Goal: Task Accomplishment & Management: Use online tool/utility

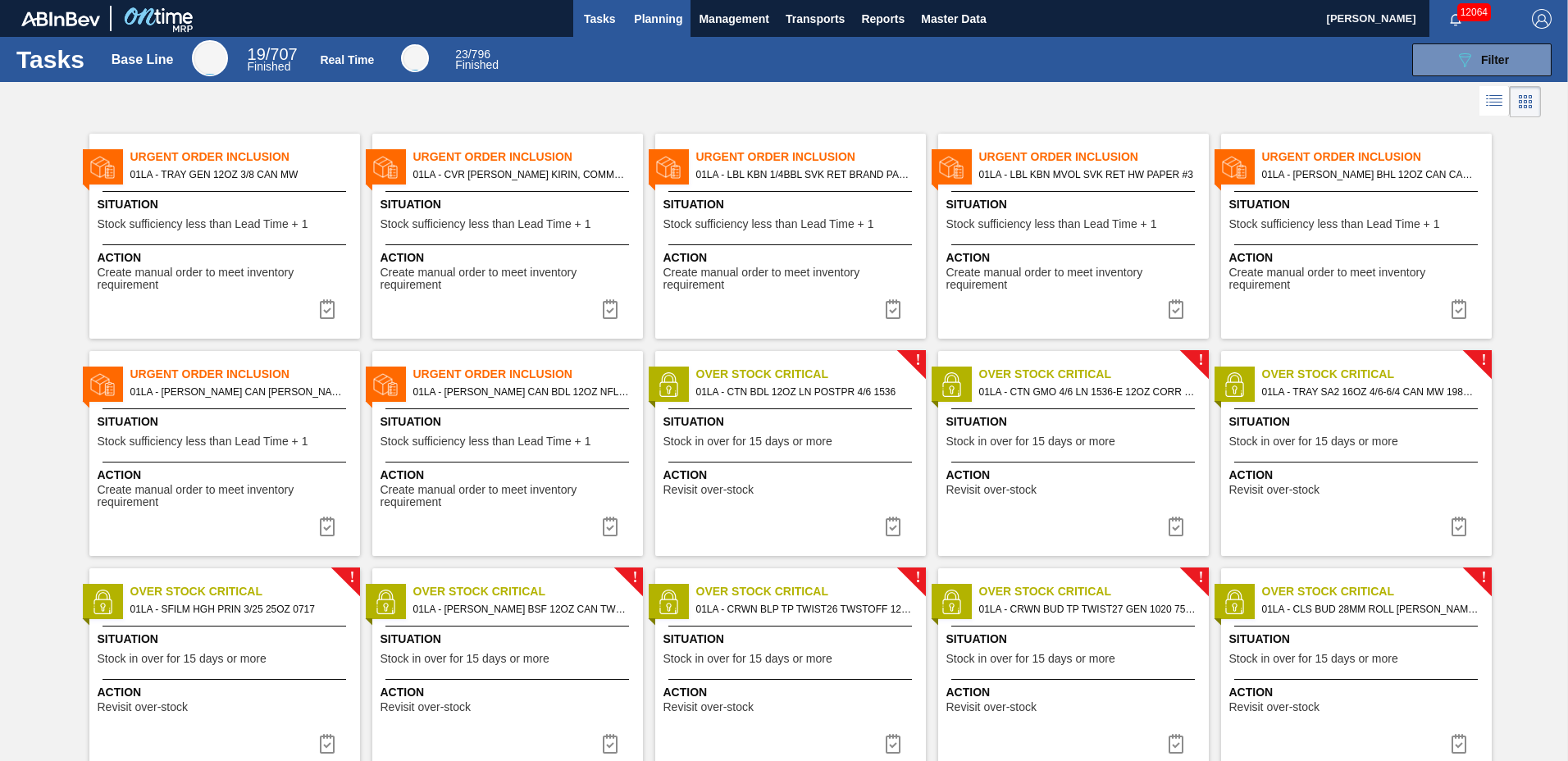
click at [652, 19] on span "Planning" at bounding box center [658, 18] width 48 height 19
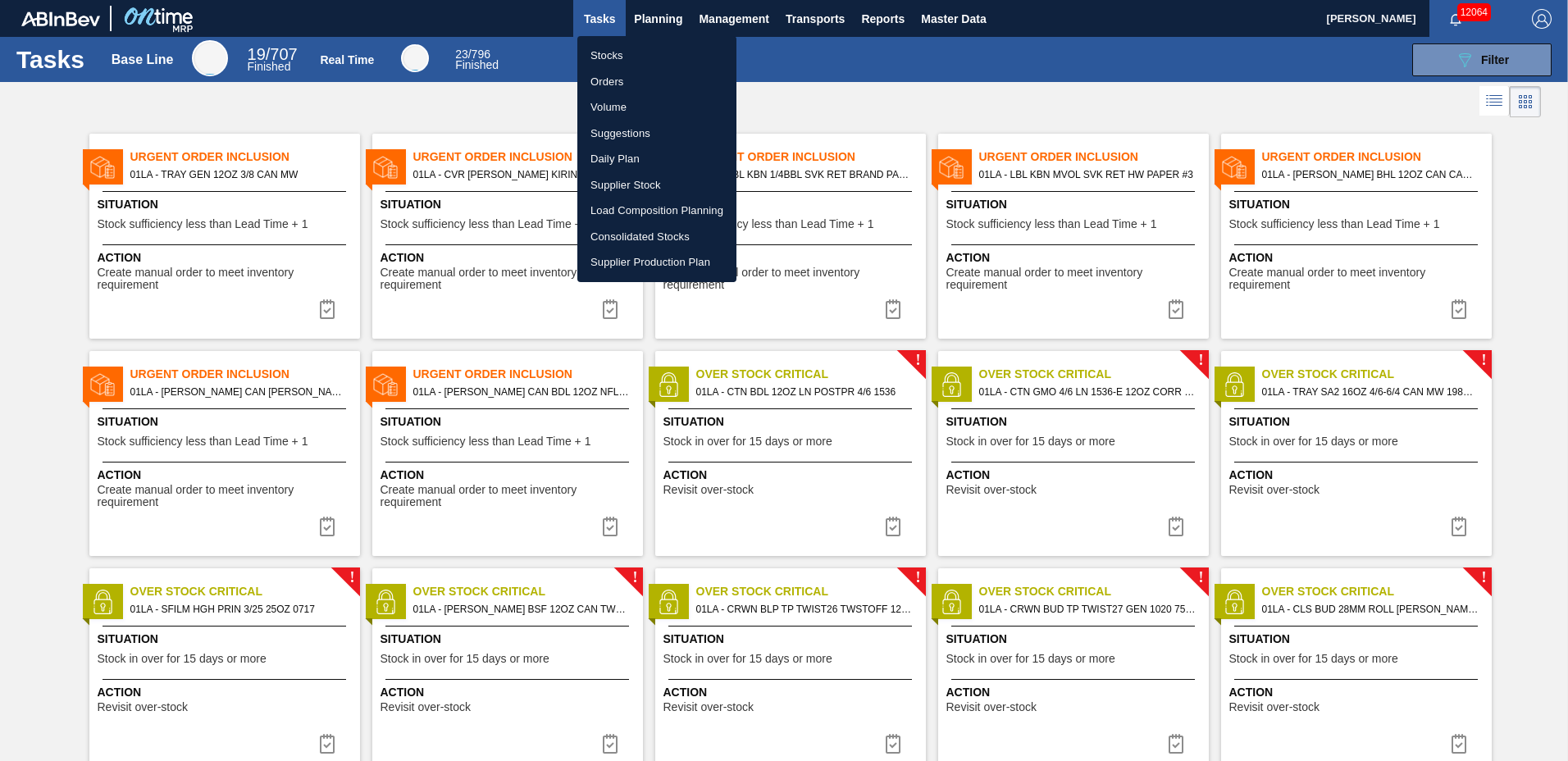
click at [655, 126] on li "Suggestions" at bounding box center [657, 133] width 159 height 26
checkbox input "true"
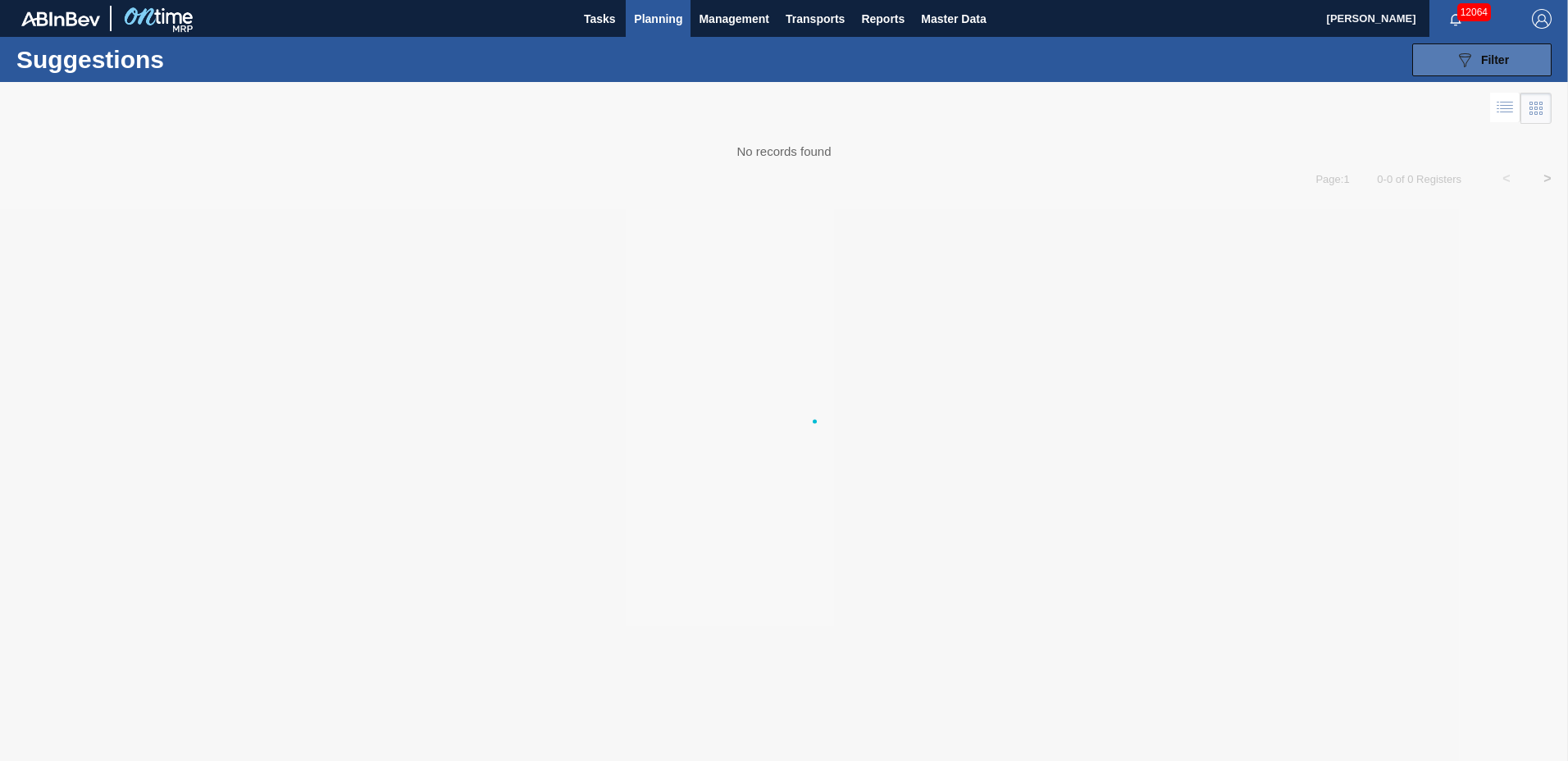
click at [1501, 56] on span "Filter" at bounding box center [1495, 60] width 28 height 13
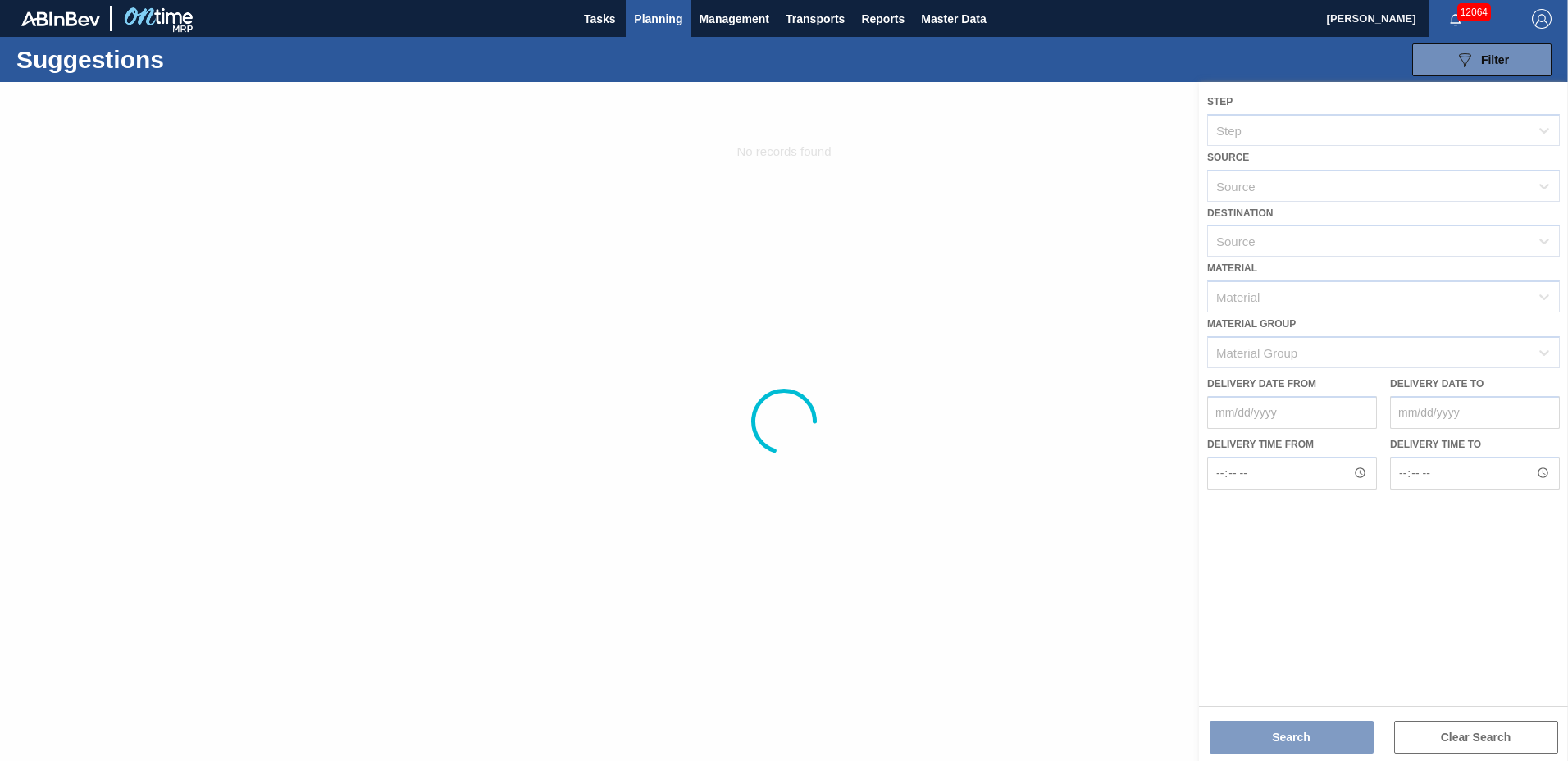
click at [1298, 245] on div at bounding box center [784, 421] width 1568 height 679
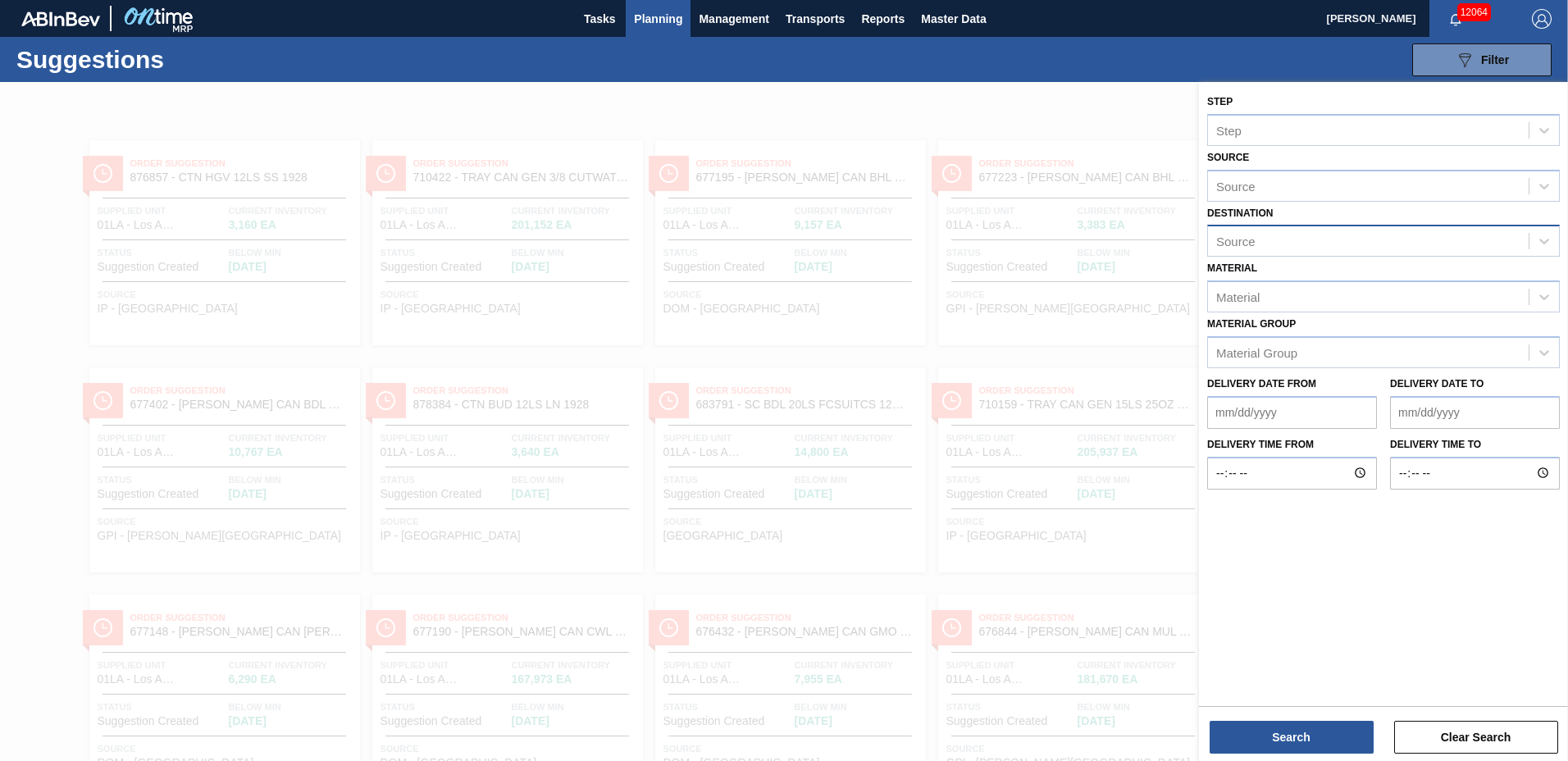
click at [1274, 243] on div "Source" at bounding box center [1367, 242] width 321 height 24
click at [1271, 286] on div "01LA - Los Angeles Brewery" at bounding box center [1383, 281] width 353 height 30
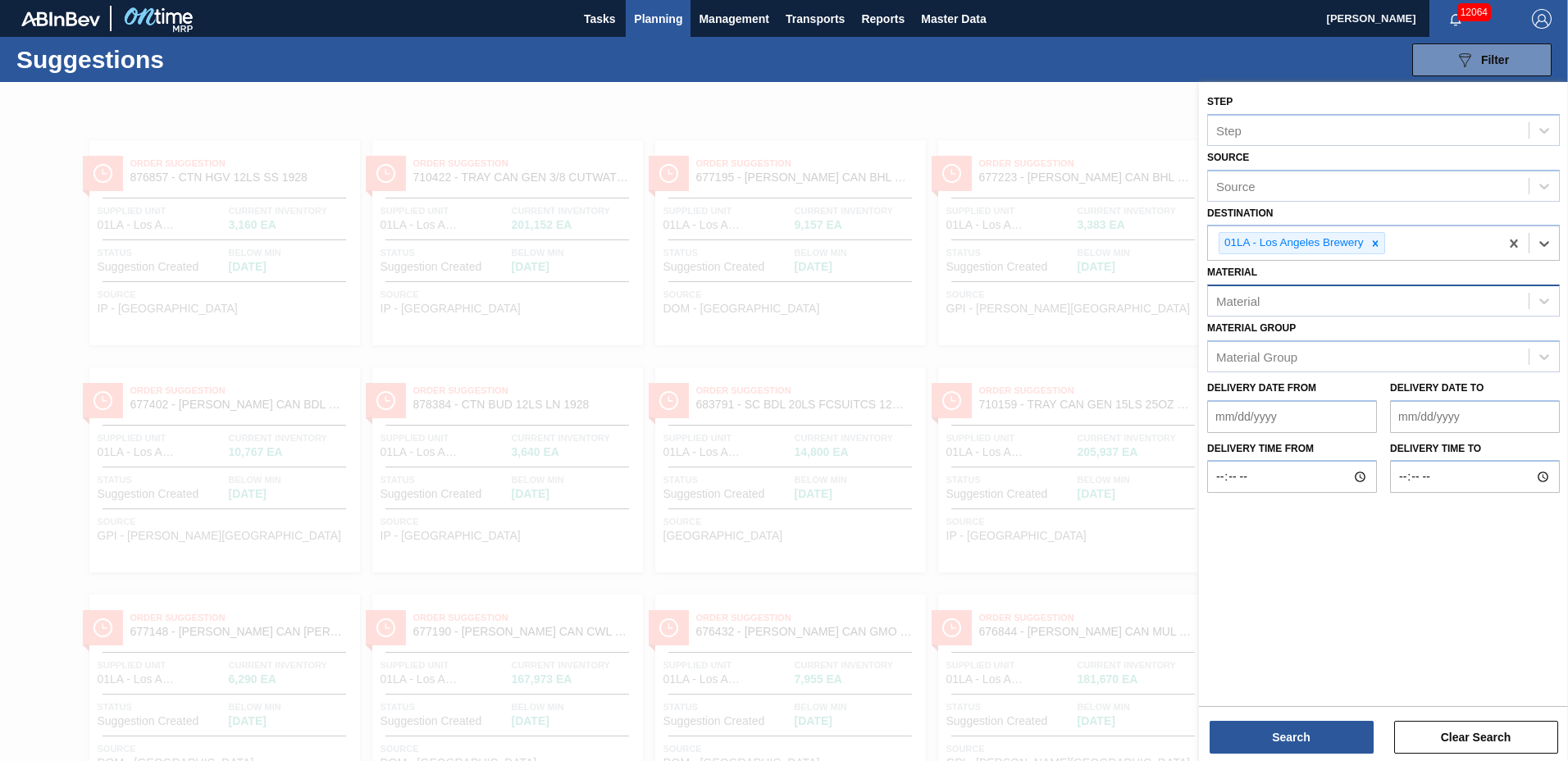
click at [1269, 309] on div "Material" at bounding box center [1367, 301] width 321 height 24
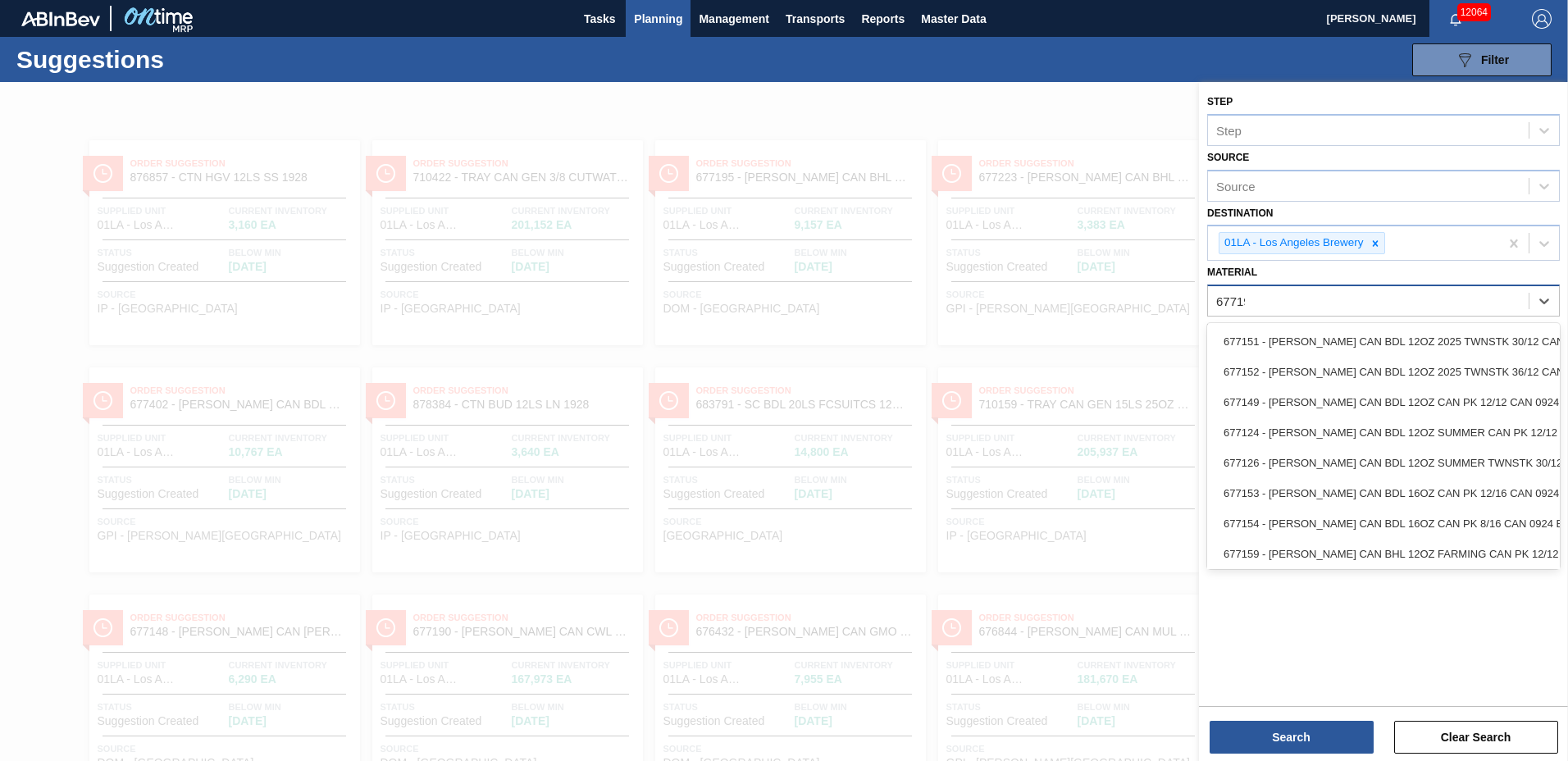
type input "677190"
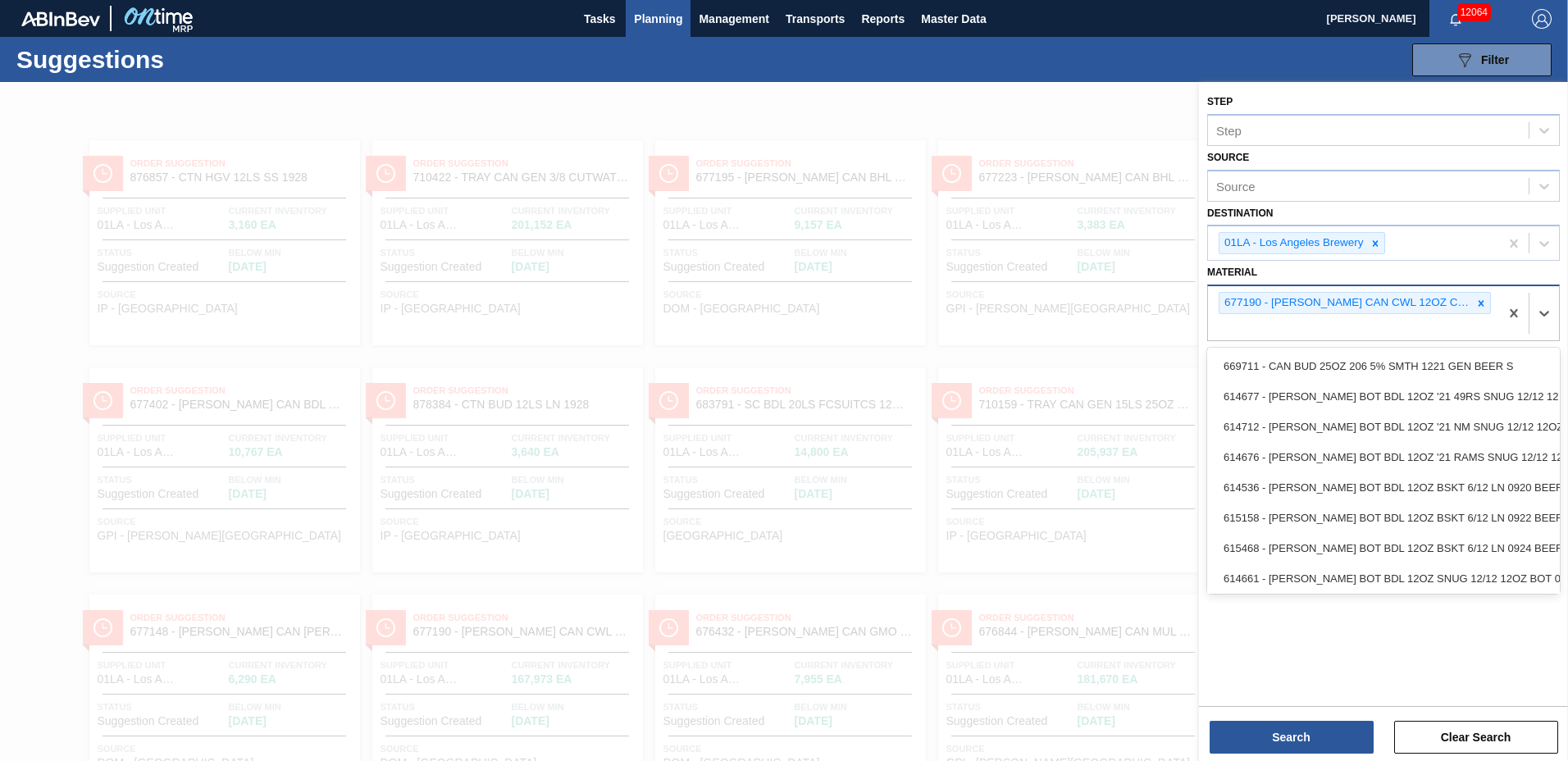
click at [1266, 332] on div "677190 - [PERSON_NAME] CAN CWL 12OZ CAN PK 4/12 LN 1024 BE" at bounding box center [1353, 313] width 291 height 54
type input "676468"
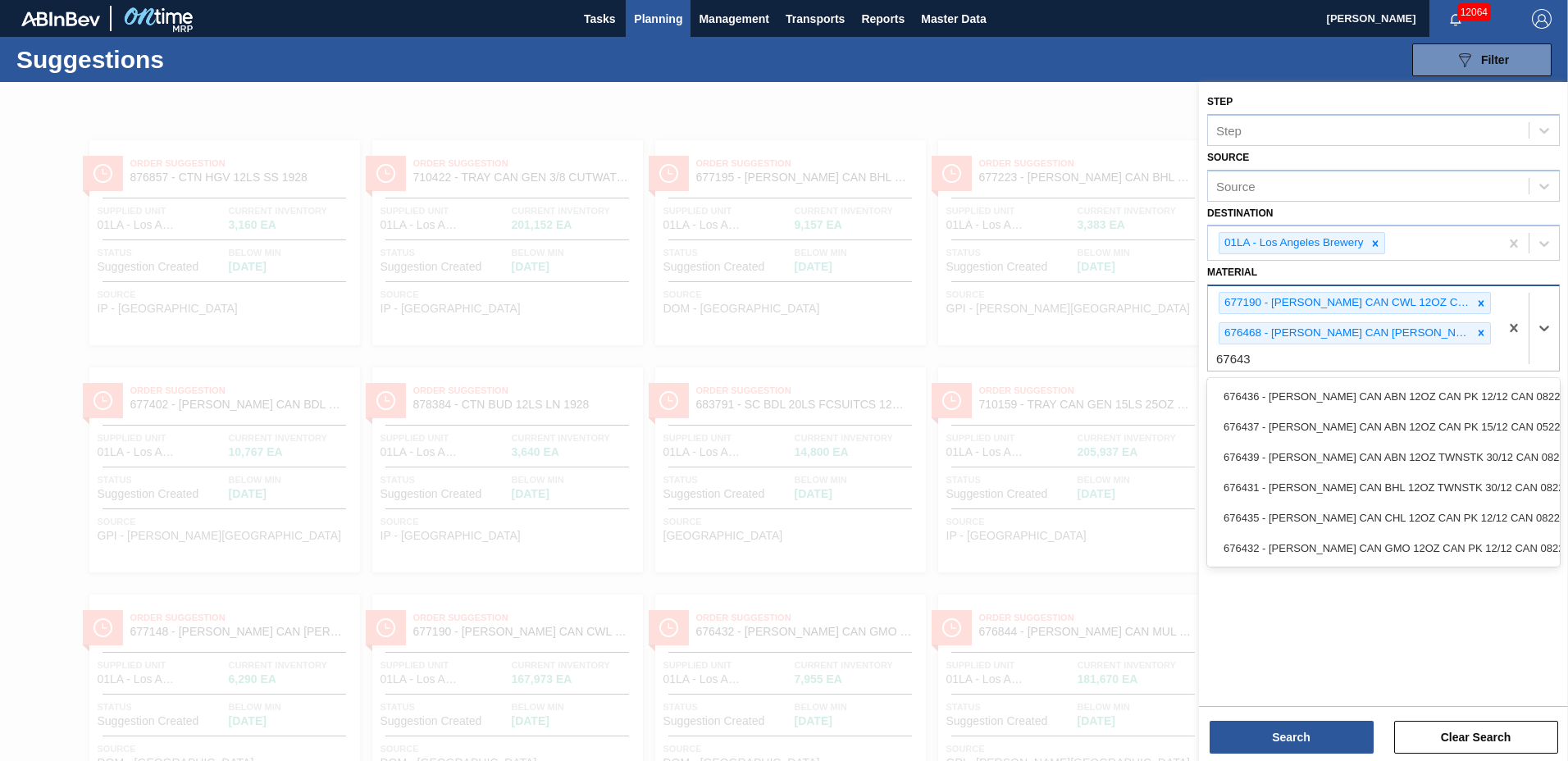
type input "676436"
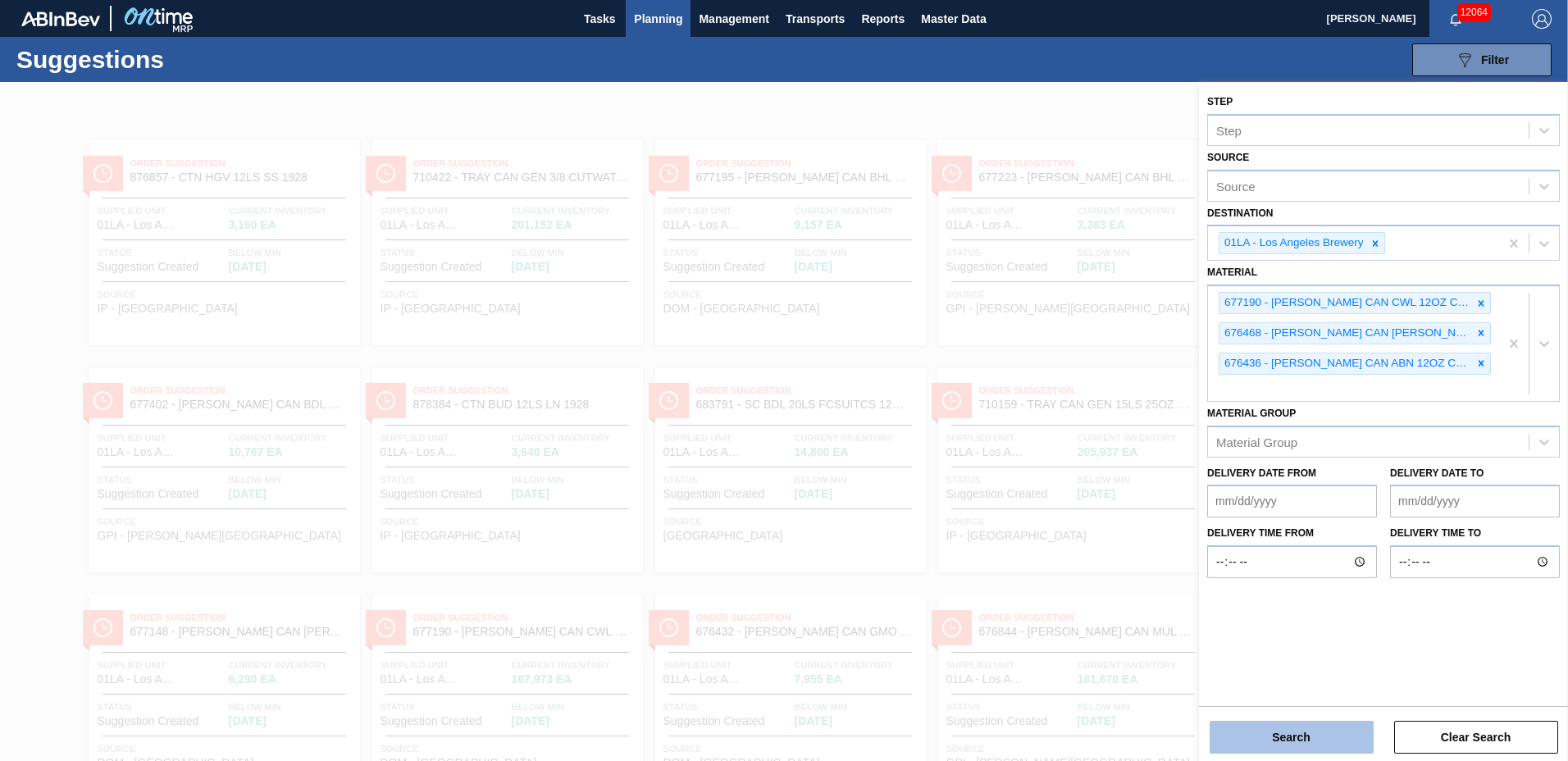
click at [1278, 737] on button "Search" at bounding box center [1292, 737] width 164 height 33
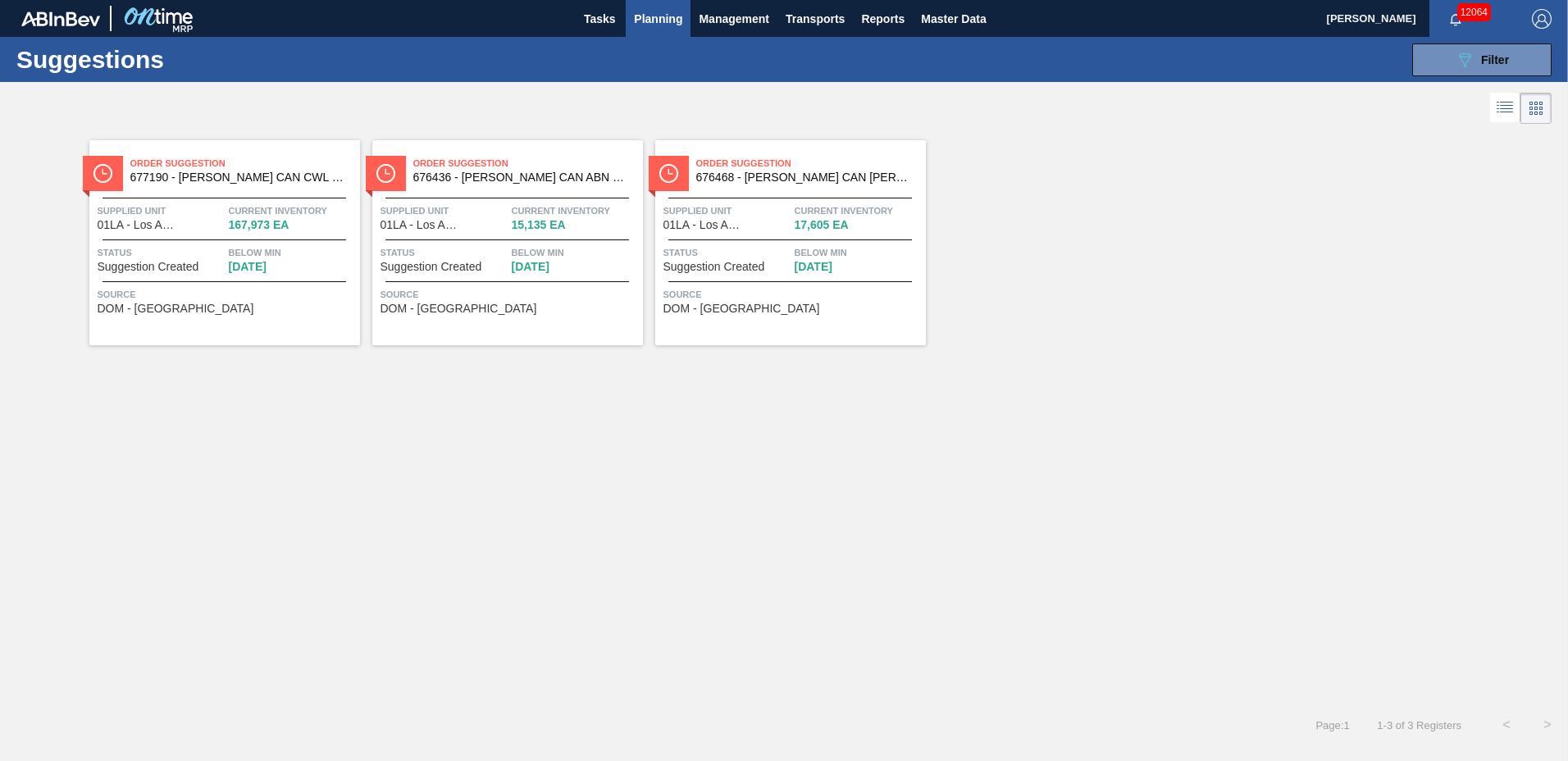
click at [1506, 107] on icon at bounding box center [1504, 107] width 19 height 19
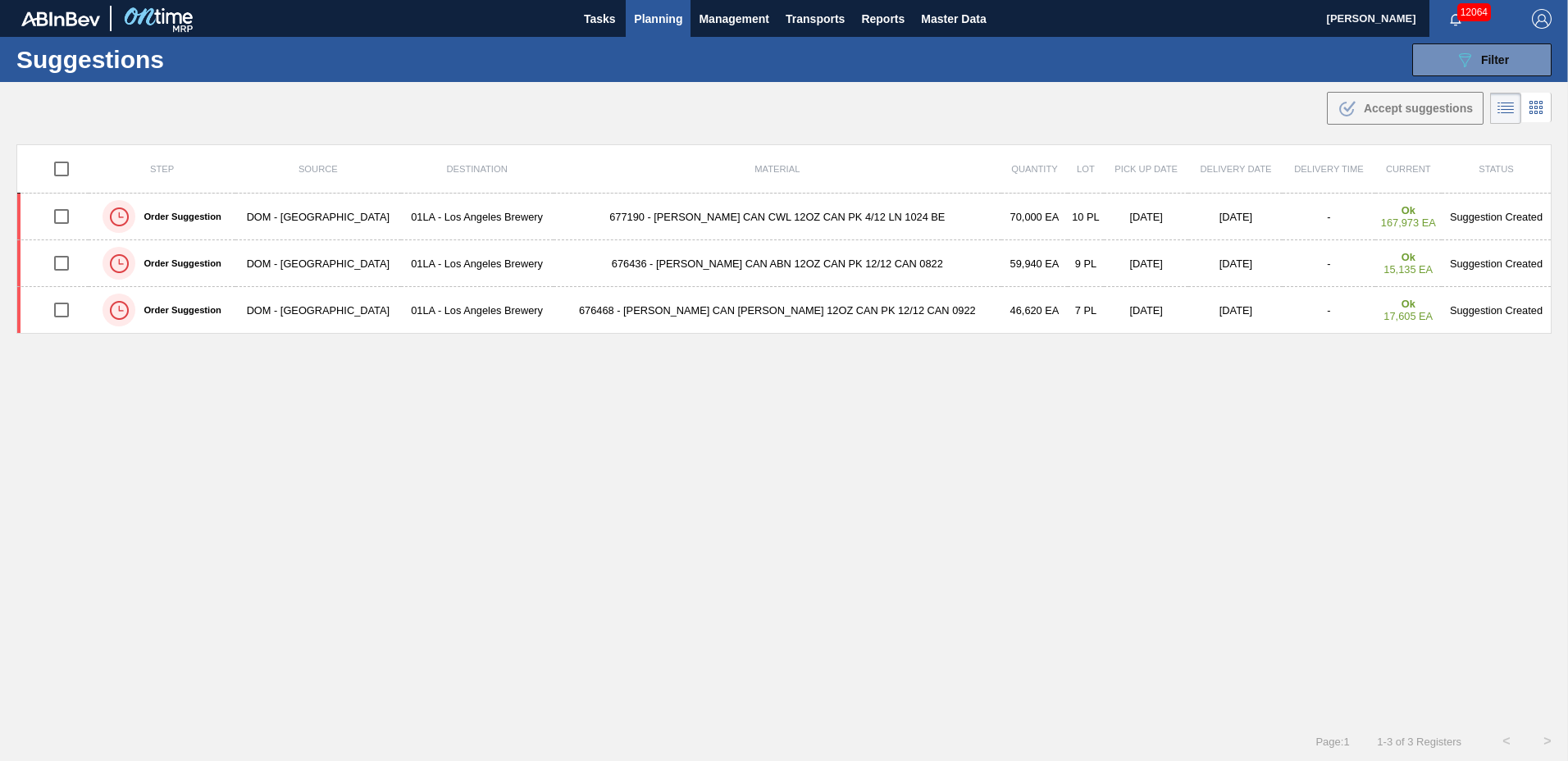
click at [69, 164] on input "checkbox" at bounding box center [61, 168] width 34 height 34
checkbox input "true"
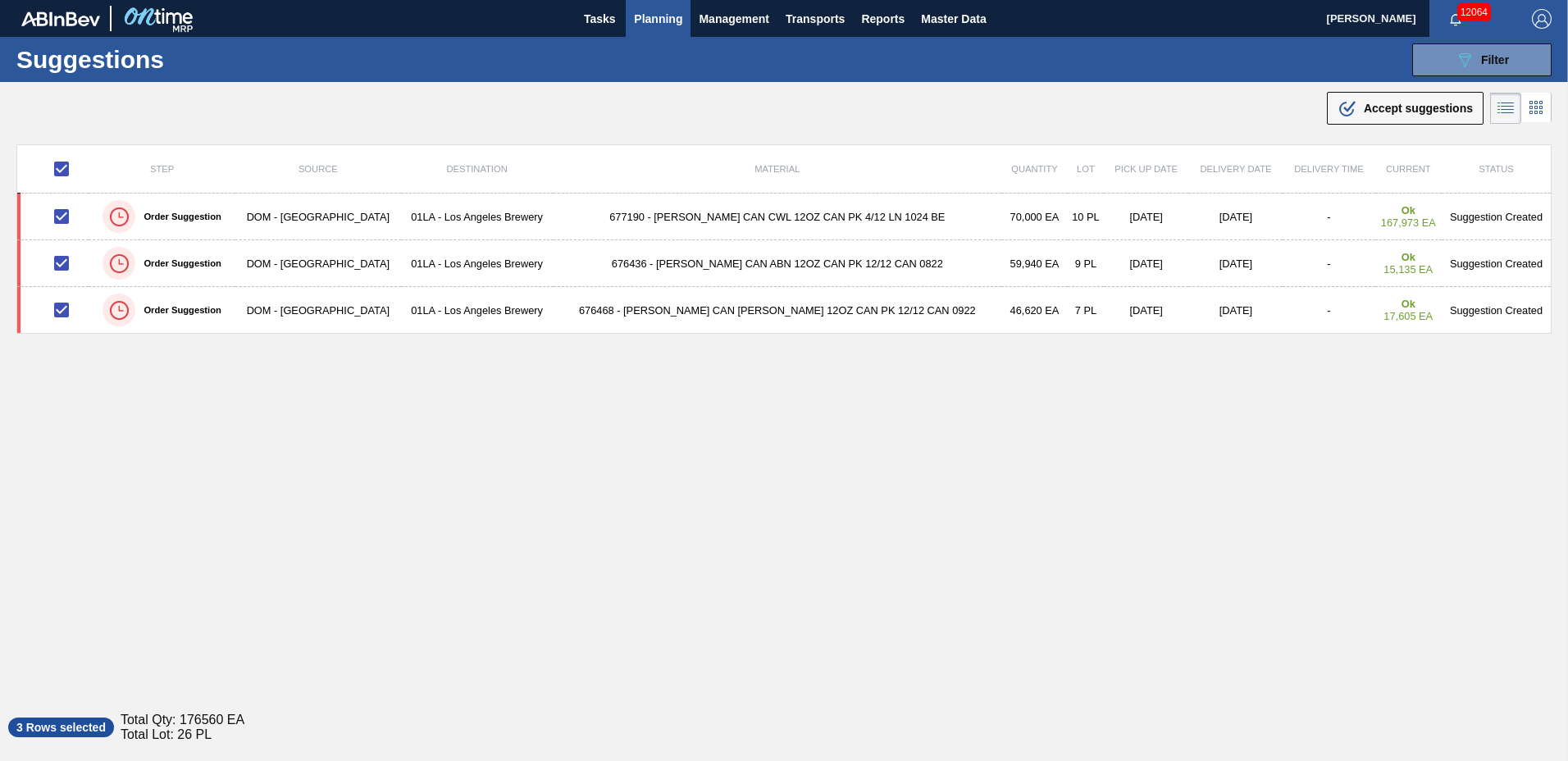
drag, startPoint x: 1382, startPoint y: 94, endPoint x: 1383, endPoint y: 104, distance: 10.0
click at [1383, 96] on button ".b{fill:var(--color-action-default)} Accept suggestions" at bounding box center [1405, 108] width 157 height 33
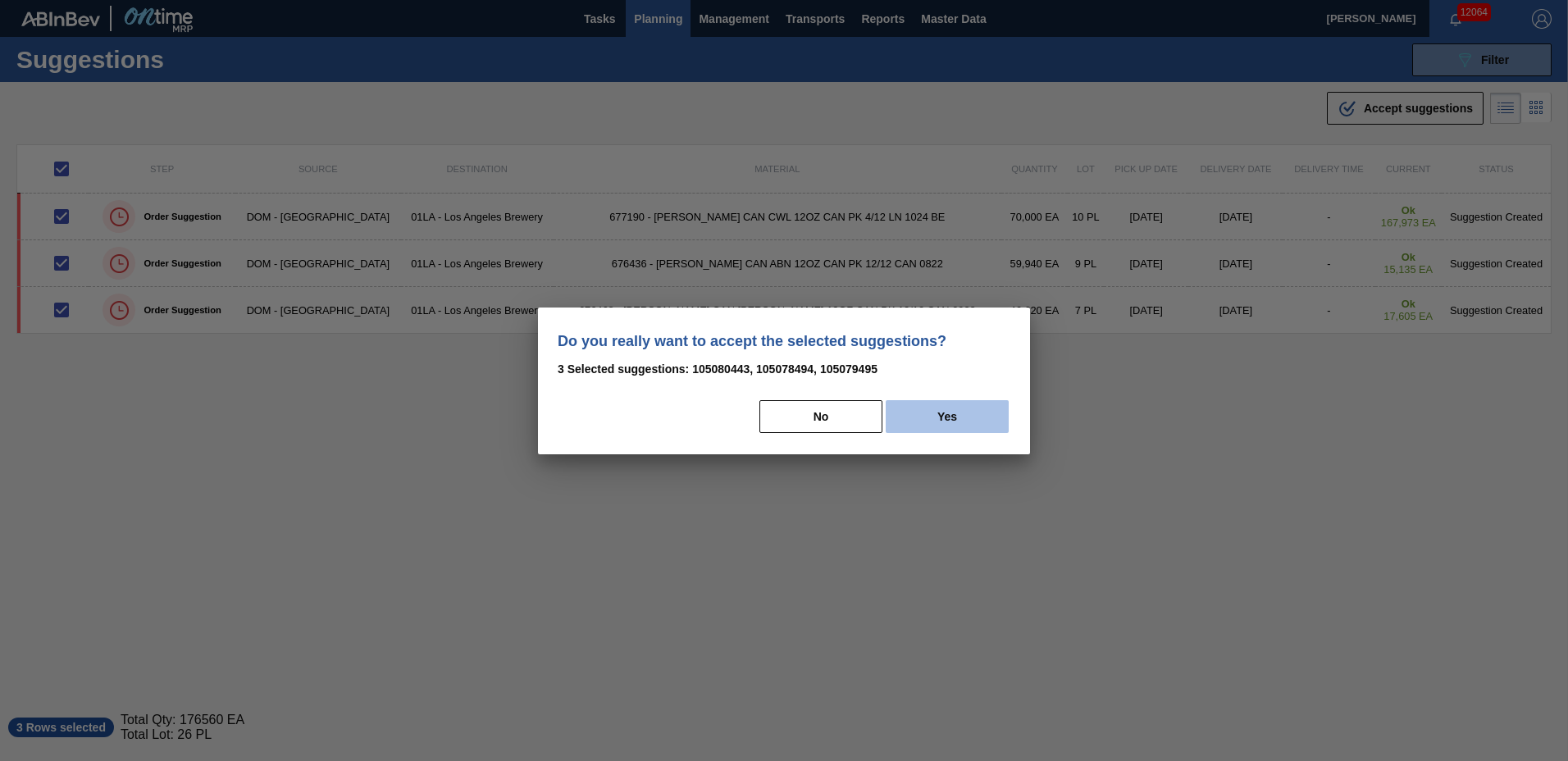
click at [948, 419] on button "Yes" at bounding box center [947, 417] width 123 height 33
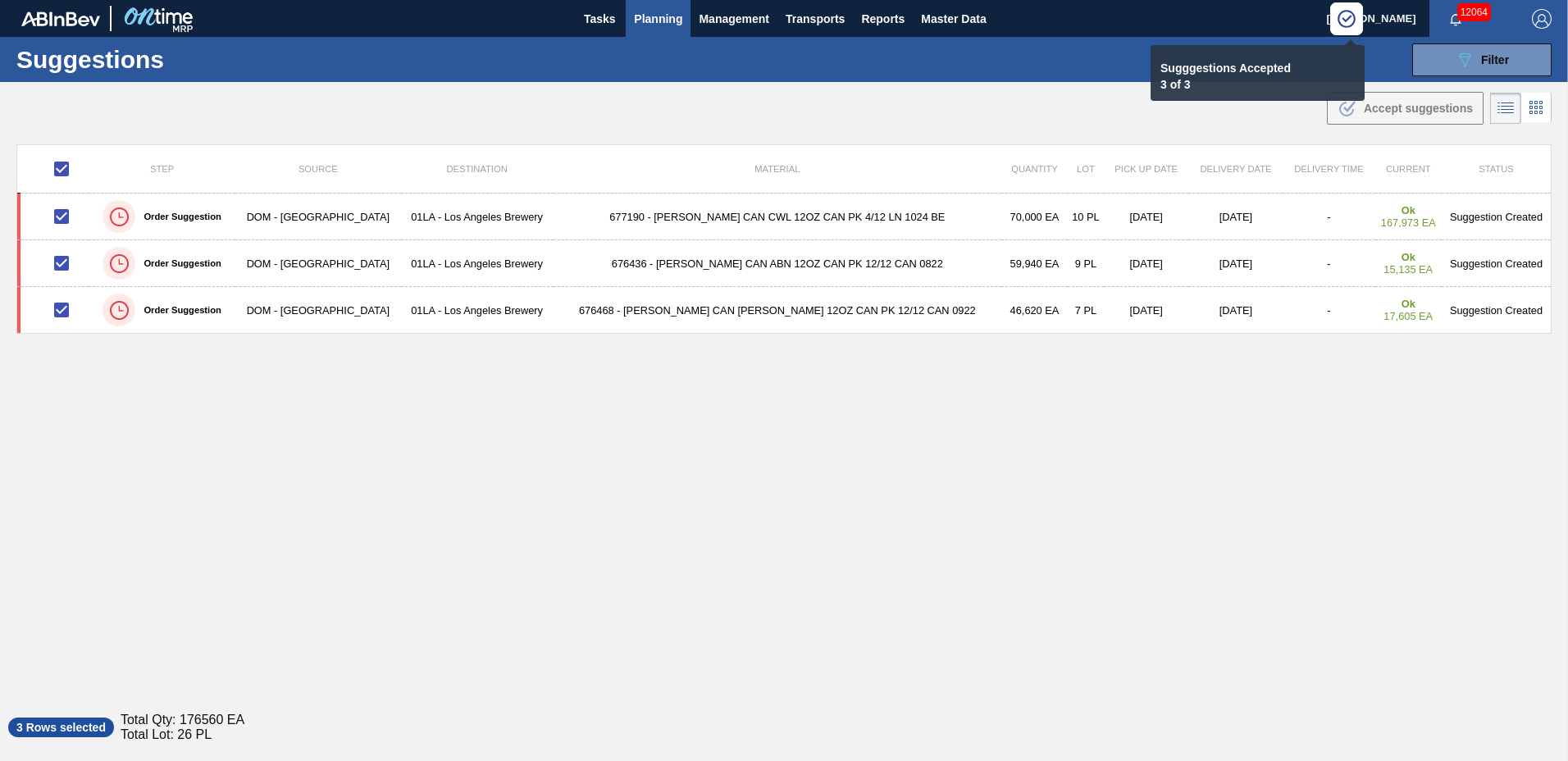
click at [652, 15] on span "Planning" at bounding box center [658, 18] width 48 height 19
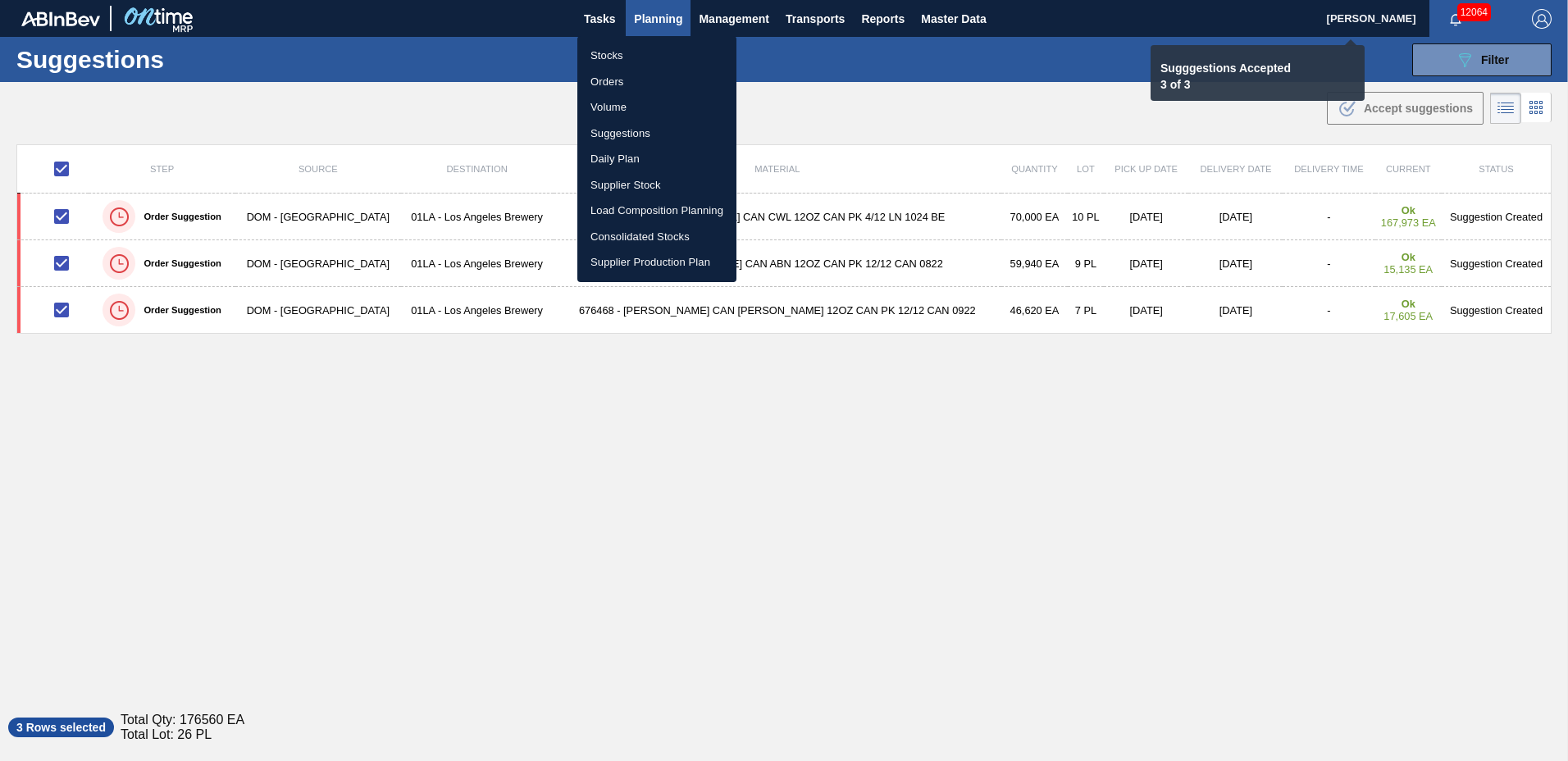
click at [643, 213] on li "Load Composition Planning" at bounding box center [657, 211] width 159 height 26
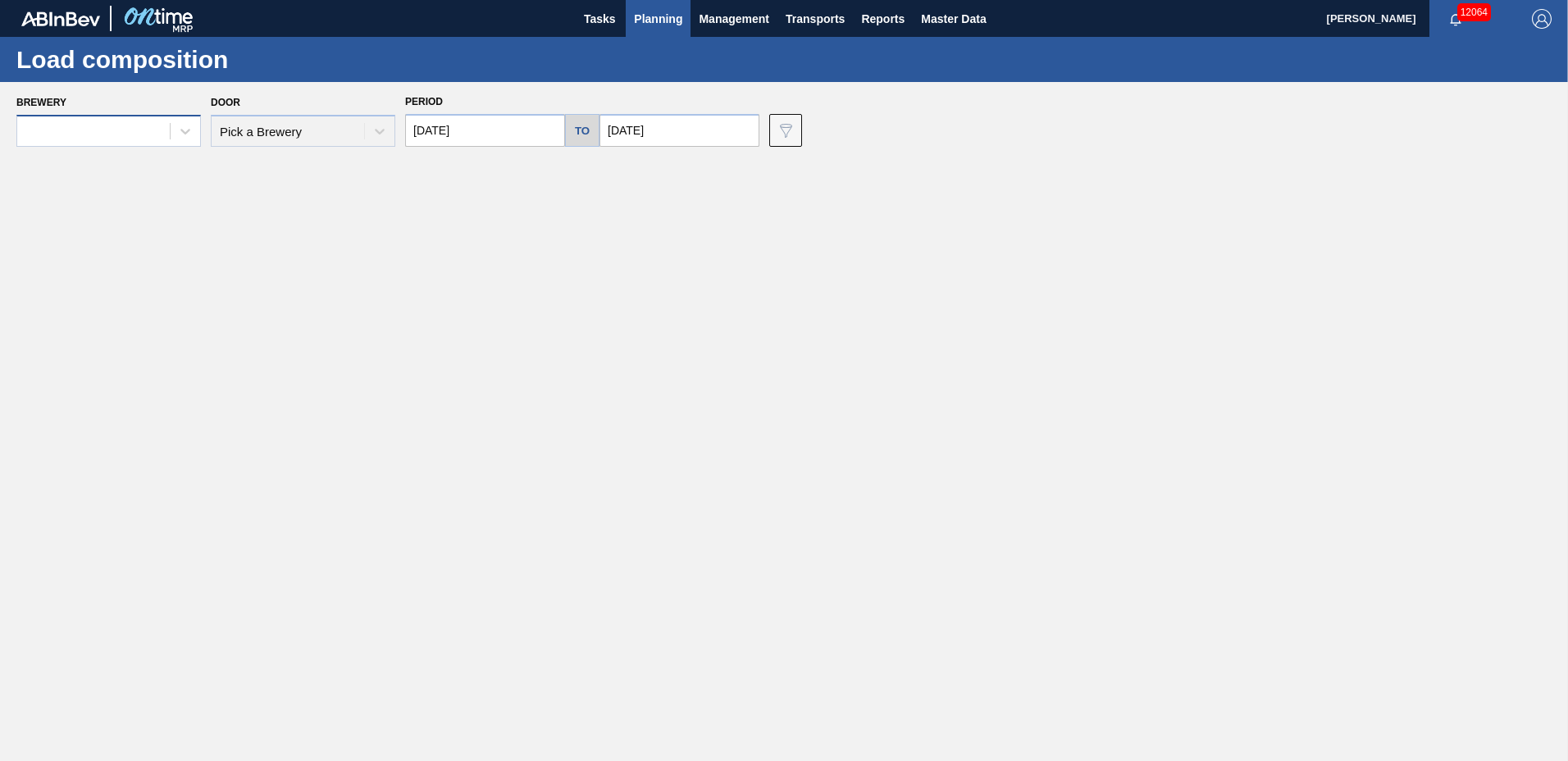
click at [134, 135] on div at bounding box center [93, 132] width 152 height 24
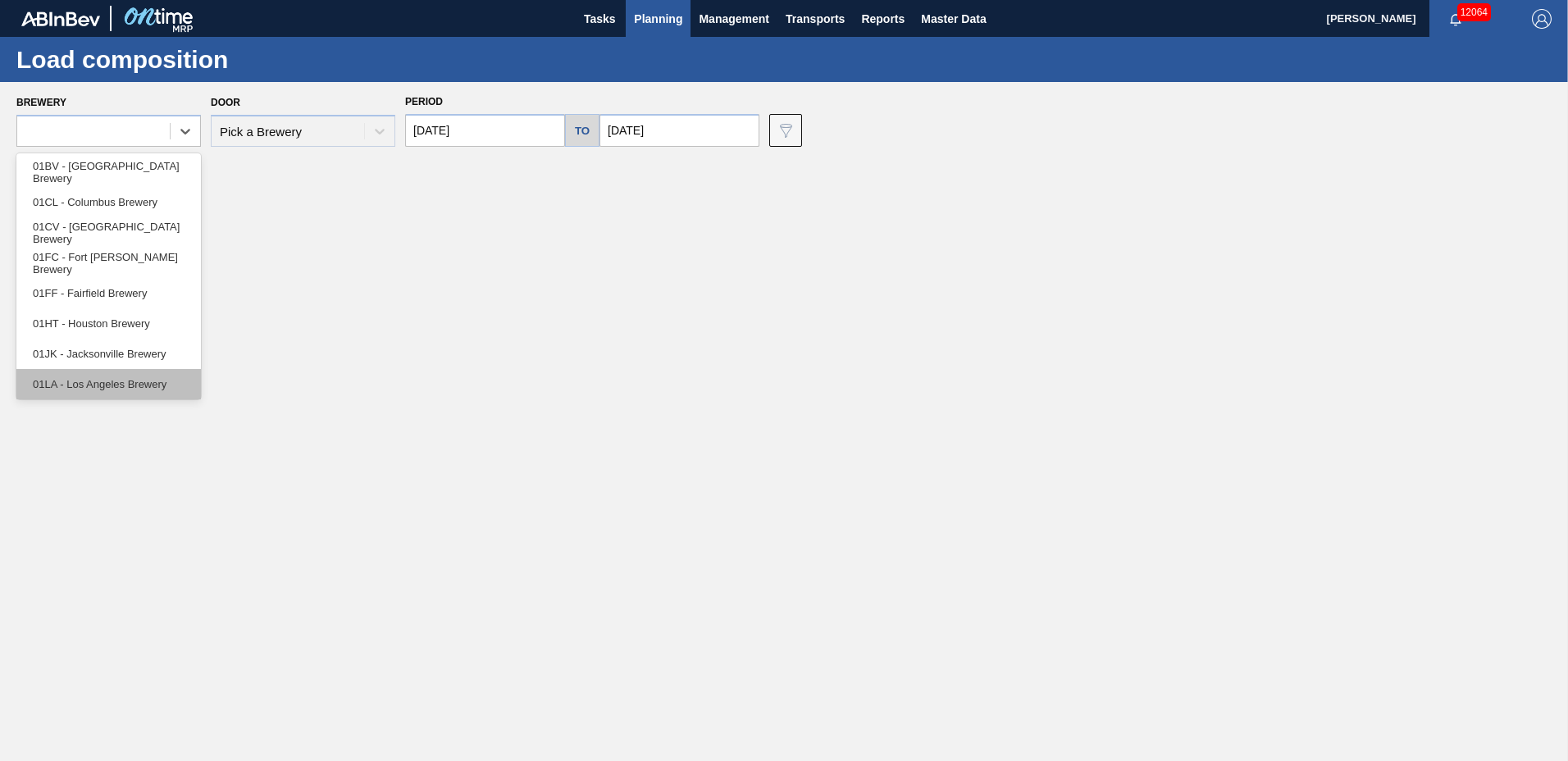
click at [115, 370] on div "01LA - Los Angeles Brewery" at bounding box center [109, 383] width 185 height 30
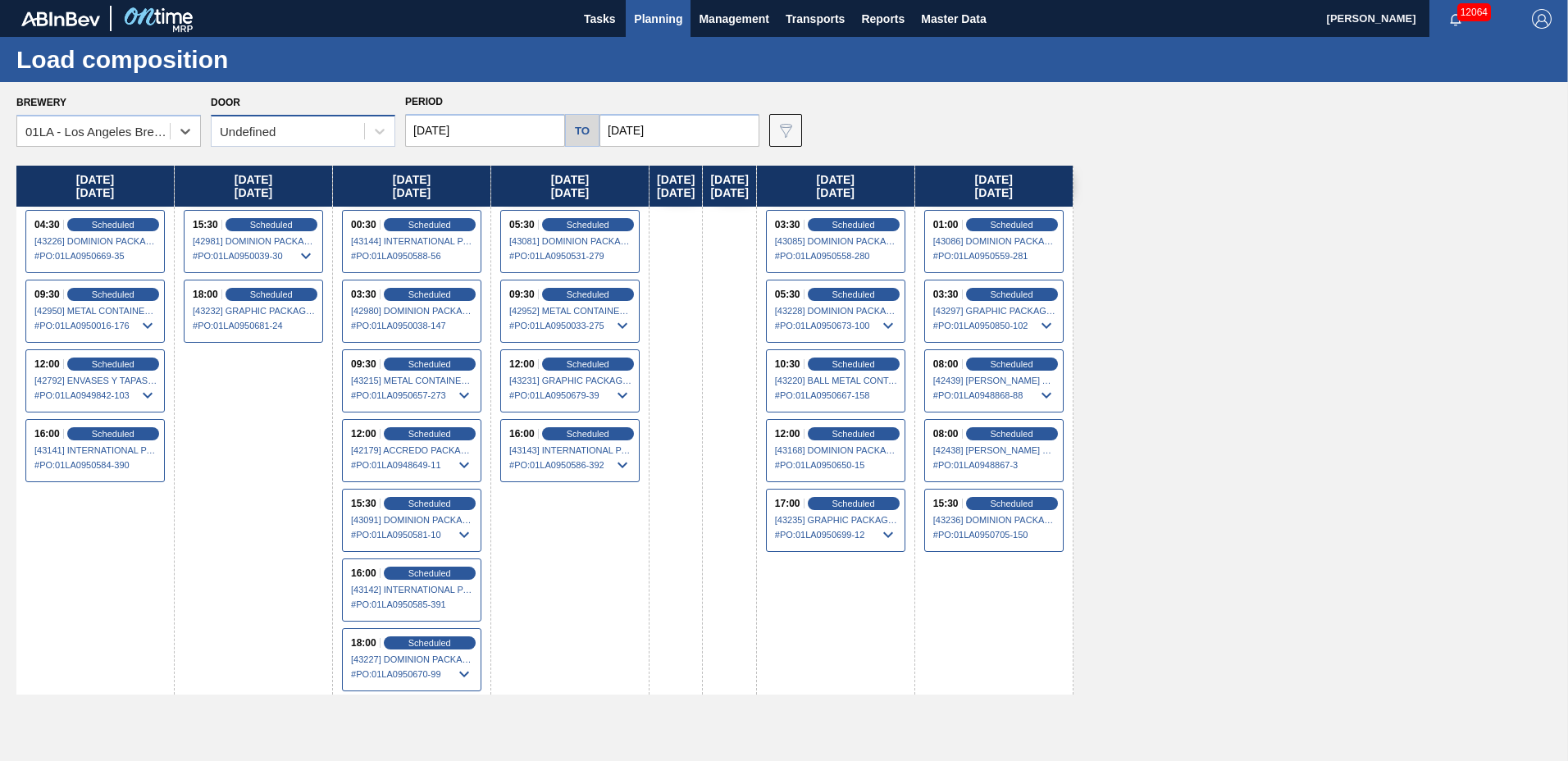
click at [284, 125] on div "Undefined" at bounding box center [287, 132] width 152 height 24
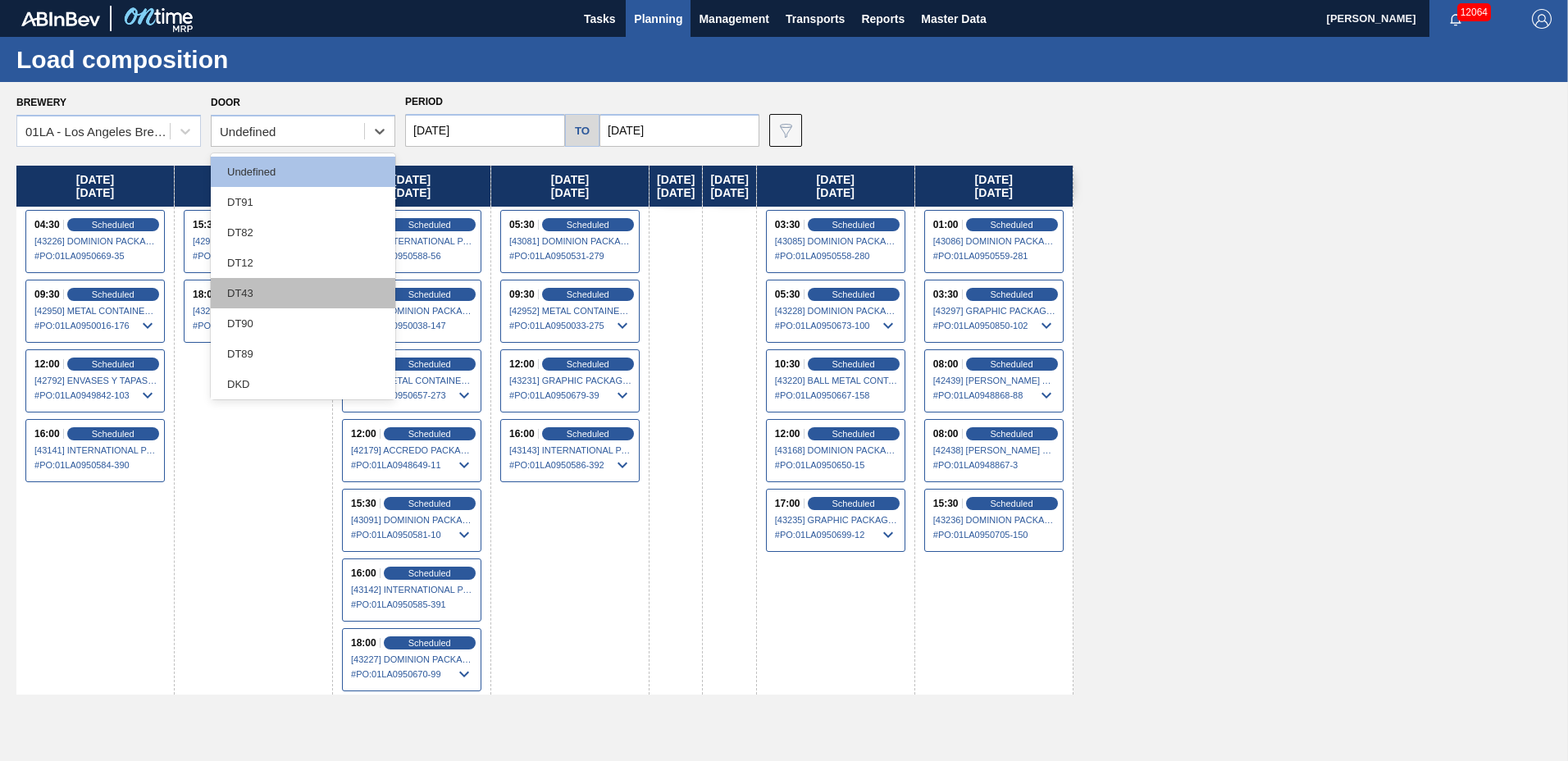
click at [243, 286] on div "DT43" at bounding box center [303, 293] width 185 height 30
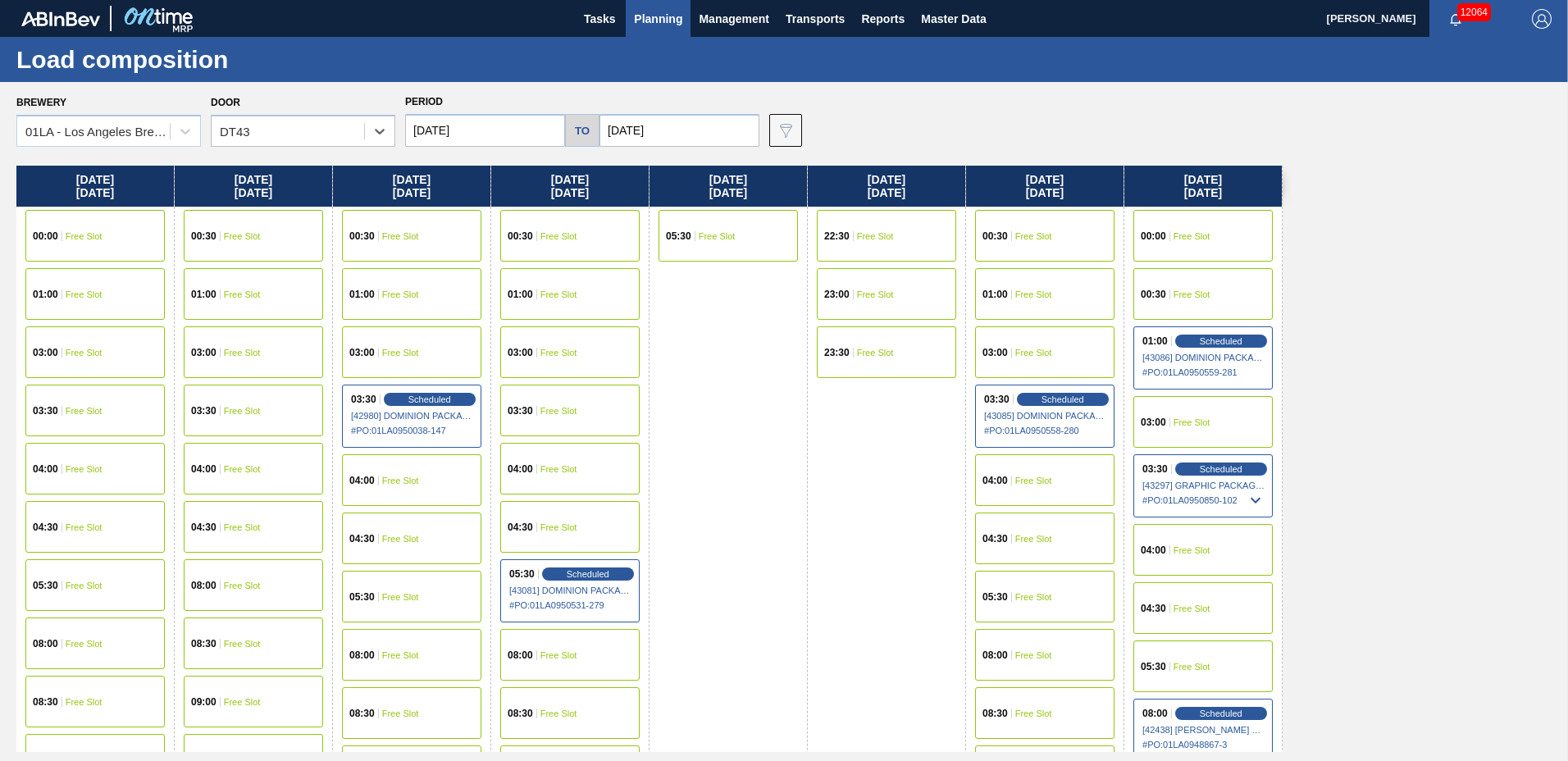
click at [492, 142] on input "[DATE]" at bounding box center [484, 130] width 160 height 33
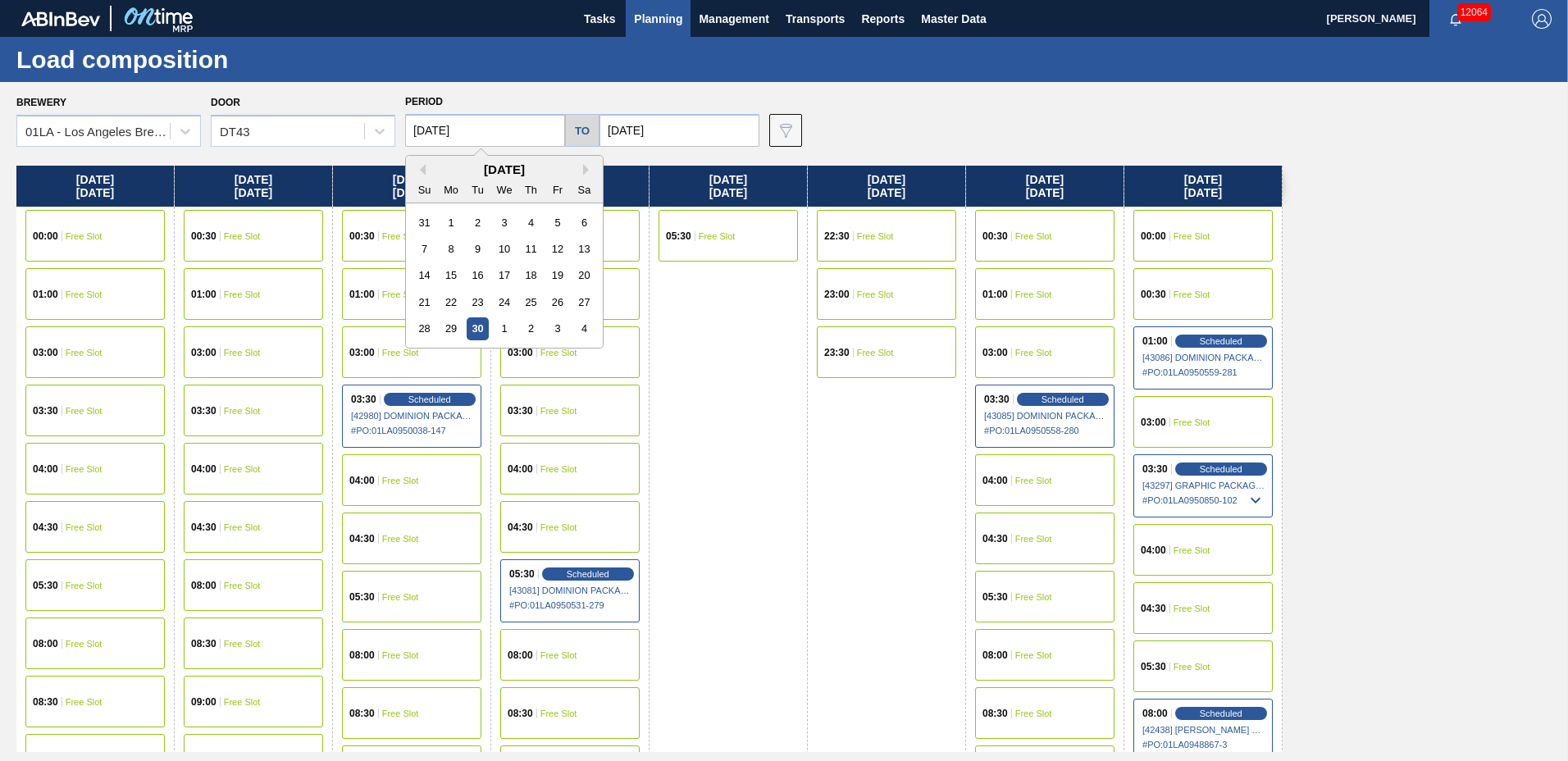
click at [534, 299] on div "25" at bounding box center [531, 302] width 22 height 22
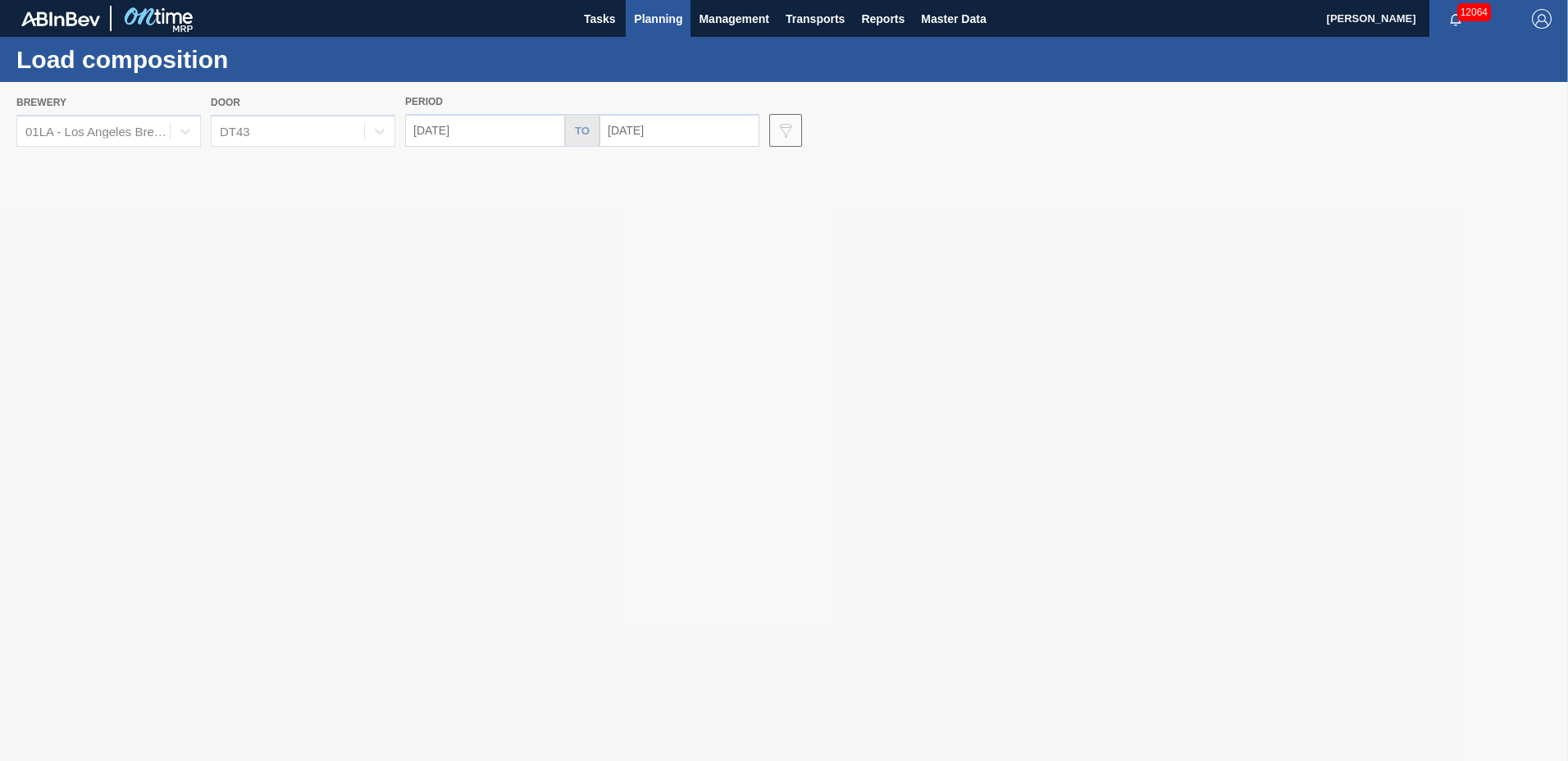
click at [506, 135] on div at bounding box center [784, 421] width 1568 height 679
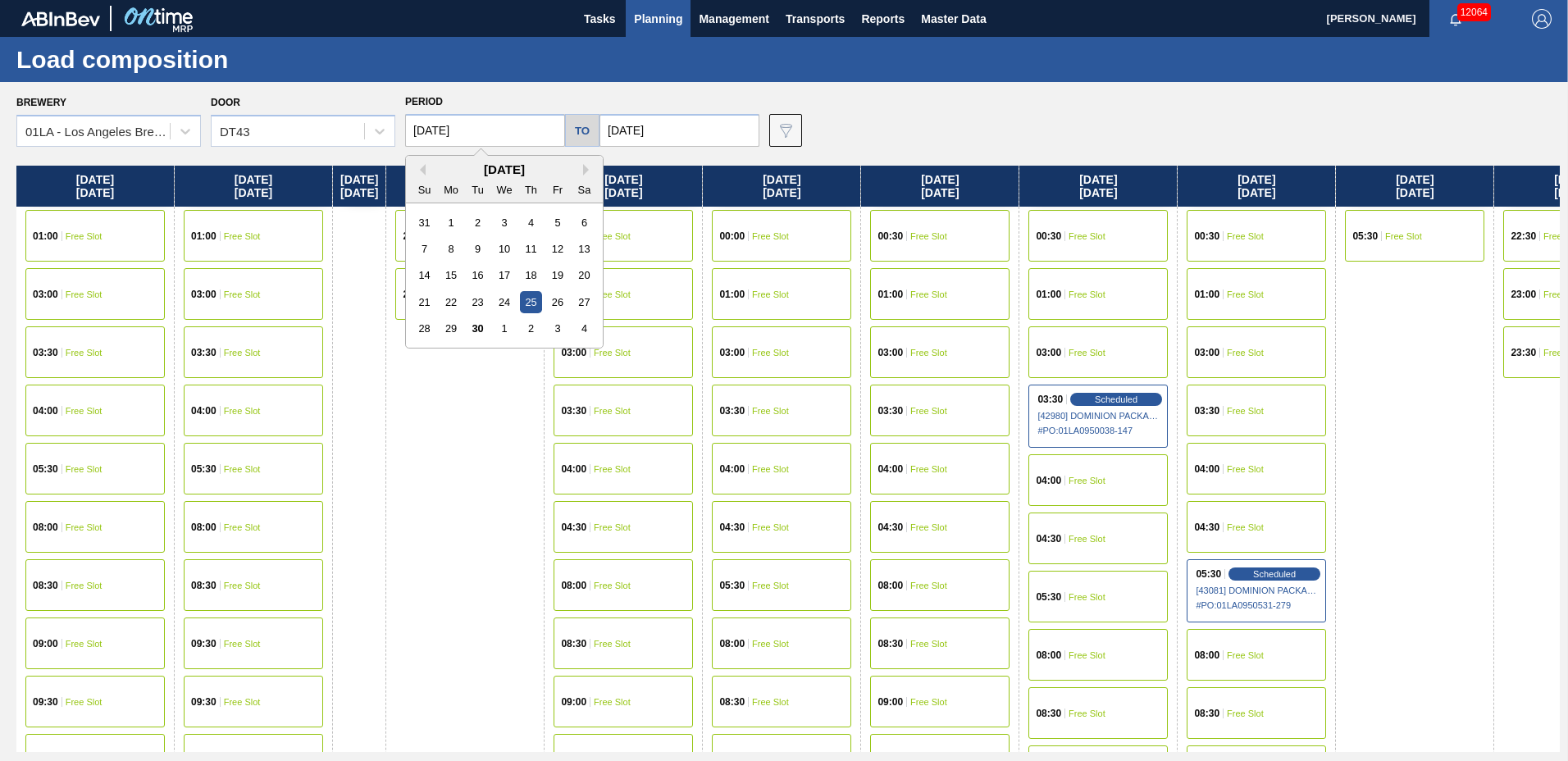
click at [502, 129] on input "[DATE]" at bounding box center [484, 130] width 160 height 33
click at [511, 325] on div "1" at bounding box center [504, 328] width 22 height 22
type input "[DATE]"
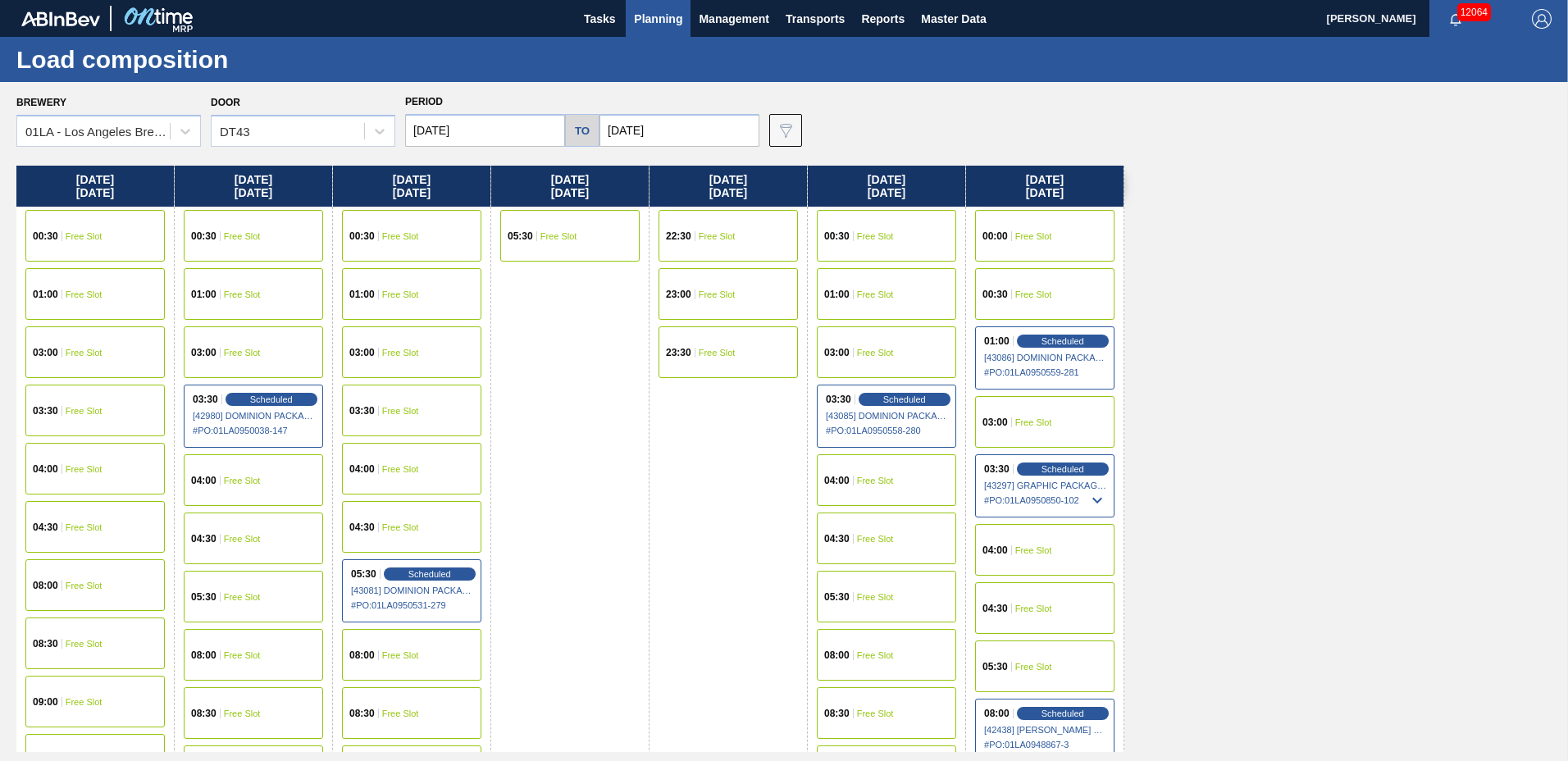
click at [646, 127] on input "[DATE]" at bounding box center [679, 130] width 160 height 33
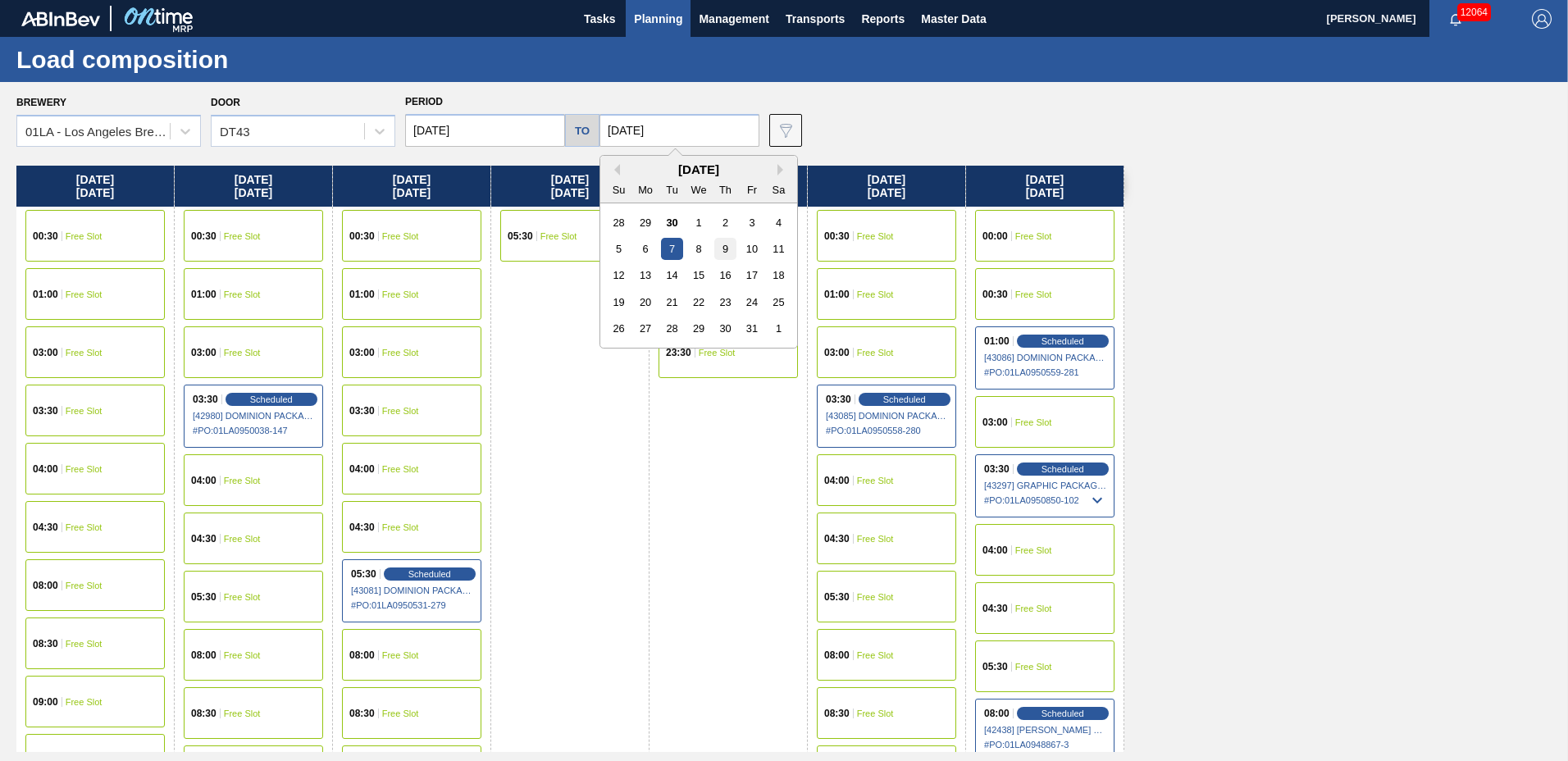
click at [719, 244] on div "9" at bounding box center [725, 248] width 22 height 22
type input "[DATE]"
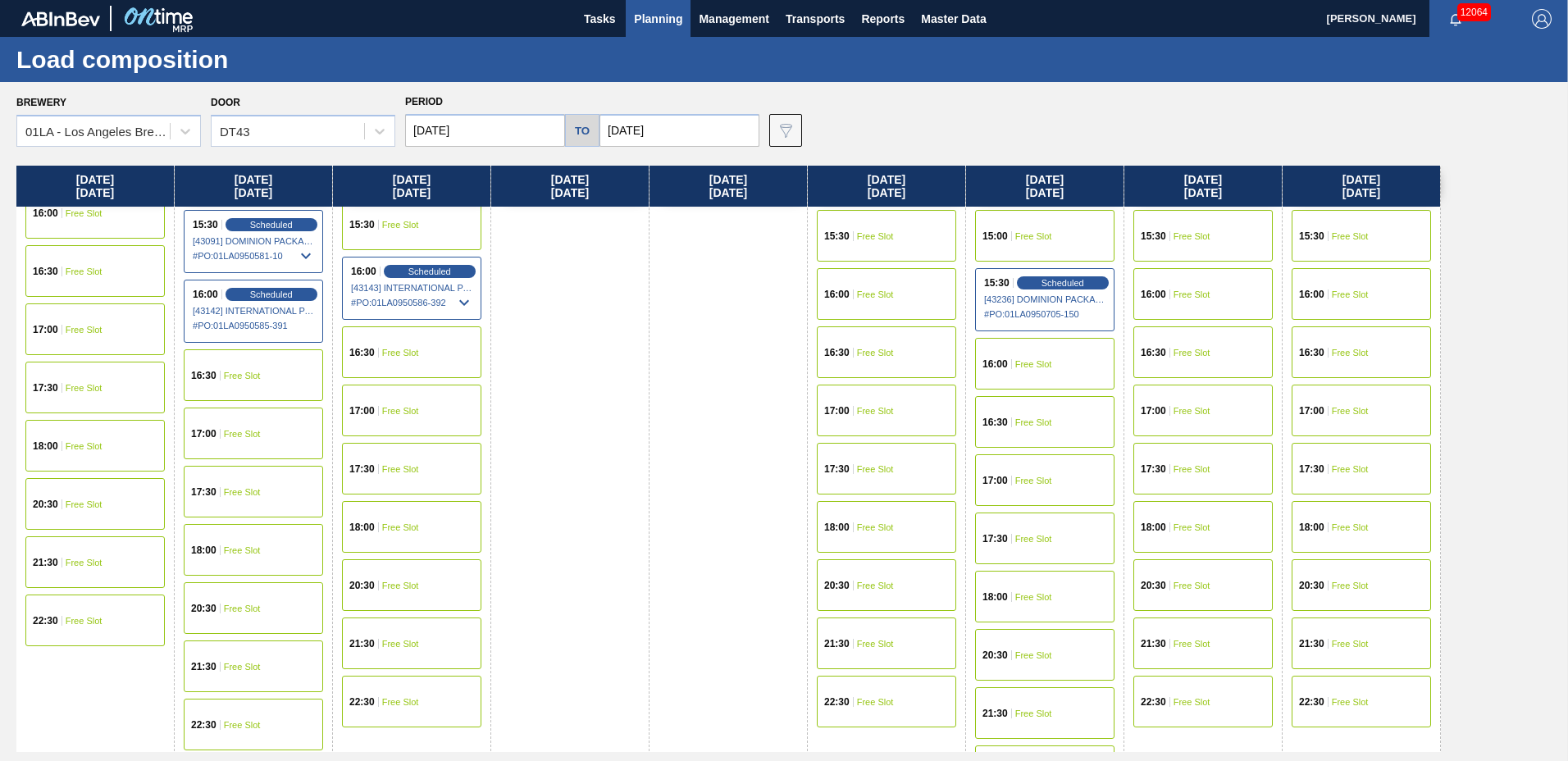
scroll to position [629, 0]
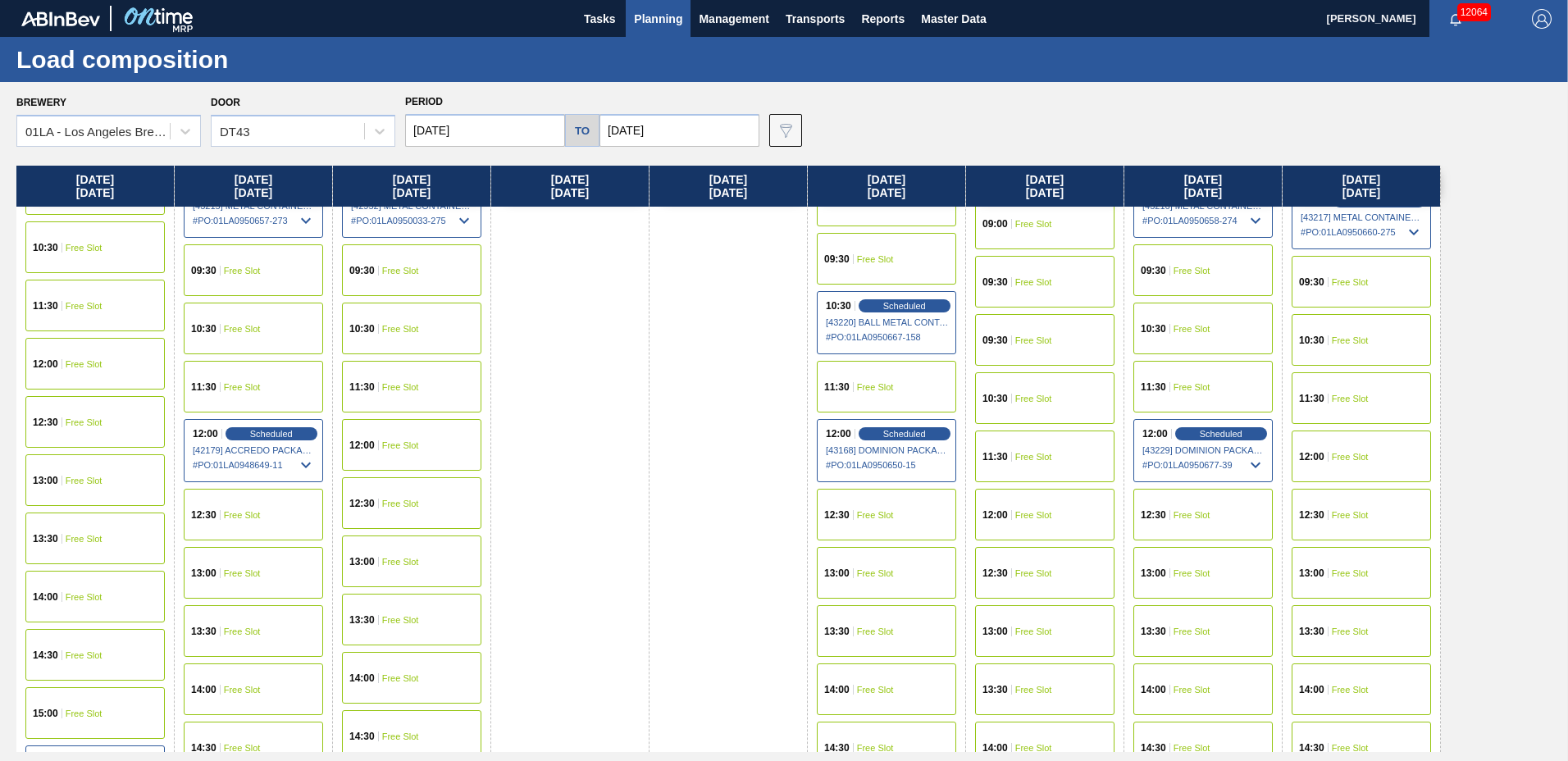
click at [1350, 463] on div "12:00 Free Slot" at bounding box center [1361, 456] width 140 height 52
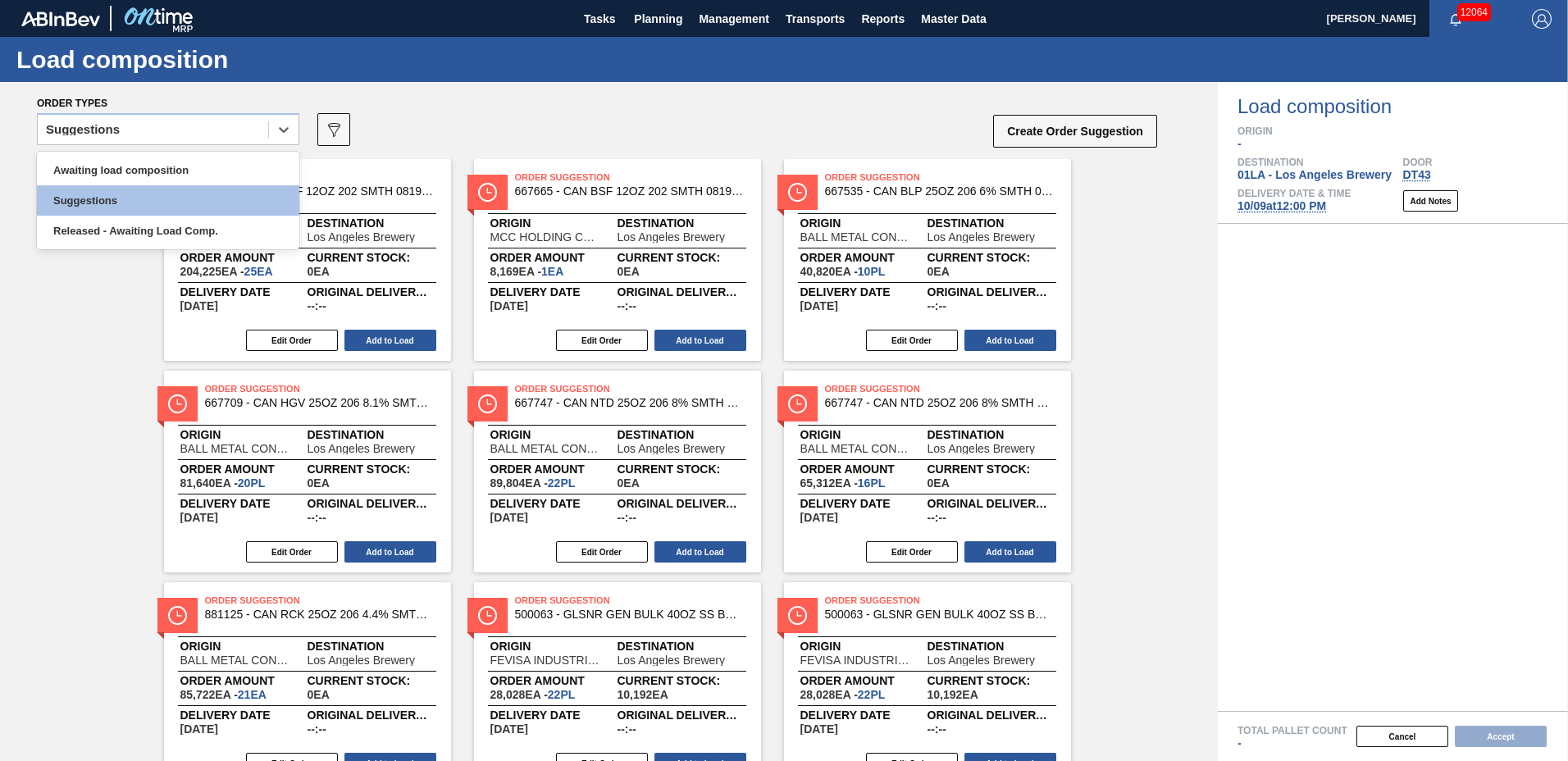
click at [170, 133] on div "Suggestions" at bounding box center [152, 130] width 230 height 24
drag, startPoint x: 169, startPoint y: 174, endPoint x: 189, endPoint y: 173, distance: 20.0
click at [189, 173] on div "Awaiting load composition" at bounding box center [168, 170] width 262 height 30
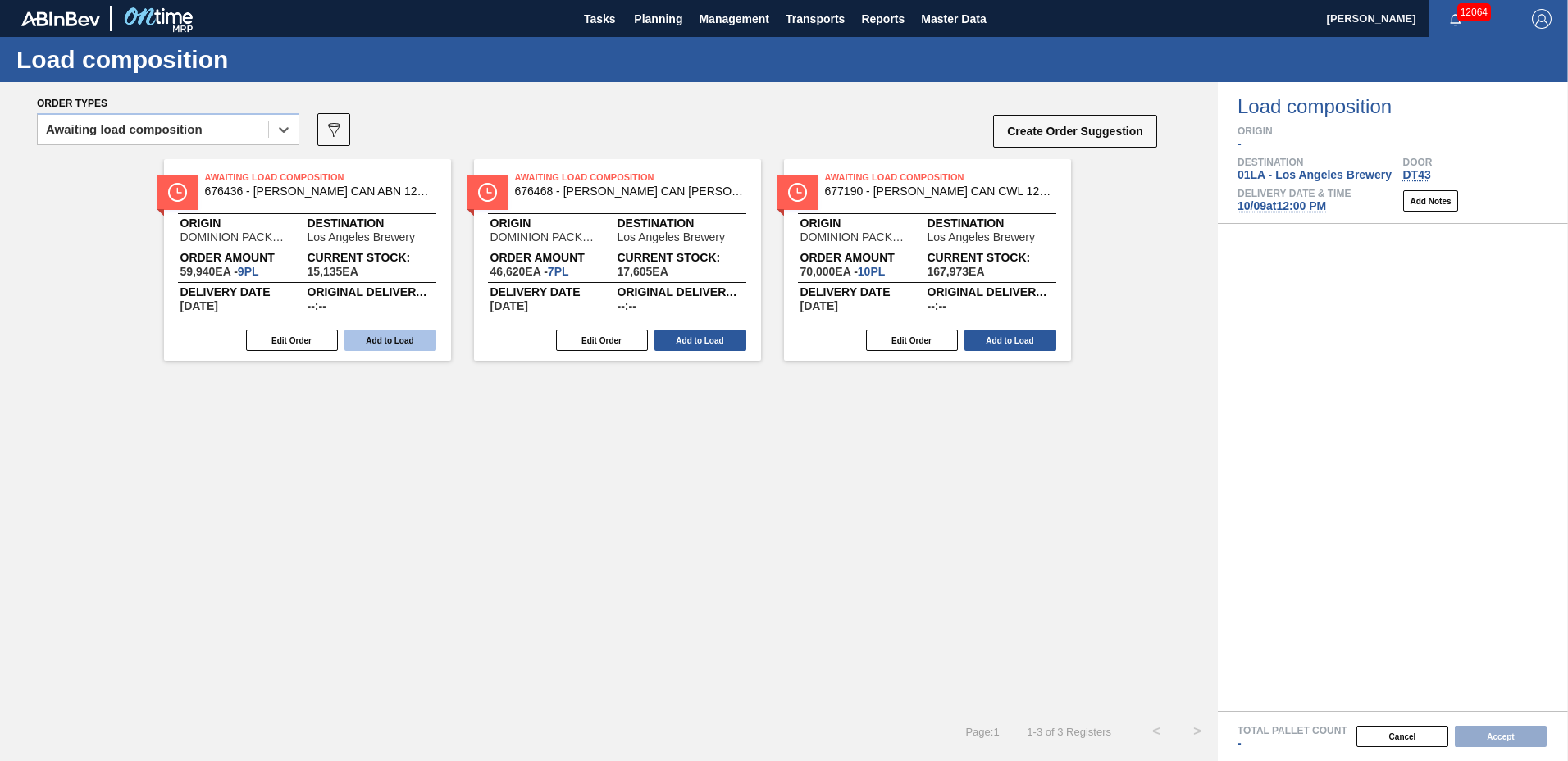
click at [411, 346] on button "Add to Load" at bounding box center [390, 340] width 91 height 21
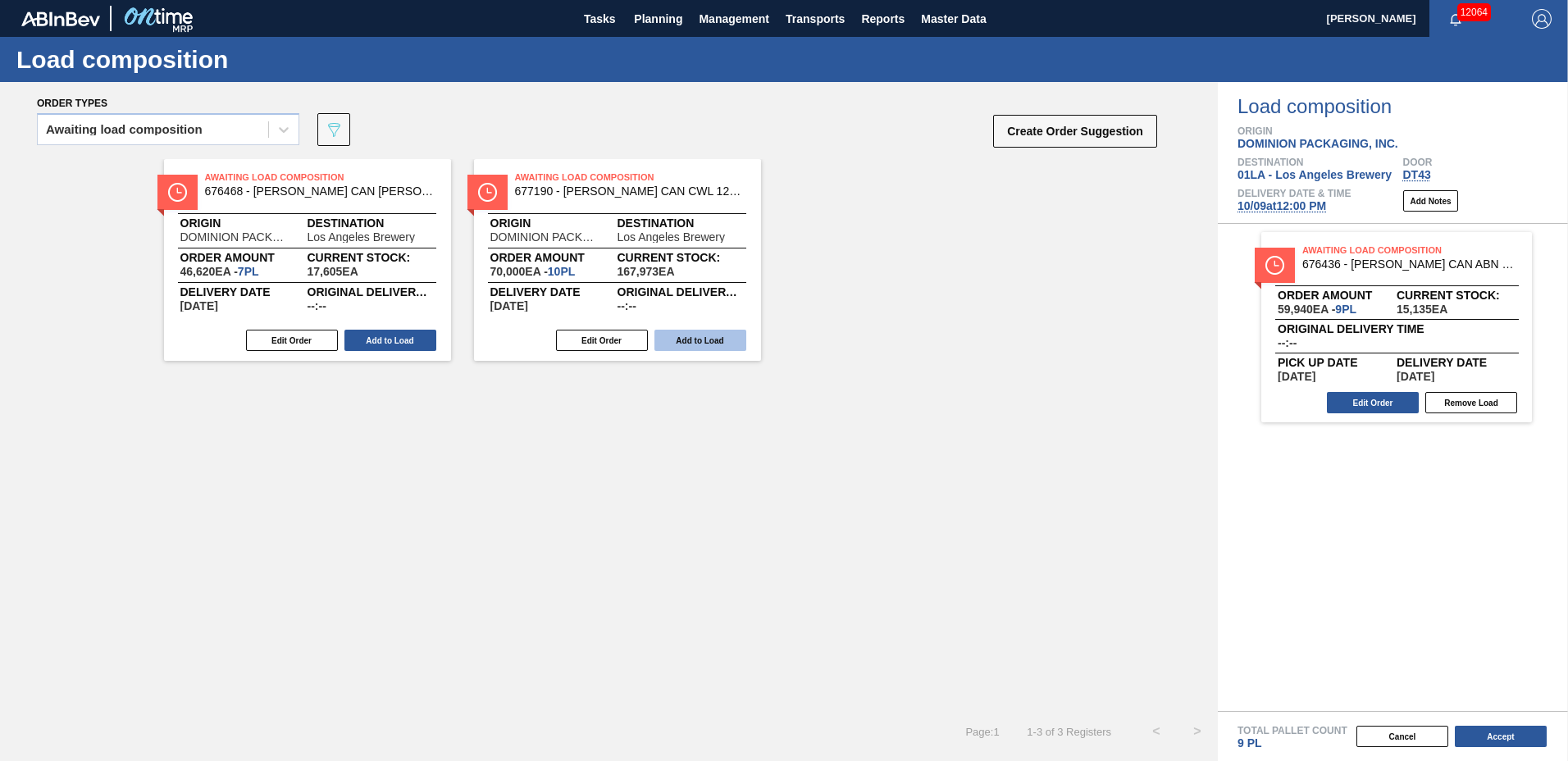
click at [414, 338] on button "Add to Load" at bounding box center [390, 340] width 91 height 21
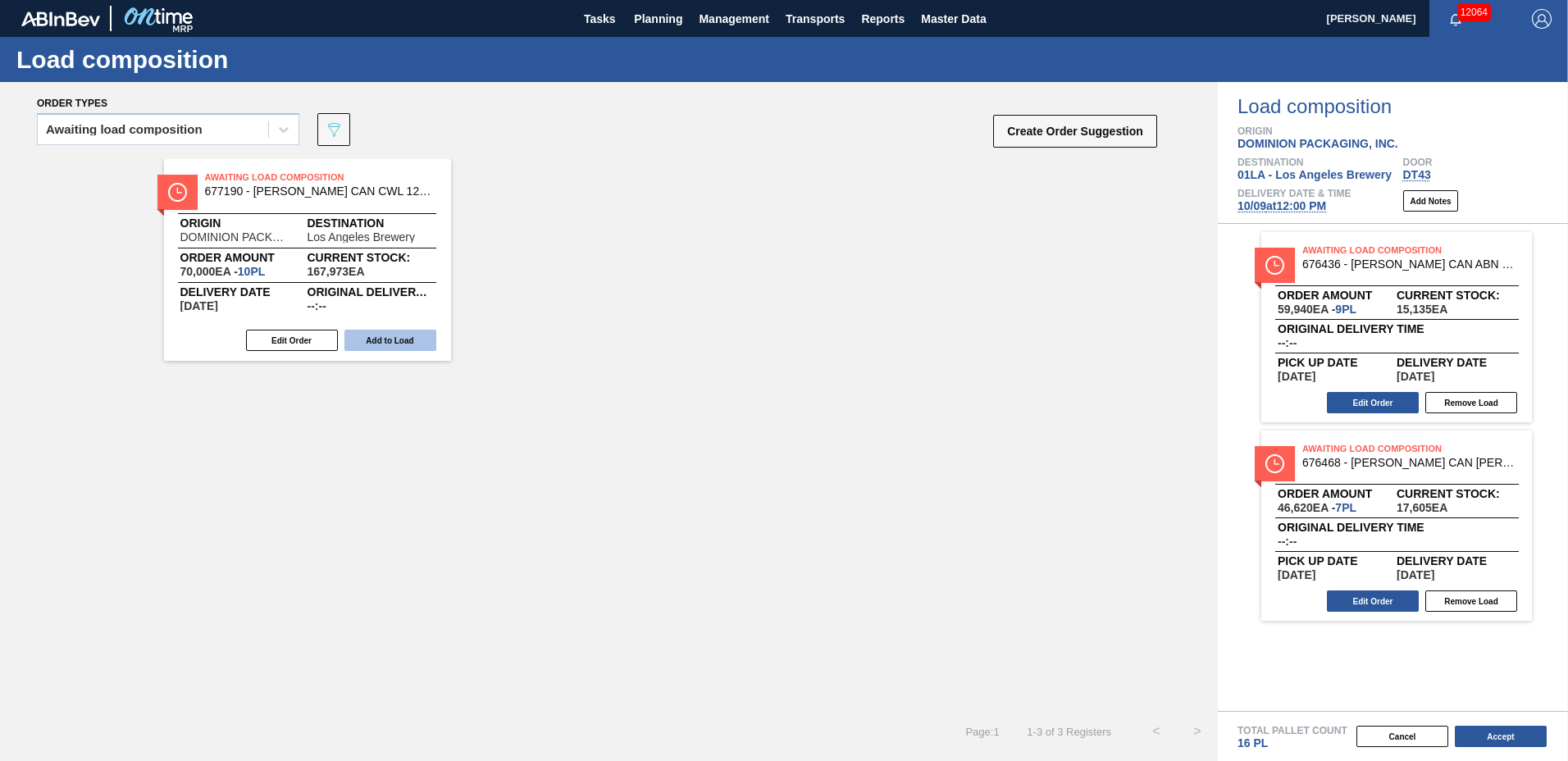
click at [414, 338] on button "Add to Load" at bounding box center [390, 340] width 91 height 21
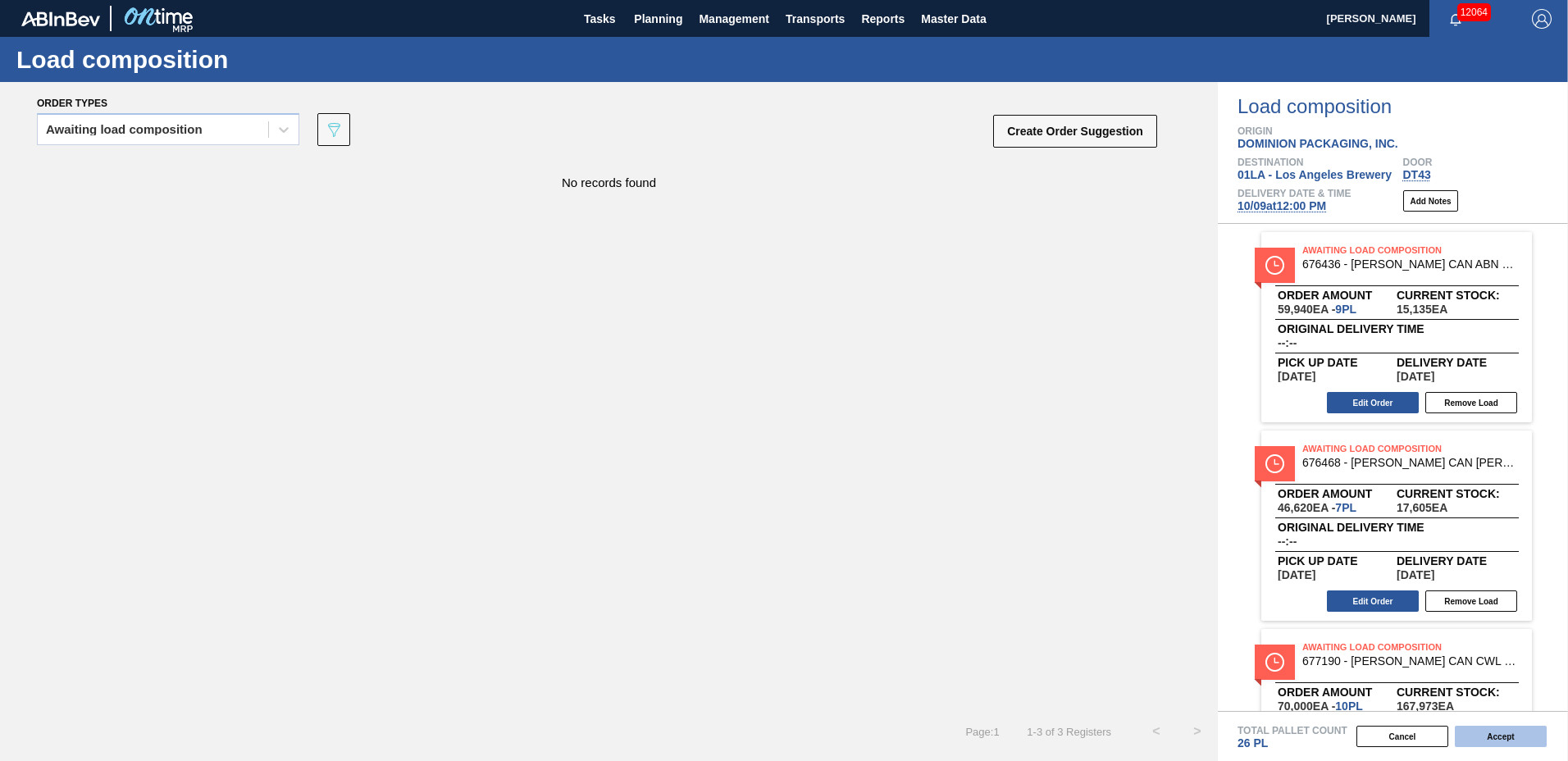
click at [1504, 733] on button "Accept" at bounding box center [1501, 735] width 91 height 21
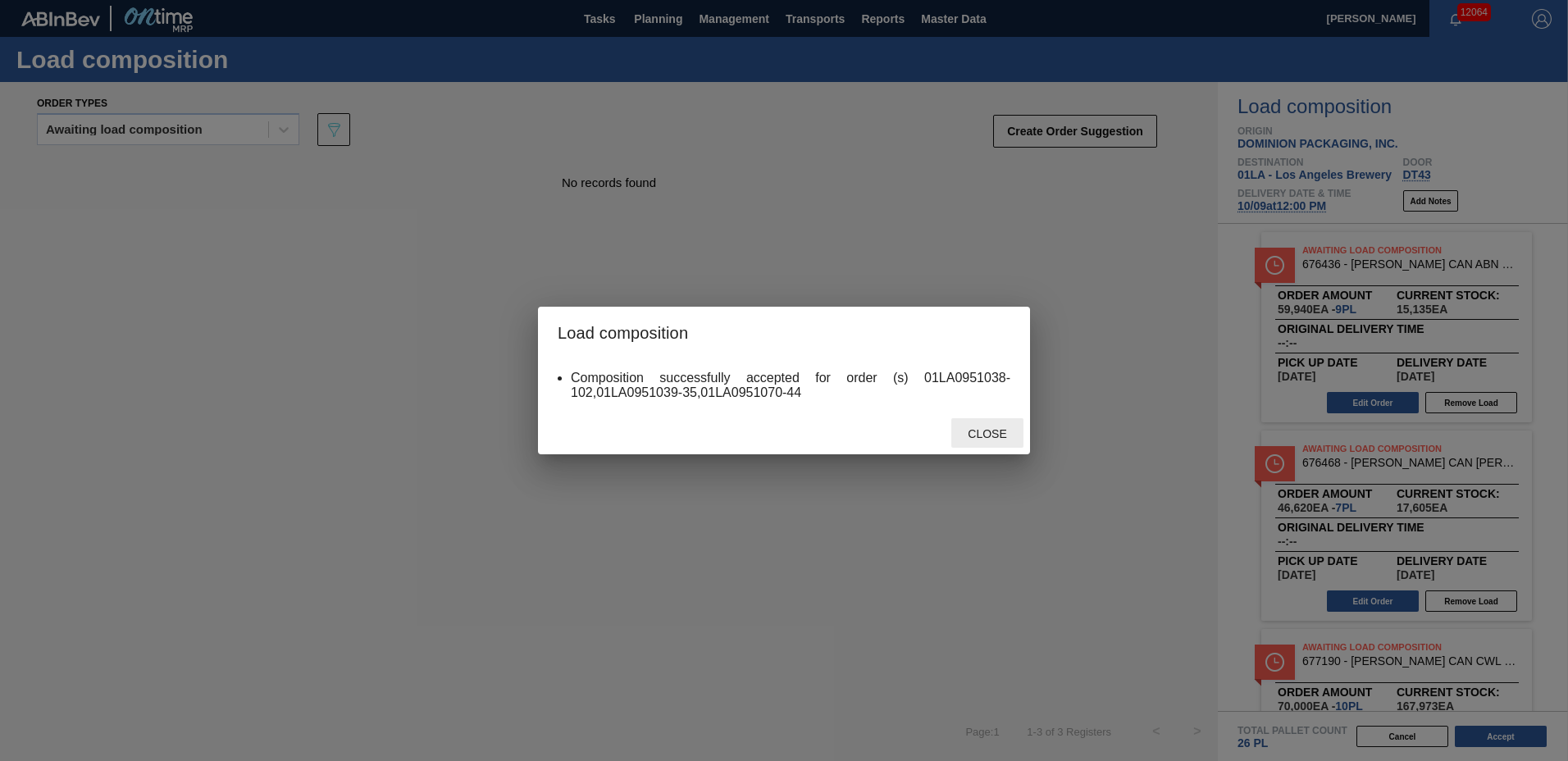
click at [1038, 465] on div "Load composition Composition successfully accepted for order (s) 01LA0951038-10…" at bounding box center [784, 380] width 1568 height 761
click at [996, 435] on span "Close" at bounding box center [987, 433] width 65 height 13
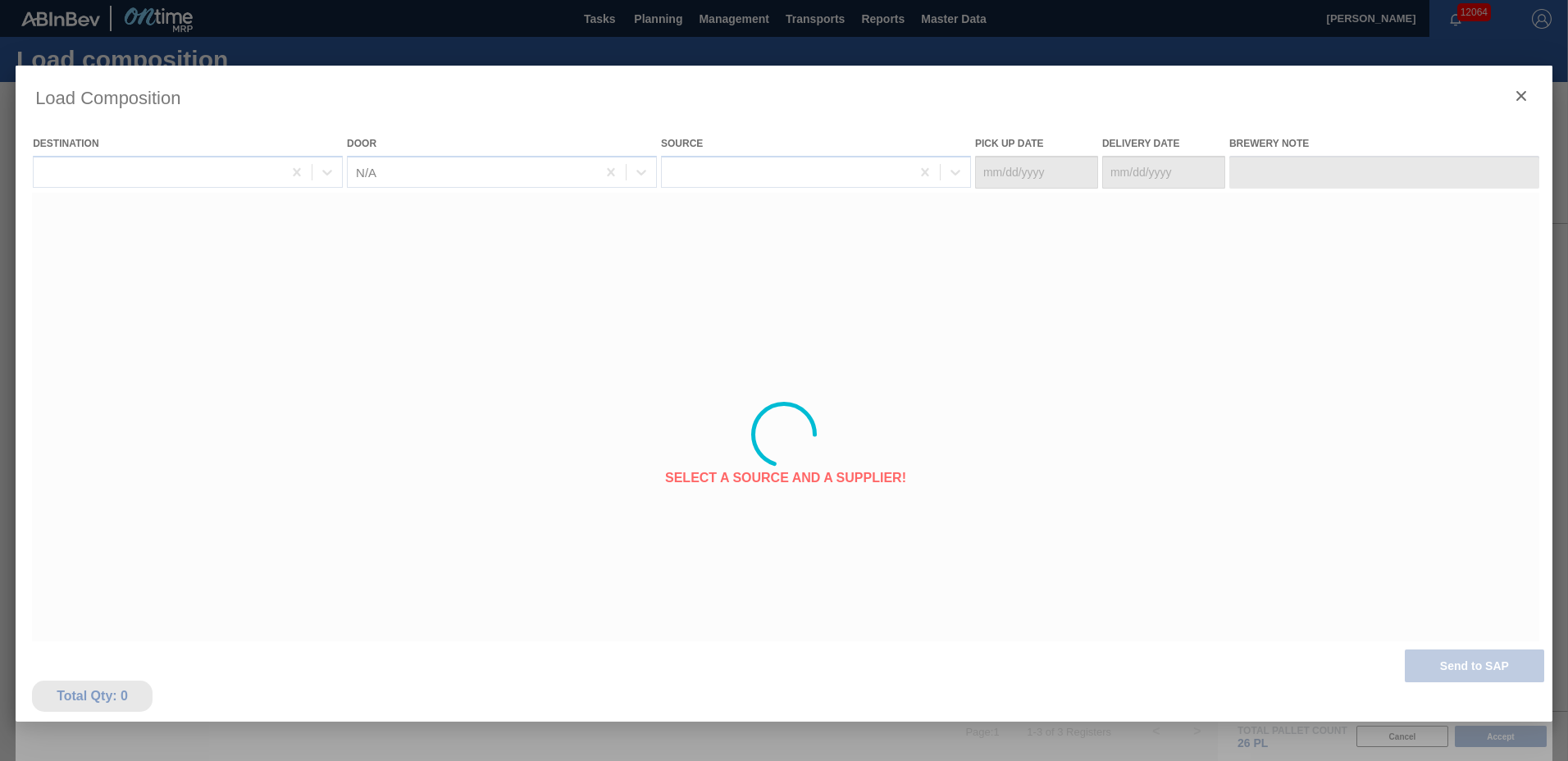
type Date "[DATE]"
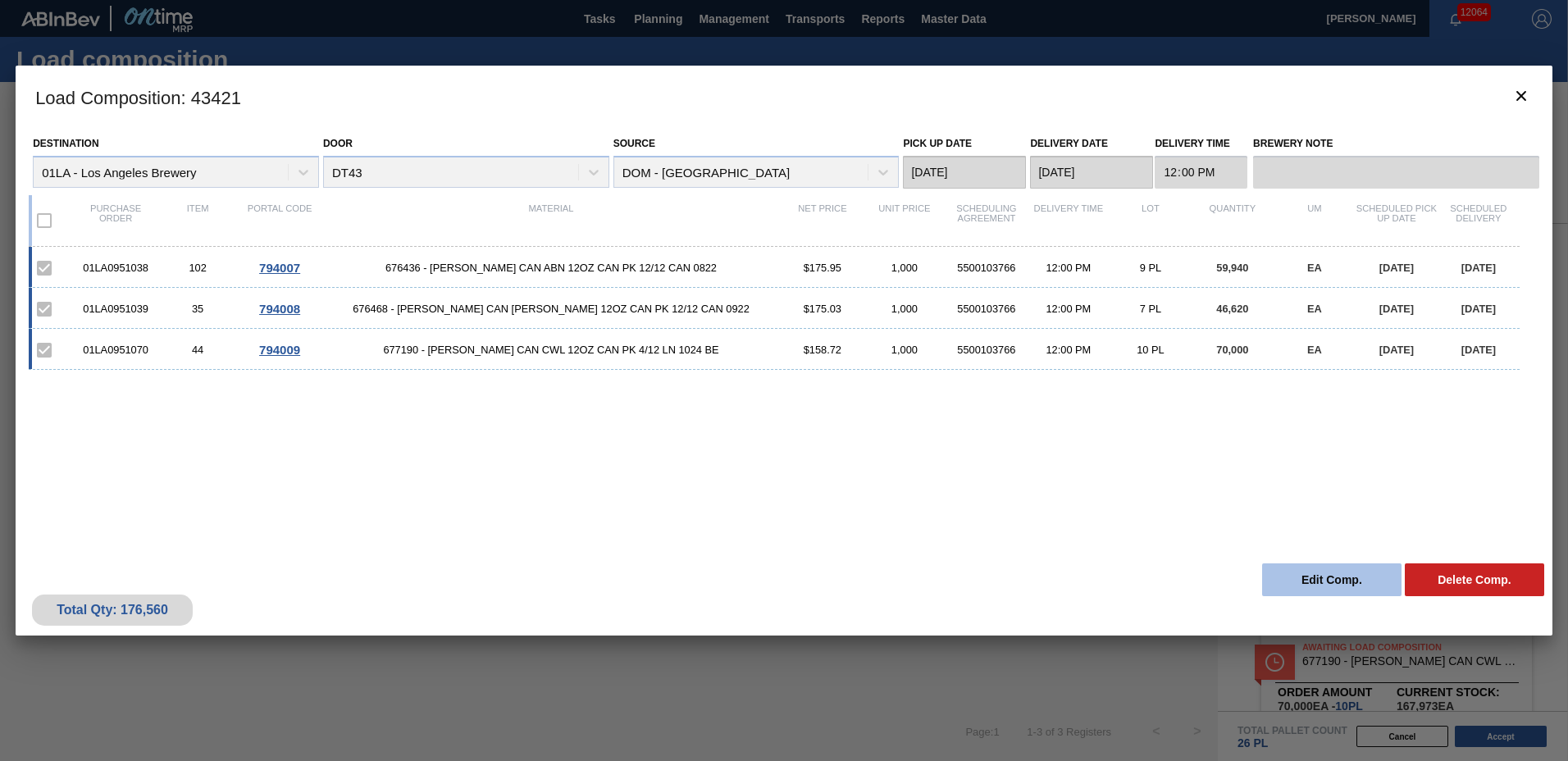
click at [1349, 586] on button "Edit Comp." at bounding box center [1331, 580] width 140 height 33
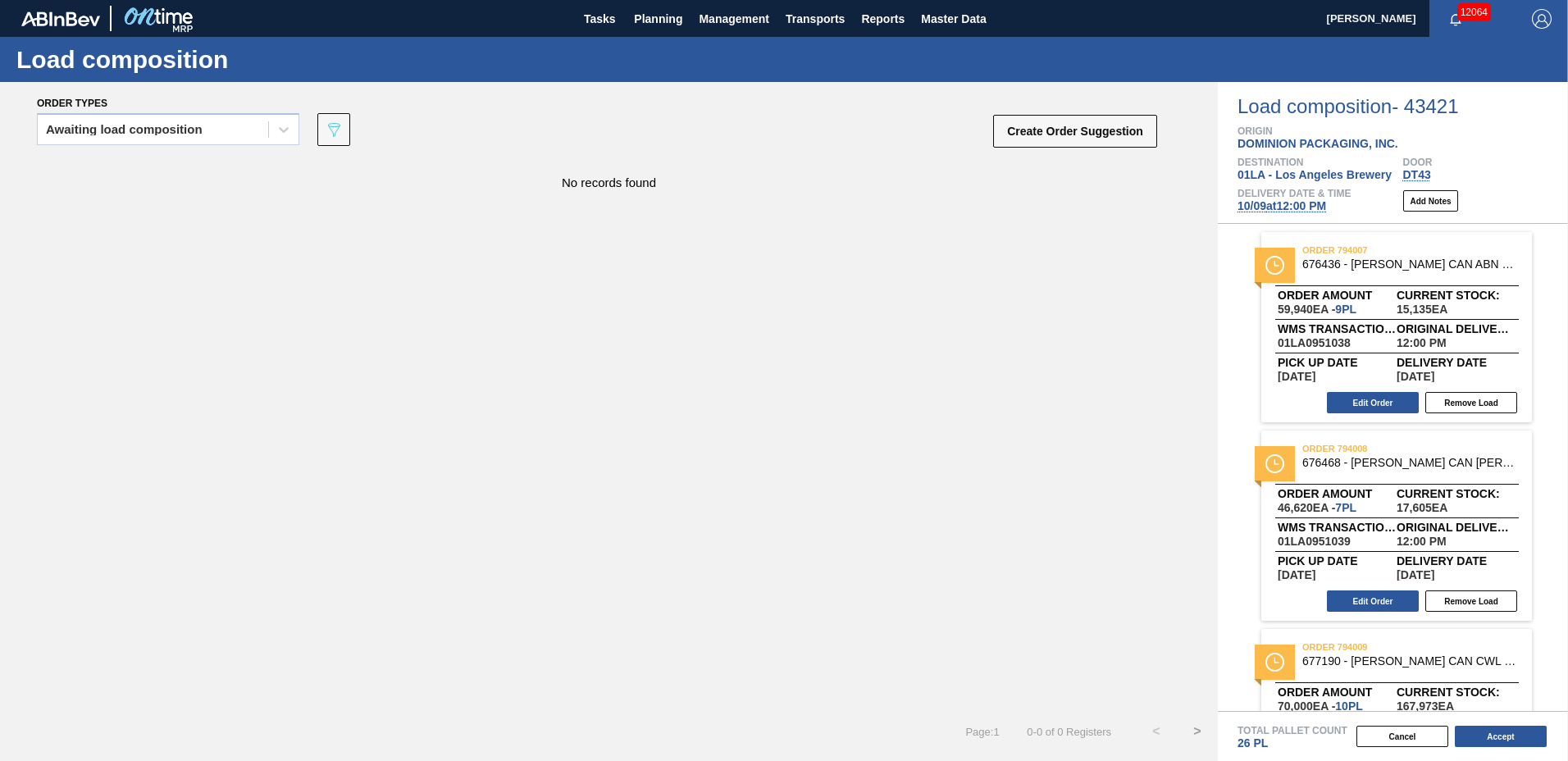
click at [1383, 390] on div "Edit Order Remove Load" at bounding box center [1390, 402] width 258 height 25
click at [1375, 405] on button "Edit Order" at bounding box center [1372, 402] width 91 height 21
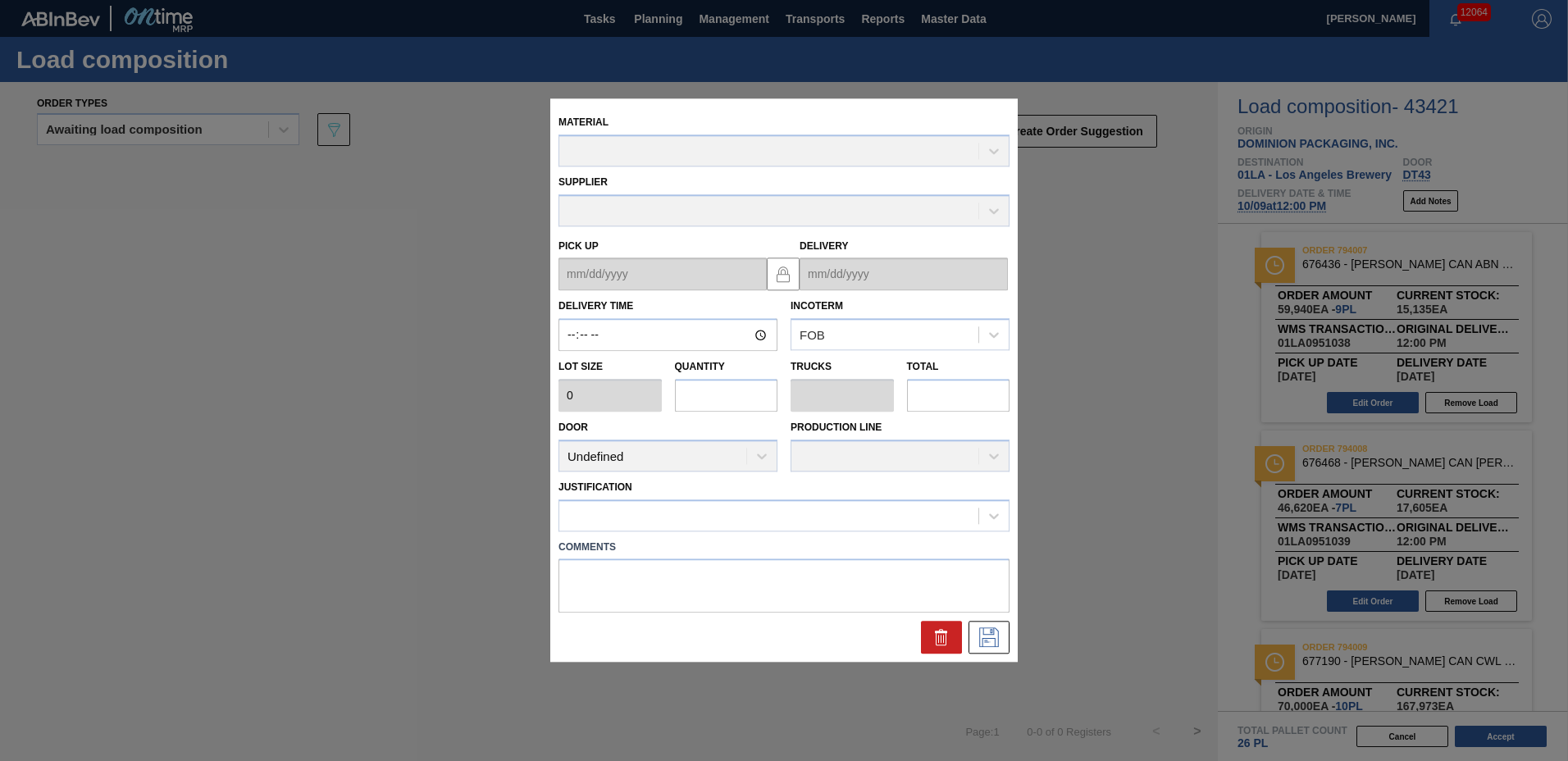
type input "12:00:00"
type input "6,660"
type input "9"
type input "0.346"
type input "59,940"
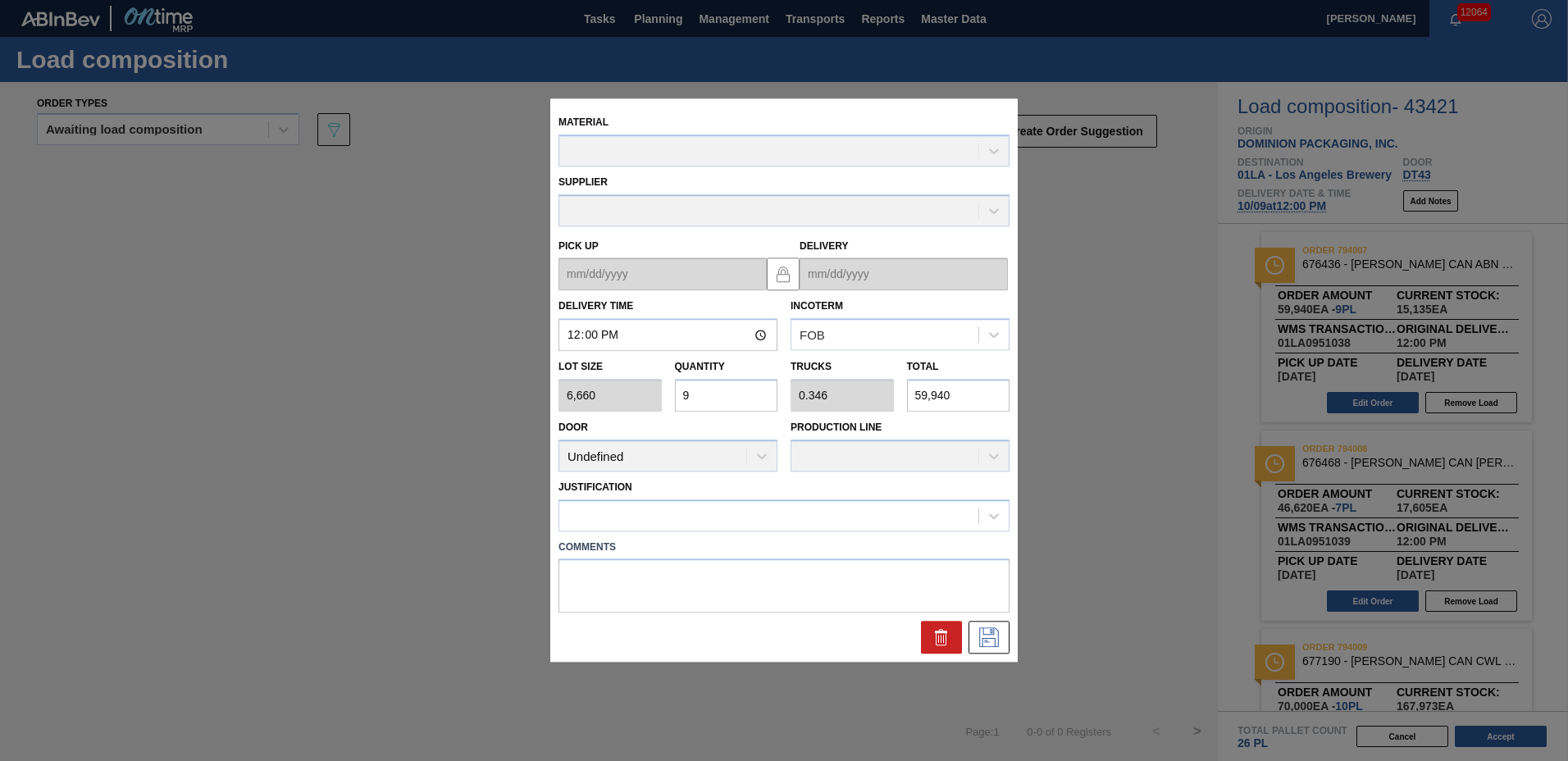
type up "[DATE]"
type input "[DATE]"
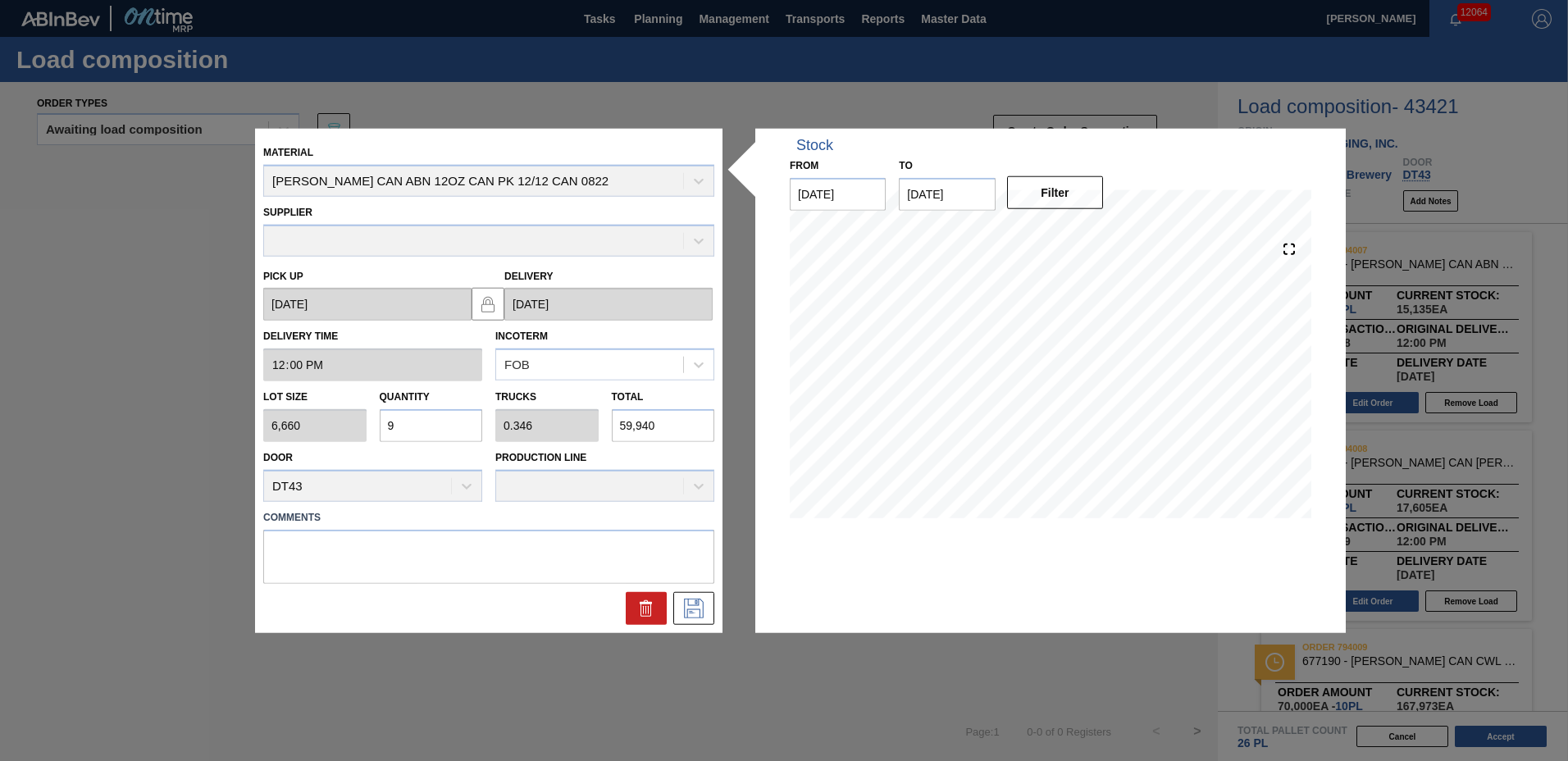
drag, startPoint x: 434, startPoint y: 431, endPoint x: 258, endPoint y: 428, distance: 176.0
click at [258, 428] on div "Lot size 6,660 Quantity 9 Trucks 0.346 Total 59,940" at bounding box center [489, 412] width 464 height 61
type input "2"
type input "0.077"
type input "13,320"
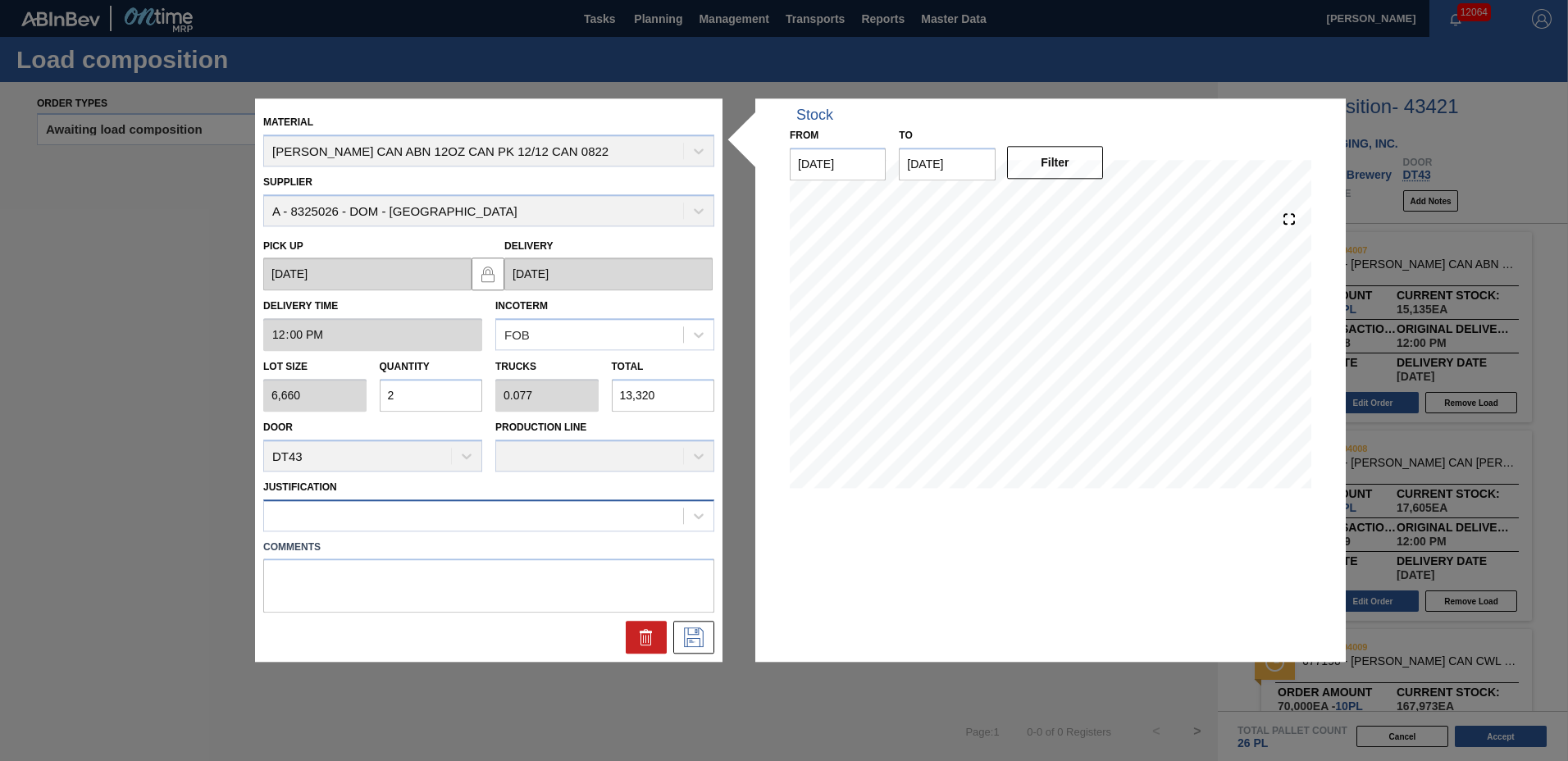
type input "2"
drag, startPoint x: 307, startPoint y: 506, endPoint x: 318, endPoint y: 536, distance: 32.0
click at [307, 507] on div at bounding box center [474, 515] width 419 height 24
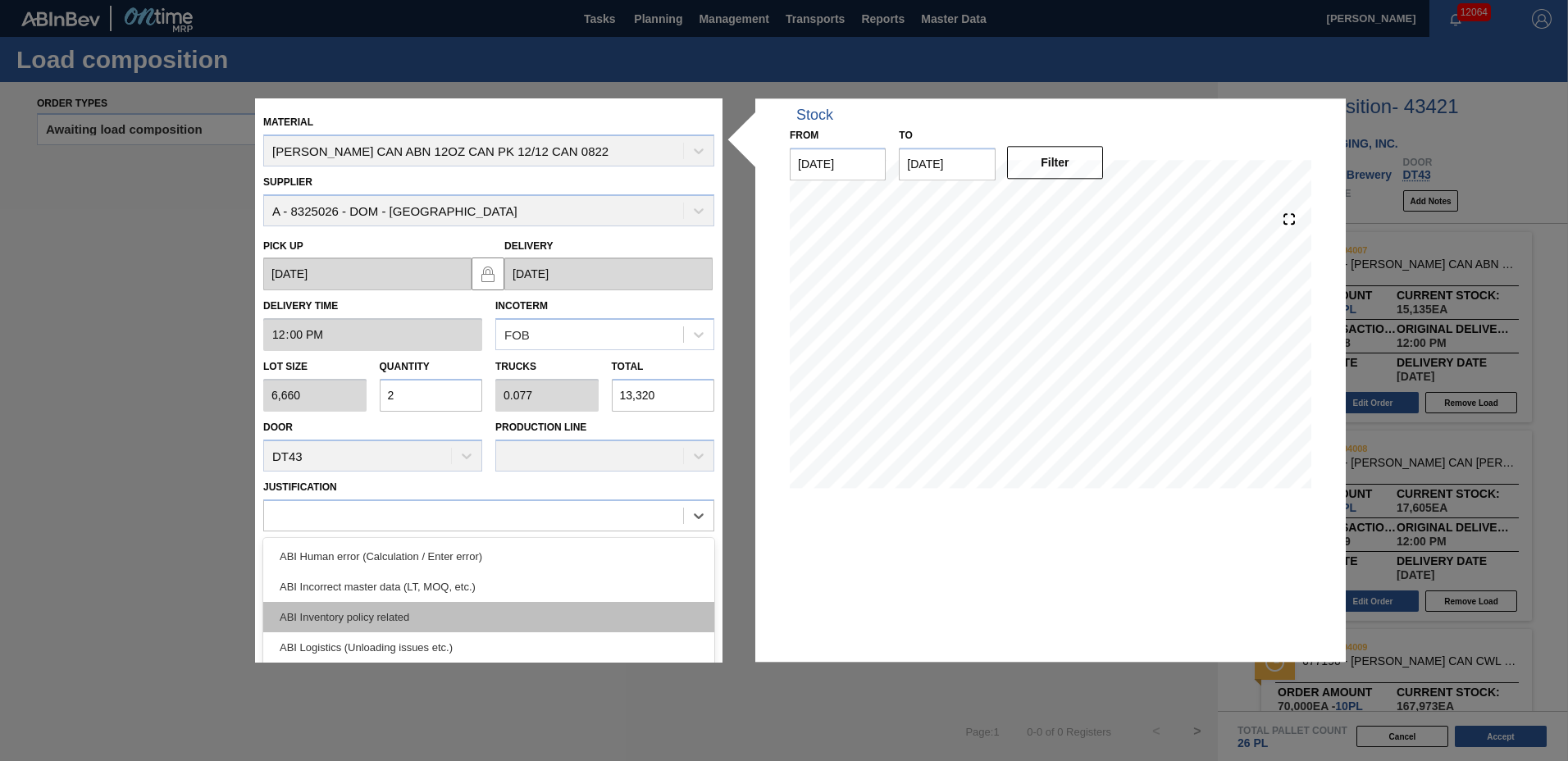
click at [325, 616] on div "ABI Inventory policy related" at bounding box center [489, 616] width 451 height 30
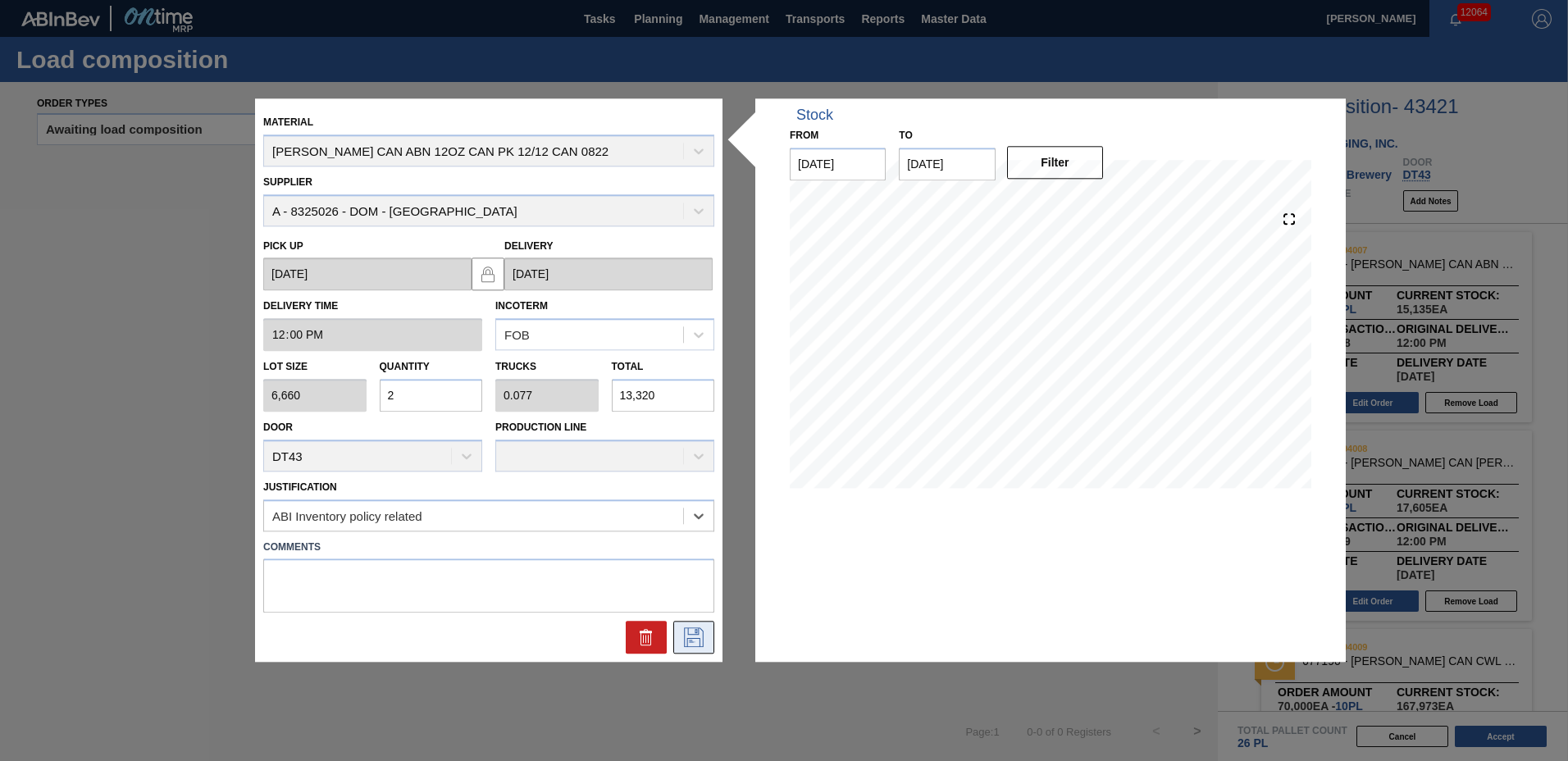
click at [711, 640] on button at bounding box center [694, 638] width 41 height 33
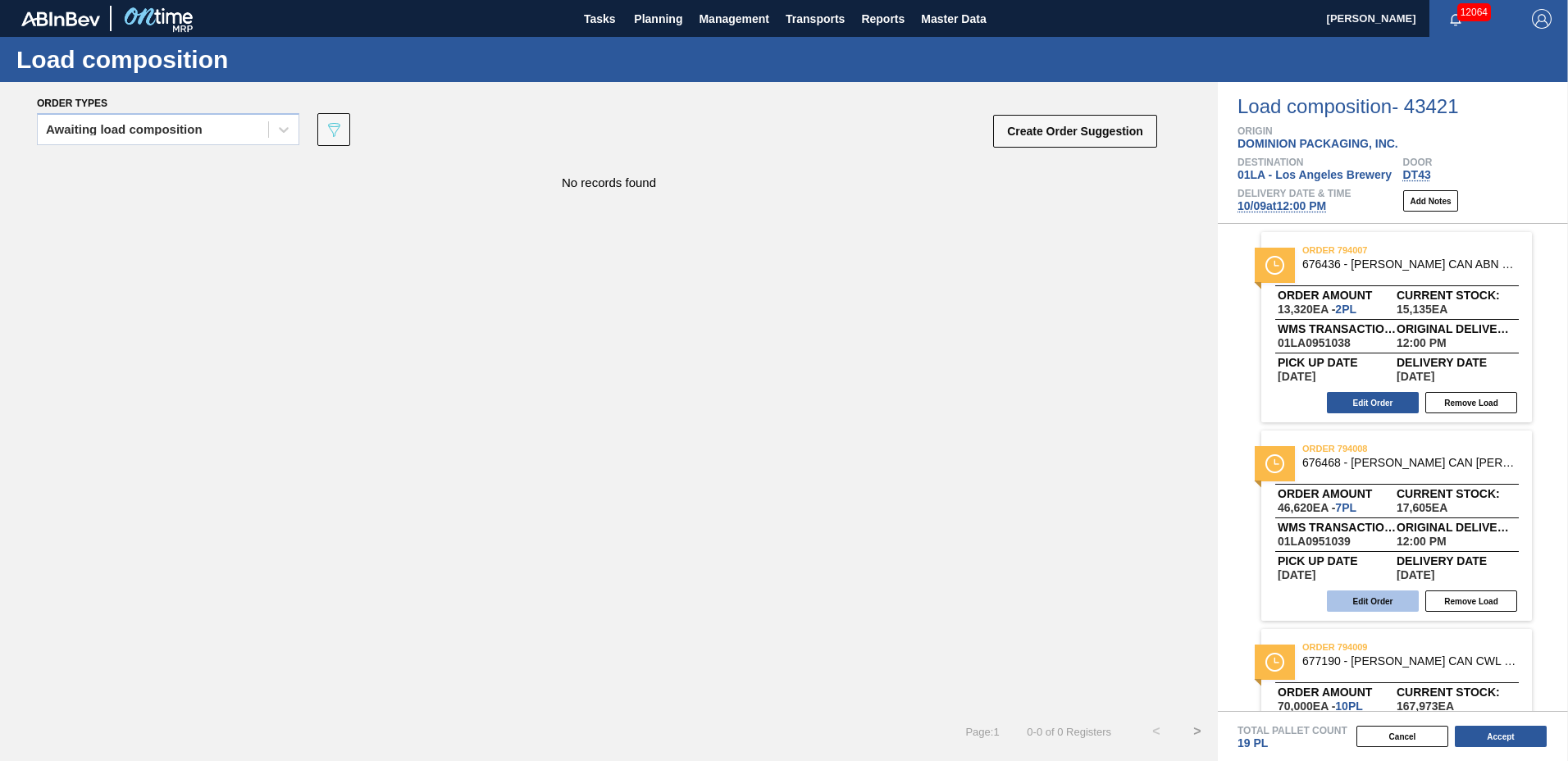
click at [1367, 599] on button "Edit Order" at bounding box center [1372, 600] width 91 height 21
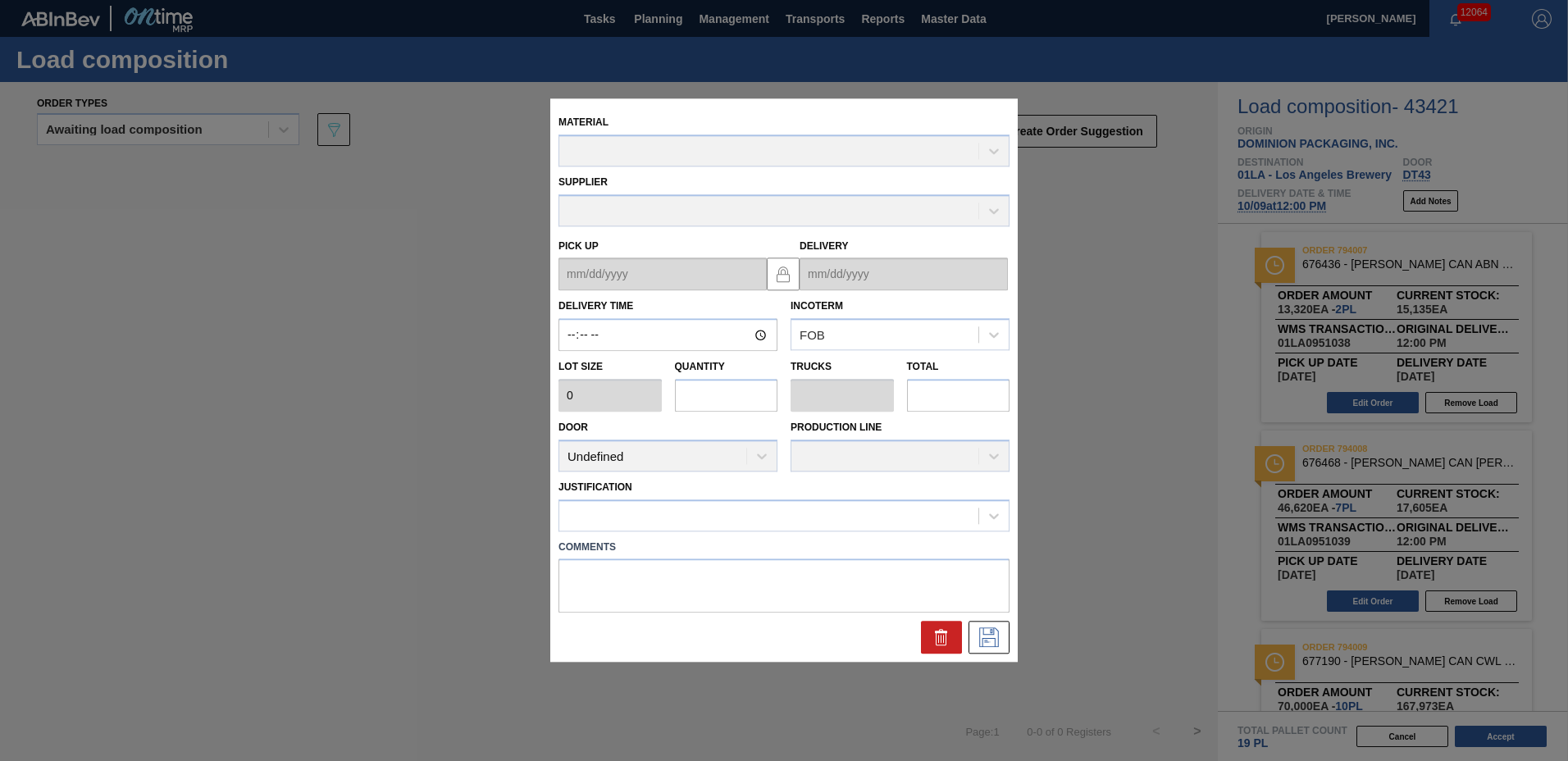
type input "12:00:00"
type input "6,660"
type input "7"
type input "0.269"
type input "46,620"
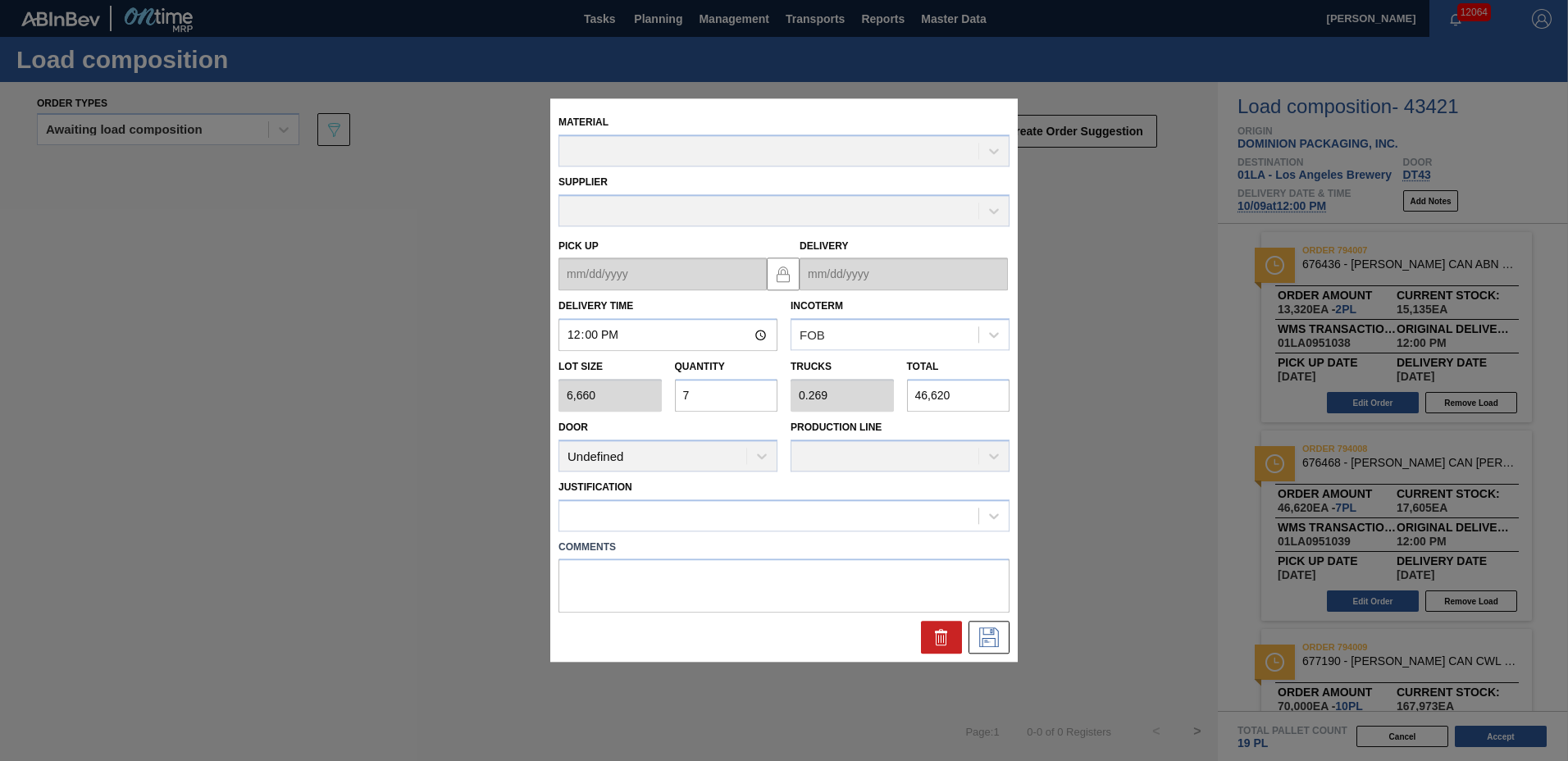
type up "[DATE]"
type input "[DATE]"
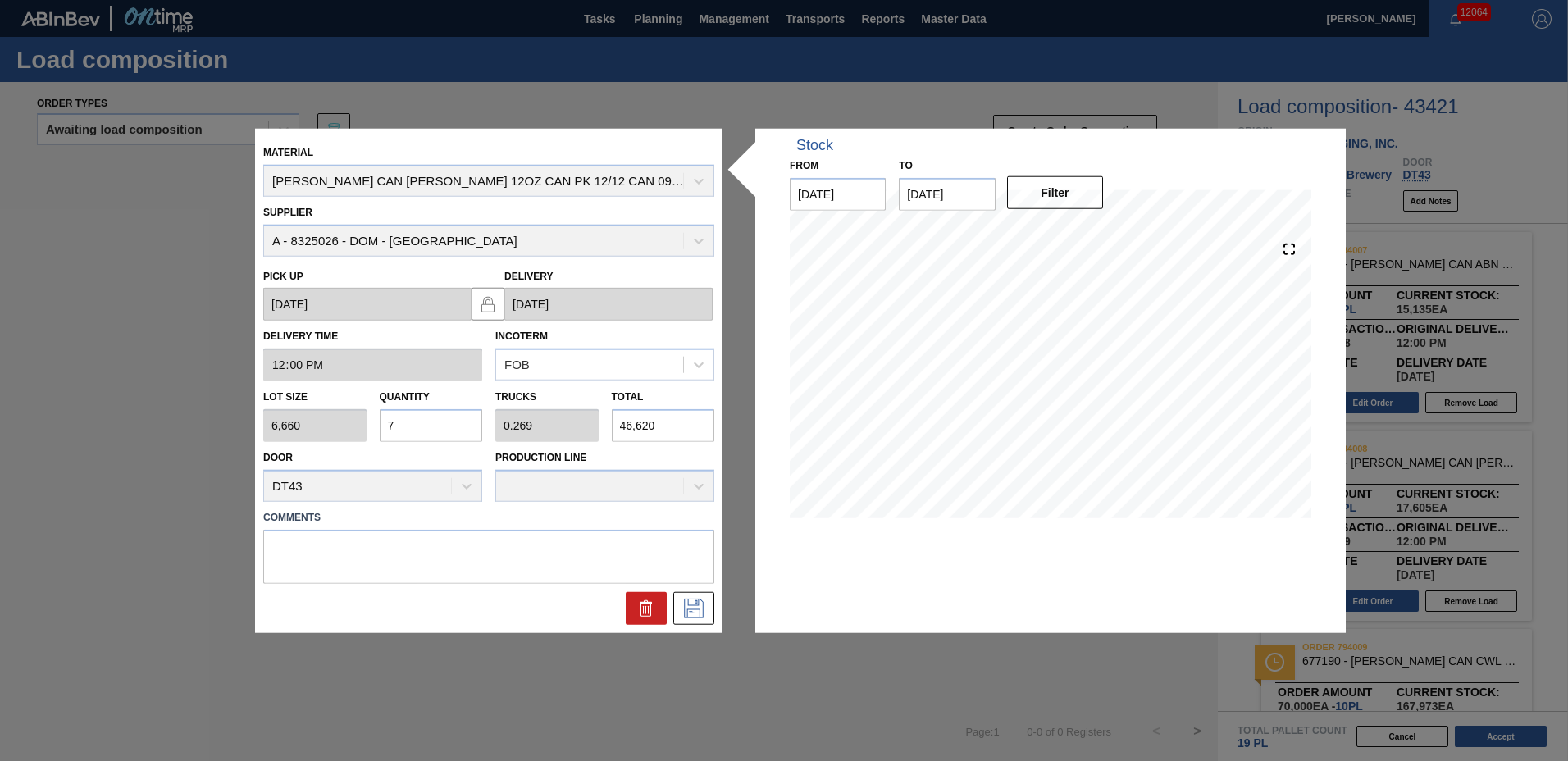
click at [436, 429] on input "7" at bounding box center [432, 426] width 103 height 33
type input "0"
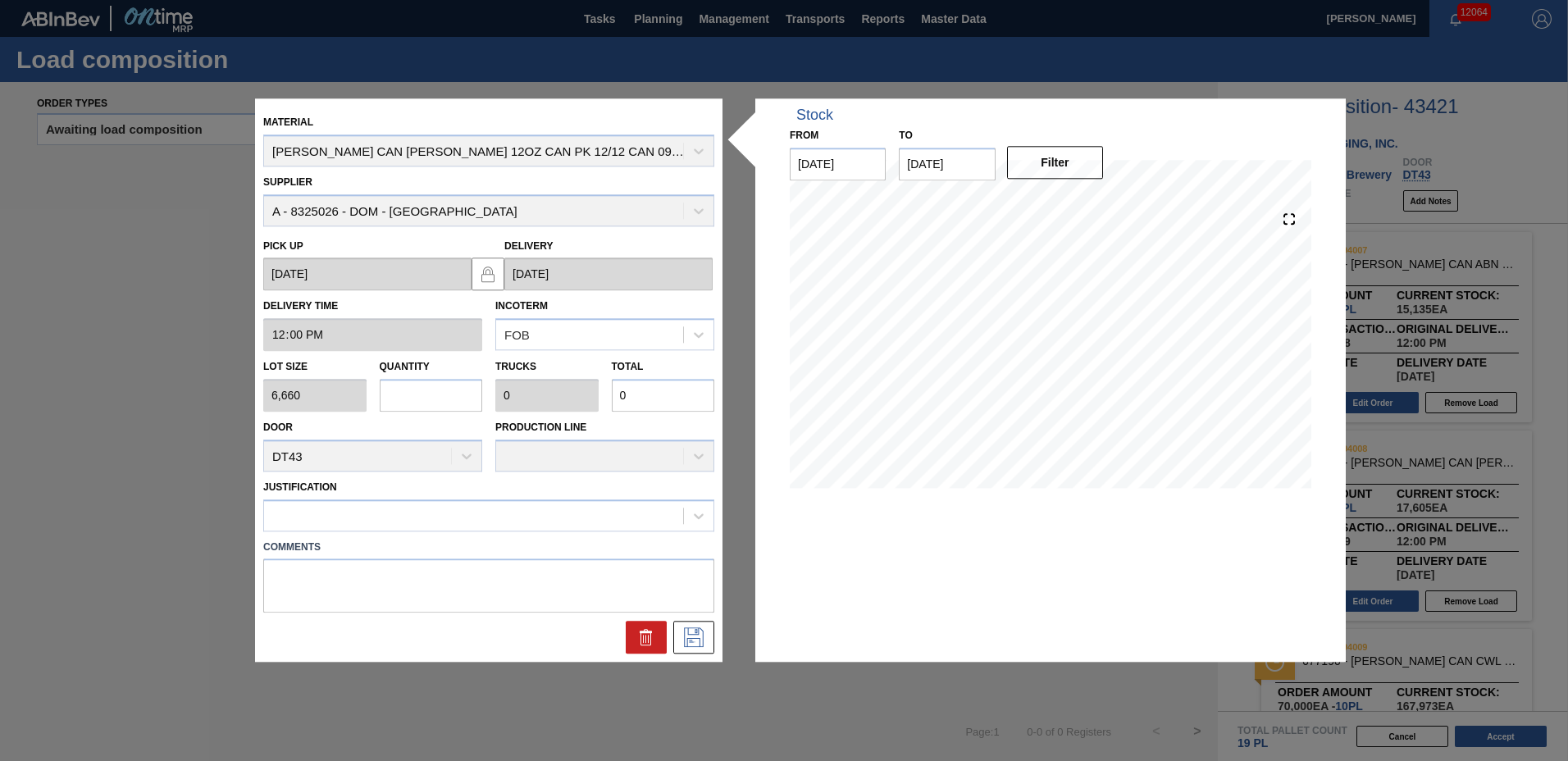
type input "1"
type input "0.038"
type input "6,660"
type input "12"
type input "0.462"
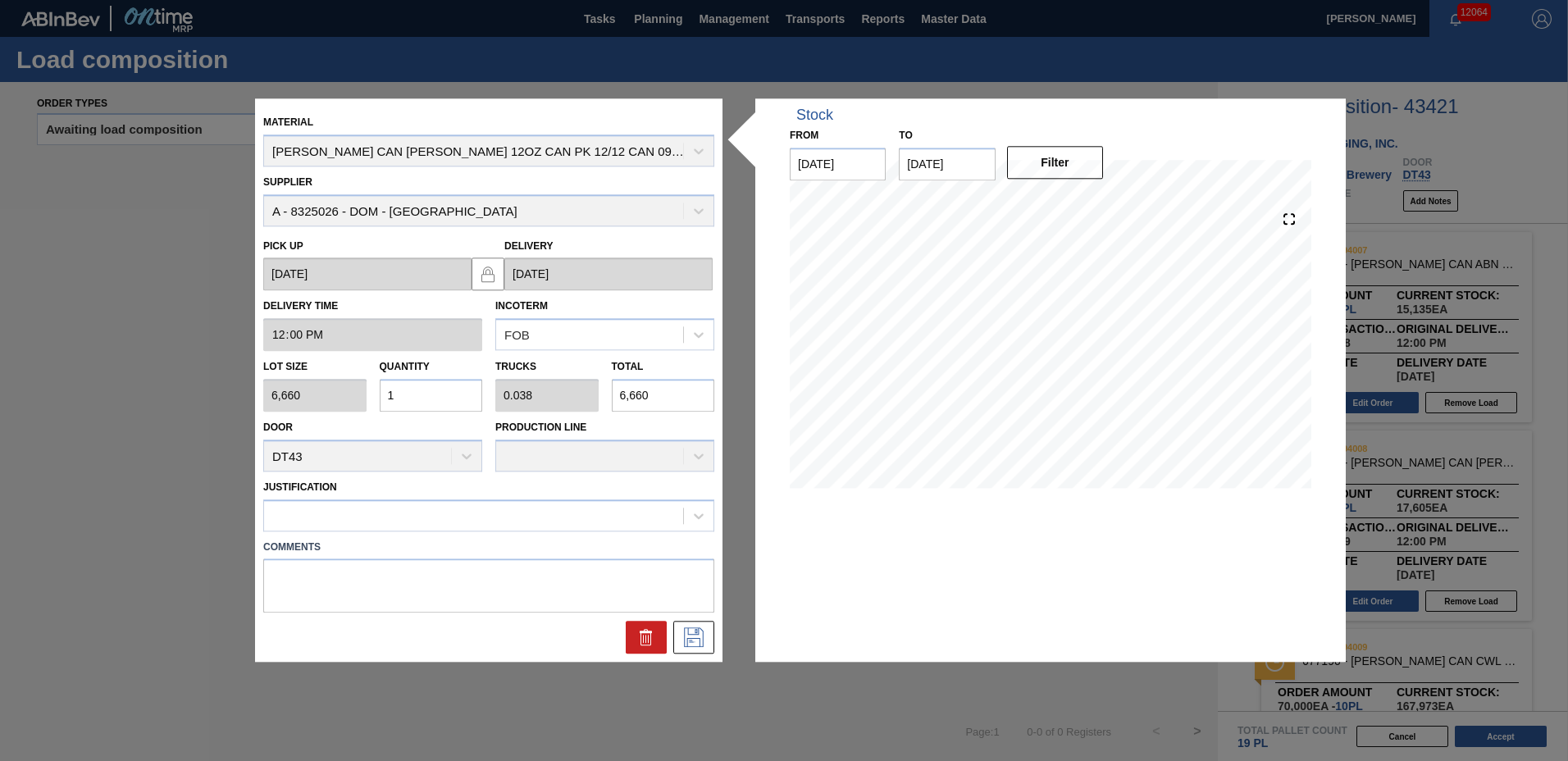
type input "79,920"
type input "12"
click at [296, 513] on div at bounding box center [474, 515] width 419 height 24
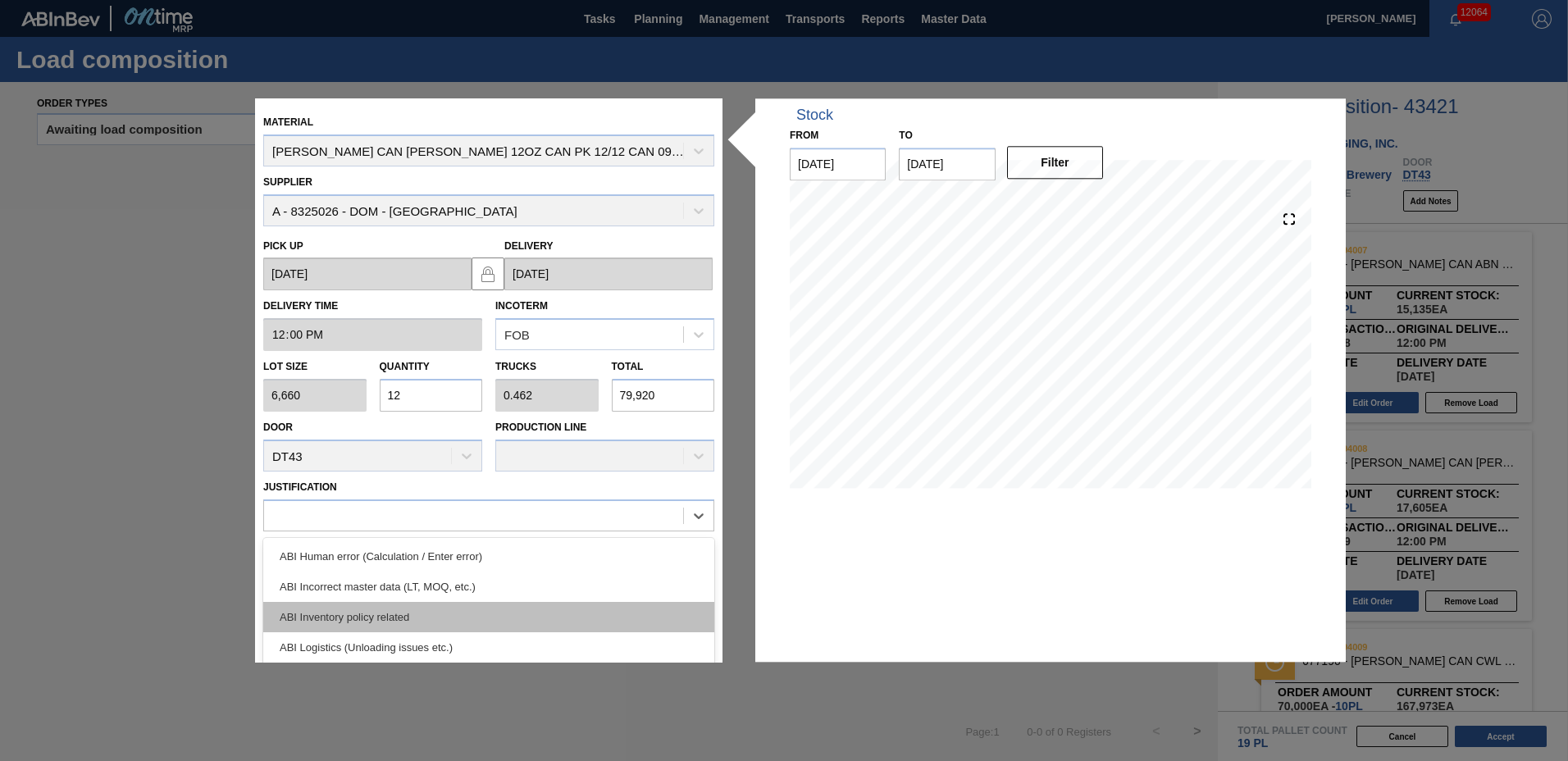
click at [323, 623] on div "ABI Inventory policy related" at bounding box center [489, 616] width 451 height 30
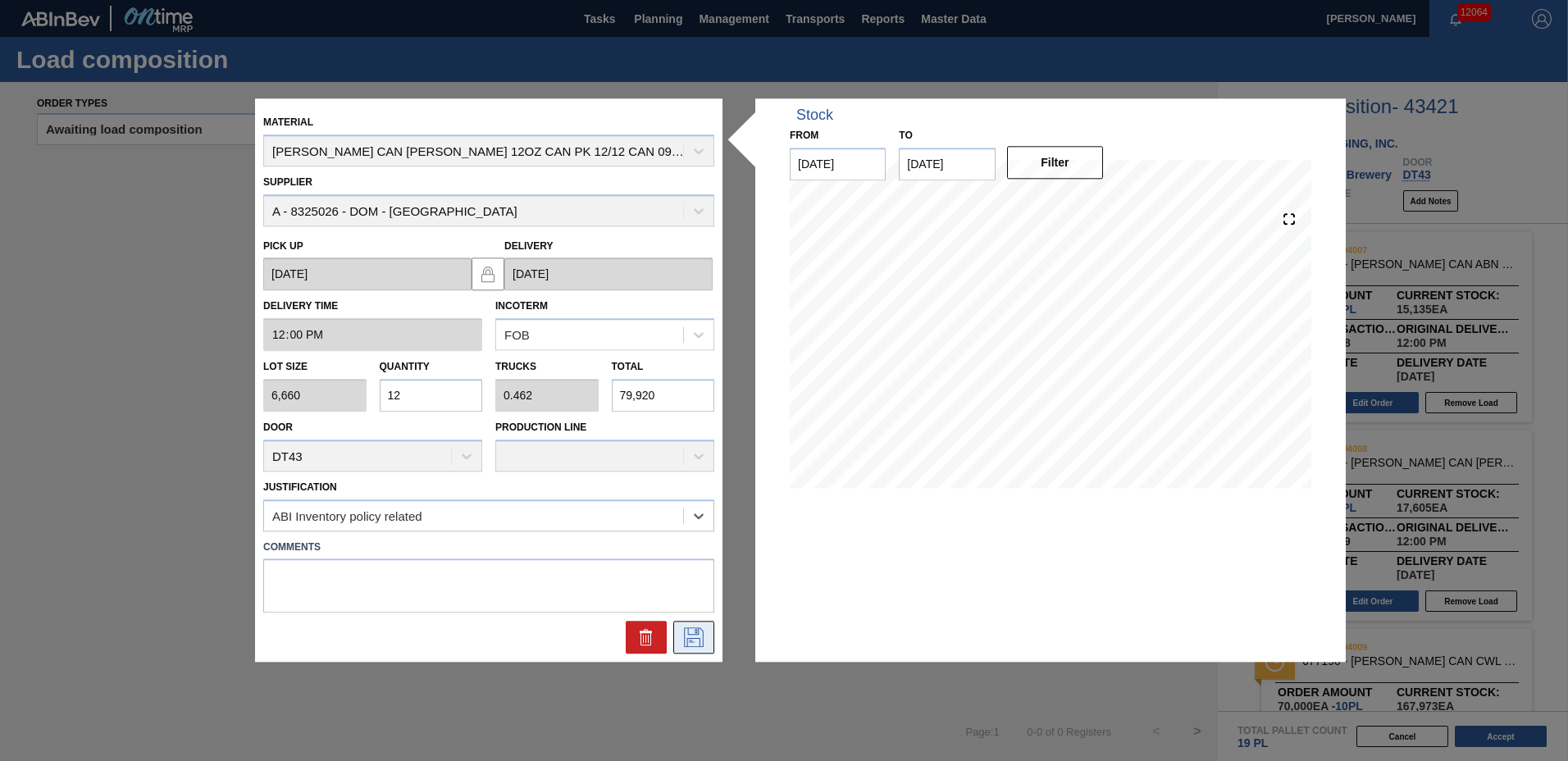
click at [701, 636] on icon at bounding box center [694, 637] width 26 height 19
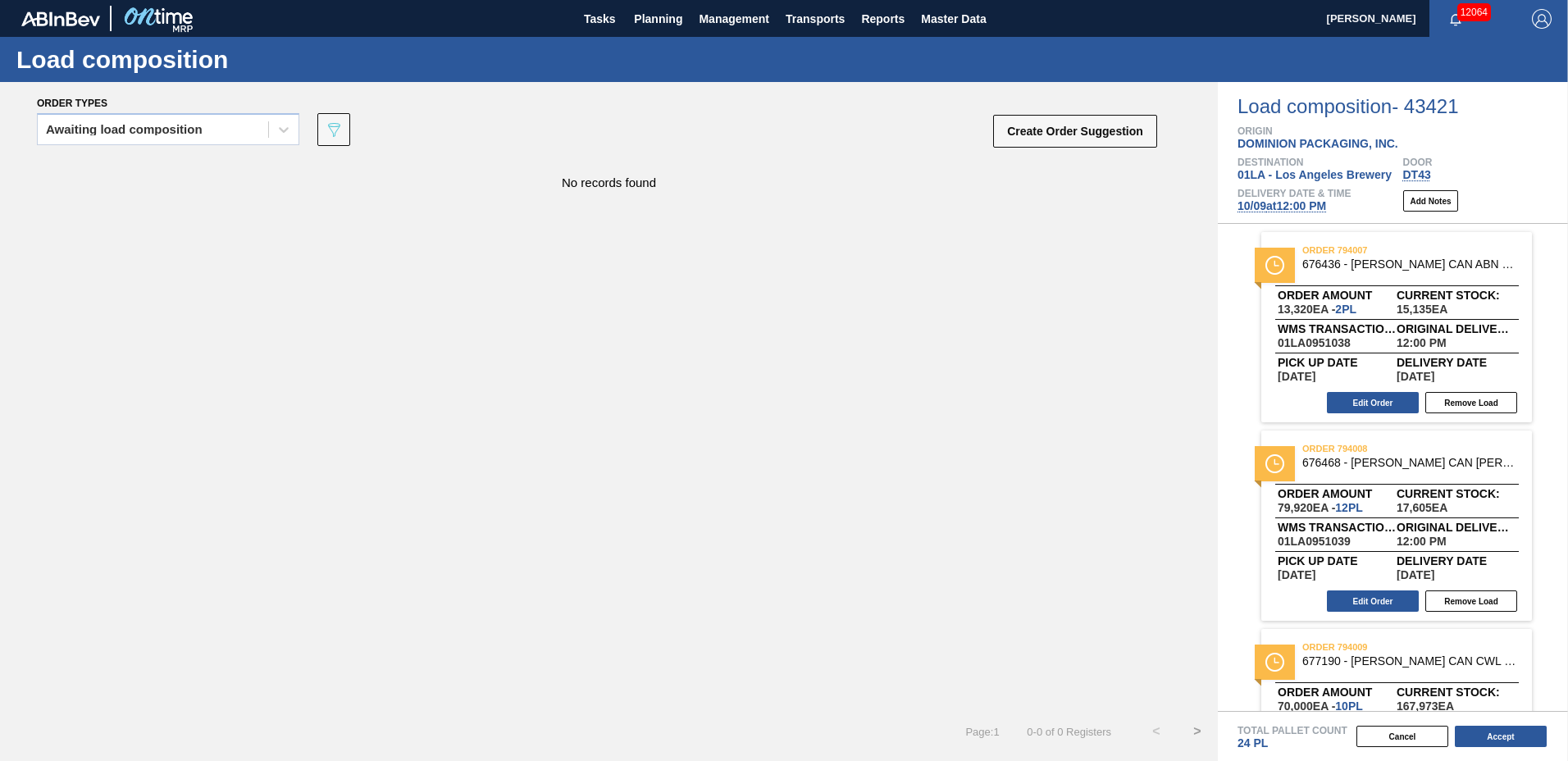
scroll to position [116, 0]
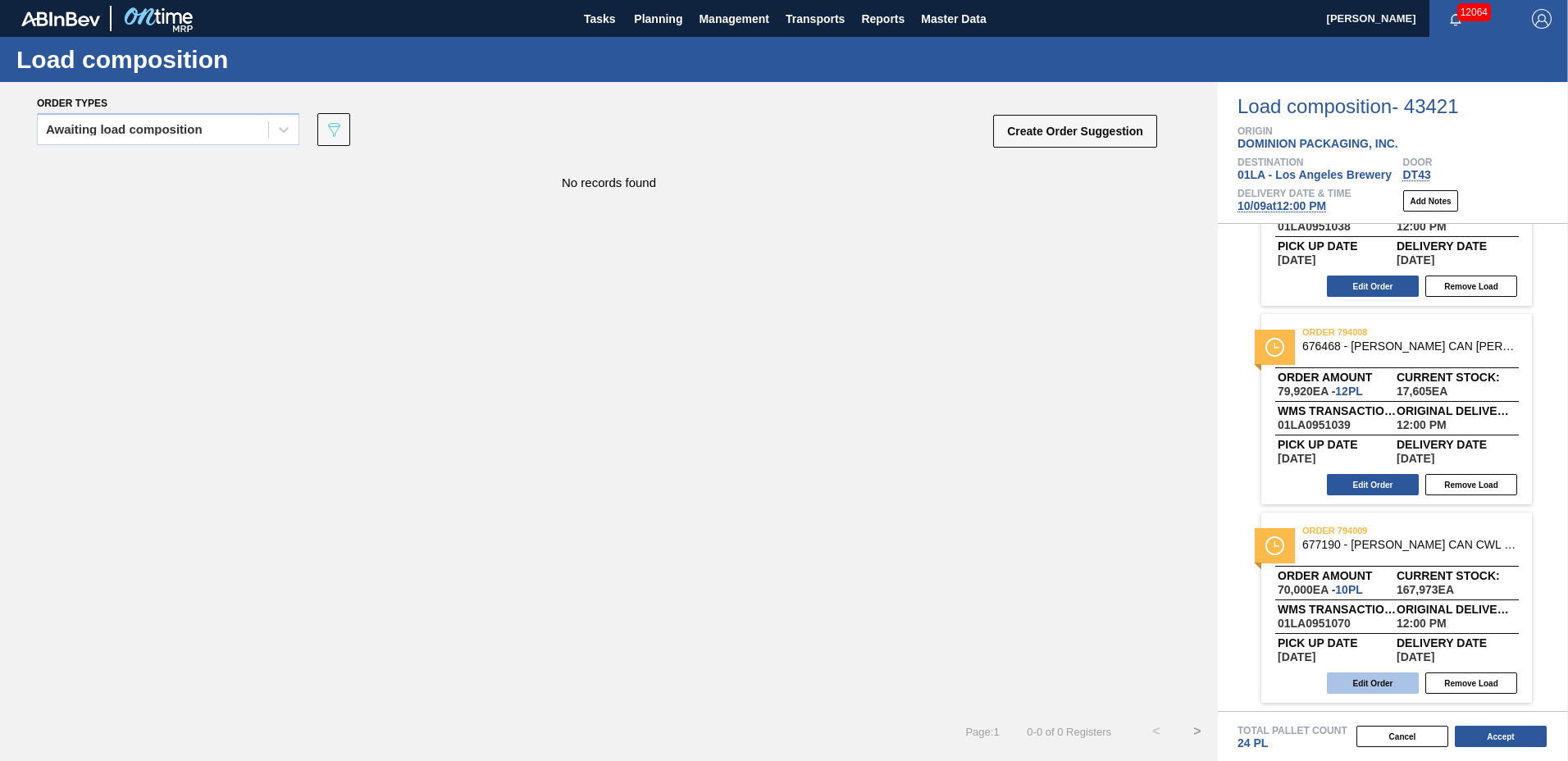
click at [1363, 686] on button "Edit Order" at bounding box center [1372, 682] width 91 height 21
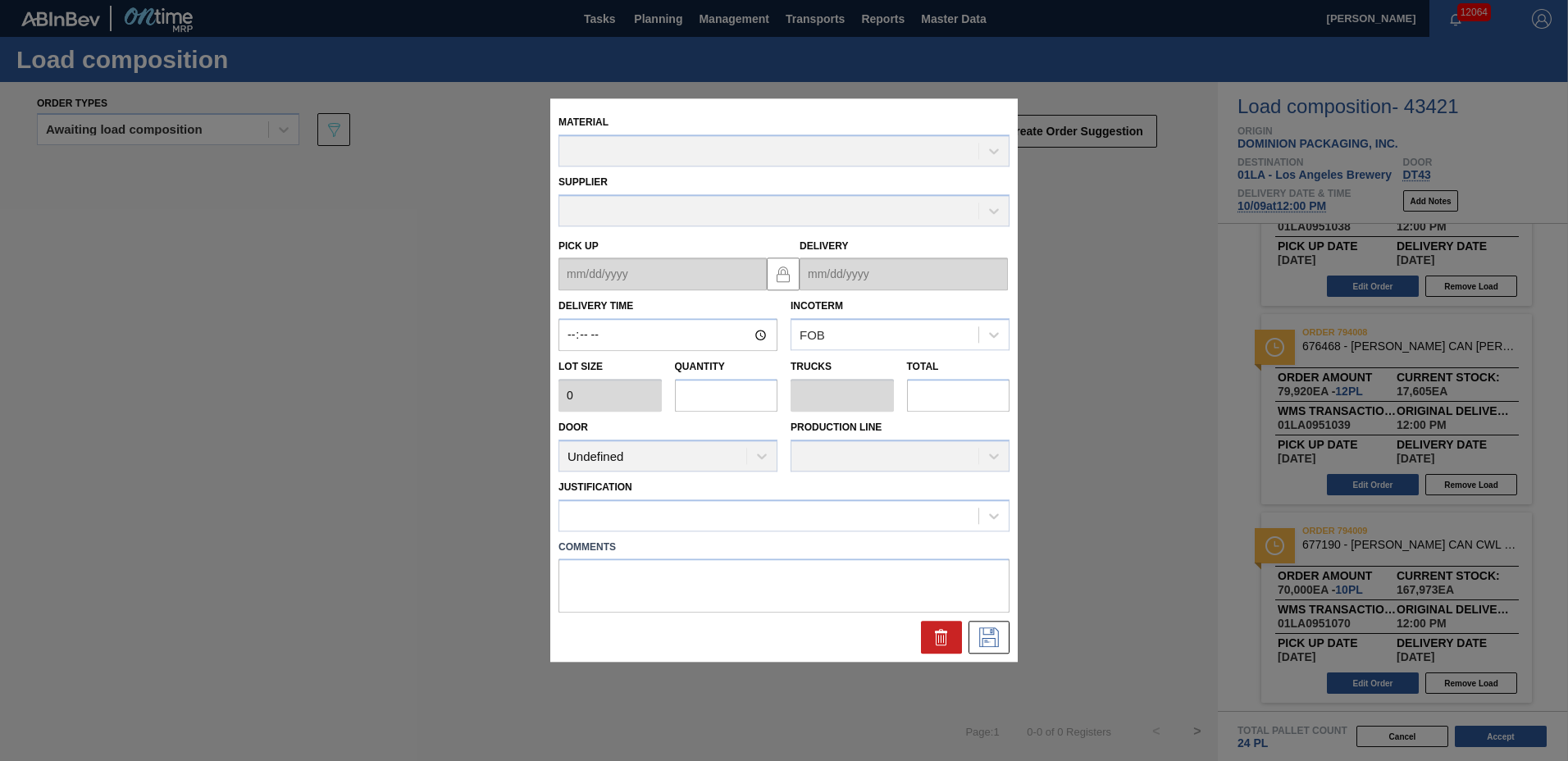
type input "12:00:00"
type input "7,000"
type input "10"
type input "0.385"
type input "70,000"
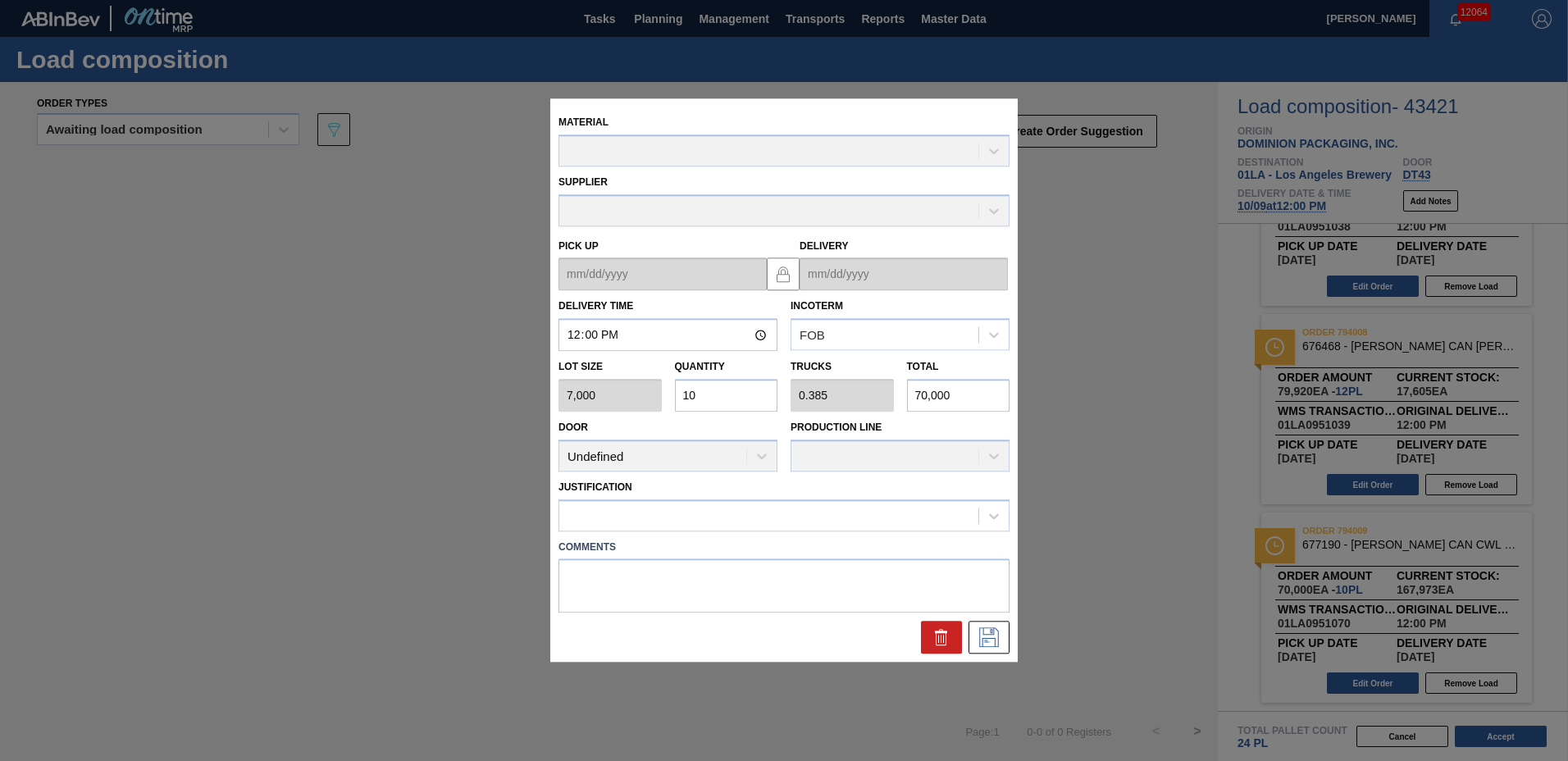
type up "[DATE]"
type input "[DATE]"
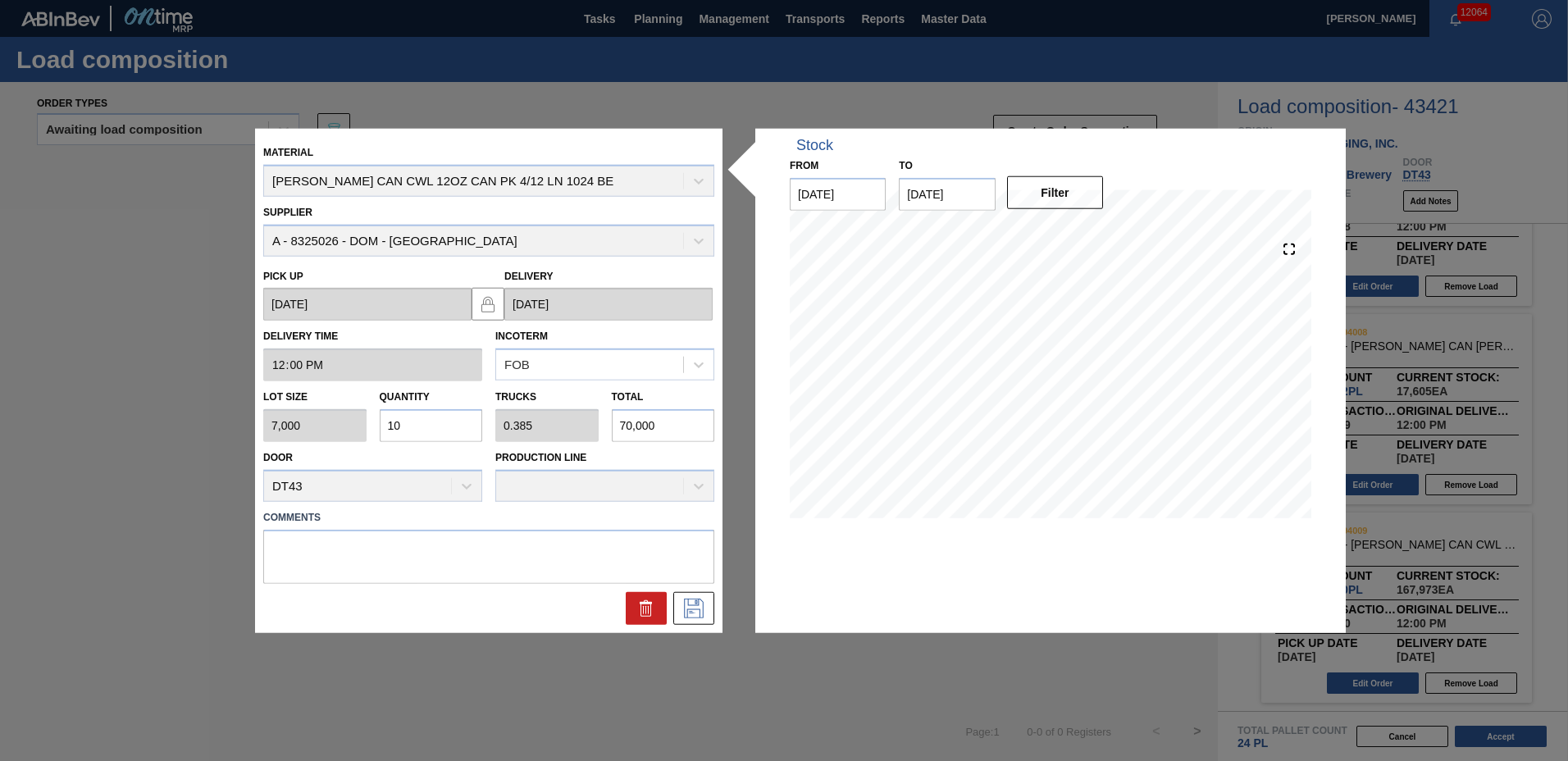
click at [444, 434] on input "10" at bounding box center [432, 426] width 103 height 33
type input "1"
type input "0.038"
type input "7,000"
type input "12"
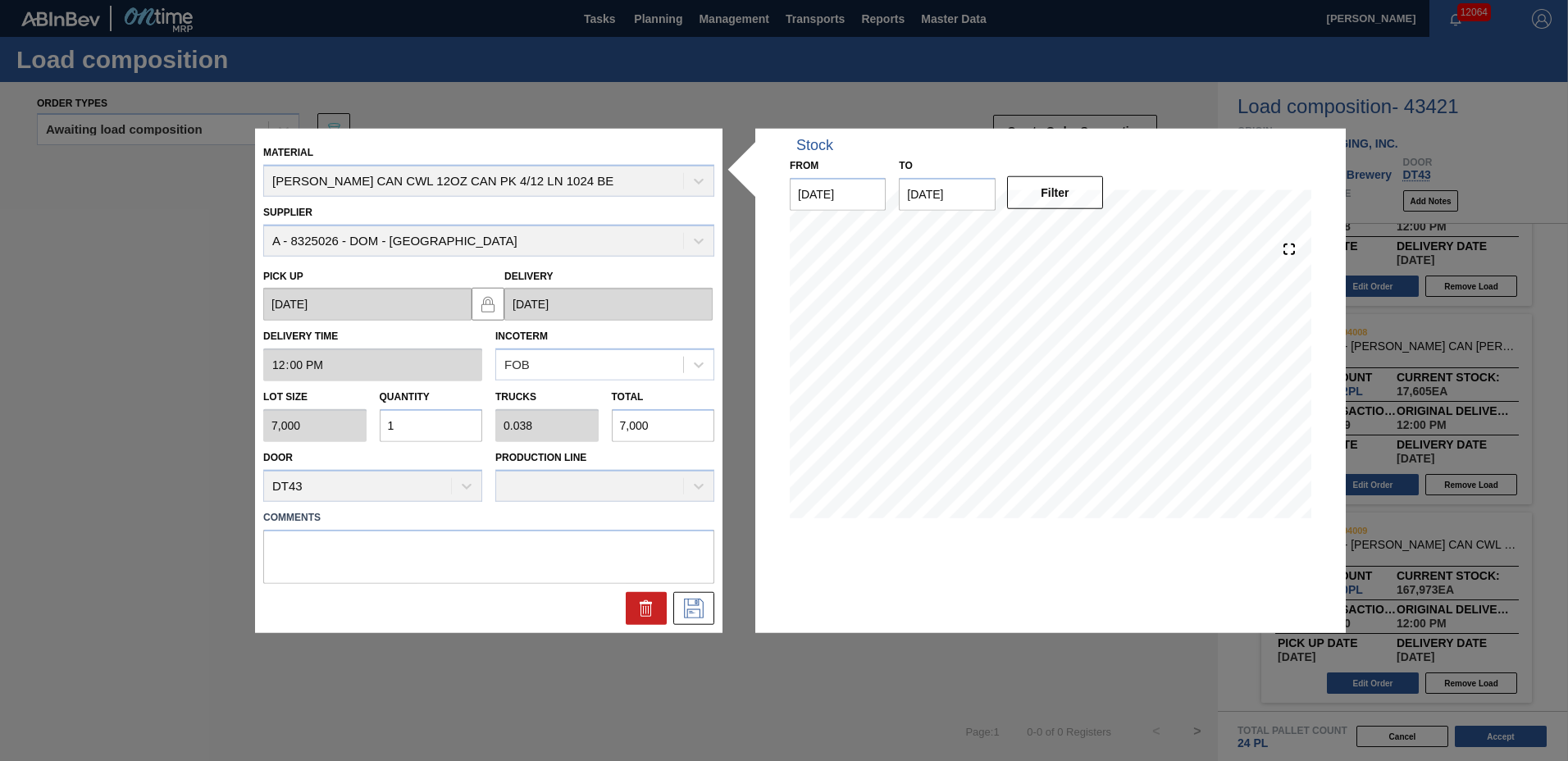
type input "0.462"
type input "84,000"
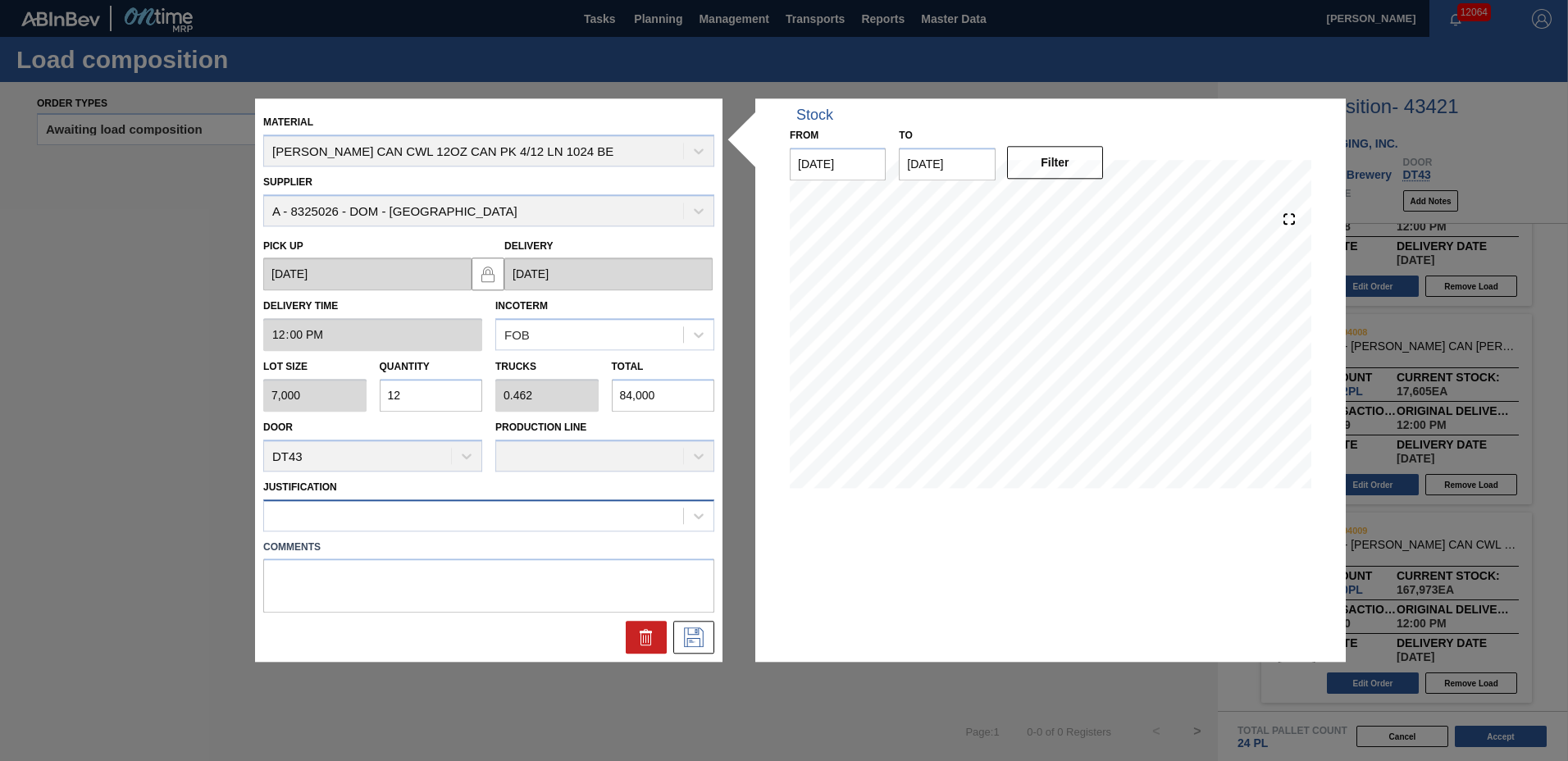
type input "12"
click at [417, 513] on div at bounding box center [474, 515] width 419 height 24
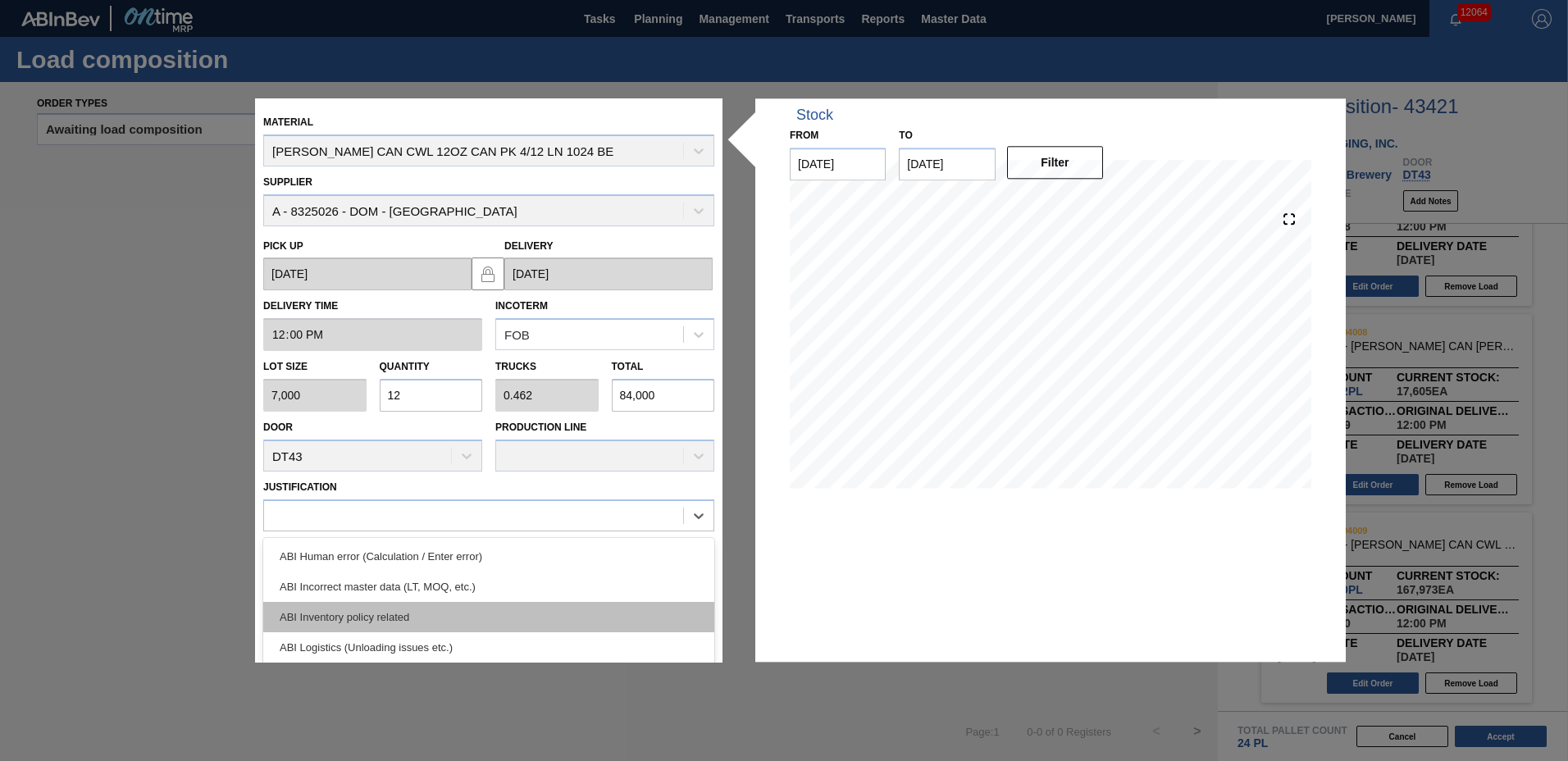
click at [388, 602] on div "ABI Inventory policy related" at bounding box center [489, 616] width 451 height 30
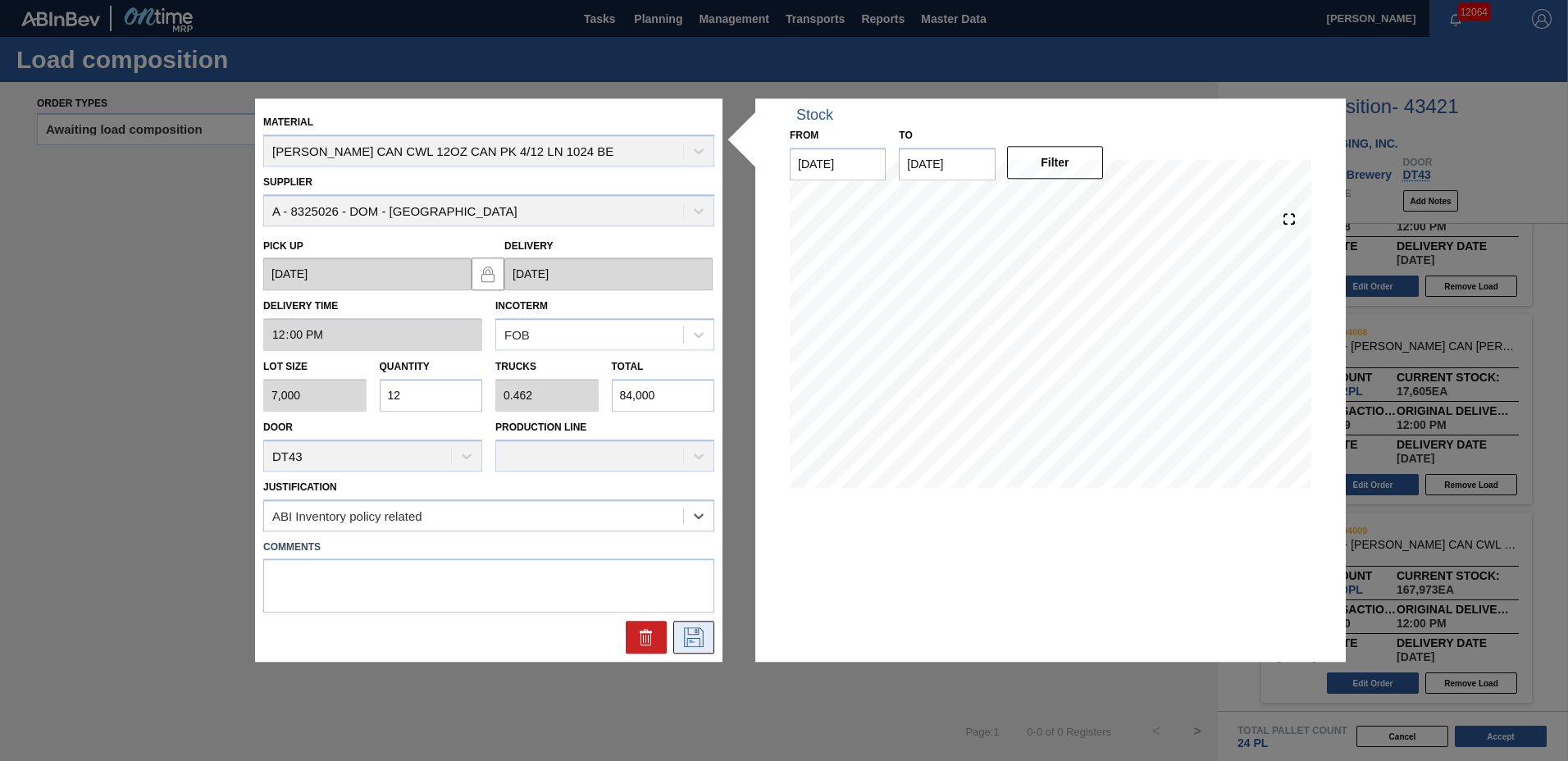
click at [696, 632] on icon at bounding box center [693, 636] width 8 height 13
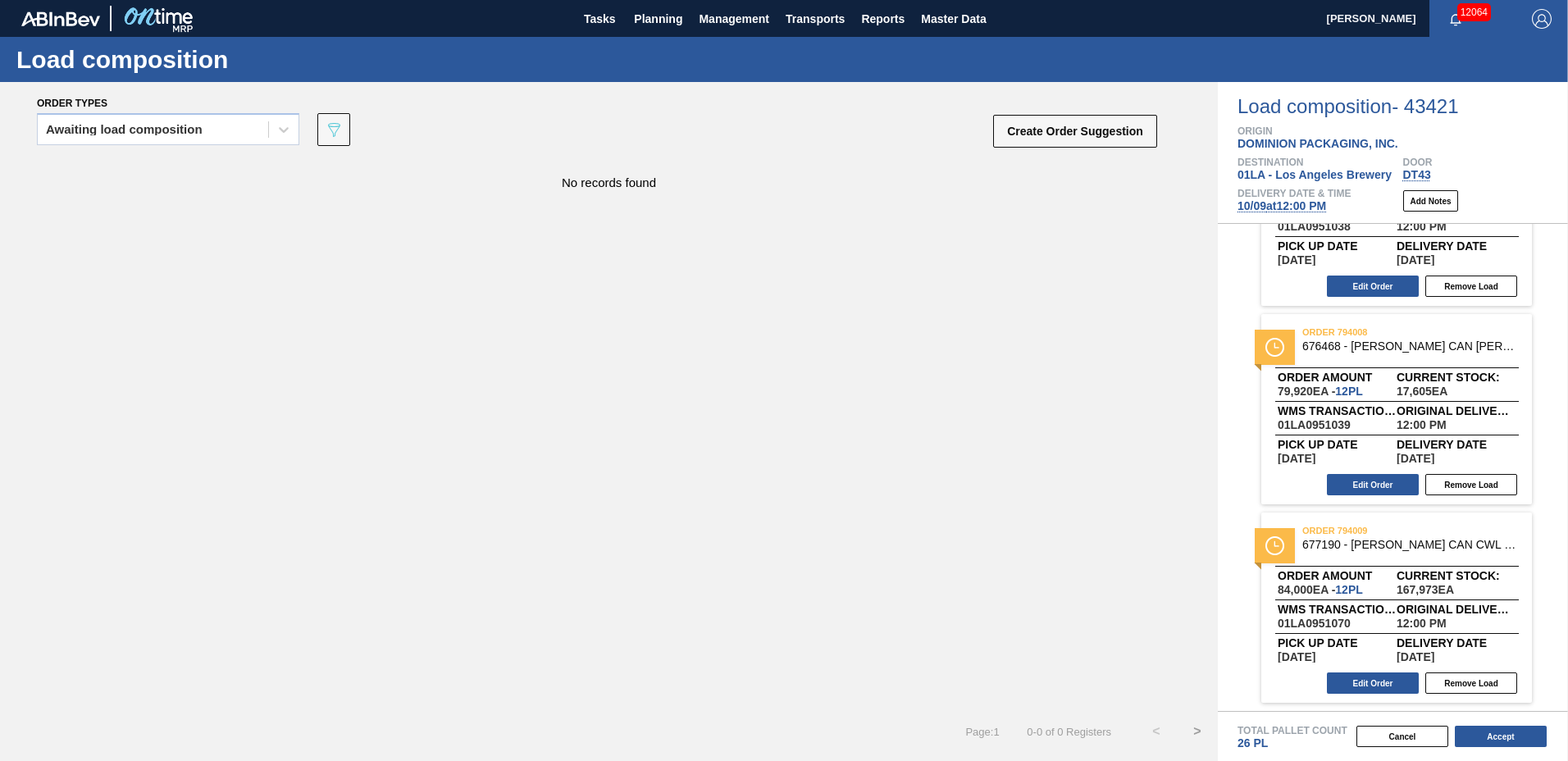
click at [1501, 721] on div "Total Pallet Count 26 PL" at bounding box center [1392, 731] width 350 height 39
click at [1498, 732] on button "Accept" at bounding box center [1501, 735] width 91 height 21
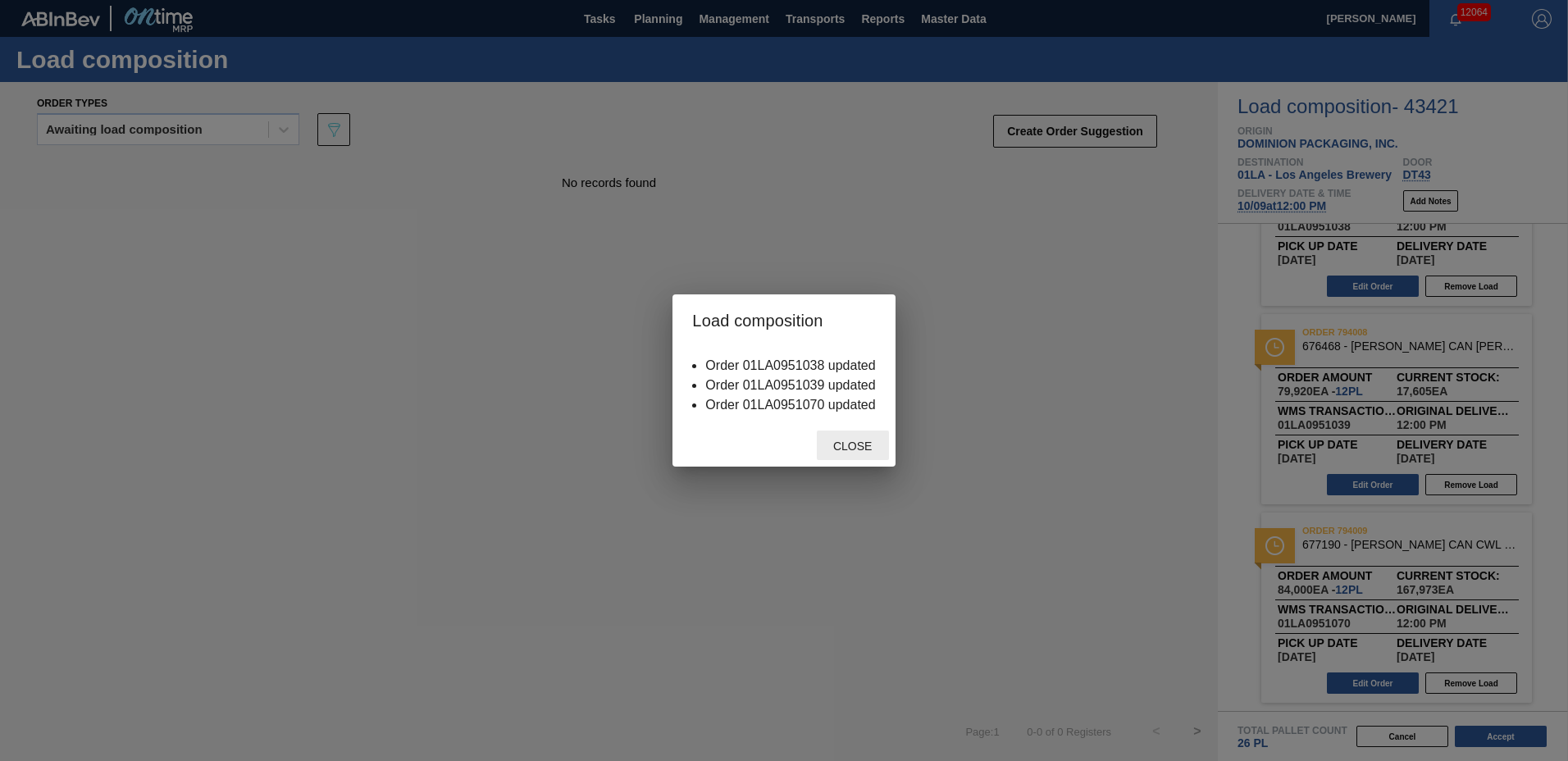
click at [850, 448] on span "Close" at bounding box center [853, 446] width 65 height 13
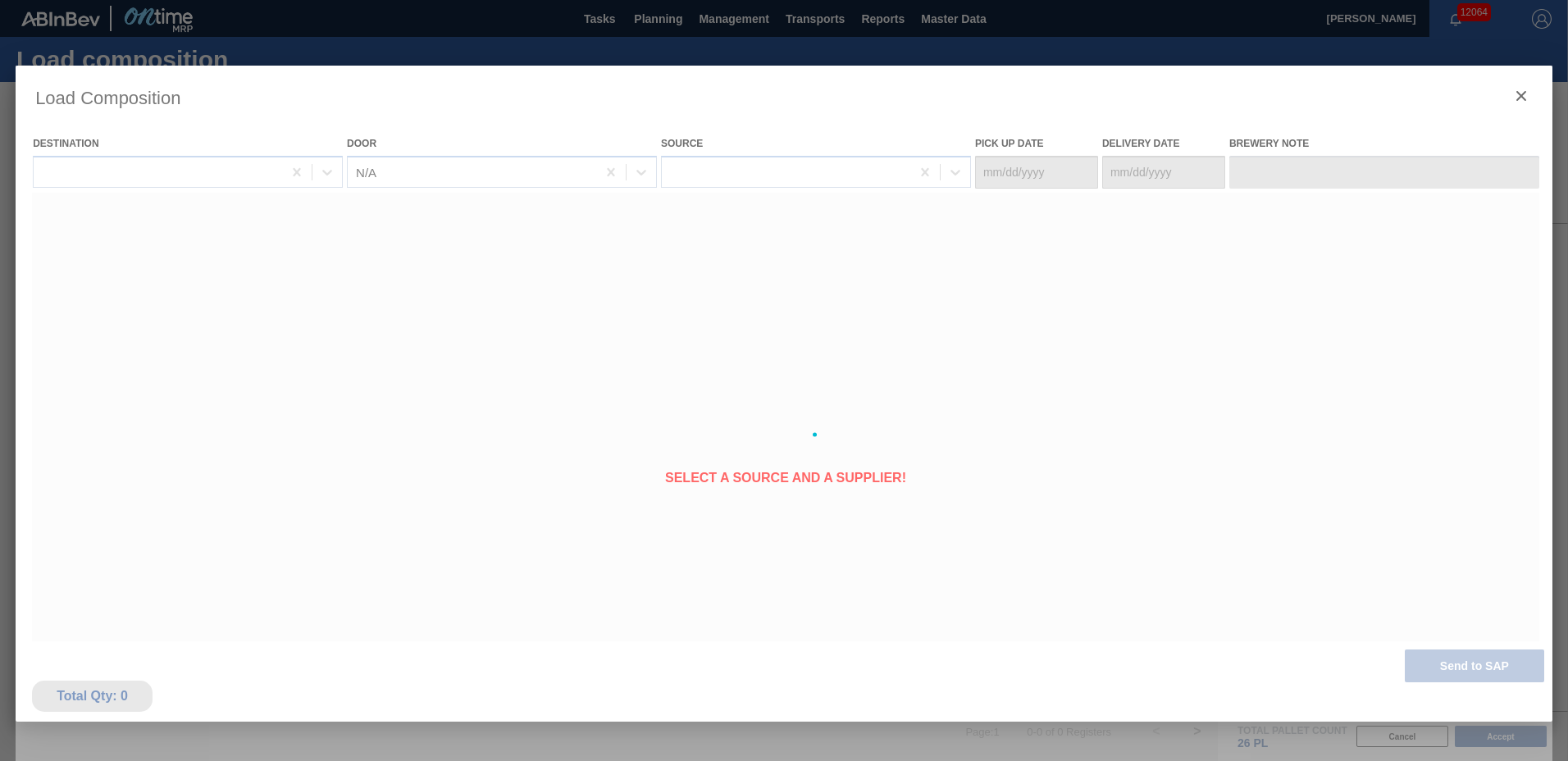
type Date "[DATE]"
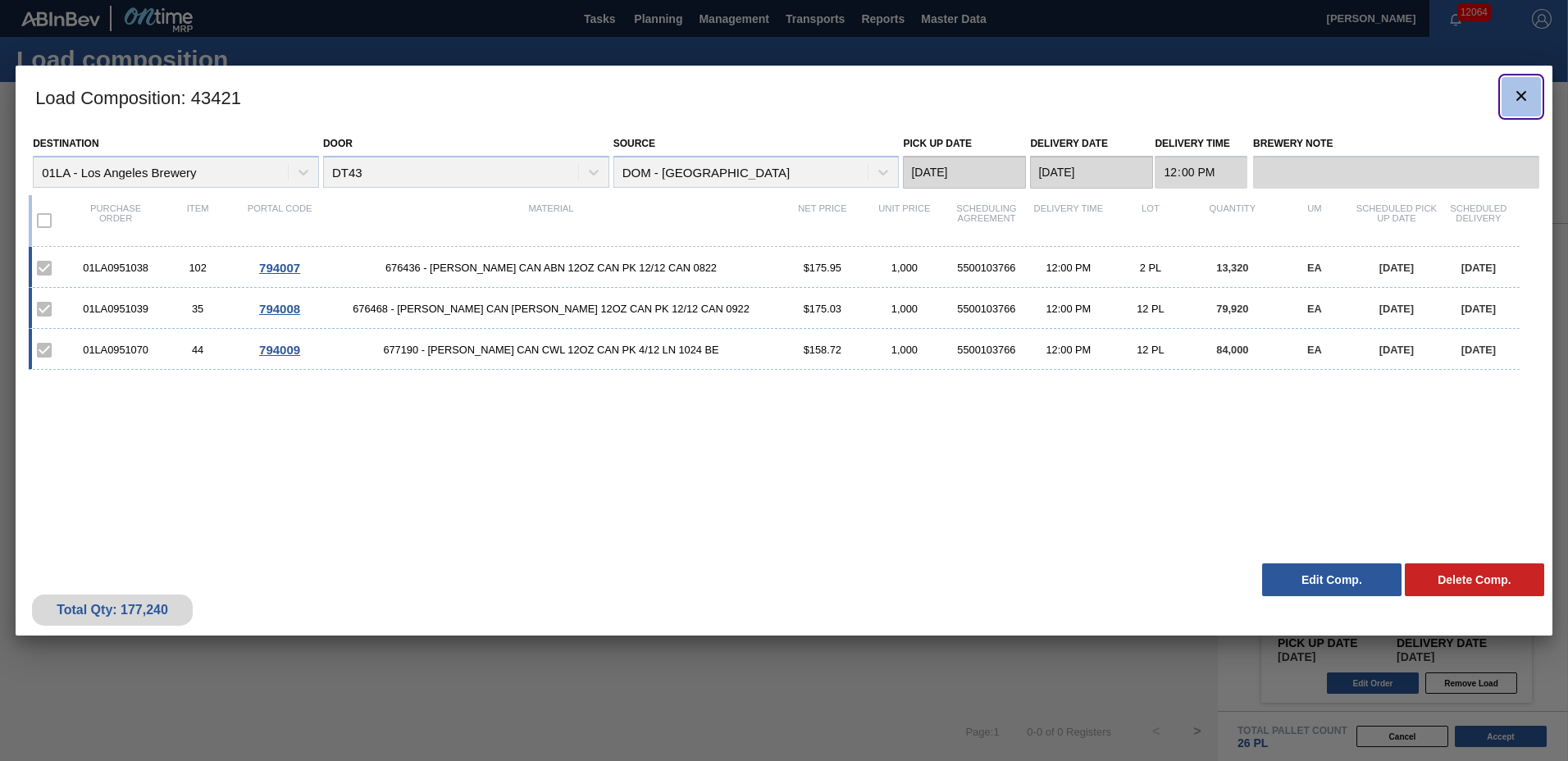
click at [1524, 100] on icon "botão de ícone" at bounding box center [1521, 95] width 19 height 19
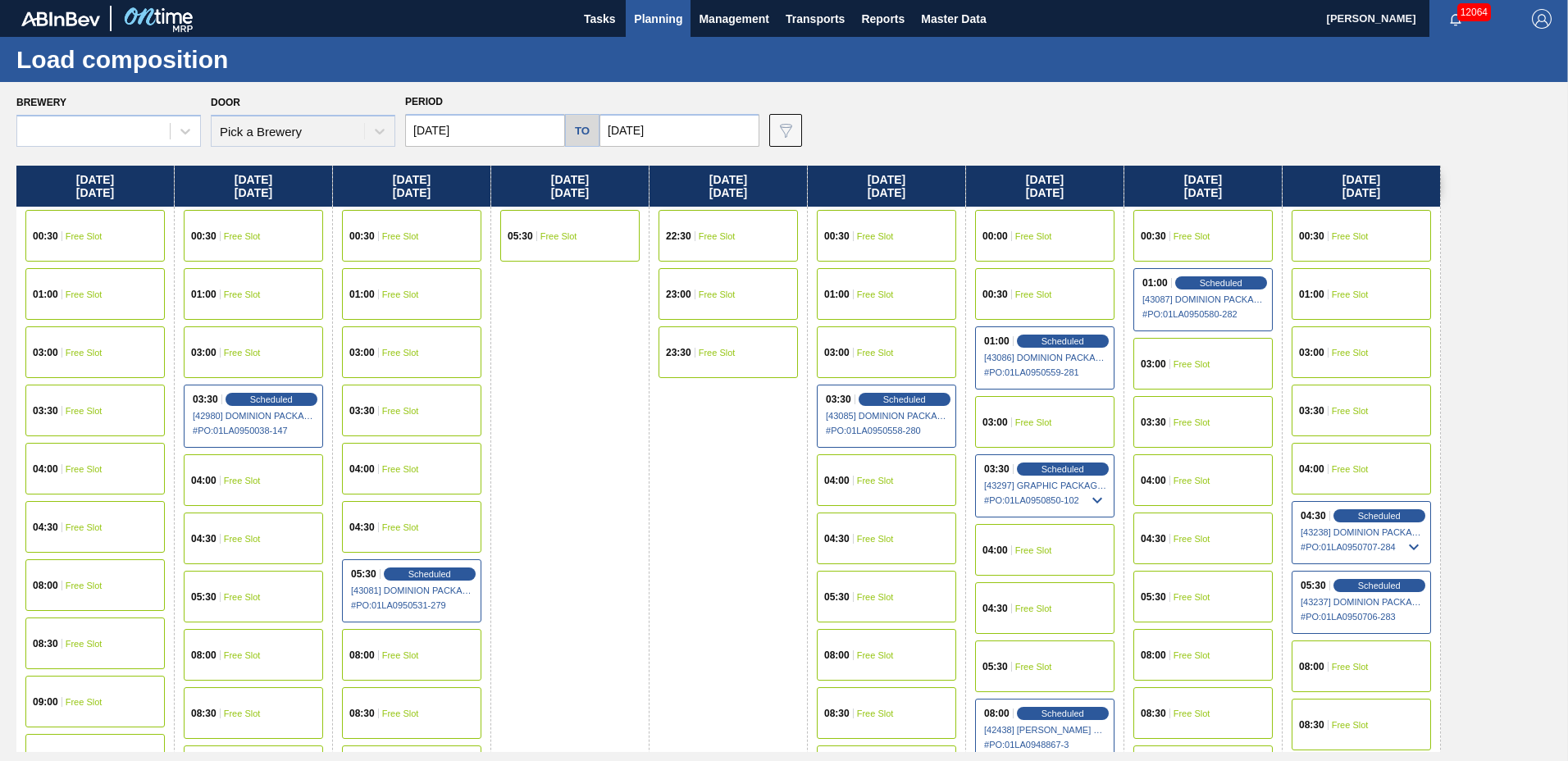
type input "[DATE]"
click at [668, 18] on span "Planning" at bounding box center [658, 18] width 48 height 19
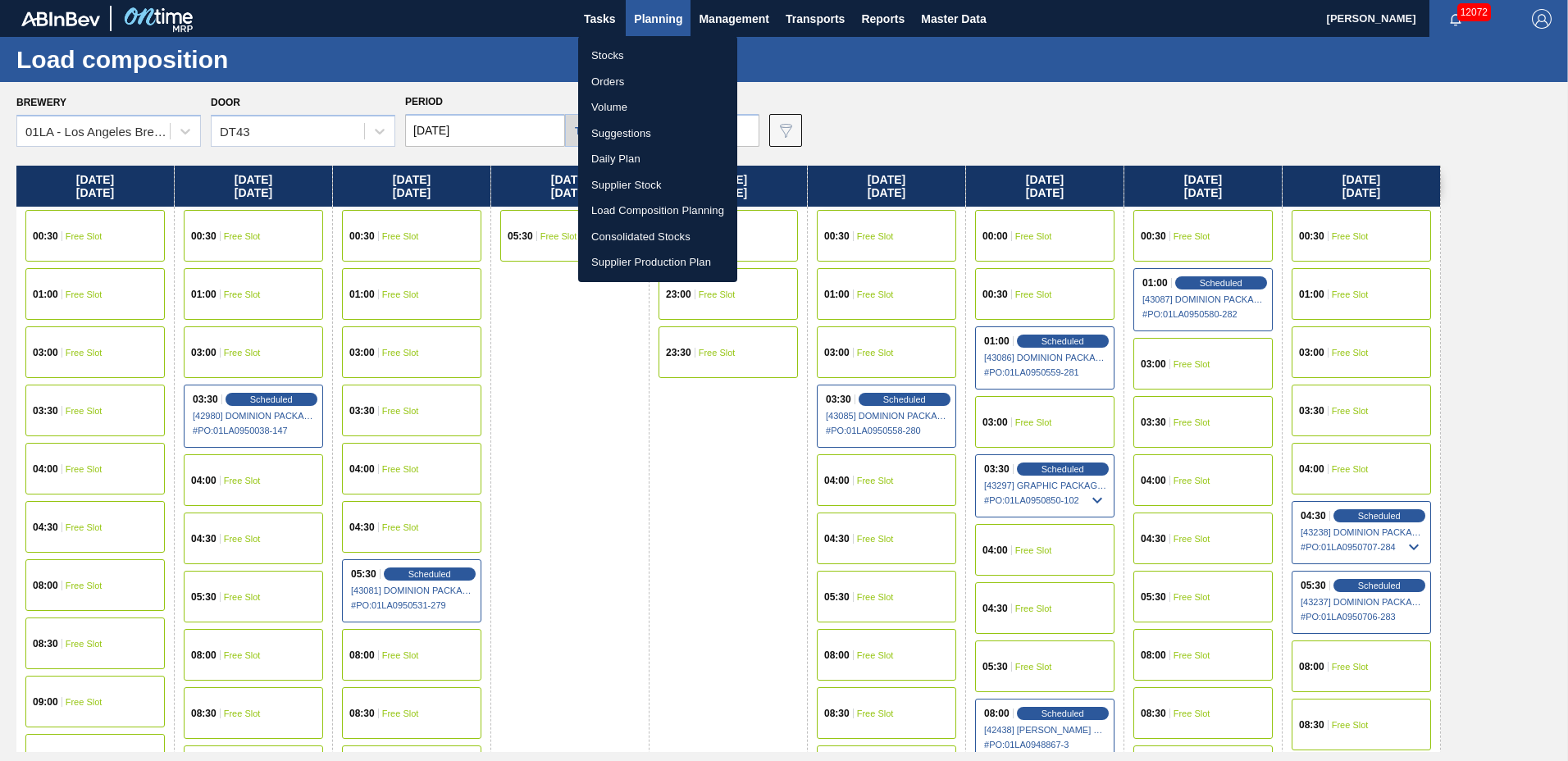
click at [630, 134] on li "Suggestions" at bounding box center [658, 133] width 159 height 26
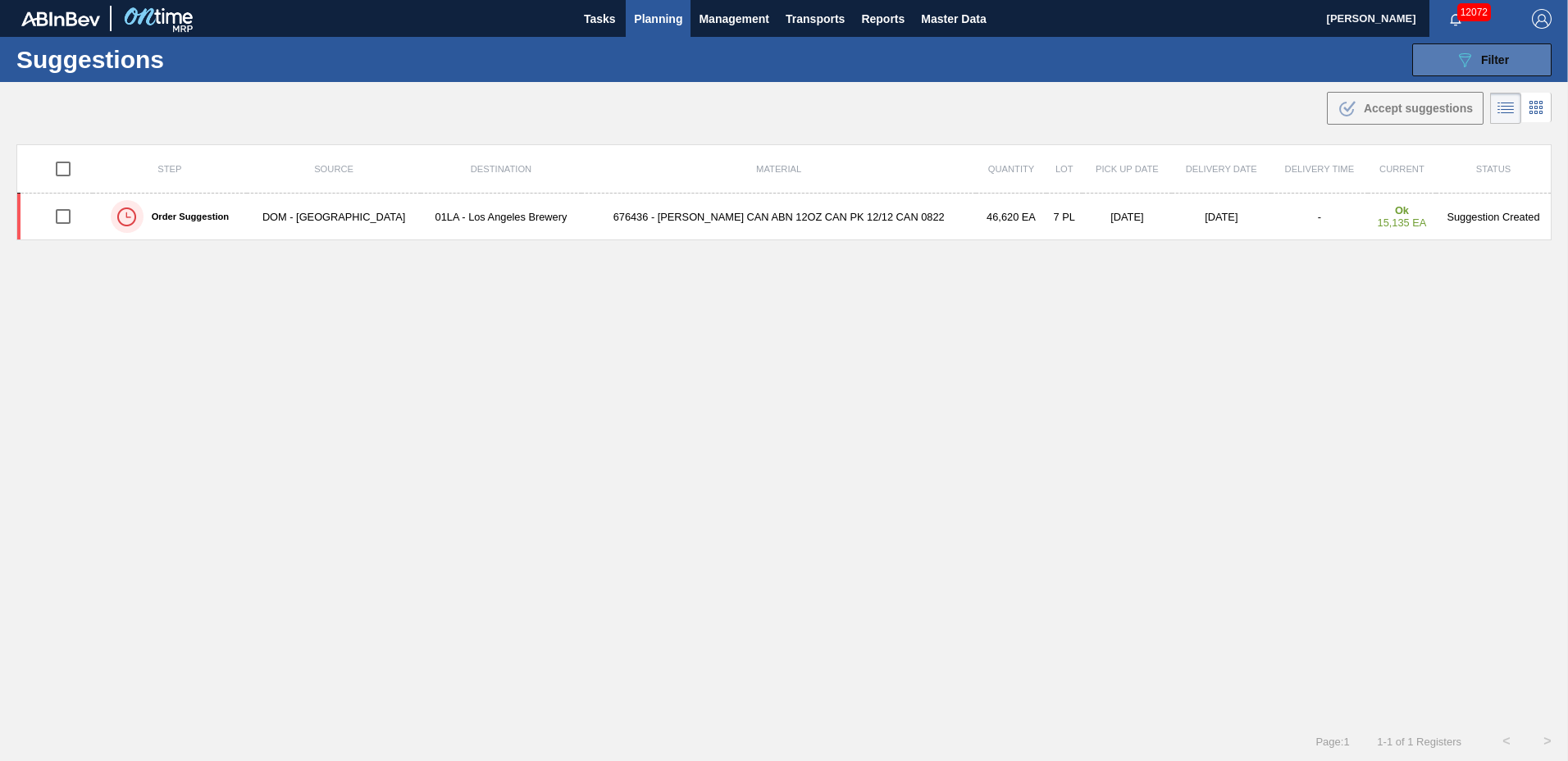
click at [1448, 55] on button "089F7B8B-B2A5-4AFE-B5C0-19BA573D28AC Filter" at bounding box center [1481, 60] width 140 height 33
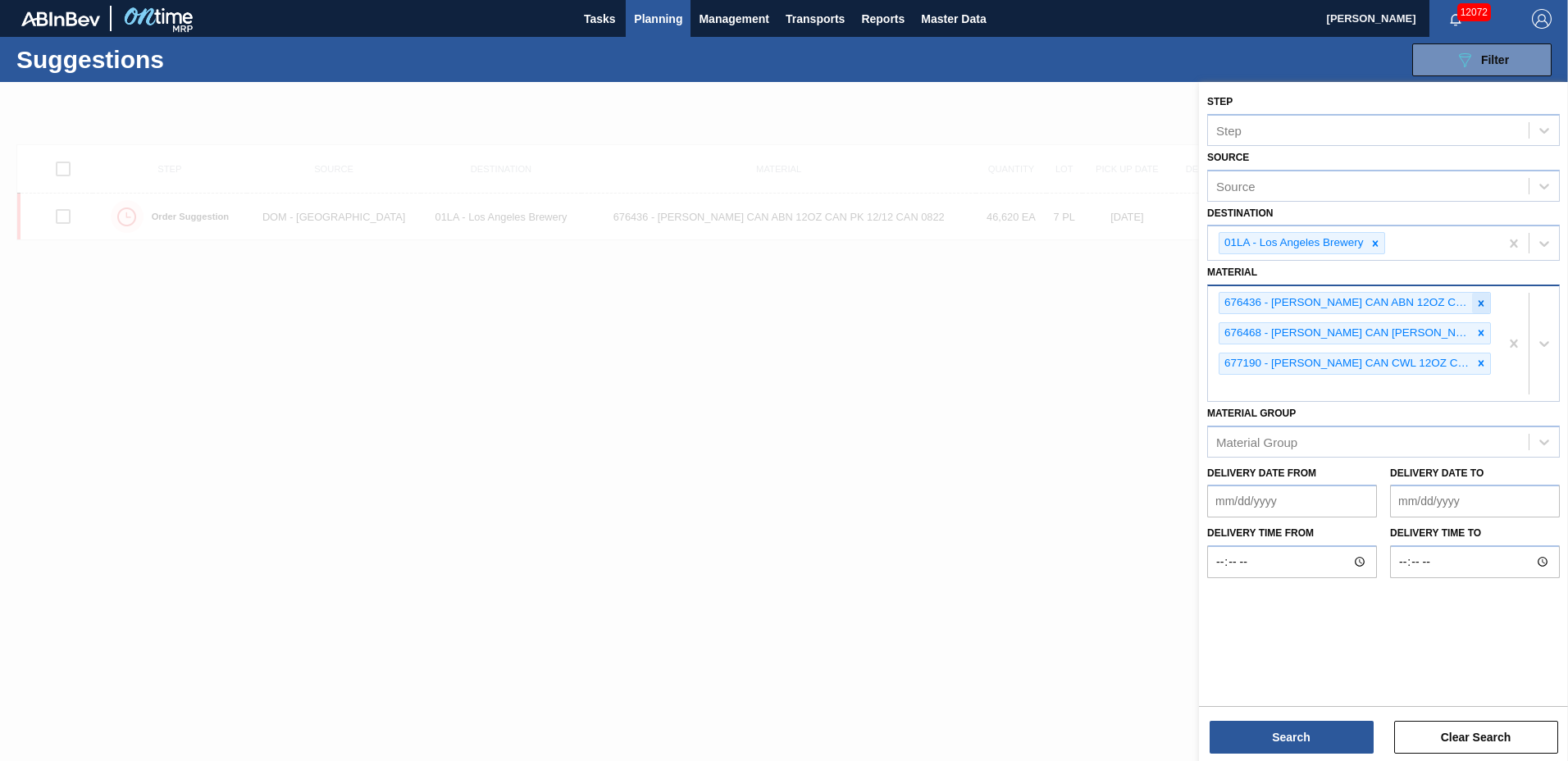
click at [1476, 302] on icon at bounding box center [1481, 303] width 11 height 11
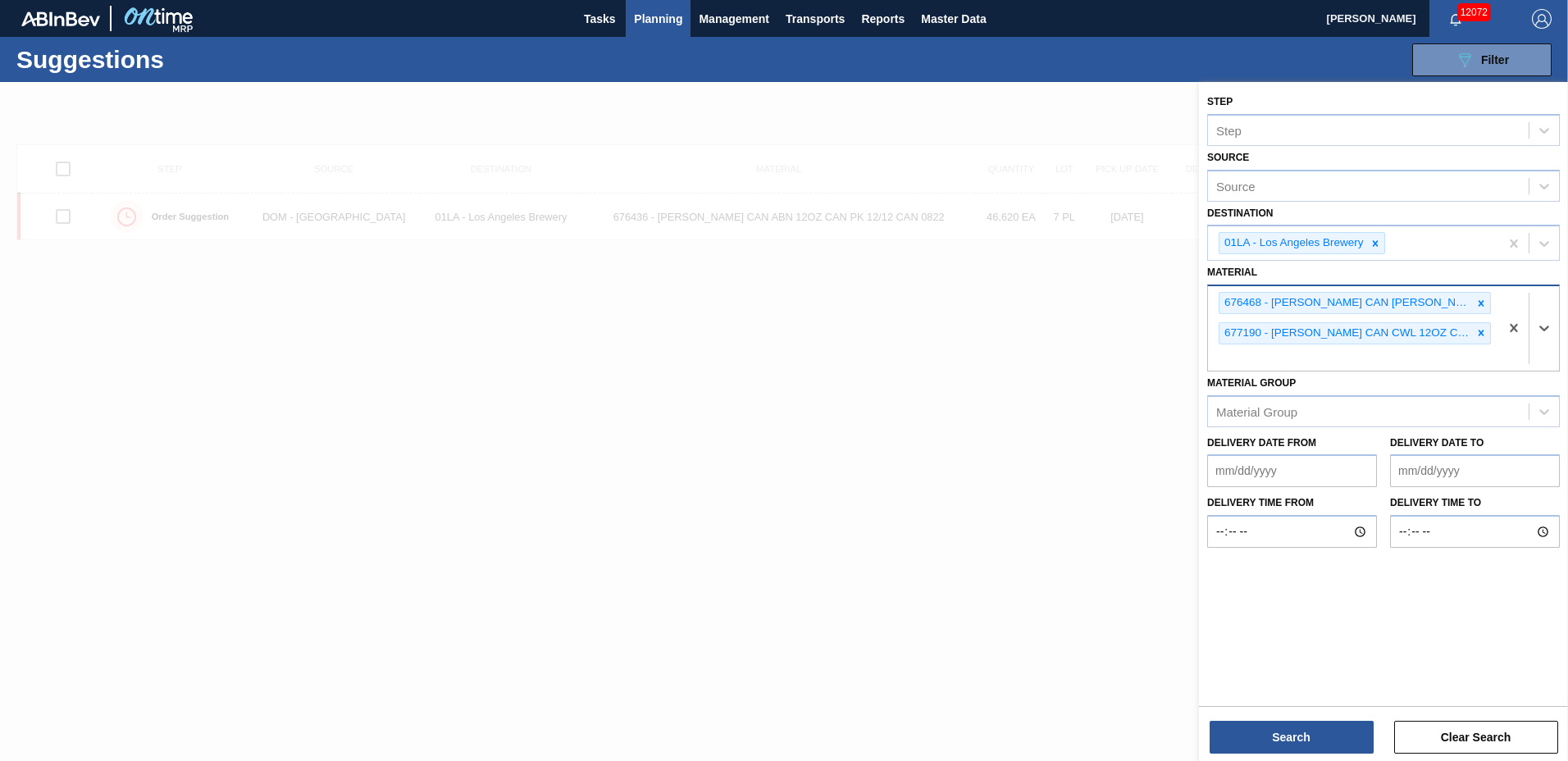
click at [1476, 302] on icon at bounding box center [1481, 303] width 11 height 11
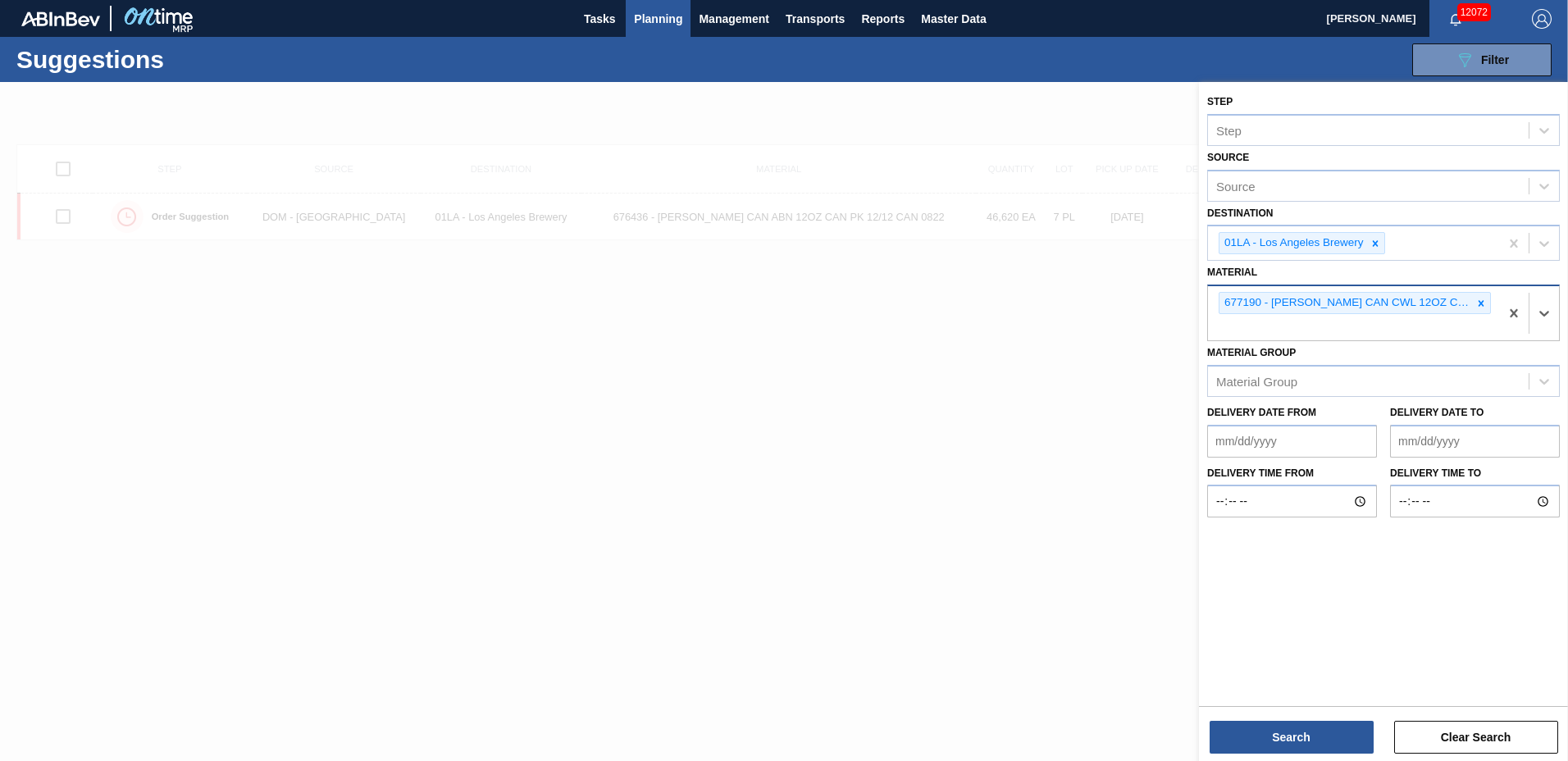
click at [1476, 302] on icon at bounding box center [1481, 303] width 11 height 11
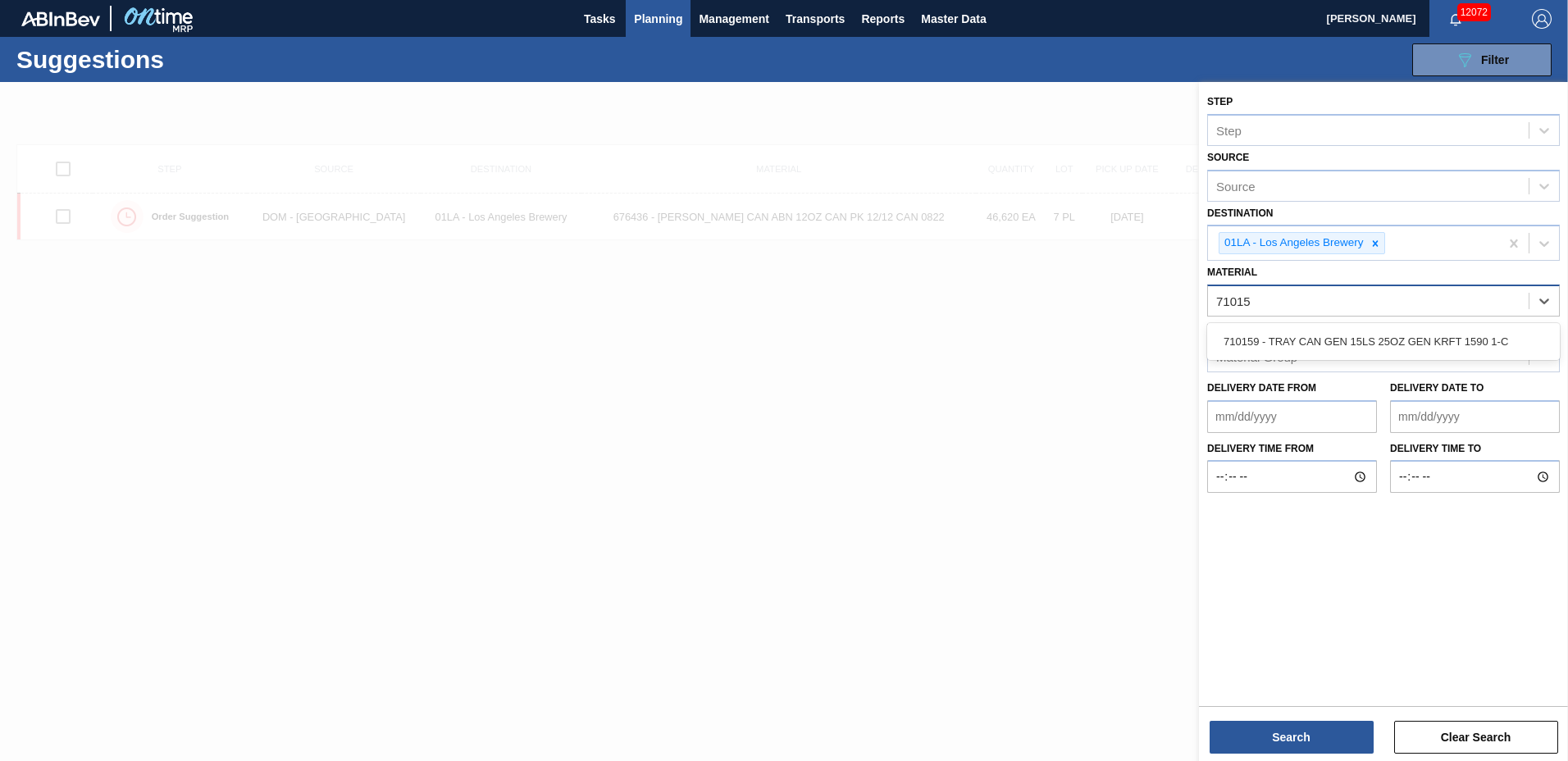
type input "710159"
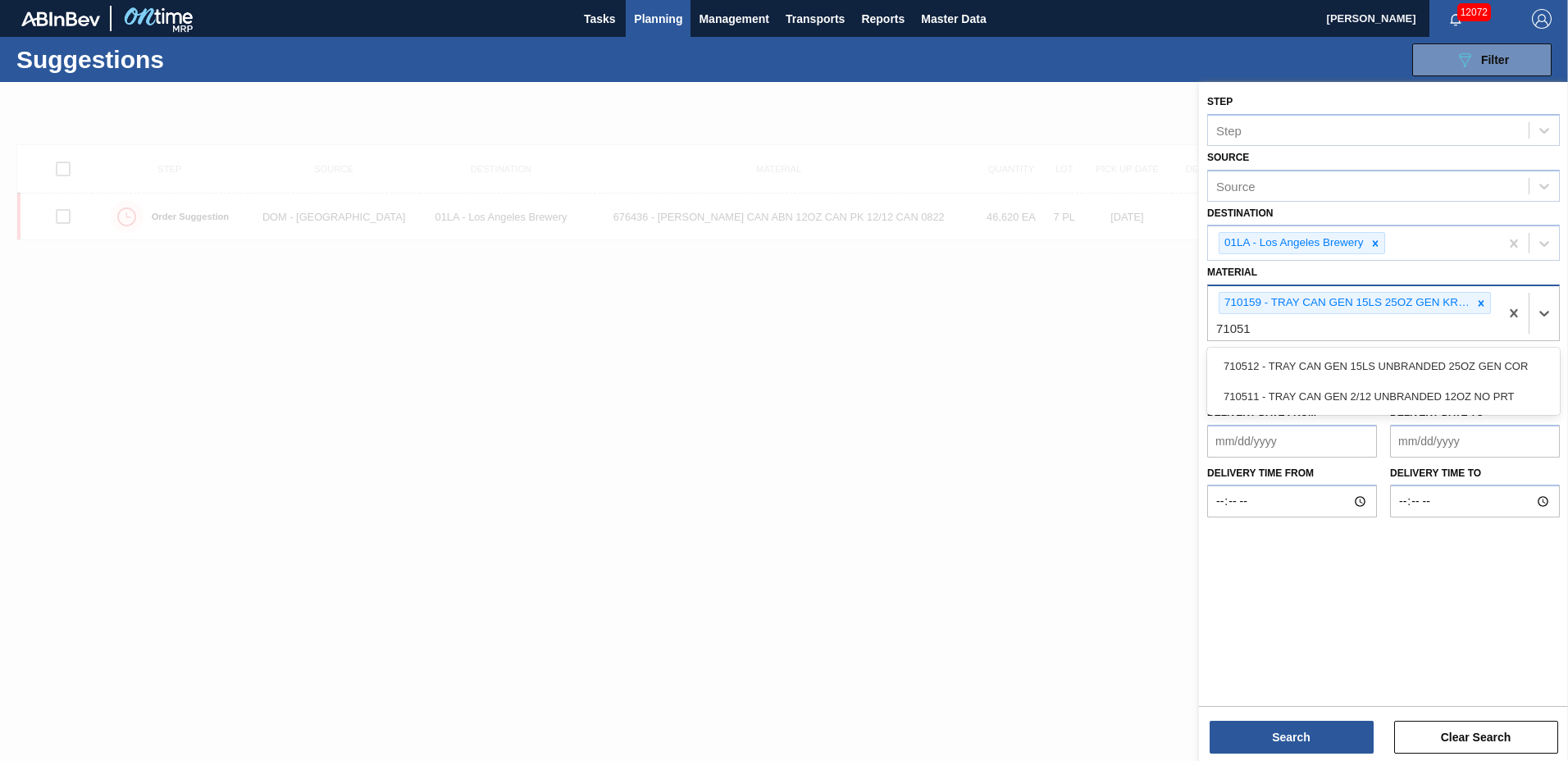
type input "710511"
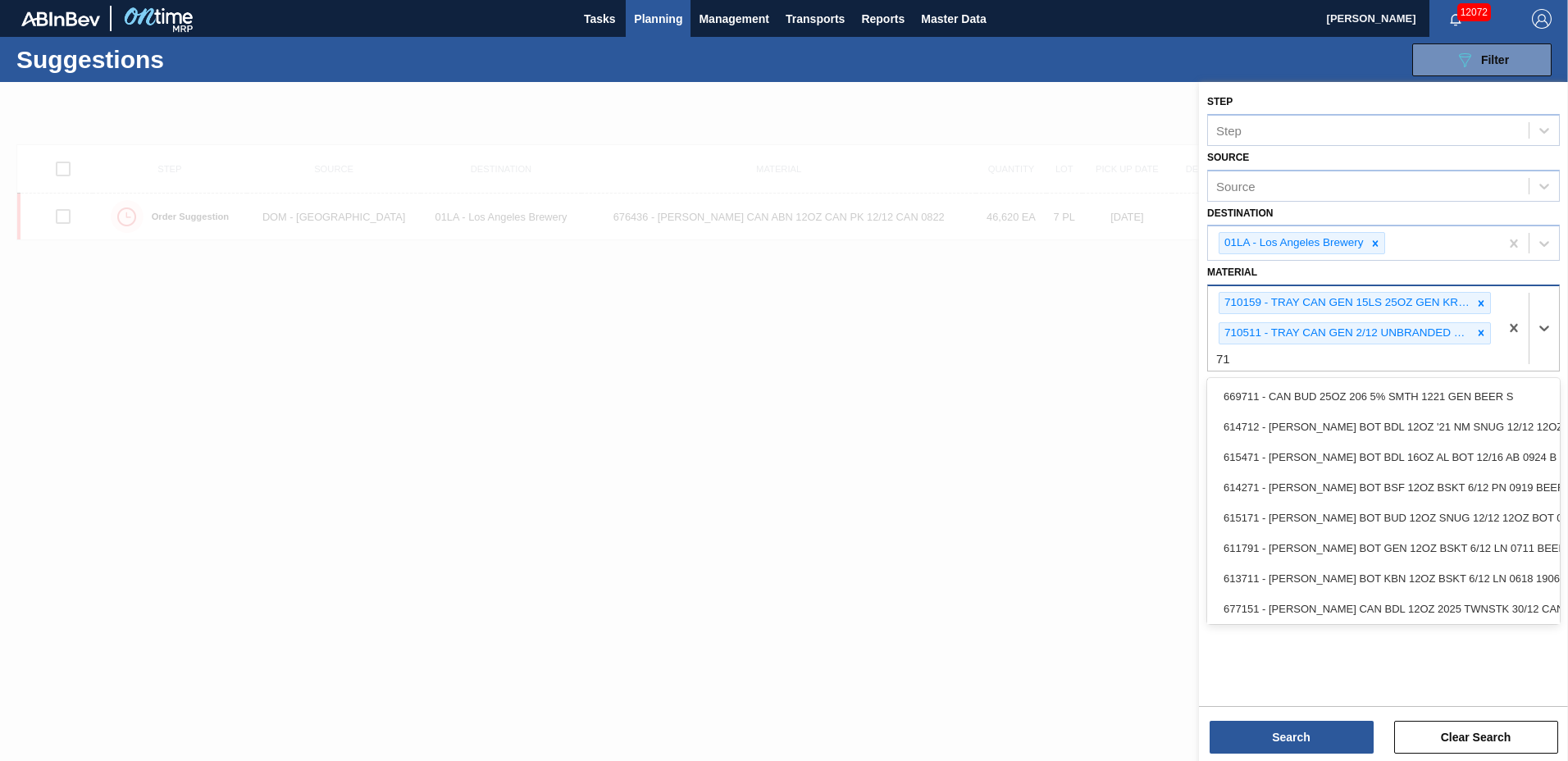
type input "7"
type input "710451"
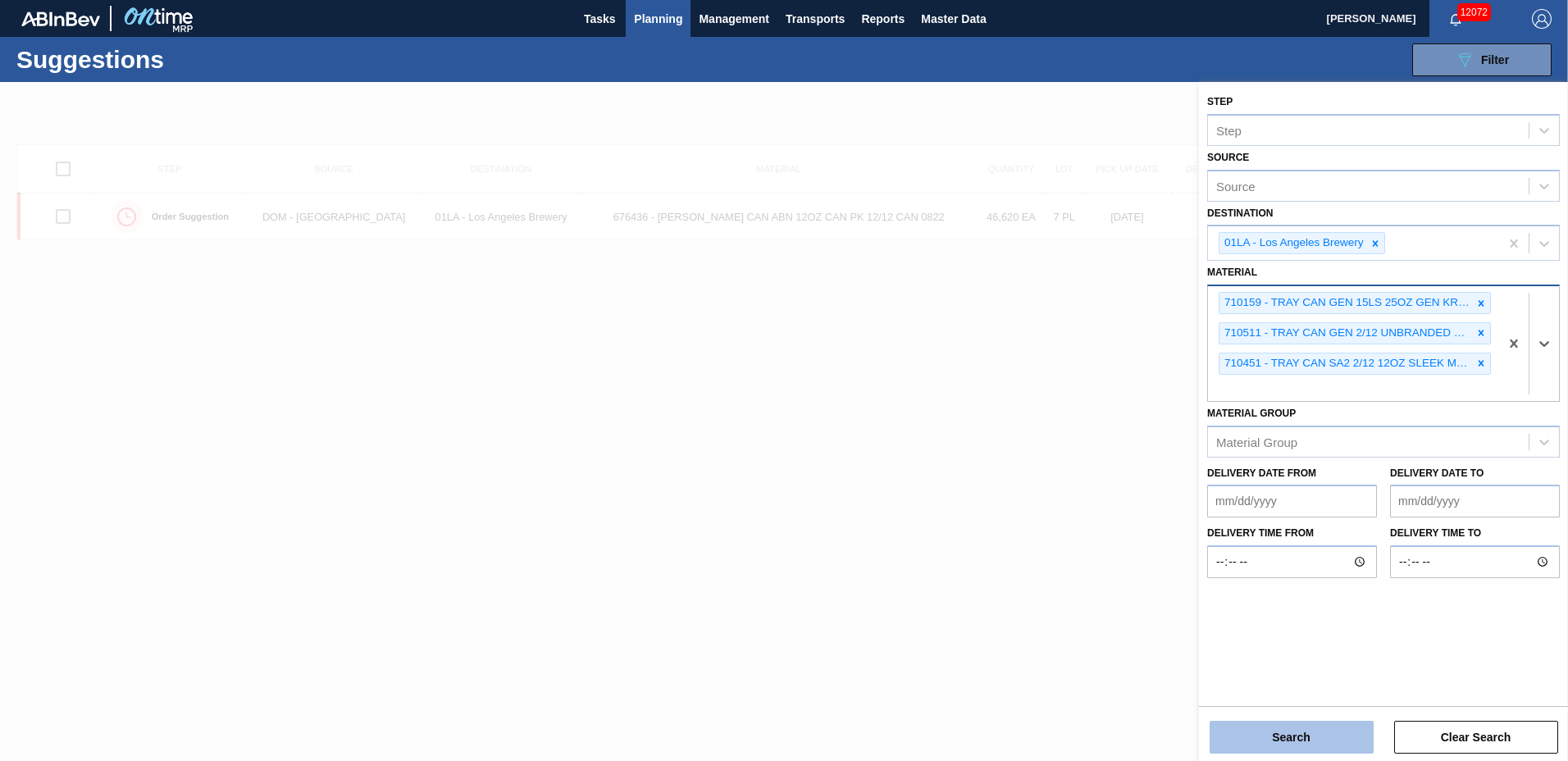
click at [1263, 737] on button "Search" at bounding box center [1292, 737] width 164 height 33
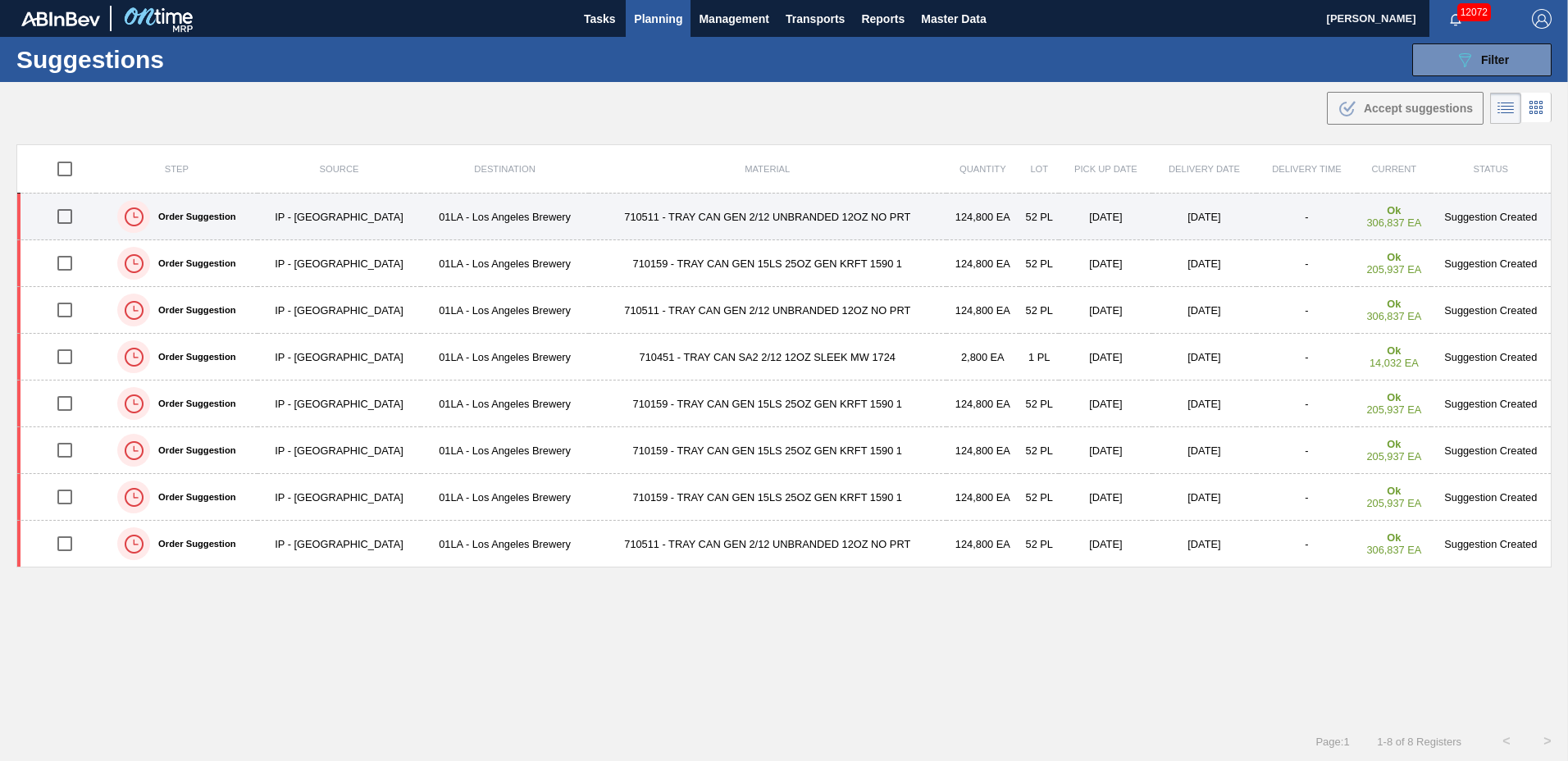
click at [58, 211] on input "checkbox" at bounding box center [64, 216] width 34 height 34
checkbox input "true"
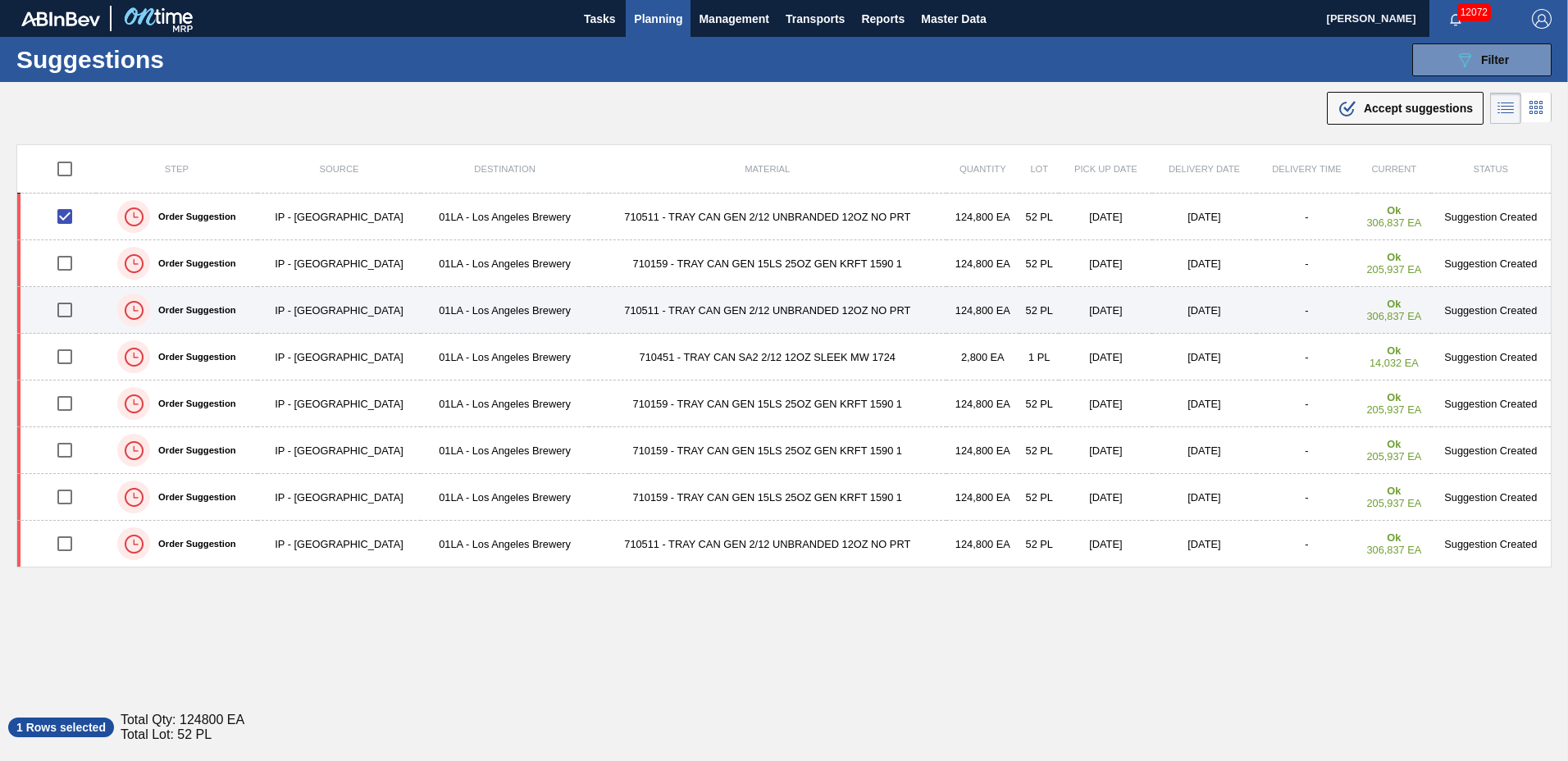
click at [60, 305] on input "checkbox" at bounding box center [64, 309] width 34 height 34
checkbox input "true"
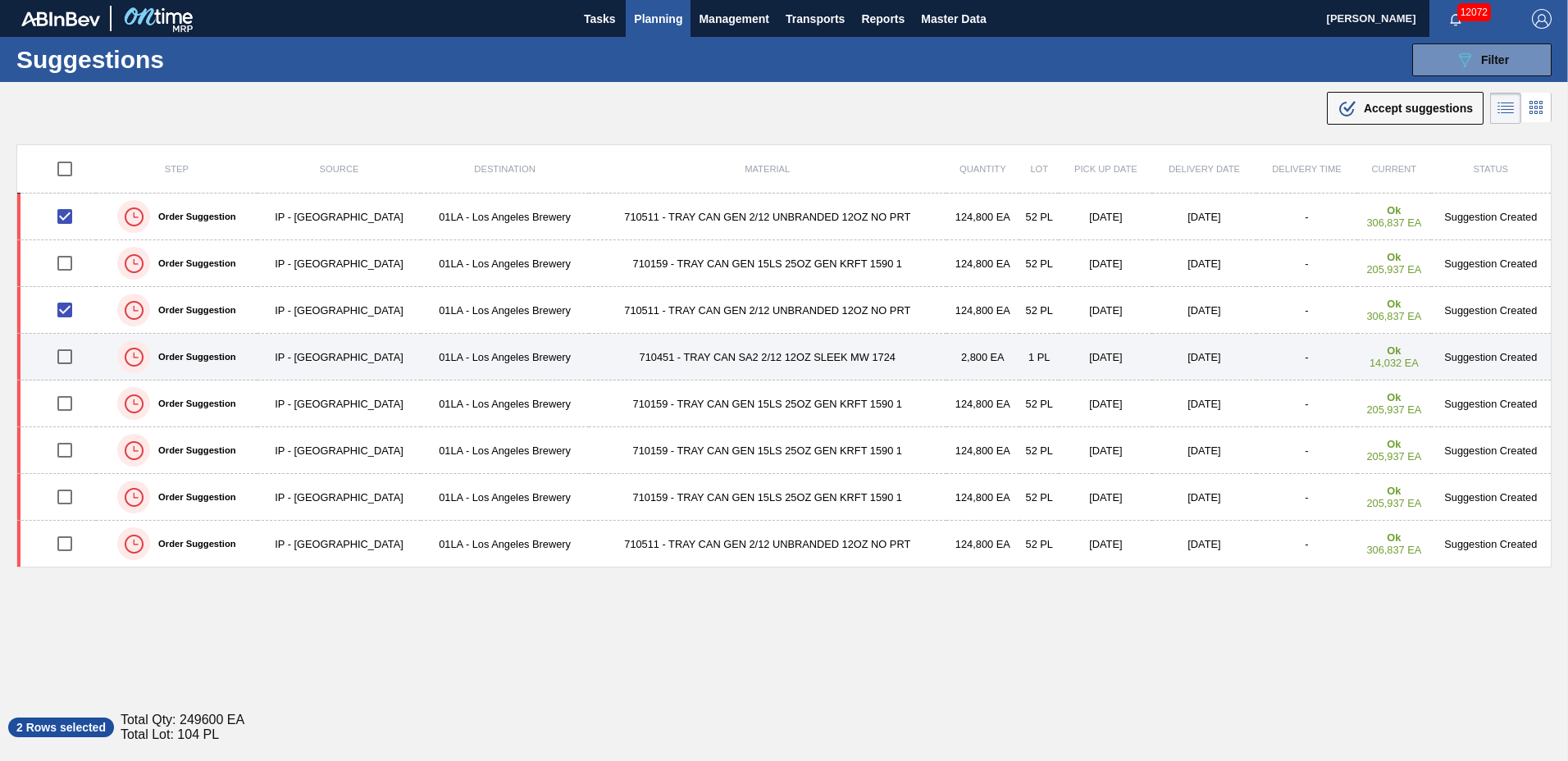
click at [61, 355] on input "checkbox" at bounding box center [64, 356] width 34 height 34
checkbox input "true"
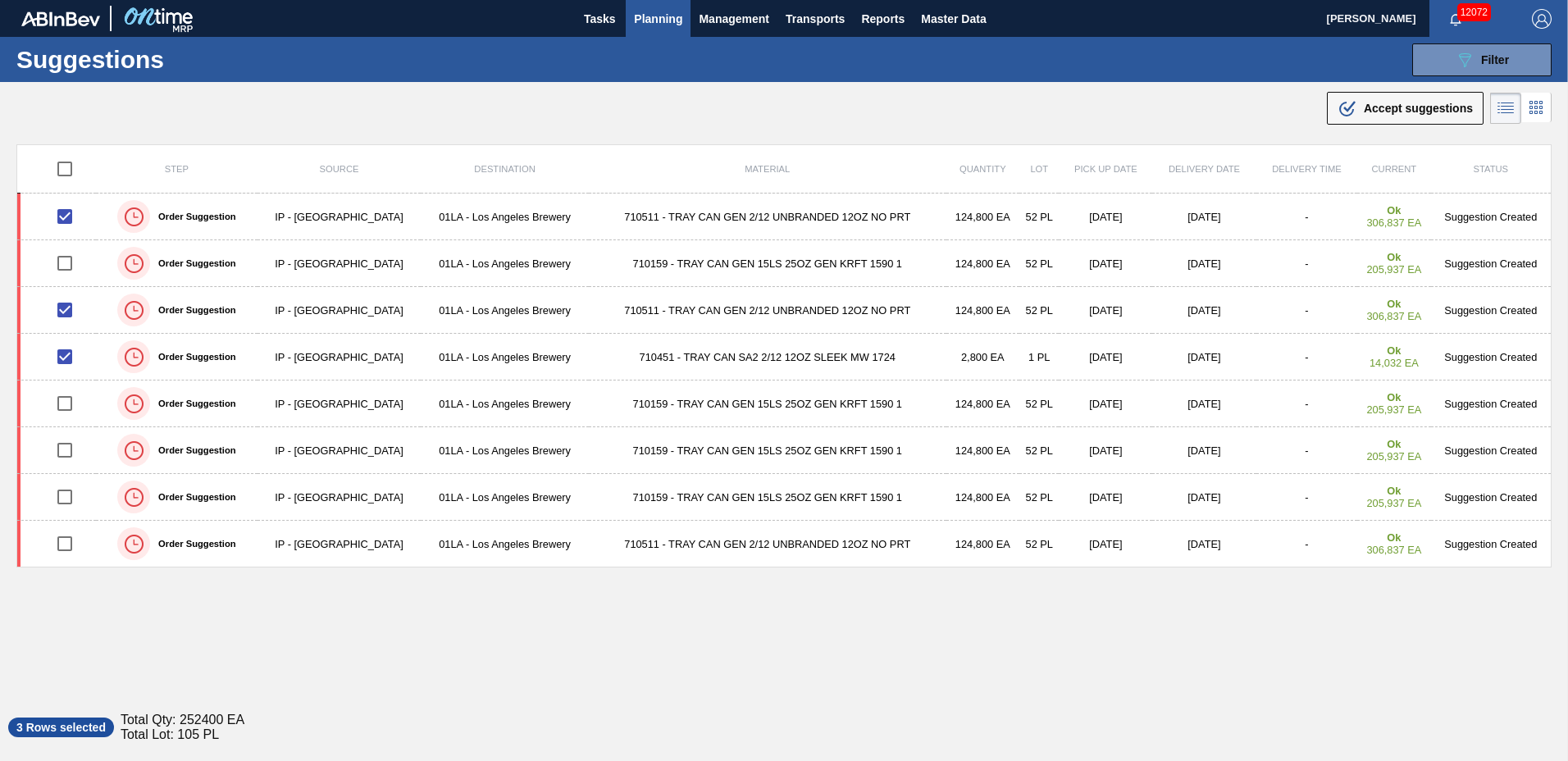
drag, startPoint x: 1399, startPoint y: 110, endPoint x: 1222, endPoint y: 143, distance: 180.0
click at [1397, 110] on span "Accept suggestions" at bounding box center [1418, 108] width 109 height 13
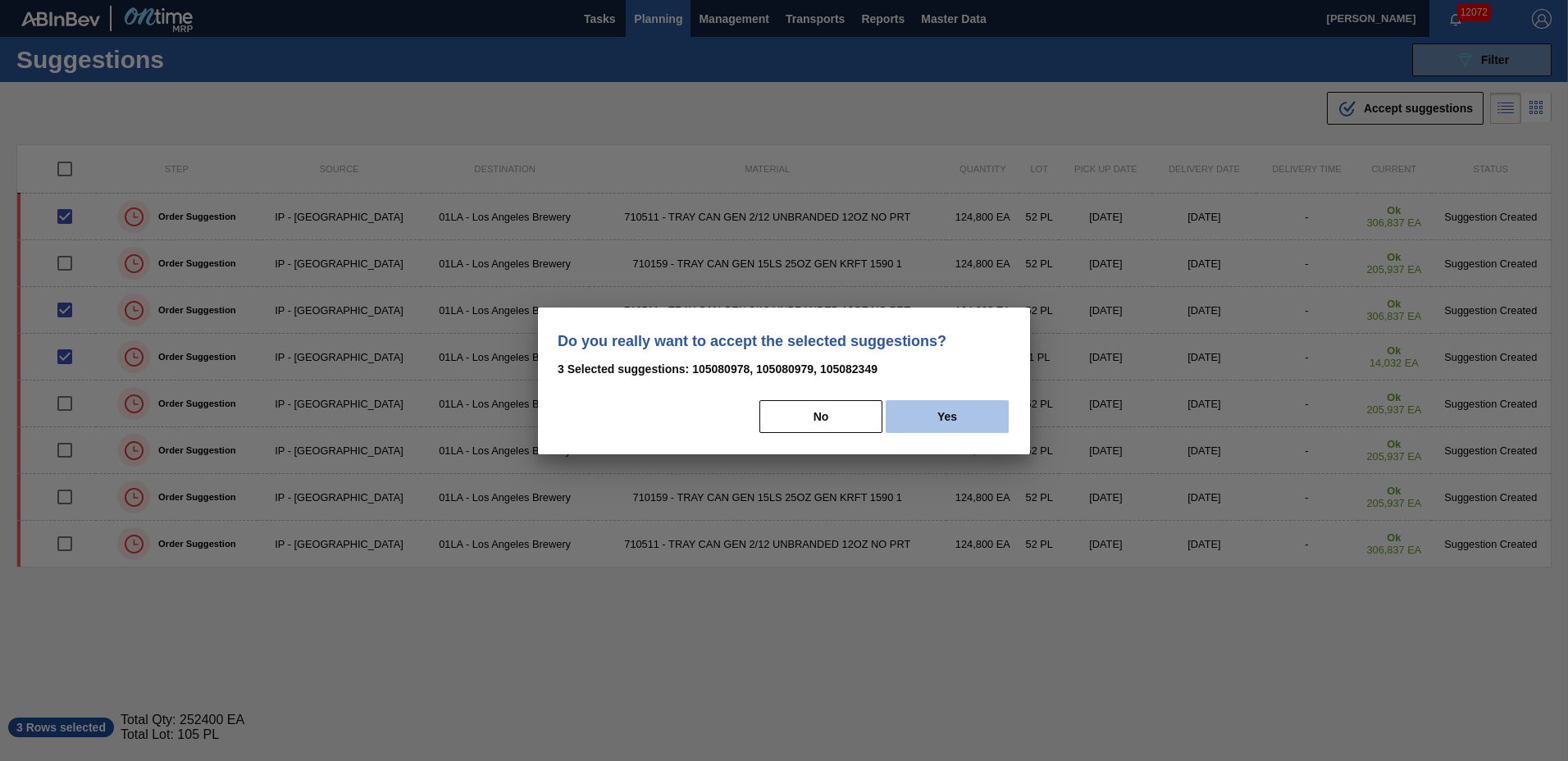
click at [931, 414] on button "Yes" at bounding box center [947, 417] width 123 height 33
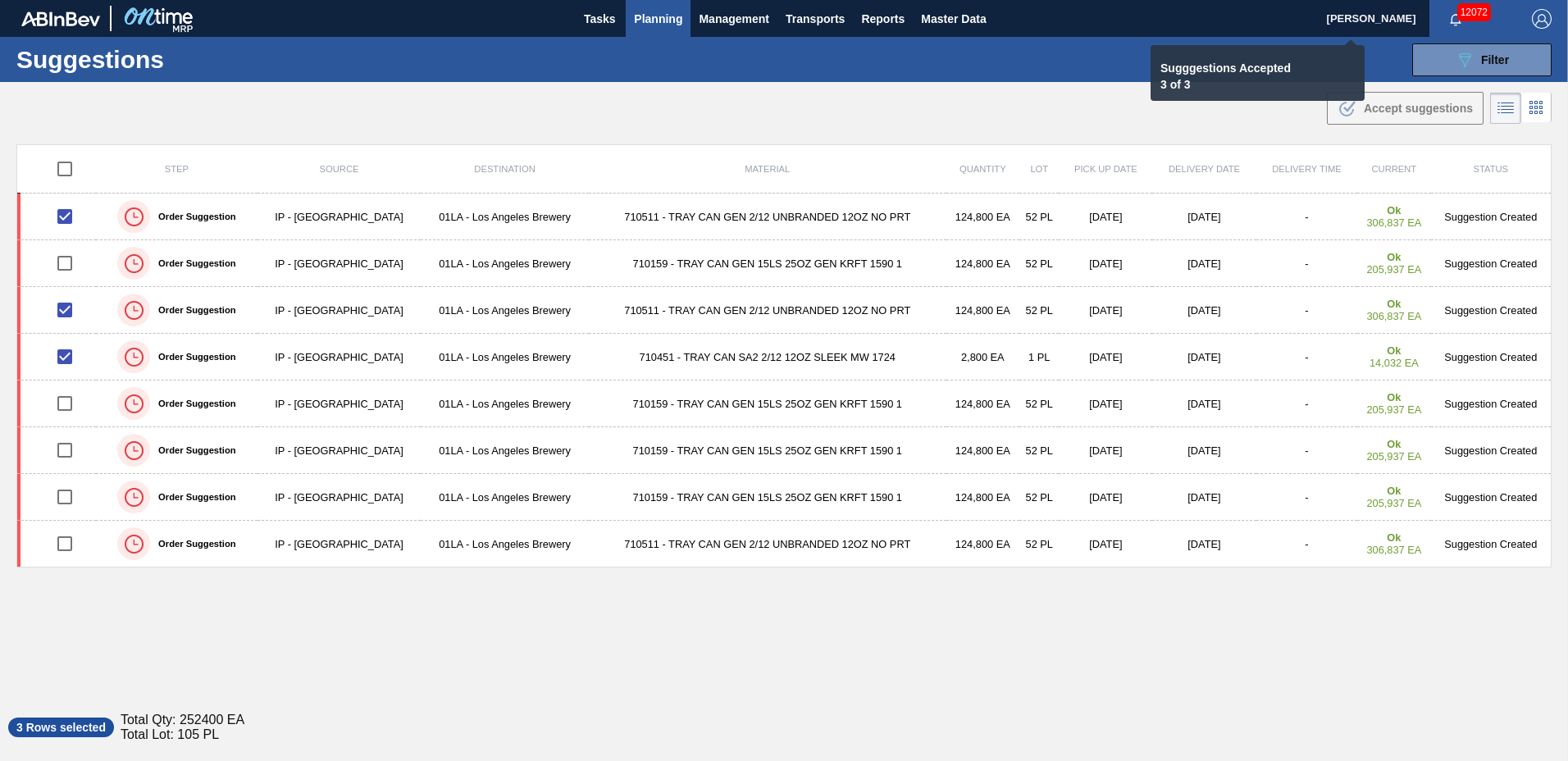
checkbox input "false"
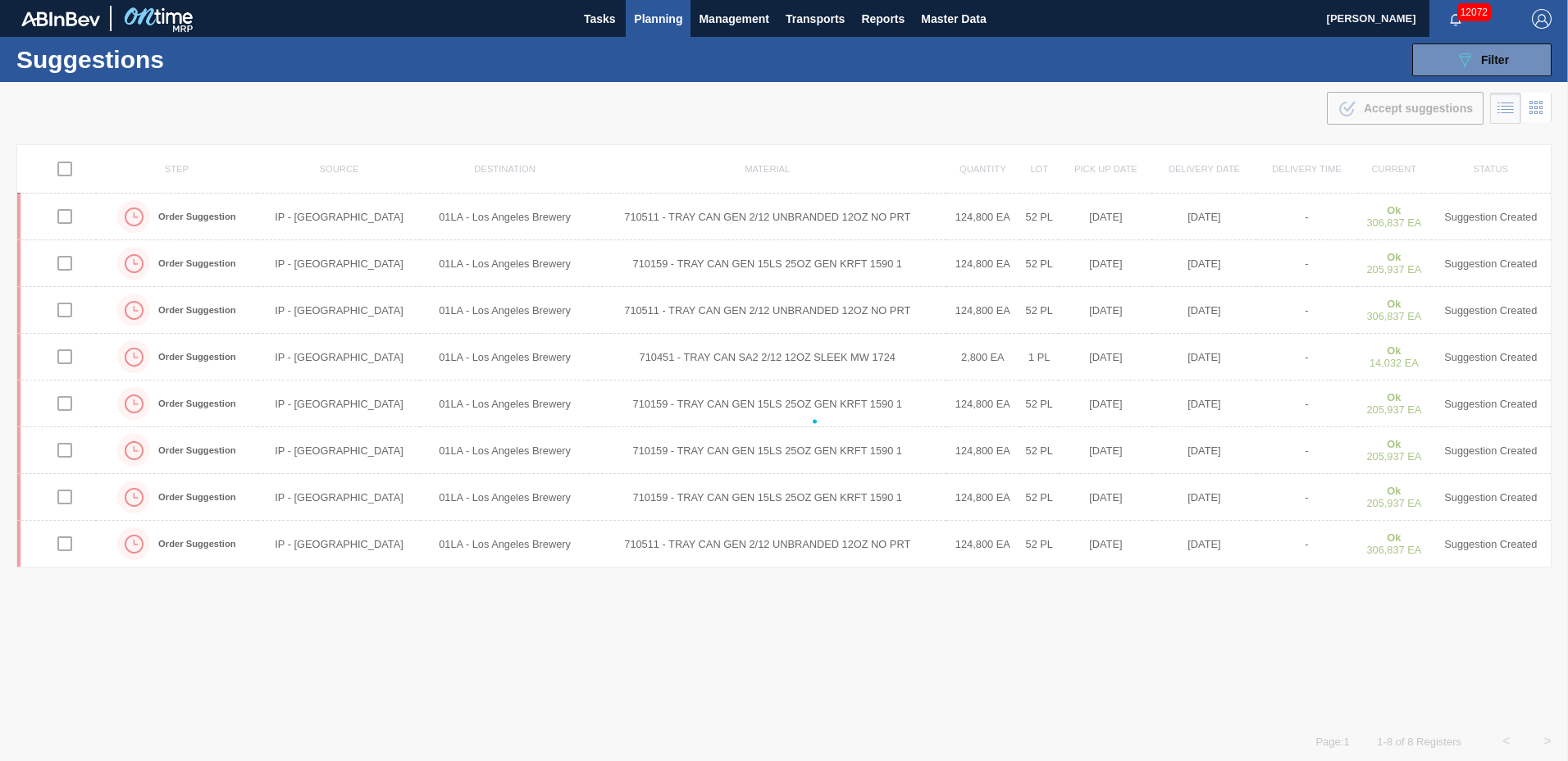
click at [651, 20] on span "Planning" at bounding box center [658, 18] width 48 height 19
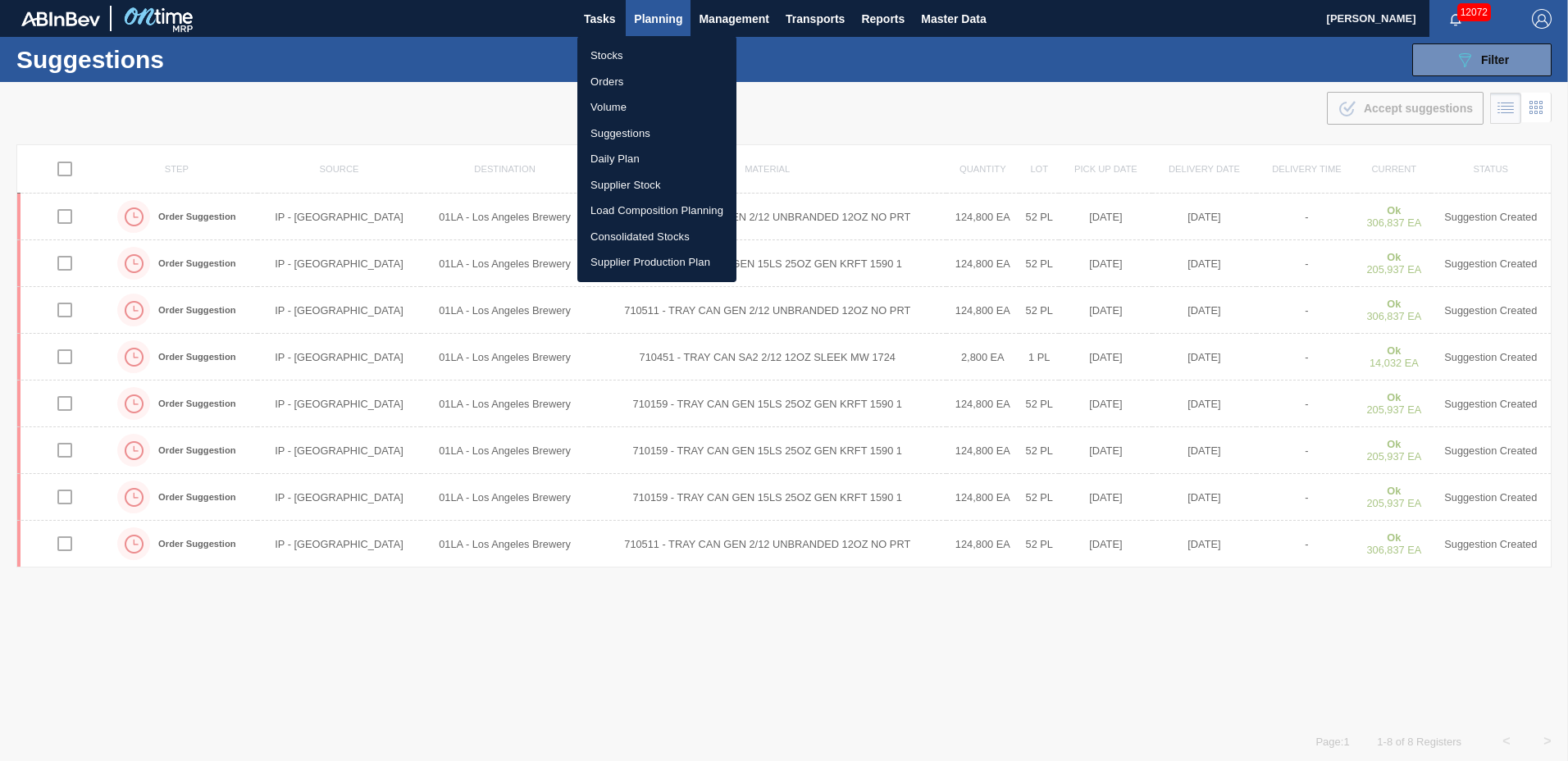
click at [626, 213] on li "Load Composition Planning" at bounding box center [657, 211] width 159 height 26
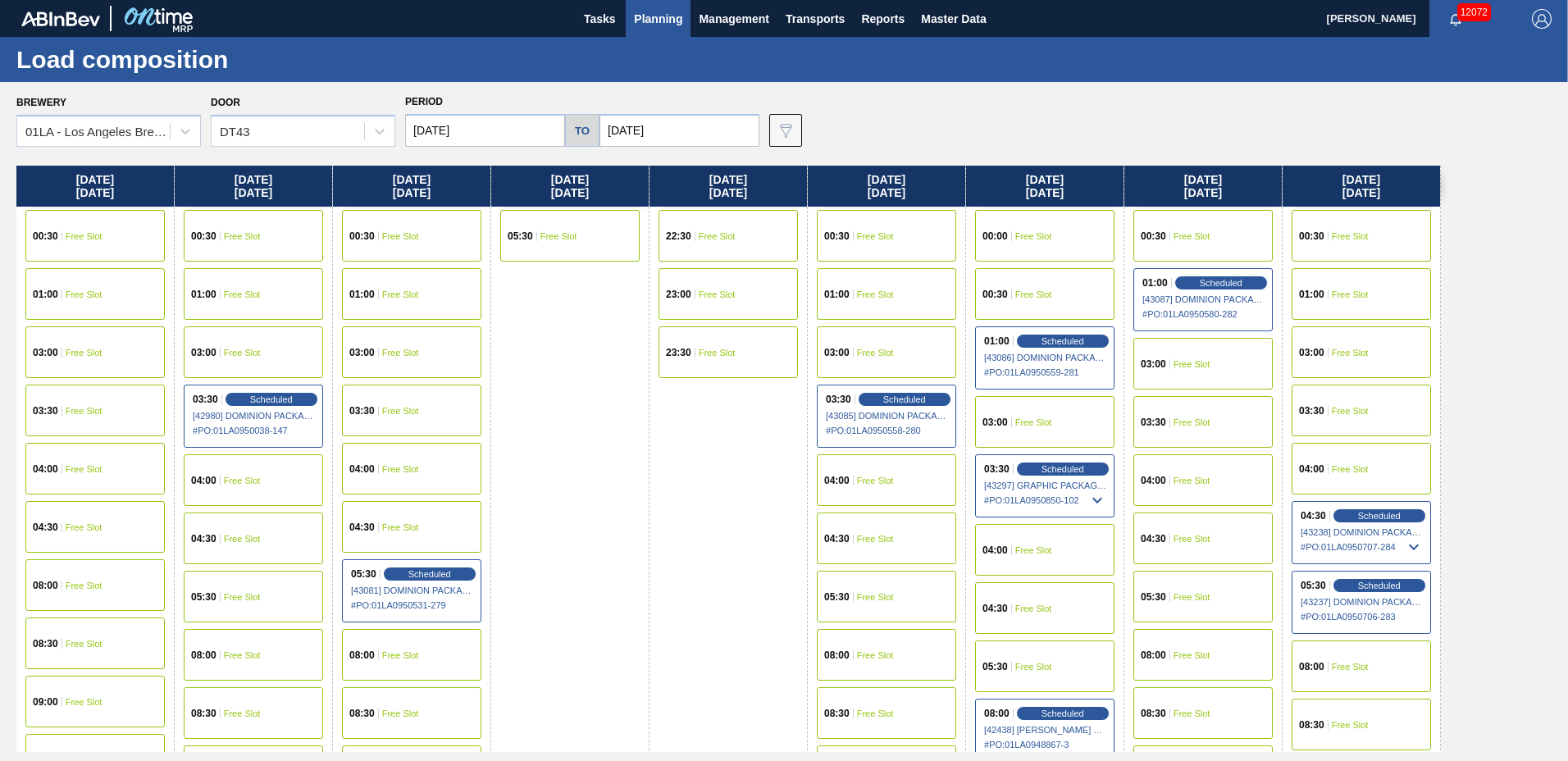
click at [513, 132] on input "[DATE]" at bounding box center [484, 130] width 160 height 33
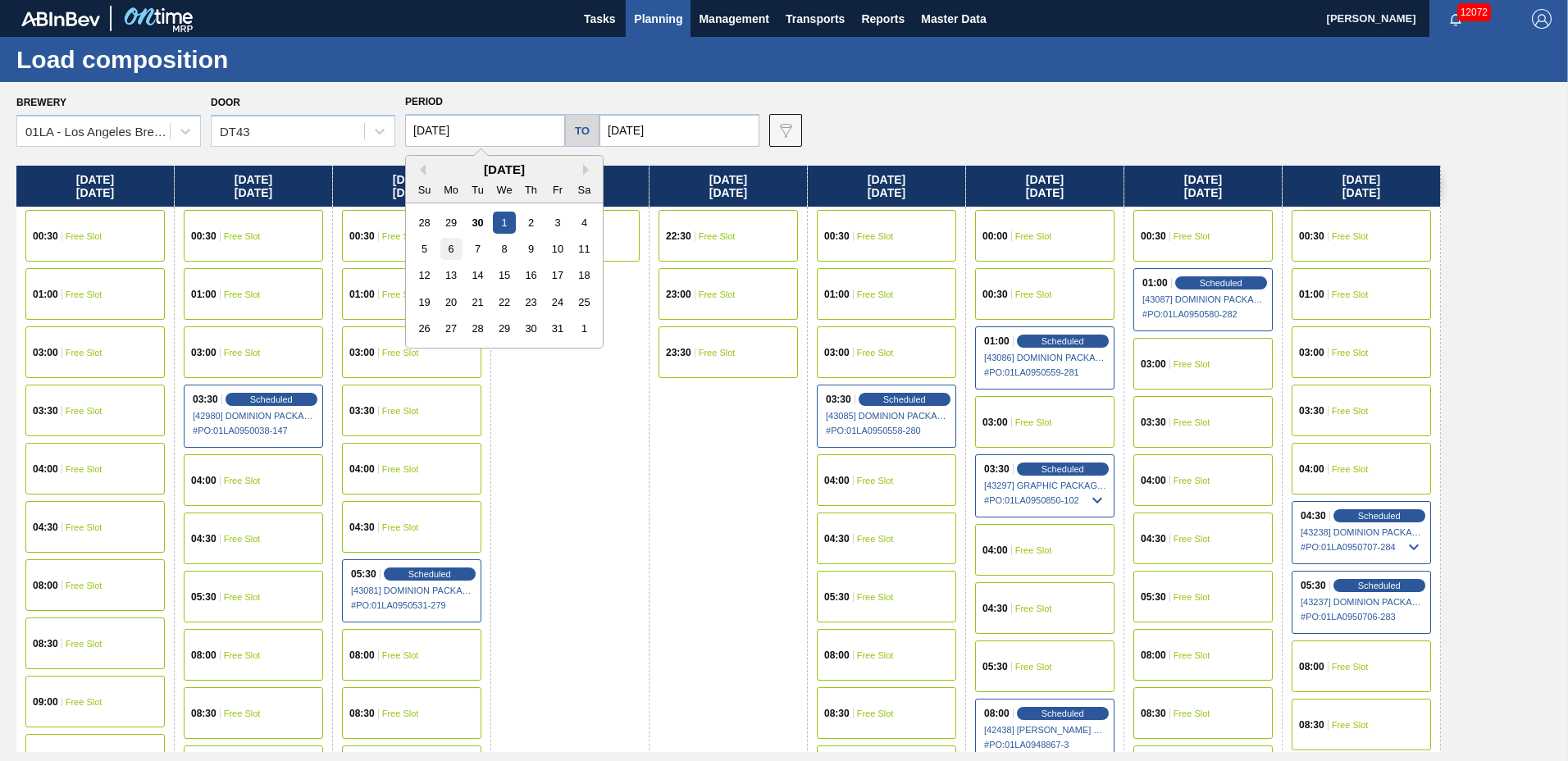
click at [456, 246] on div "6" at bounding box center [452, 248] width 22 height 22
type input "[DATE]"
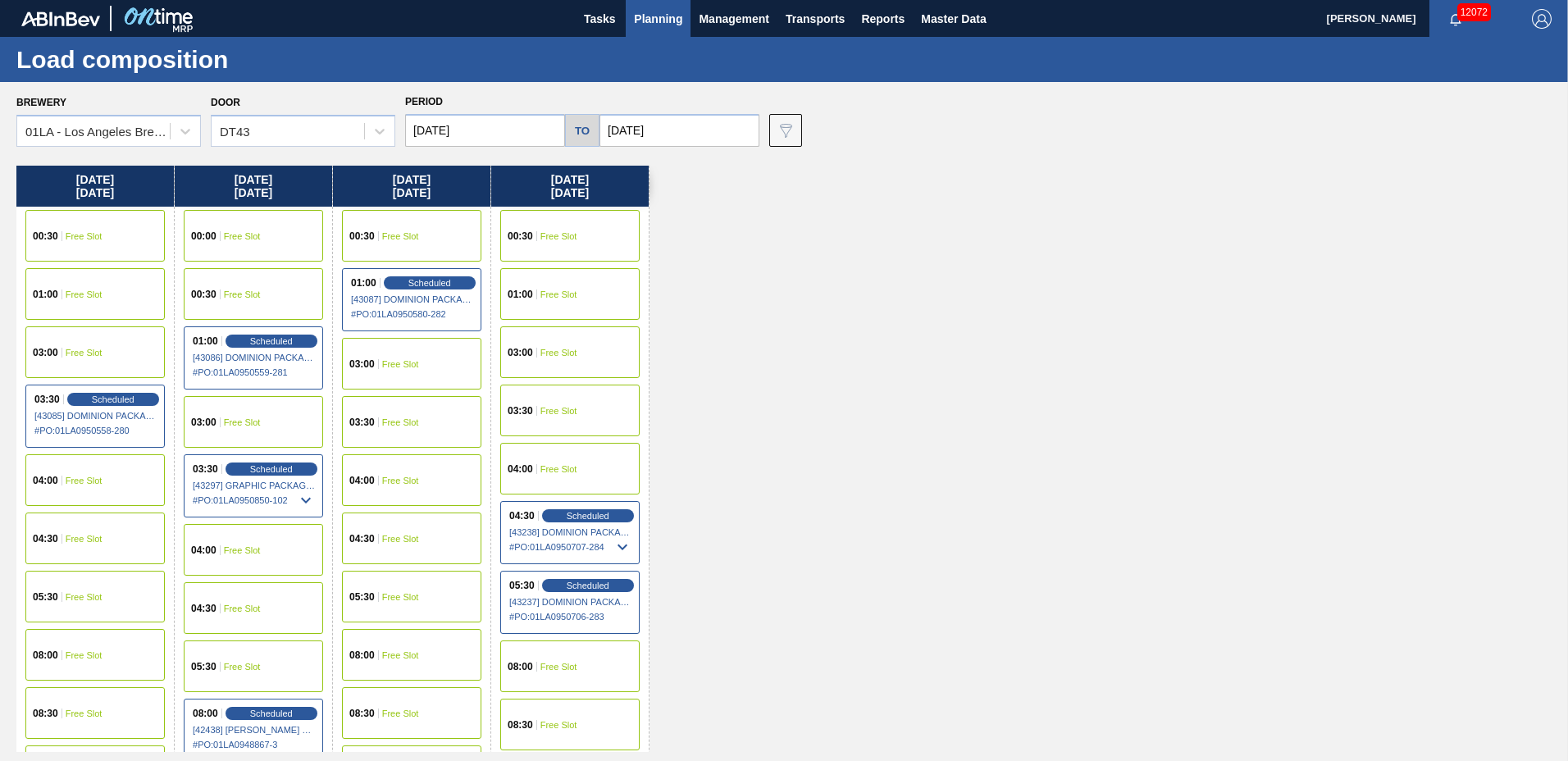
click at [673, 127] on input "[DATE]" at bounding box center [679, 130] width 160 height 33
click at [745, 247] on div "10" at bounding box center [751, 248] width 22 height 22
type input "[DATE]"
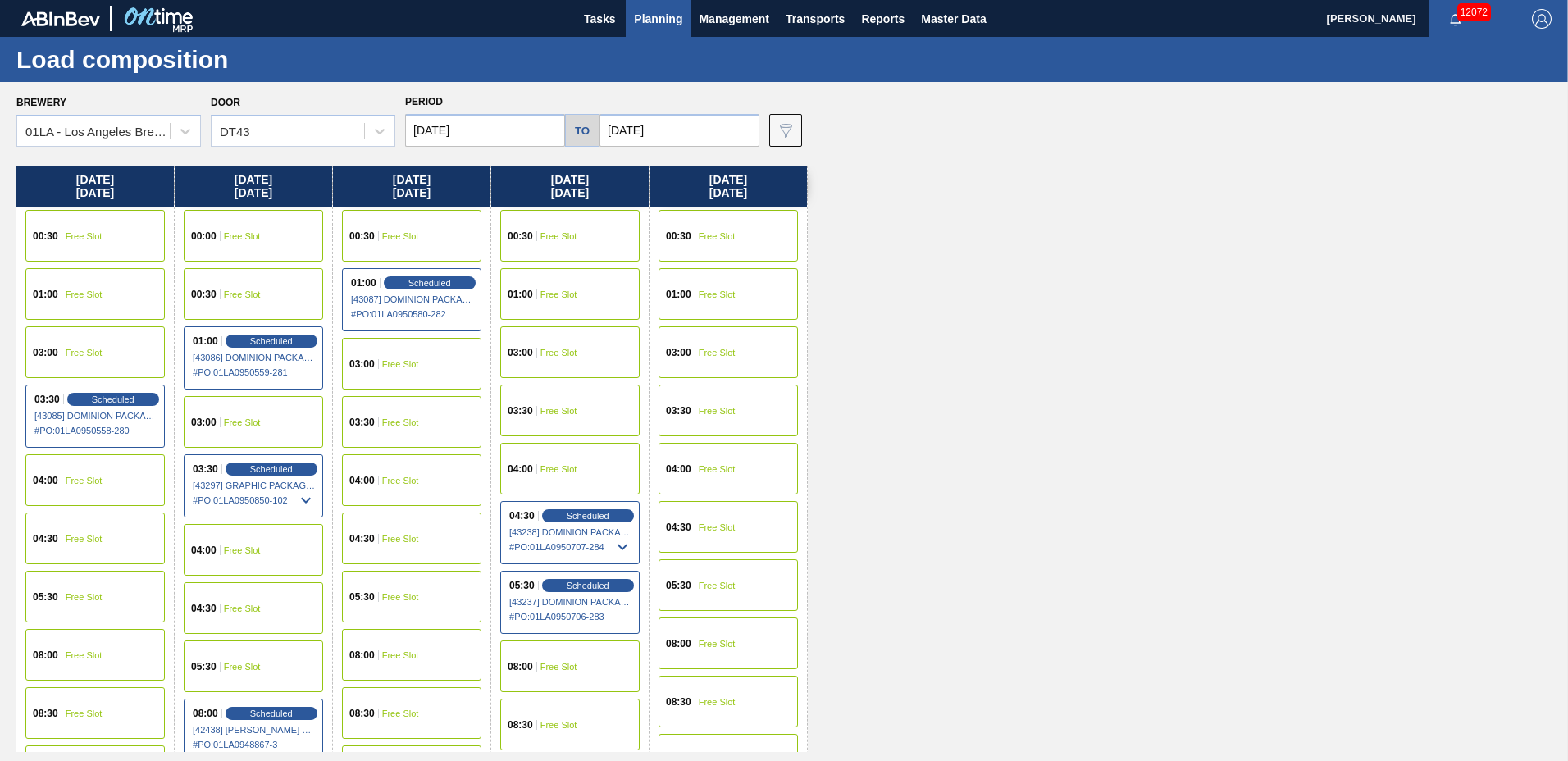
scroll to position [1257, 0]
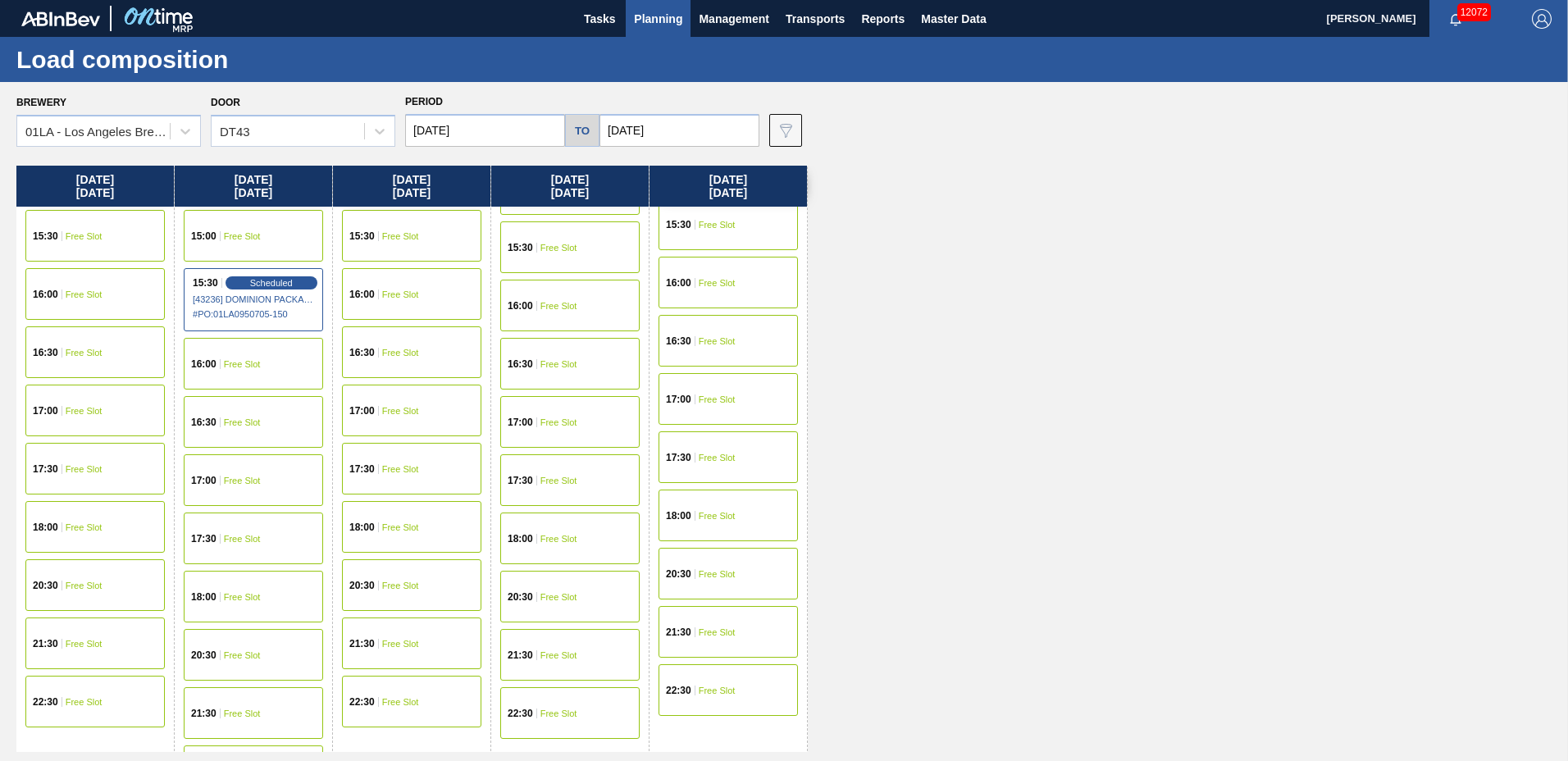
click at [95, 300] on div "16:00 Free Slot" at bounding box center [95, 294] width 140 height 52
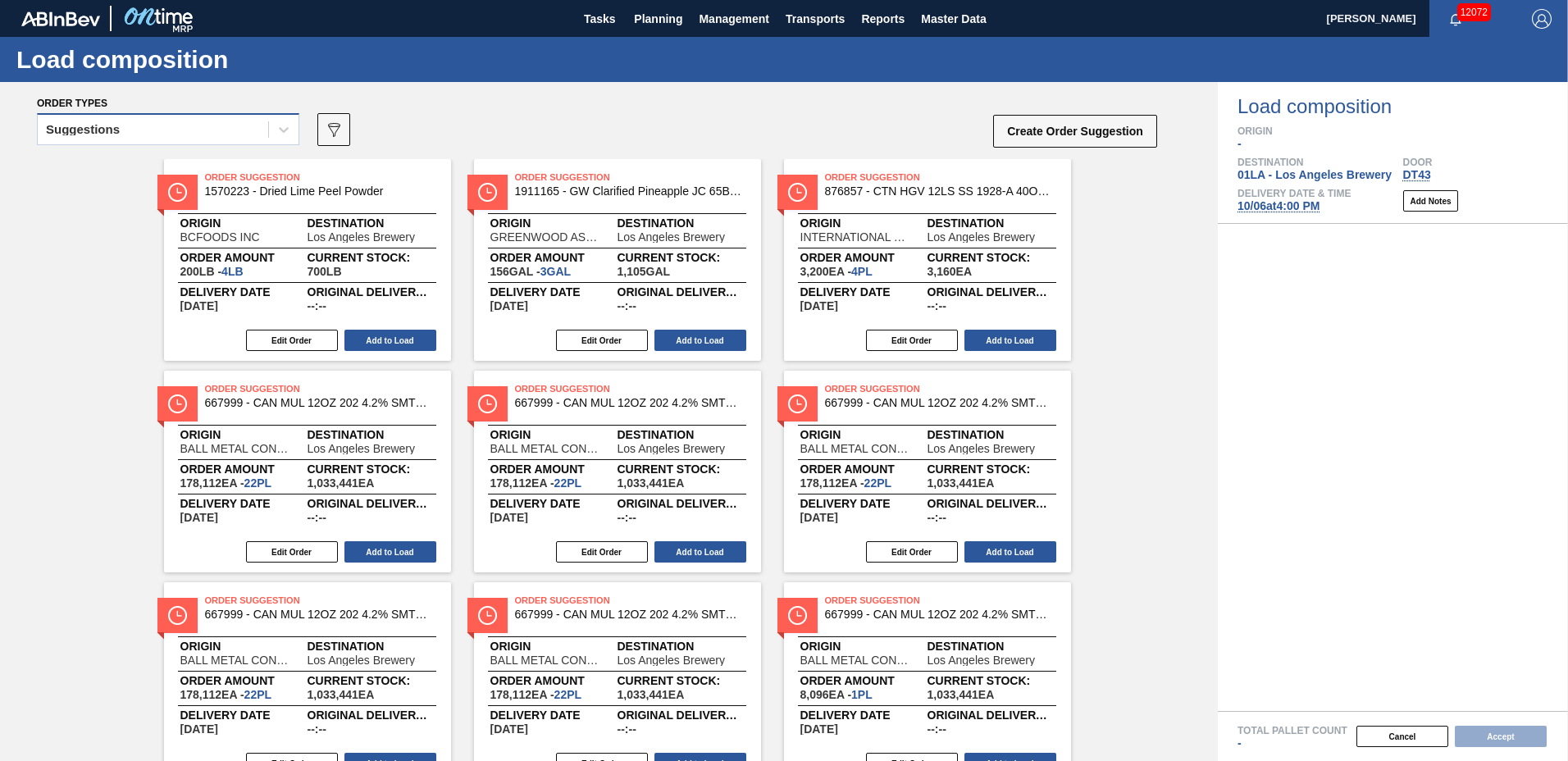
click at [136, 132] on div "Suggestions" at bounding box center [152, 130] width 230 height 24
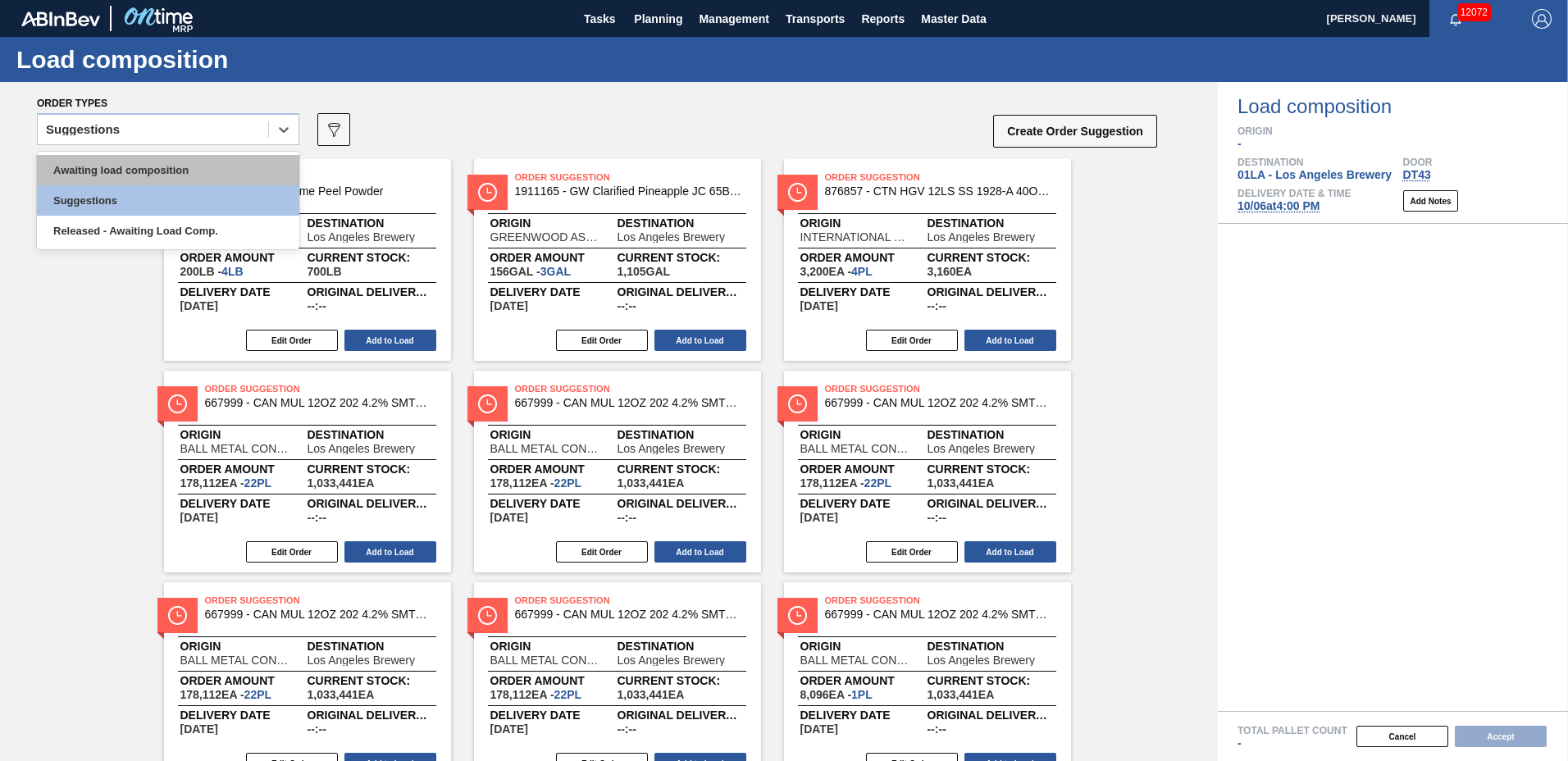
click at [128, 165] on div "Awaiting load composition" at bounding box center [168, 170] width 262 height 30
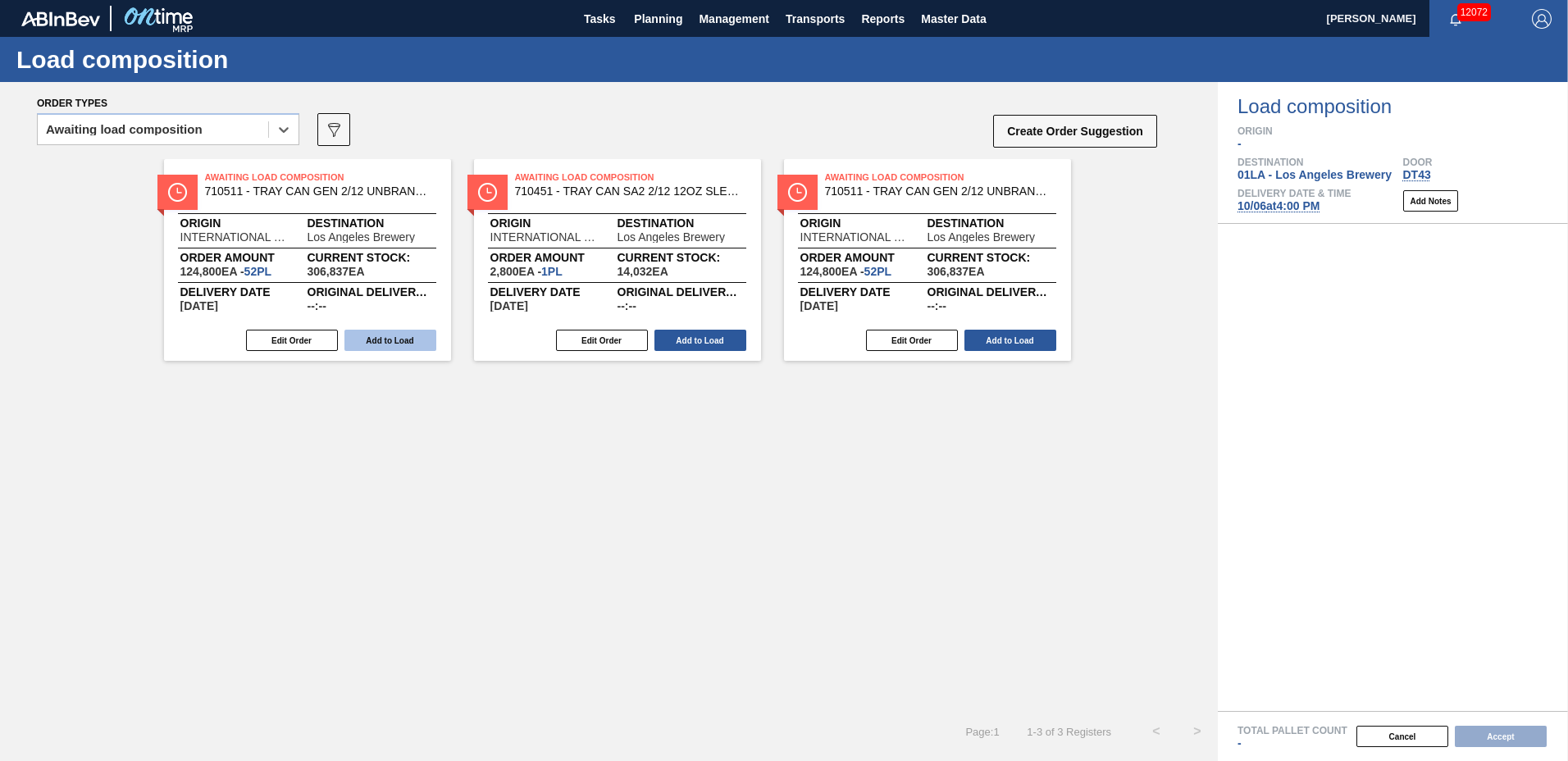
click at [404, 339] on button "Add to Load" at bounding box center [390, 340] width 91 height 21
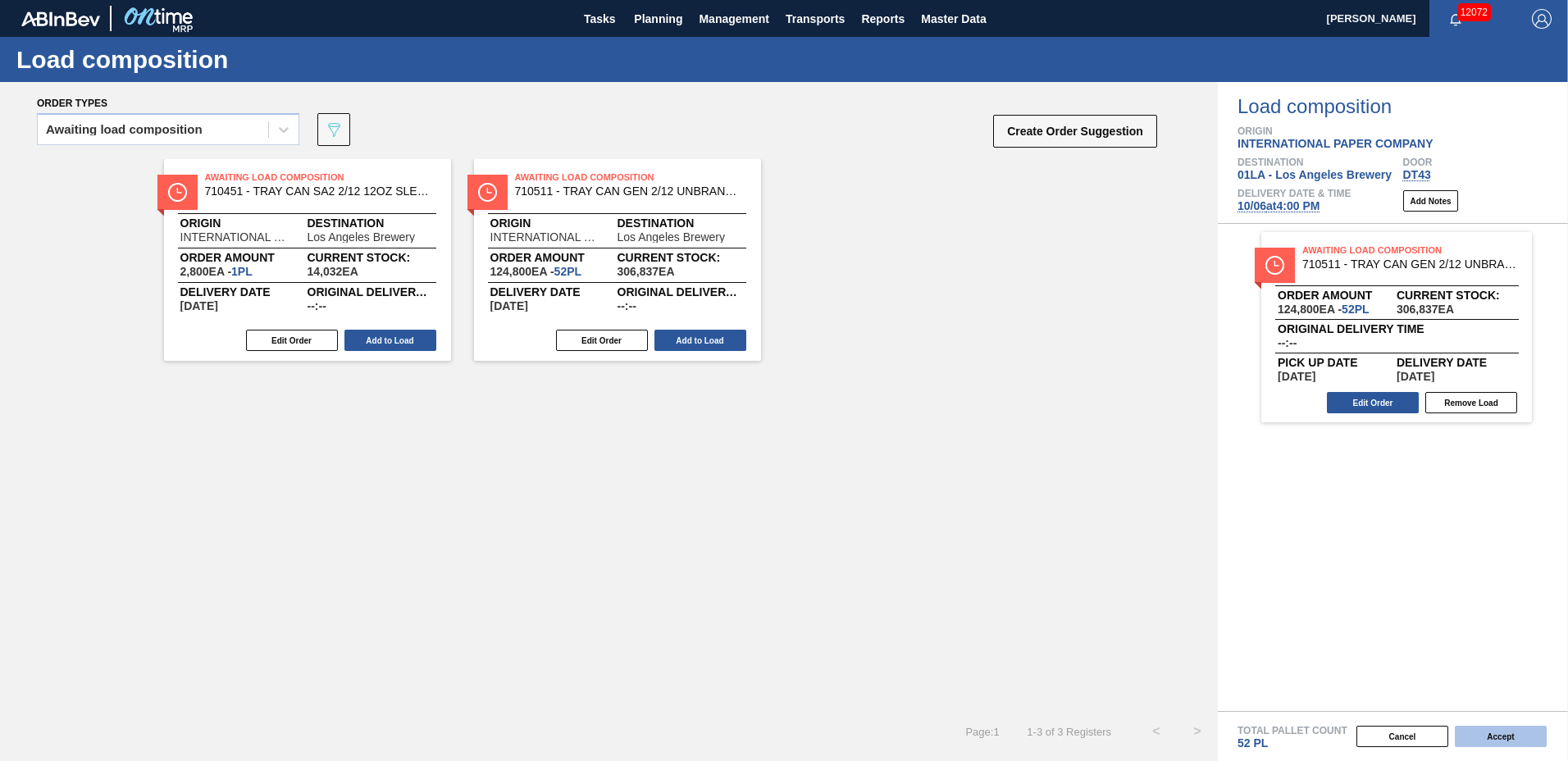
click at [1513, 732] on button "Accept" at bounding box center [1501, 735] width 91 height 21
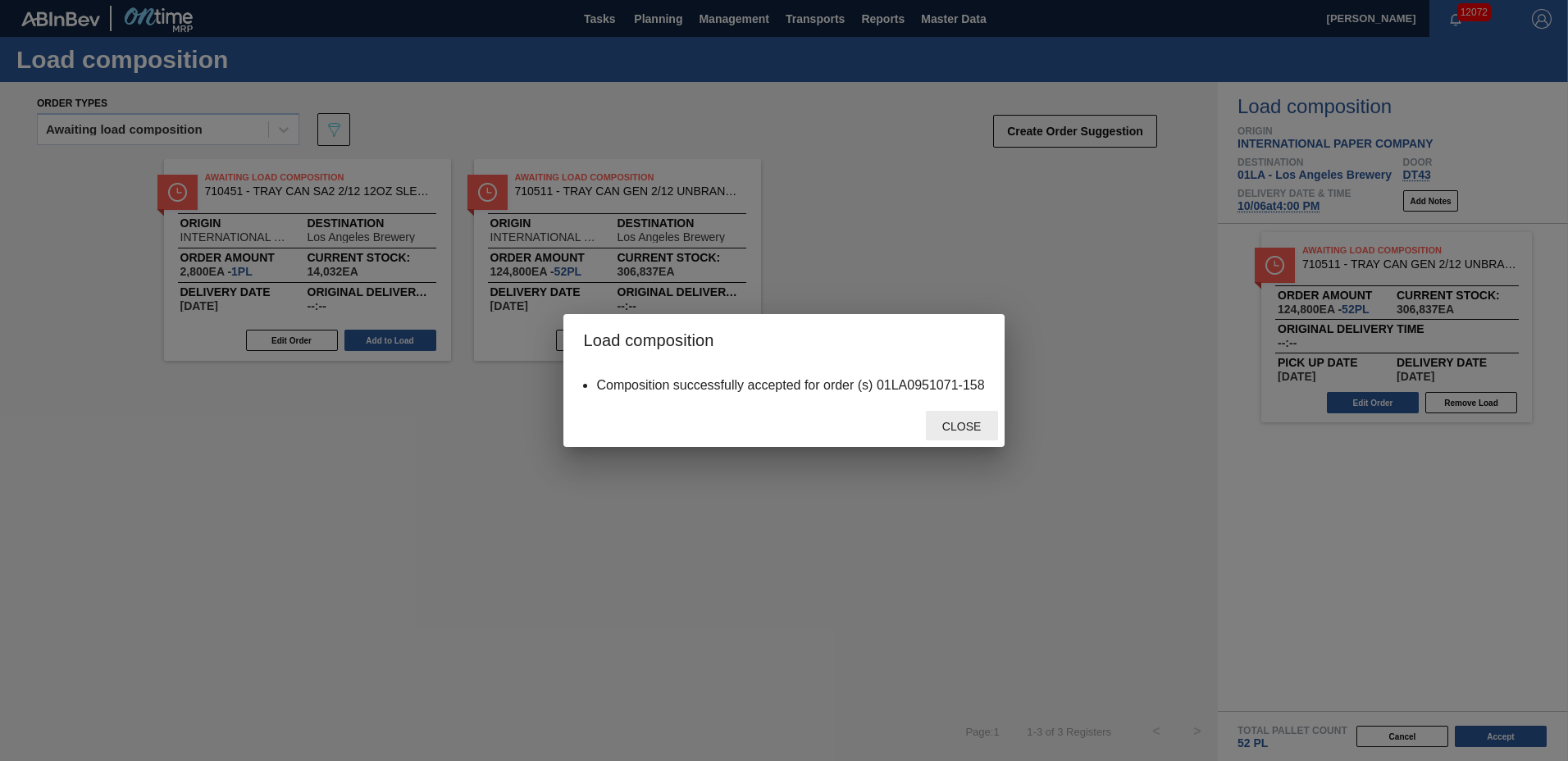
click at [953, 411] on div "Close" at bounding box center [962, 426] width 72 height 30
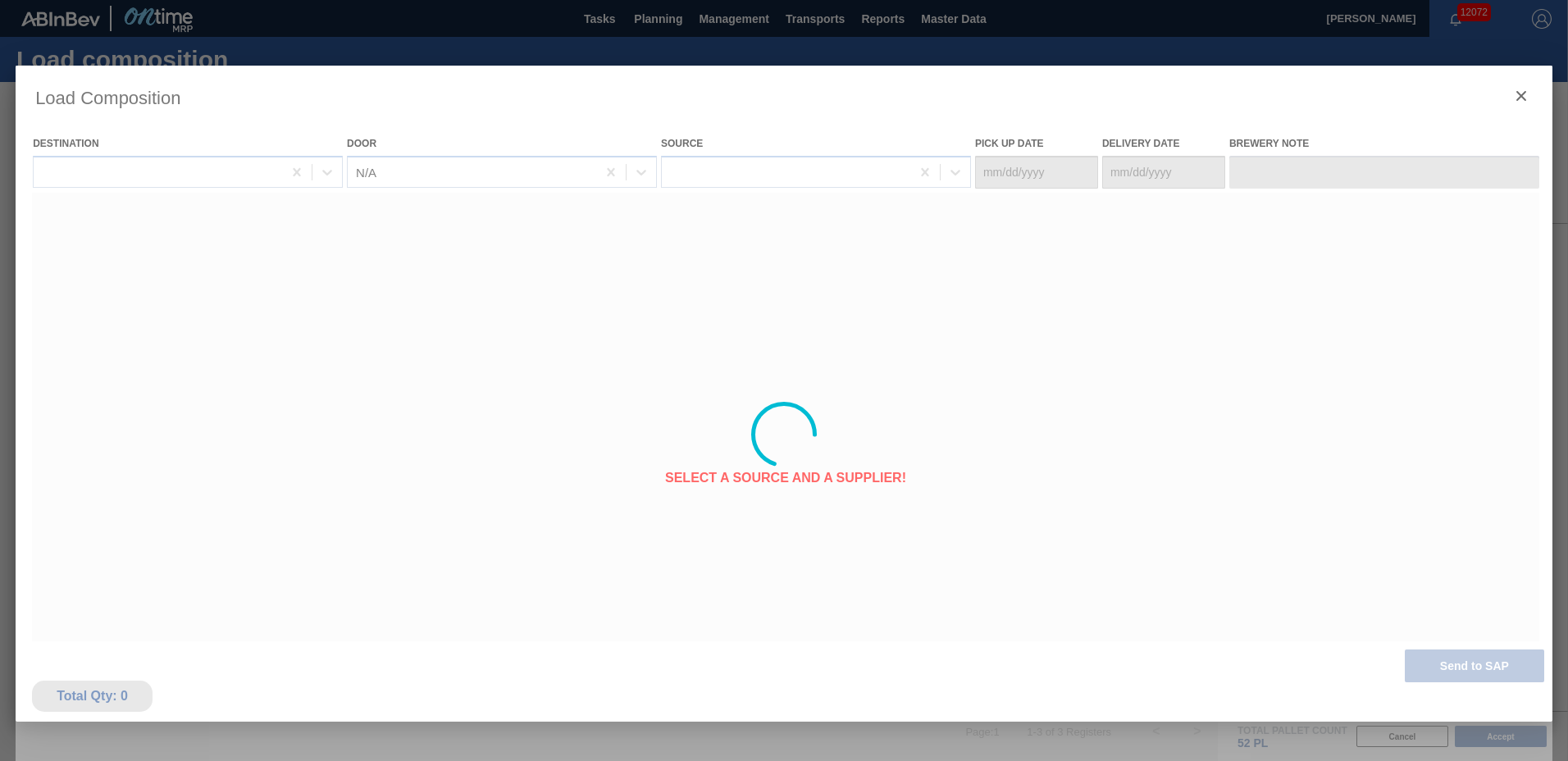
type Date "[DATE]"
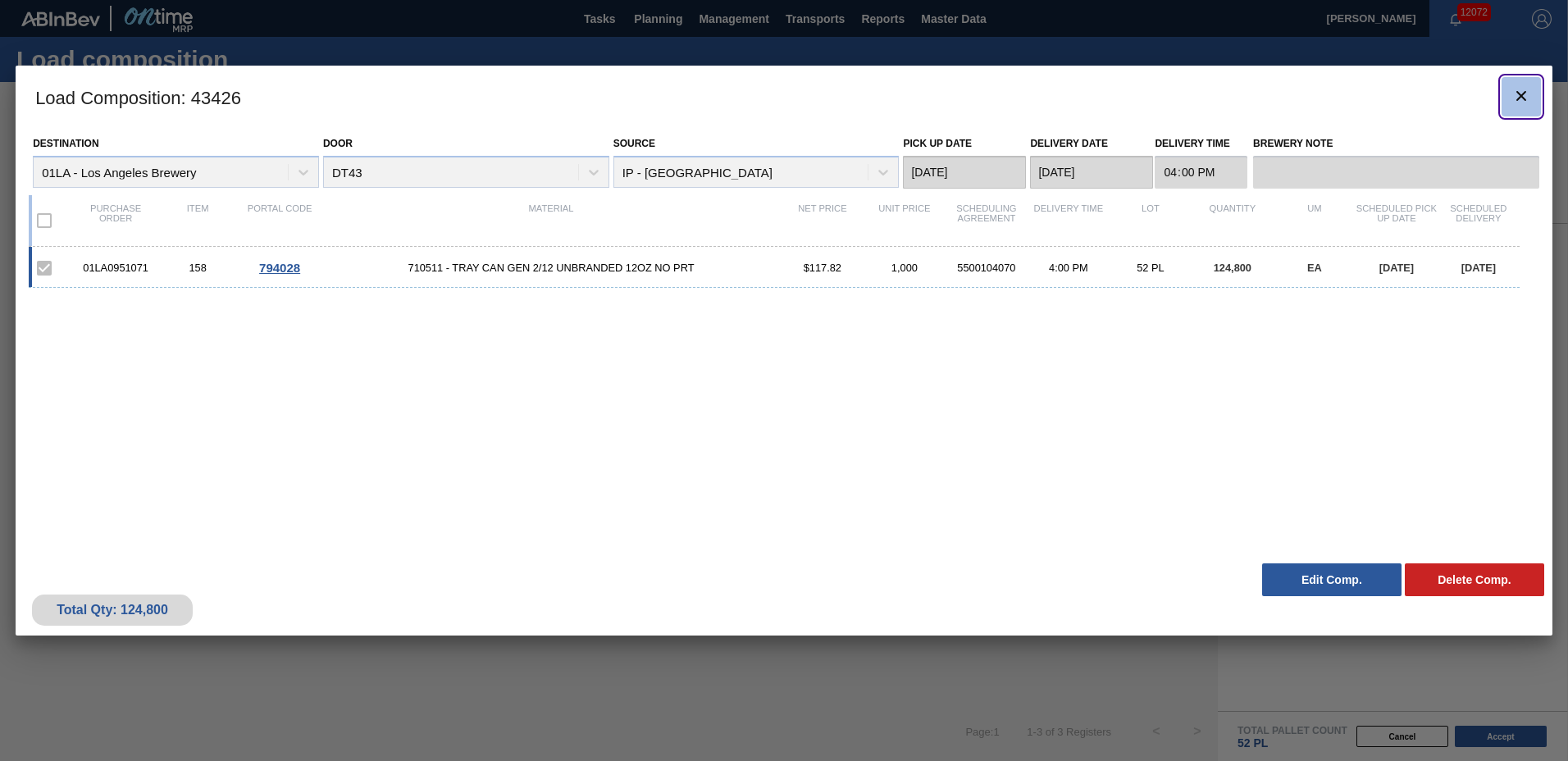
click at [1518, 94] on icon "botão de ícone" at bounding box center [1521, 95] width 19 height 19
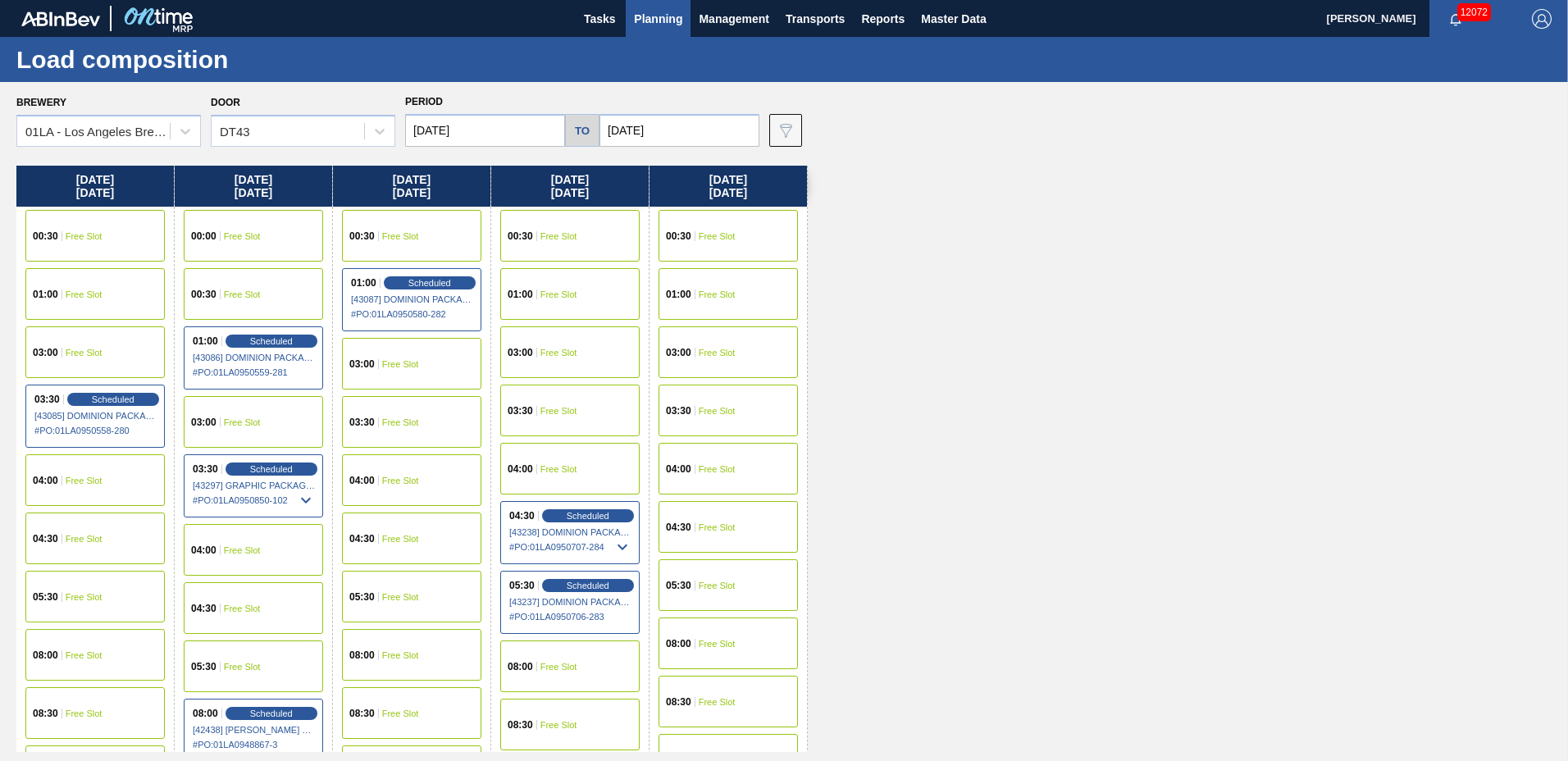
scroll to position [1257, 0]
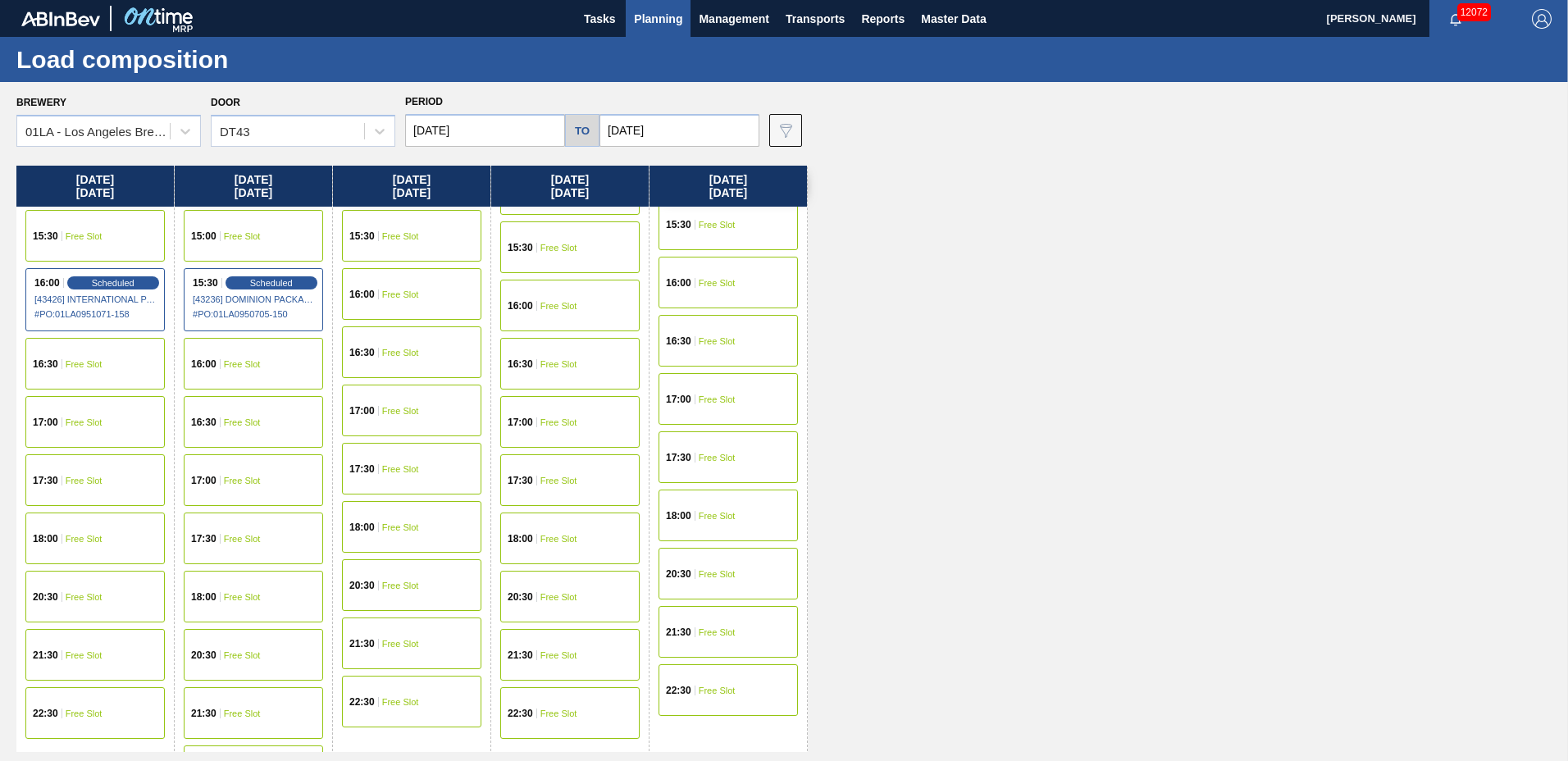
click at [396, 295] on span "Free Slot" at bounding box center [401, 294] width 37 height 10
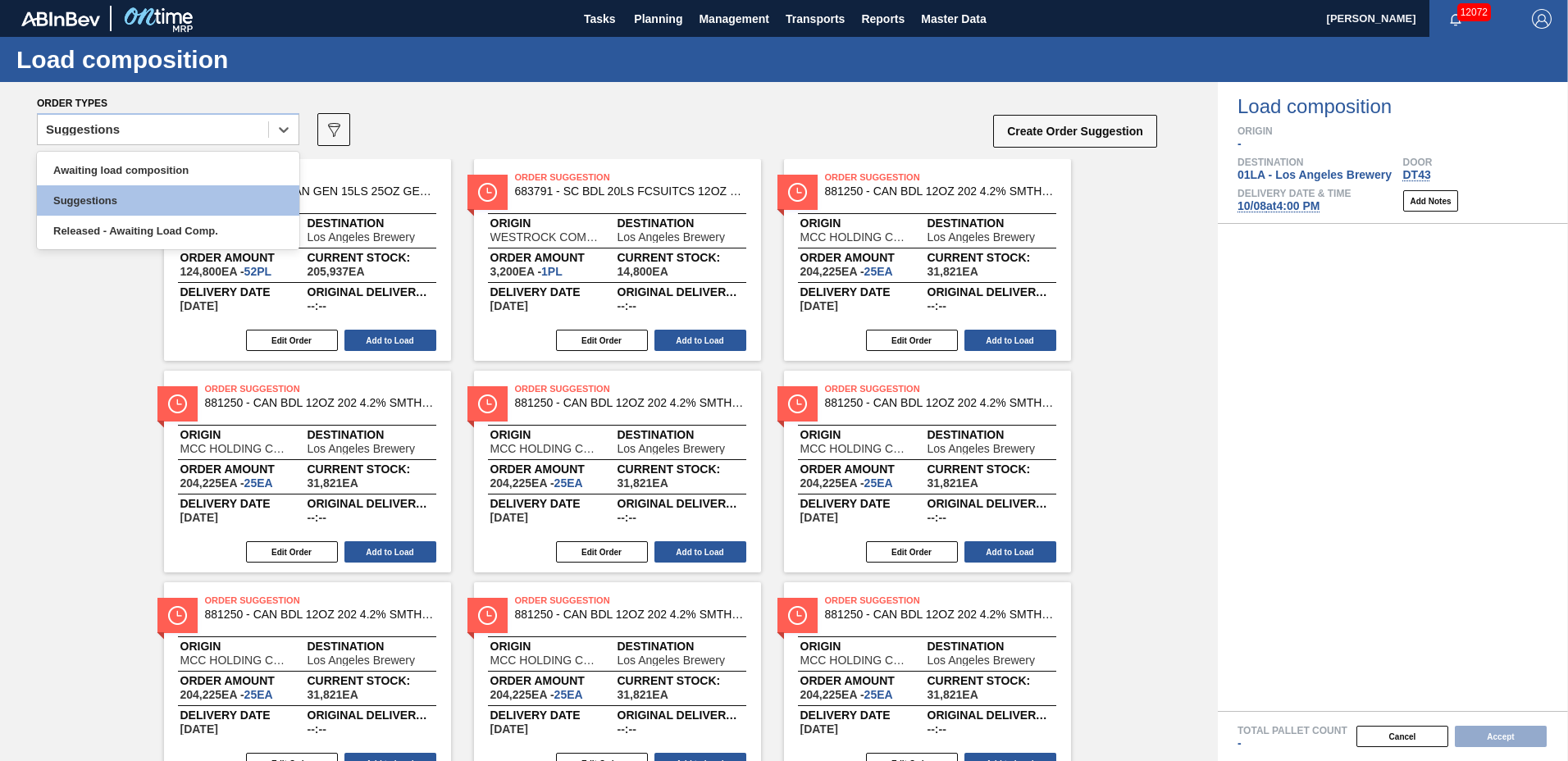
click at [143, 128] on div "Suggestions" at bounding box center [152, 130] width 230 height 24
click at [157, 172] on div "Awaiting load composition" at bounding box center [168, 170] width 262 height 30
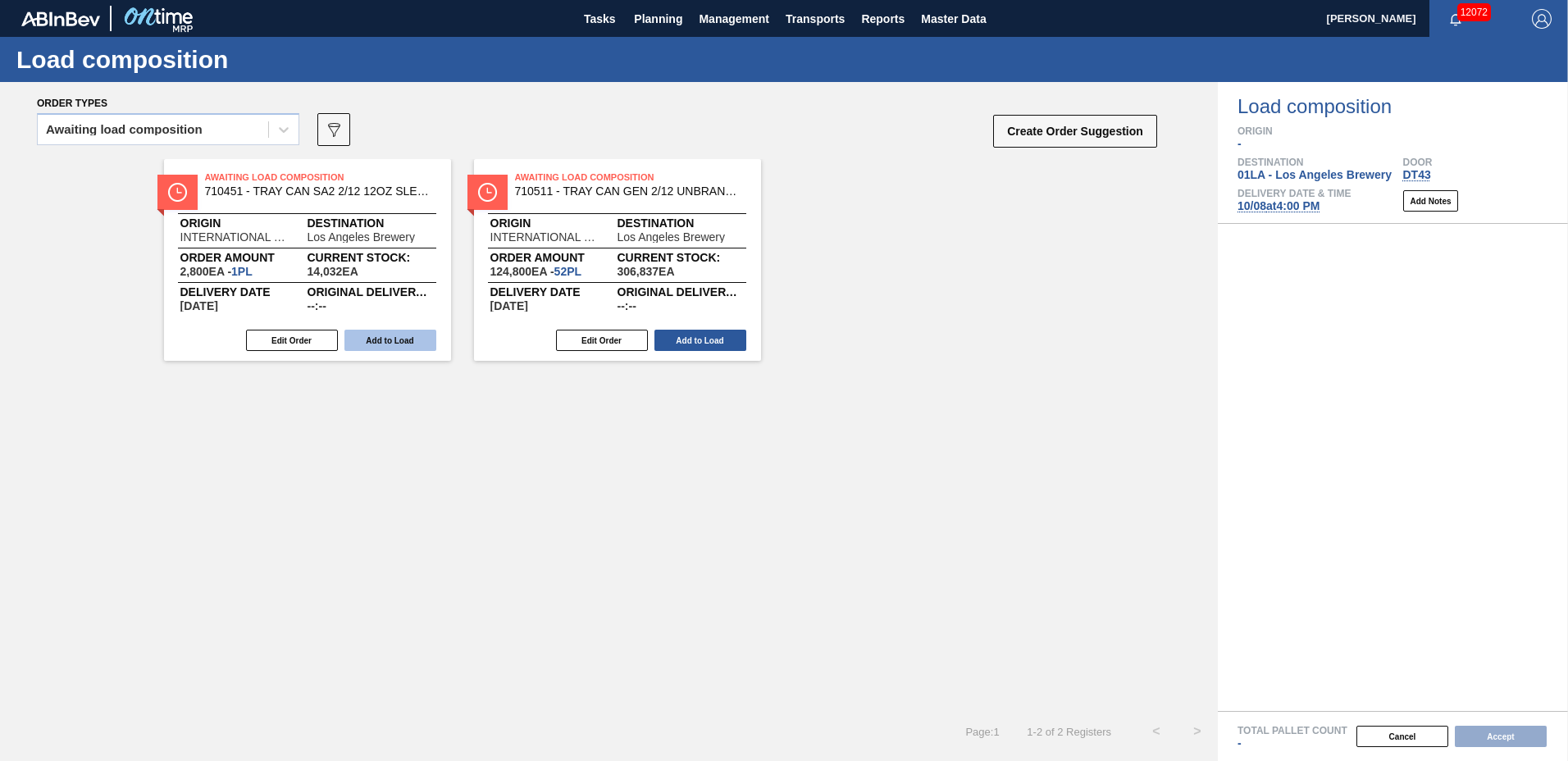
click at [382, 336] on button "Add to Load" at bounding box center [390, 340] width 91 height 21
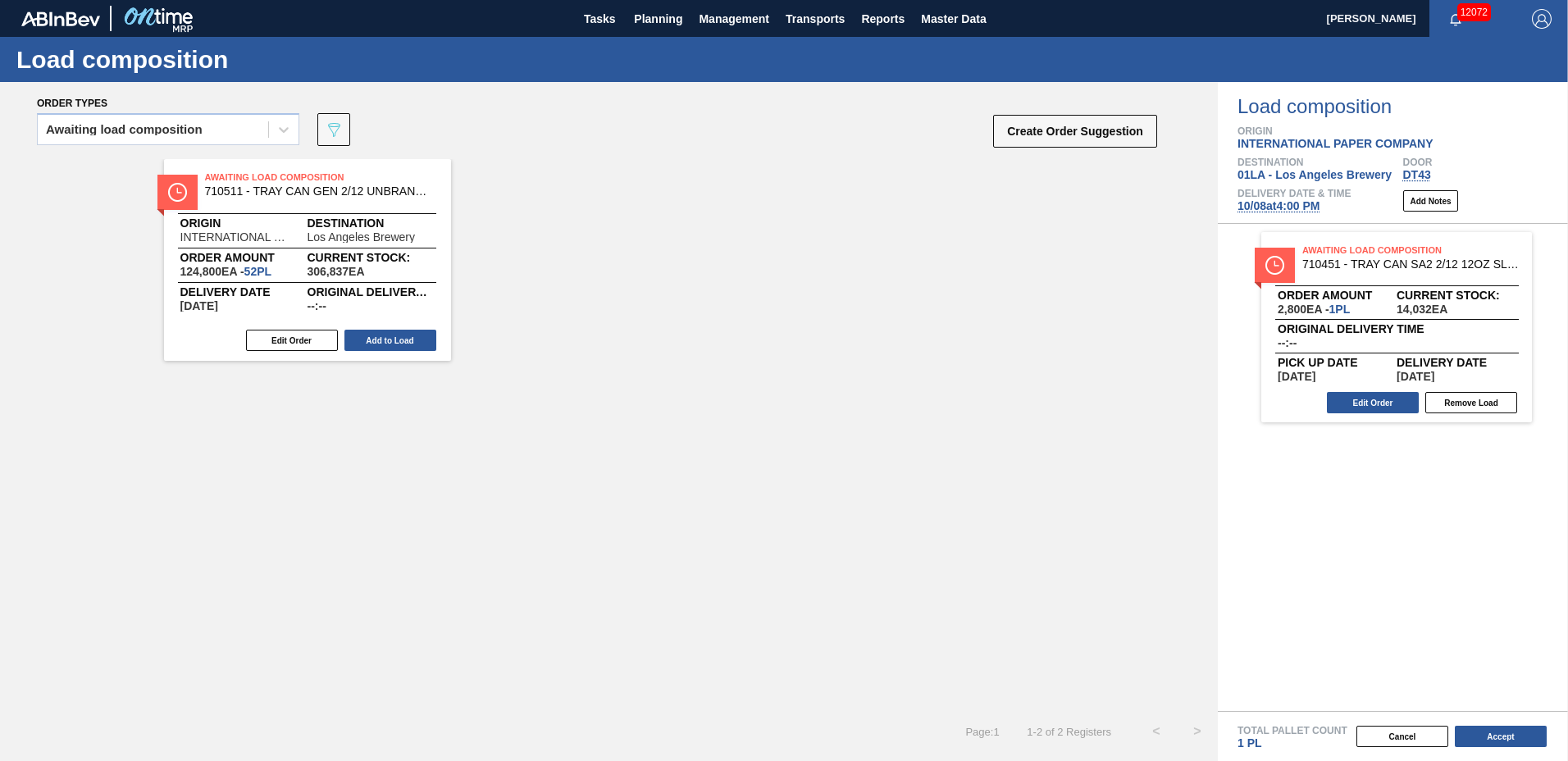
click at [381, 338] on button "Add to Load" at bounding box center [390, 340] width 91 height 21
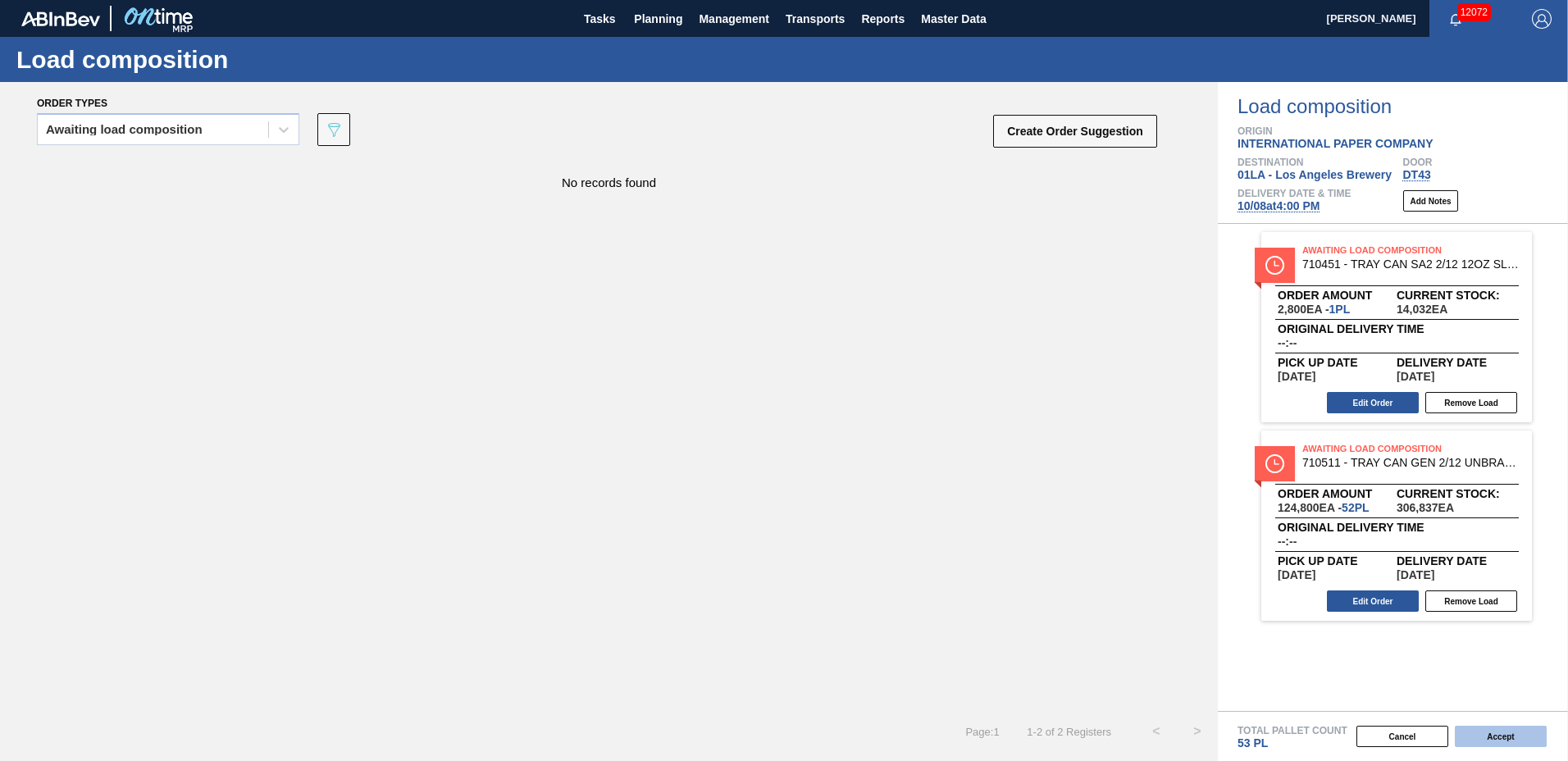
click at [1496, 740] on button "Accept" at bounding box center [1501, 735] width 91 height 21
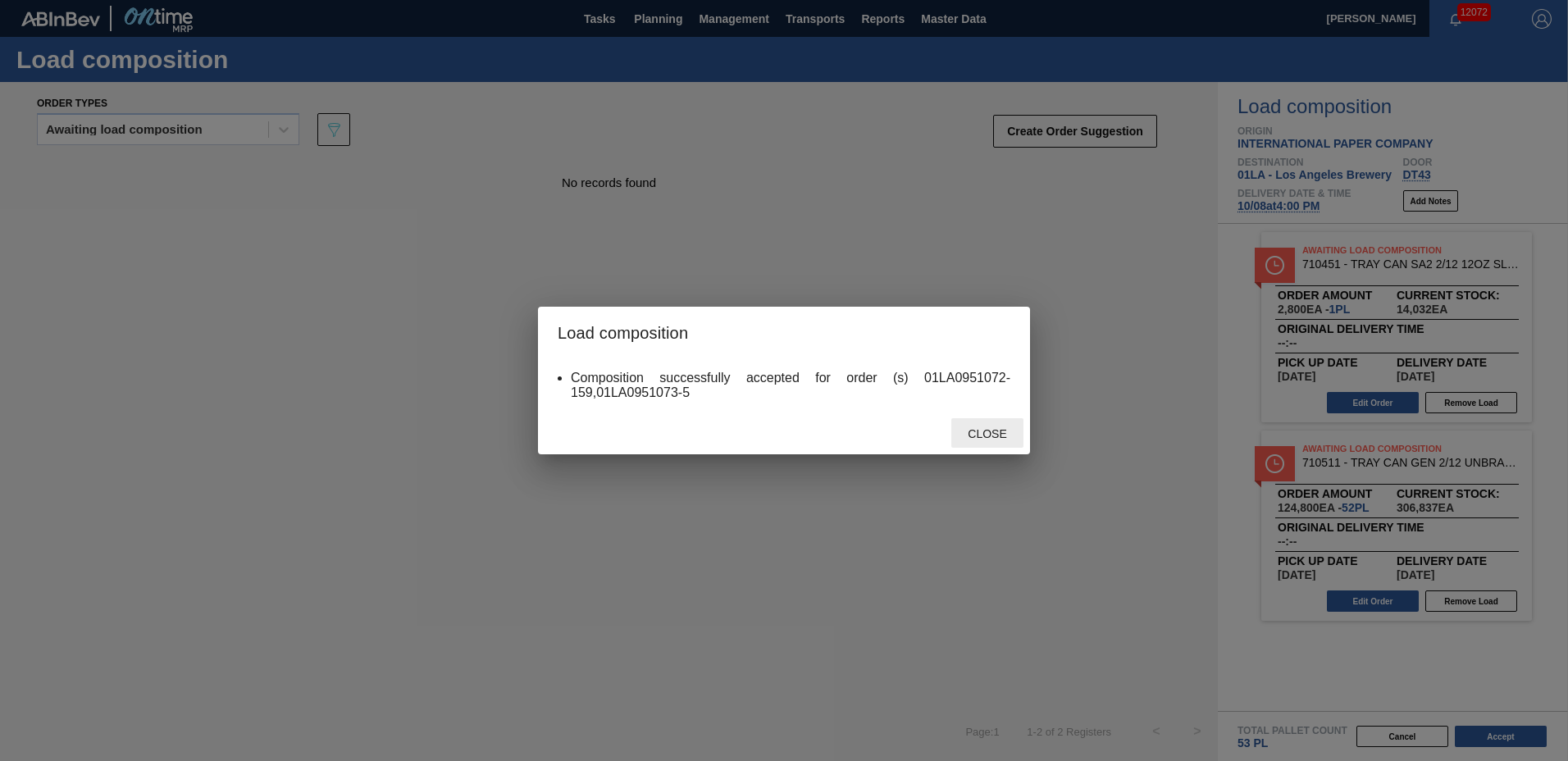
click at [960, 430] on span "Close" at bounding box center [987, 433] width 65 height 13
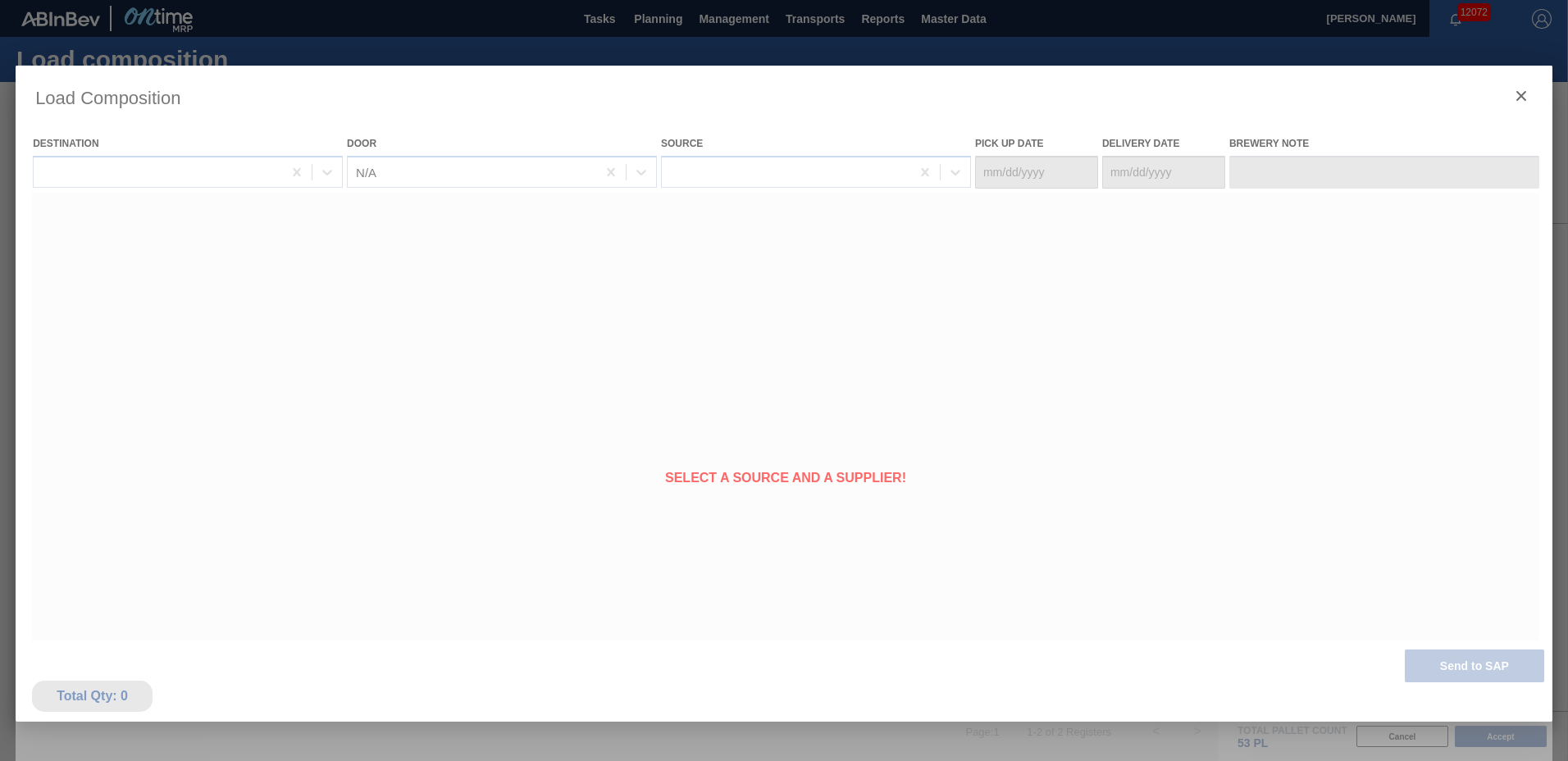
type Date "[DATE]"
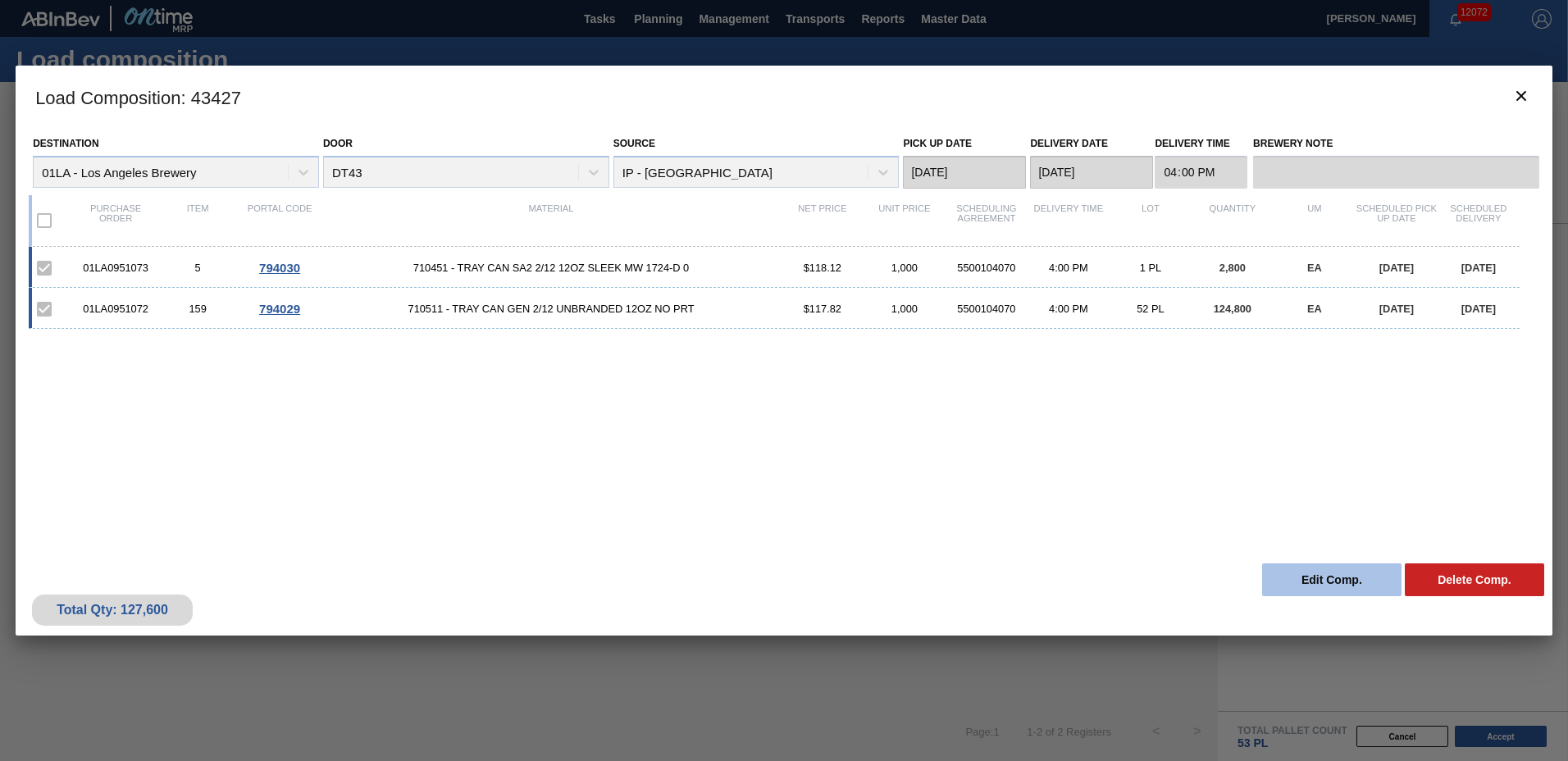
click at [1274, 570] on button "Edit Comp." at bounding box center [1331, 580] width 140 height 33
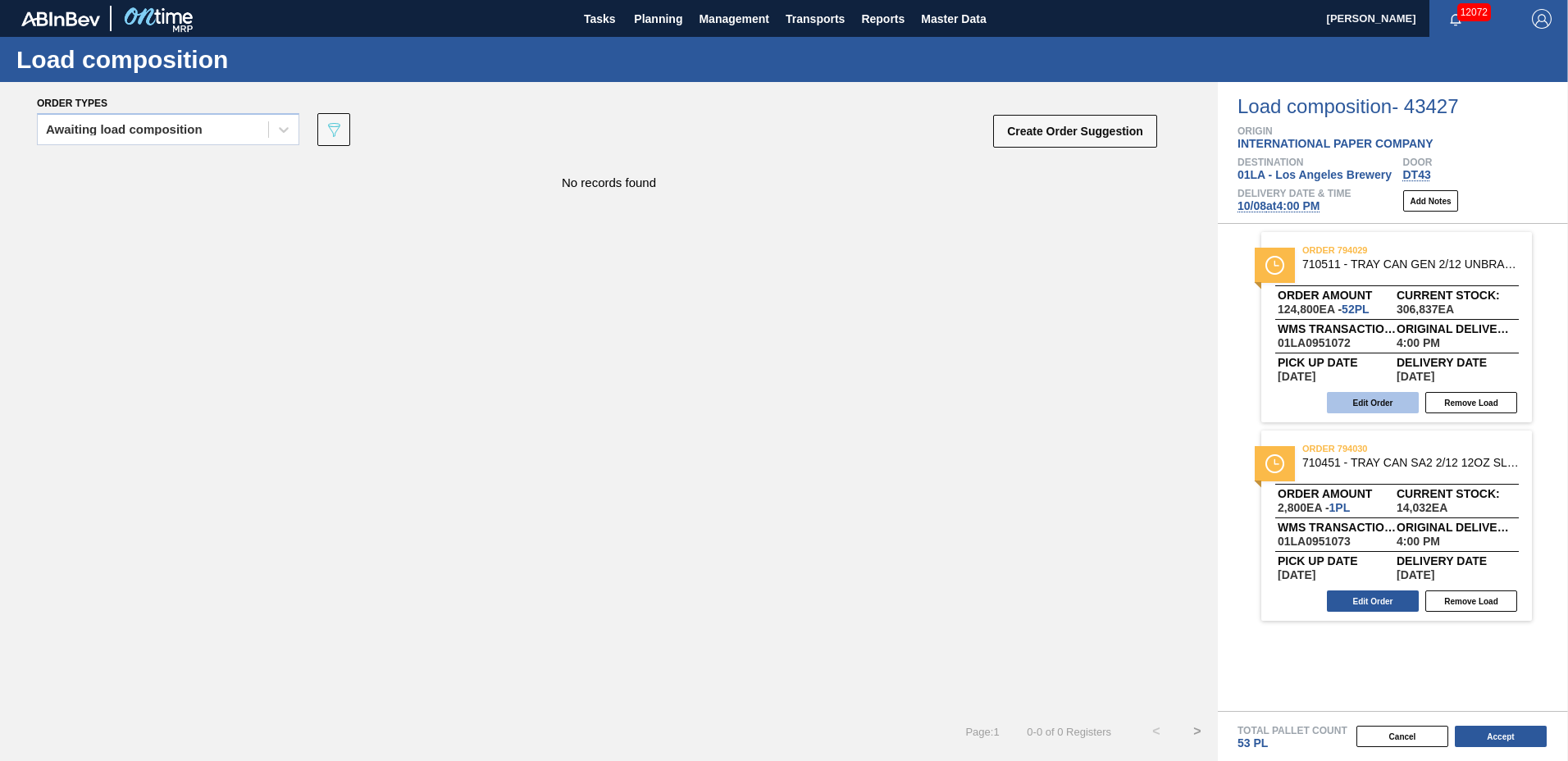
click at [1380, 405] on button "Edit Order" at bounding box center [1372, 402] width 91 height 21
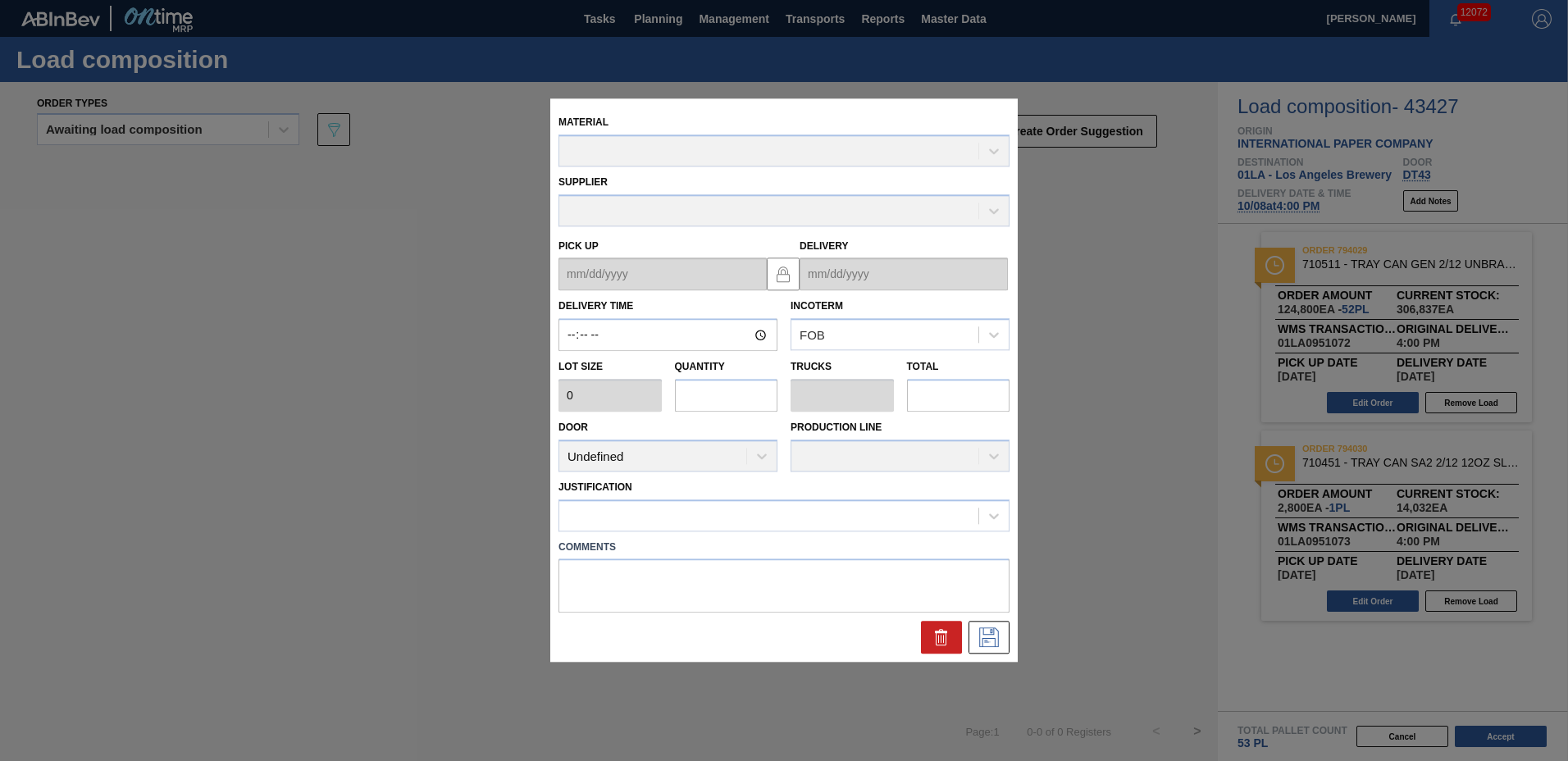
type input "16:00:00"
type input "2,400"
type input "52"
type input "1"
type input "124,800"
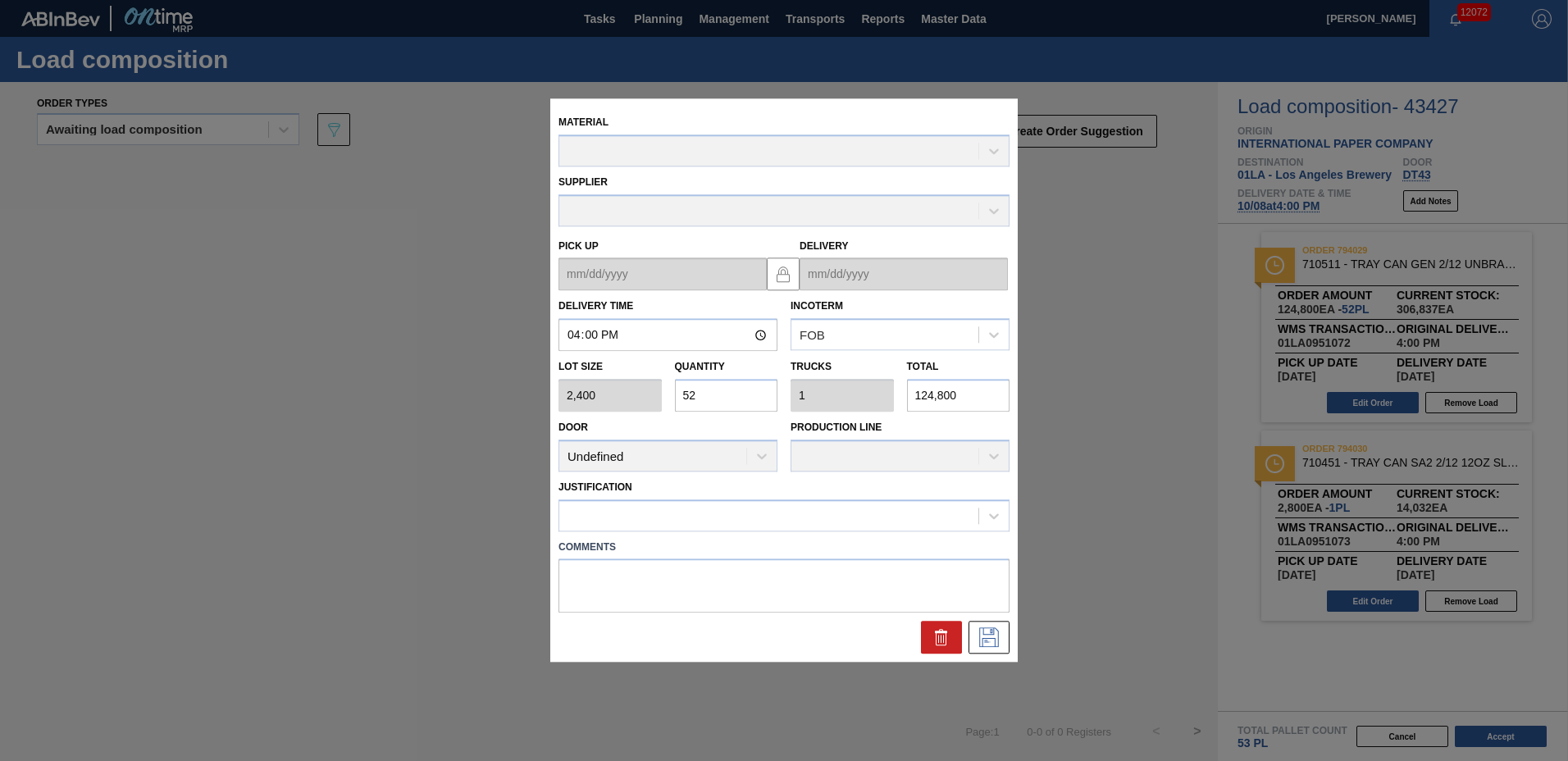
type up "[DATE]"
type input "[DATE]"
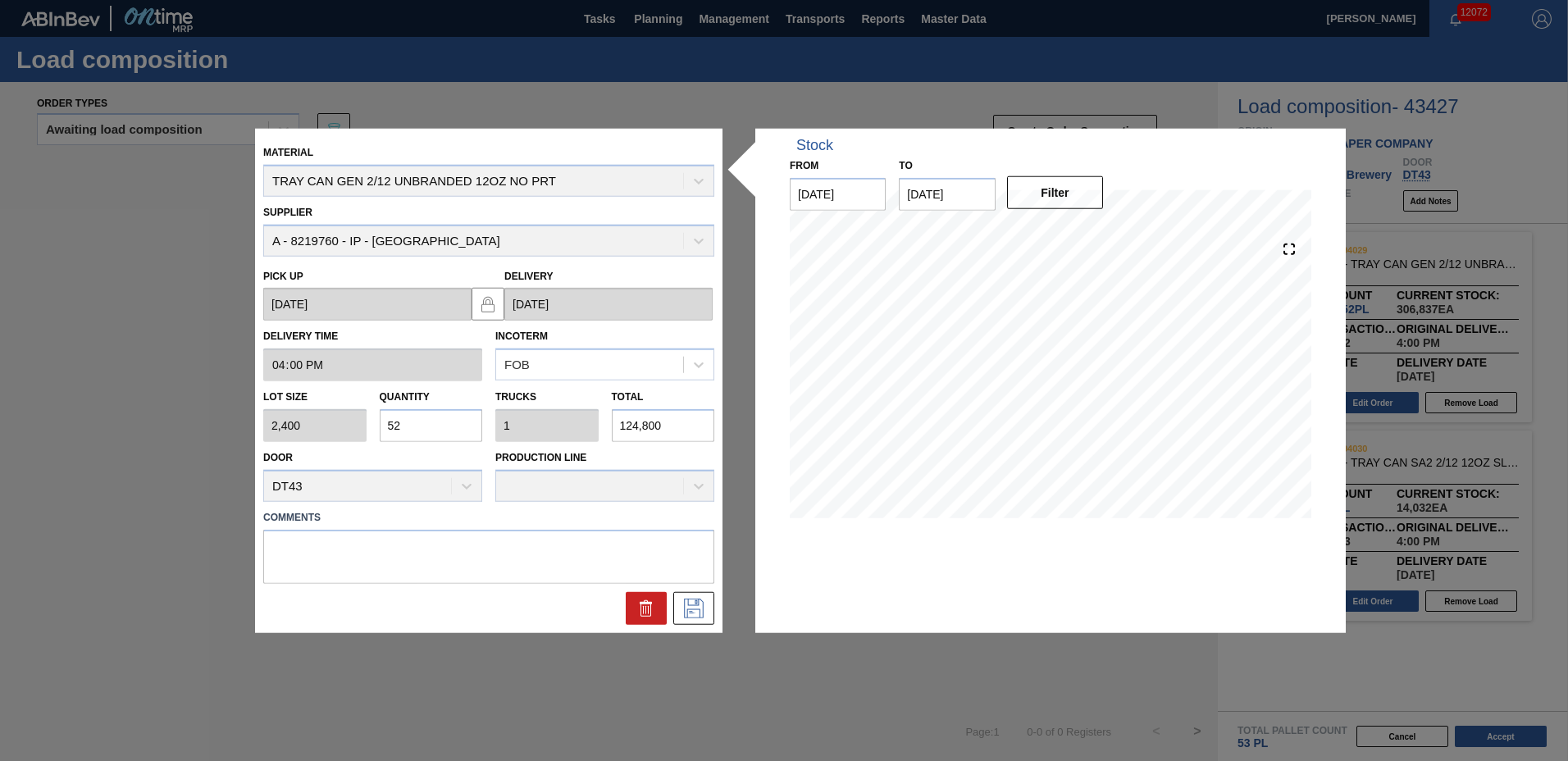
drag, startPoint x: 463, startPoint y: 426, endPoint x: 102, endPoint y: 408, distance: 361.4
click at [102, 408] on div "Material TRAY CAN GEN 2/12 UNBRANDED 12OZ NO PRT Supplier A - 8219760 - IP - [G…" at bounding box center [784, 380] width 1568 height 761
type input "4"
type input "0.077"
type input "9,600"
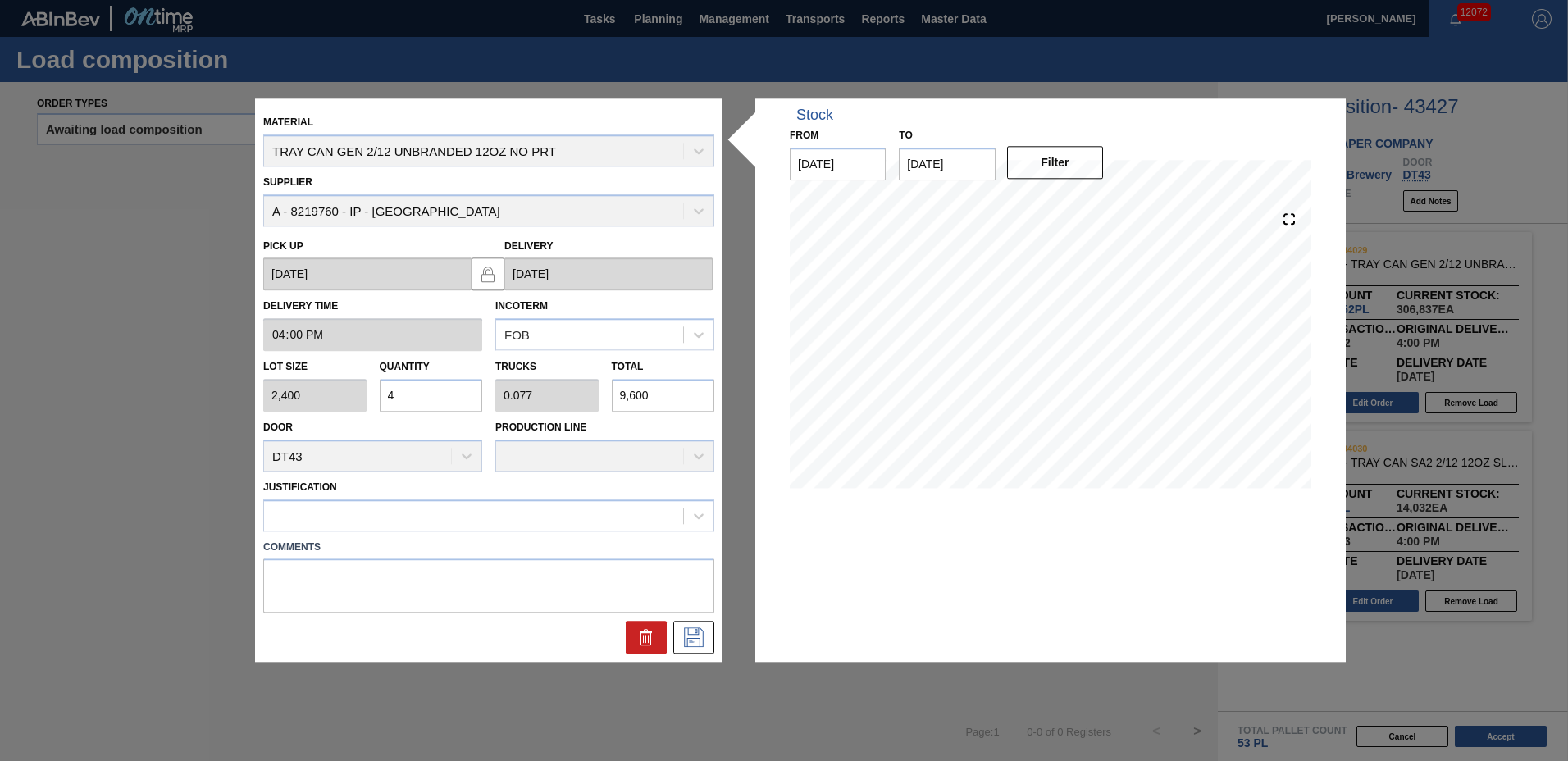
type input "46"
type input "0.885"
type input "110,400"
type input "46"
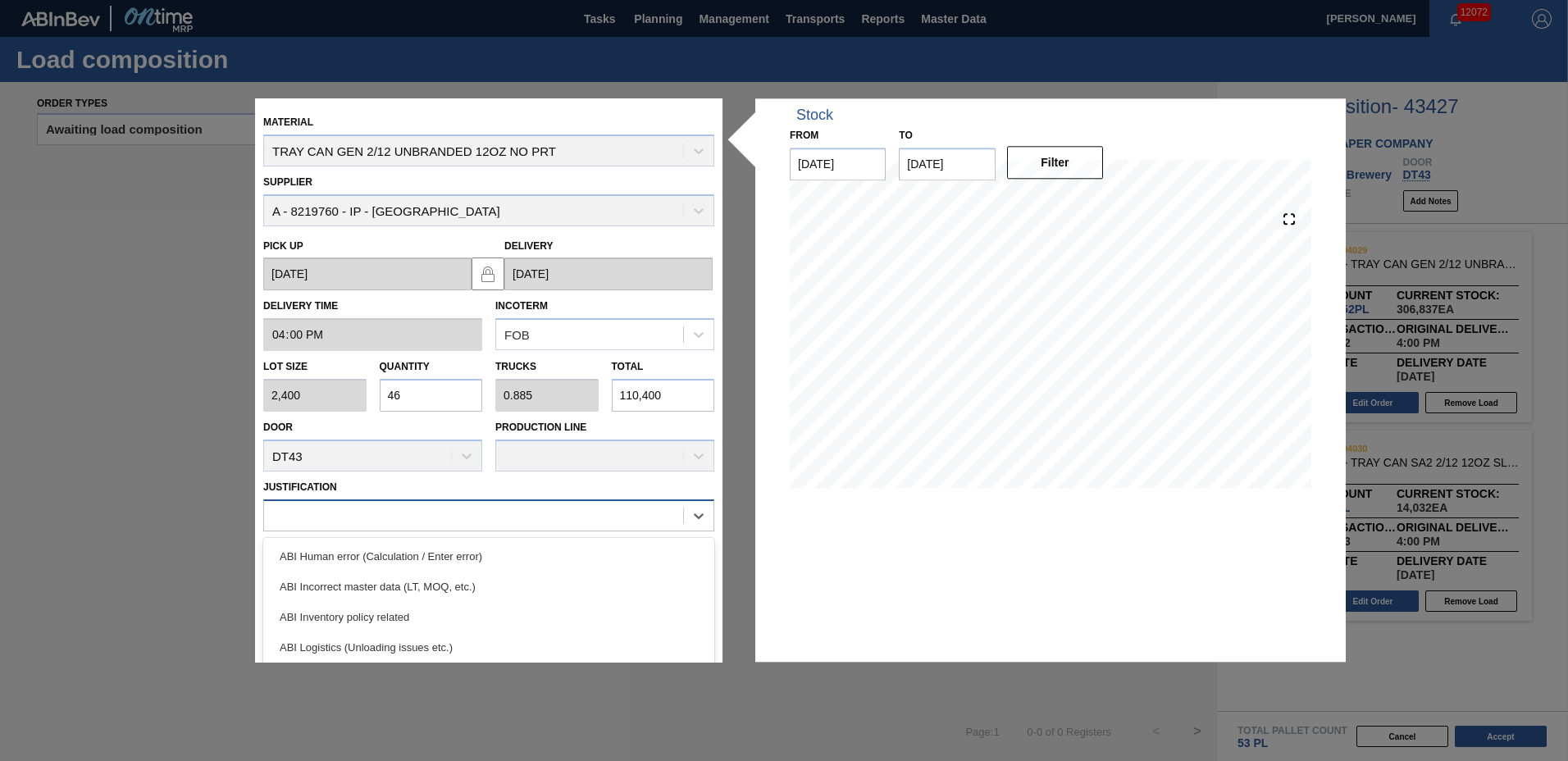
click at [316, 519] on div at bounding box center [474, 515] width 419 height 24
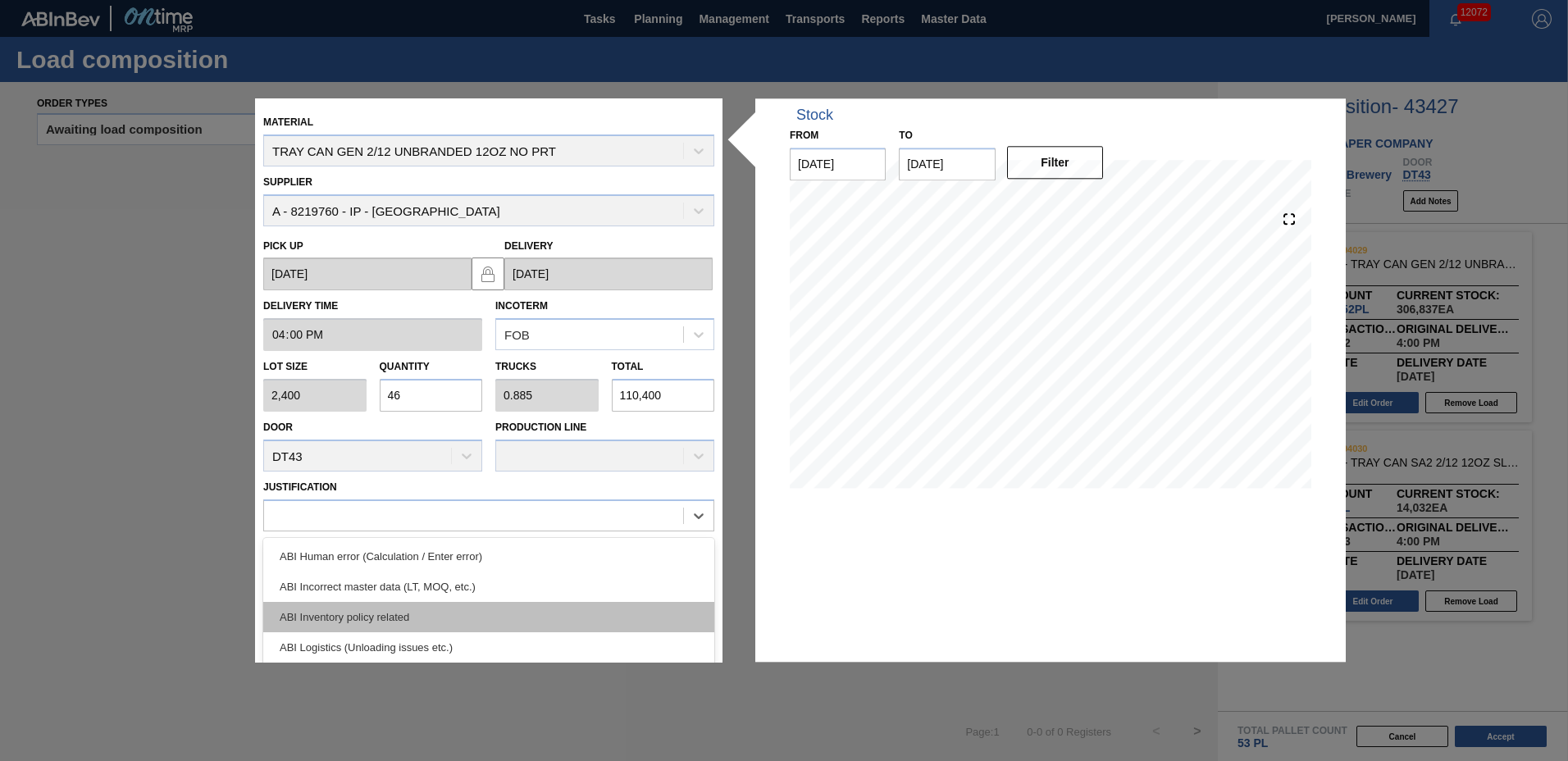
click at [334, 614] on div "ABI Inventory policy related" at bounding box center [489, 616] width 451 height 30
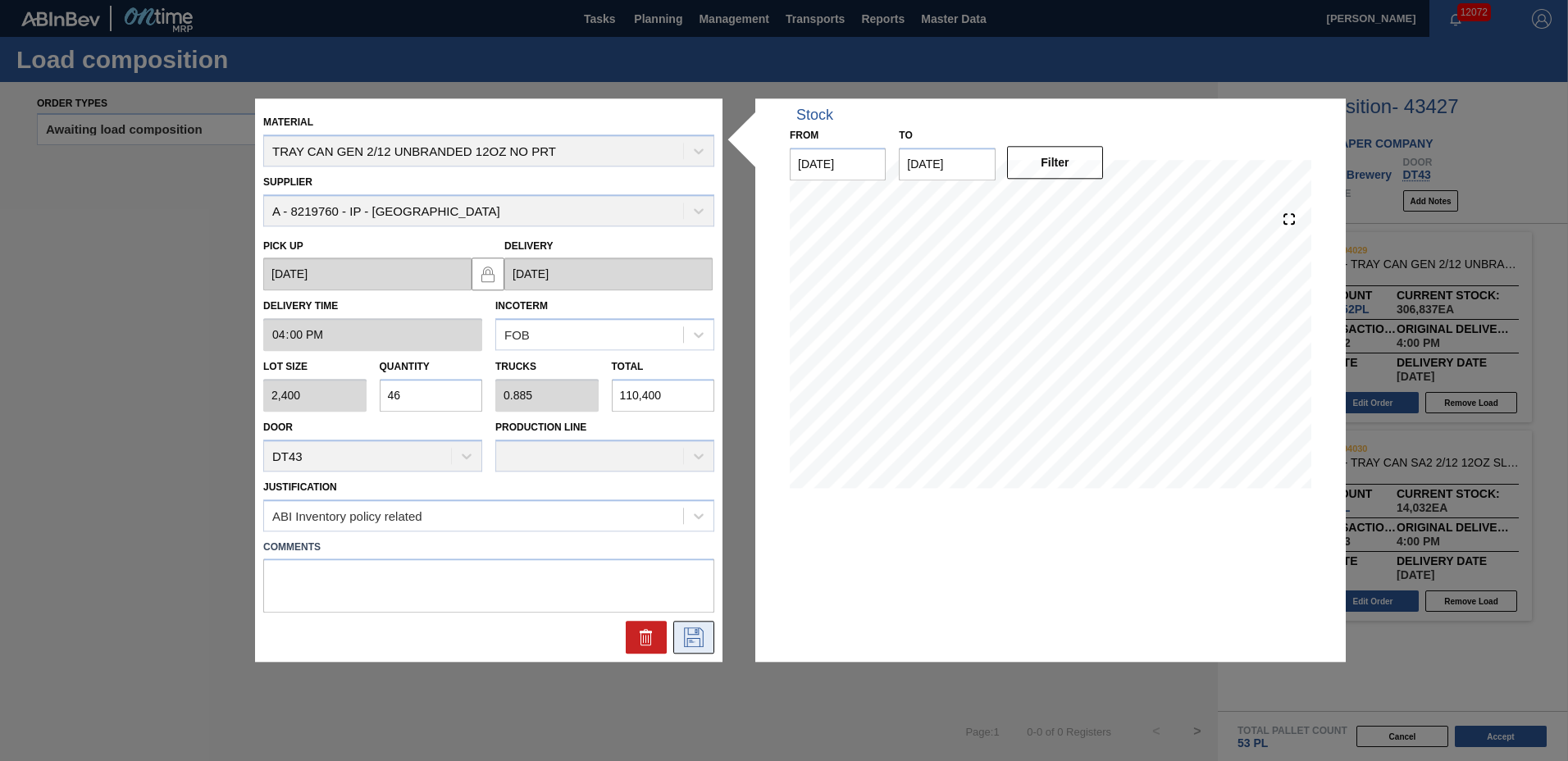
click at [692, 634] on icon at bounding box center [693, 637] width 19 height 19
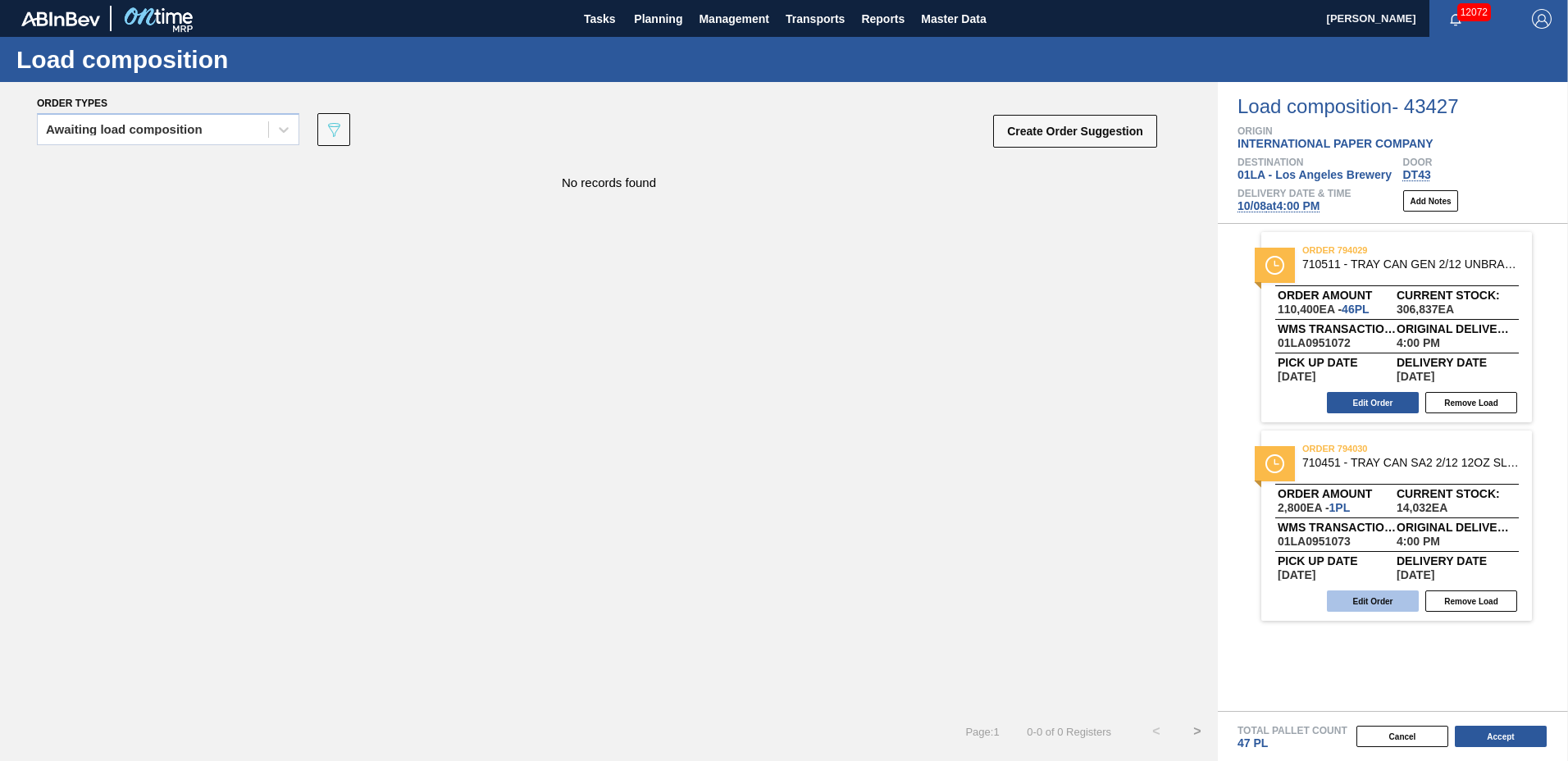
click at [1375, 599] on button "Edit Order" at bounding box center [1372, 600] width 91 height 21
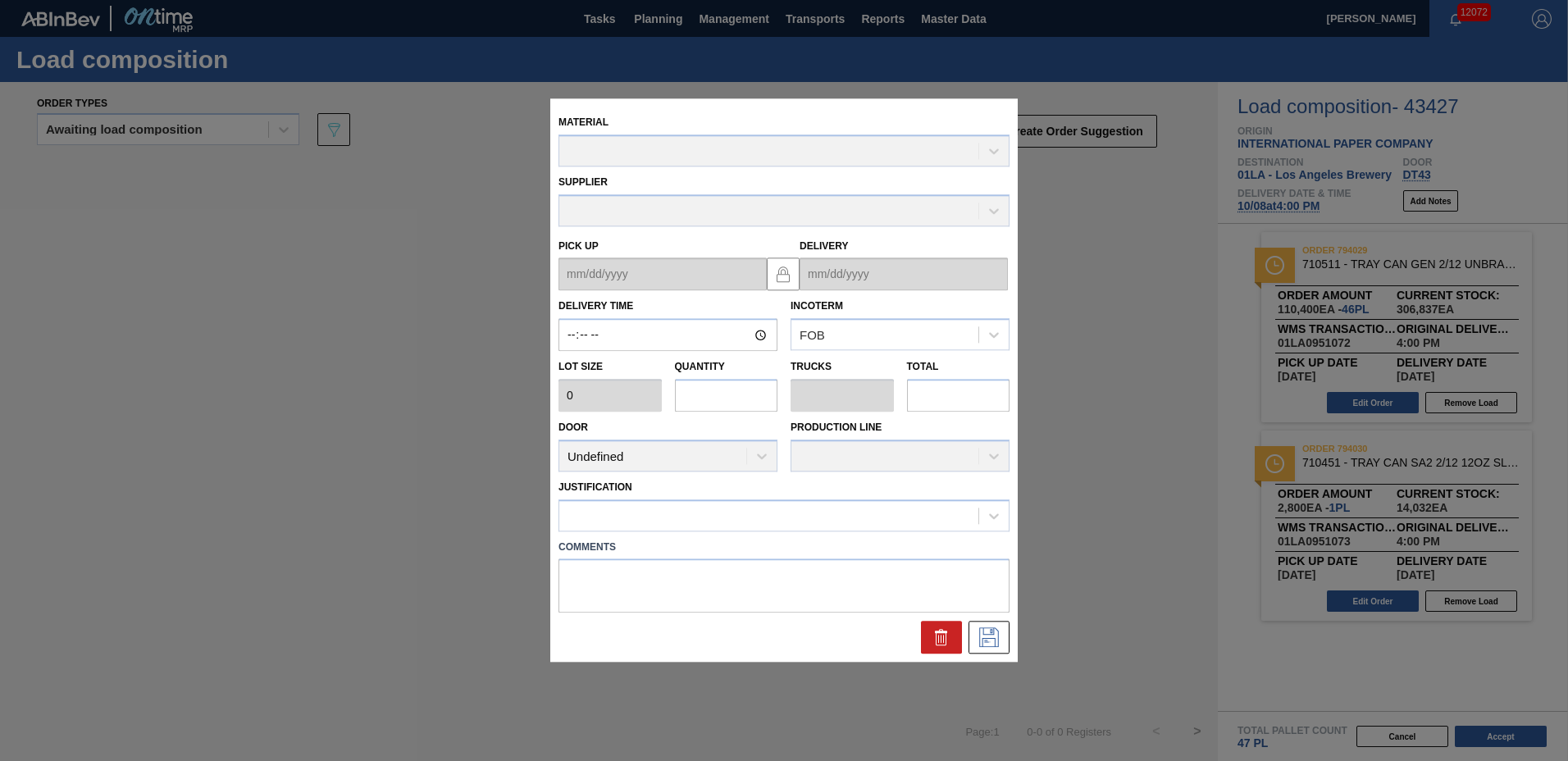
type input "16:00:00"
type input "2,800"
type input "1"
type input "0.019"
type input "2,800"
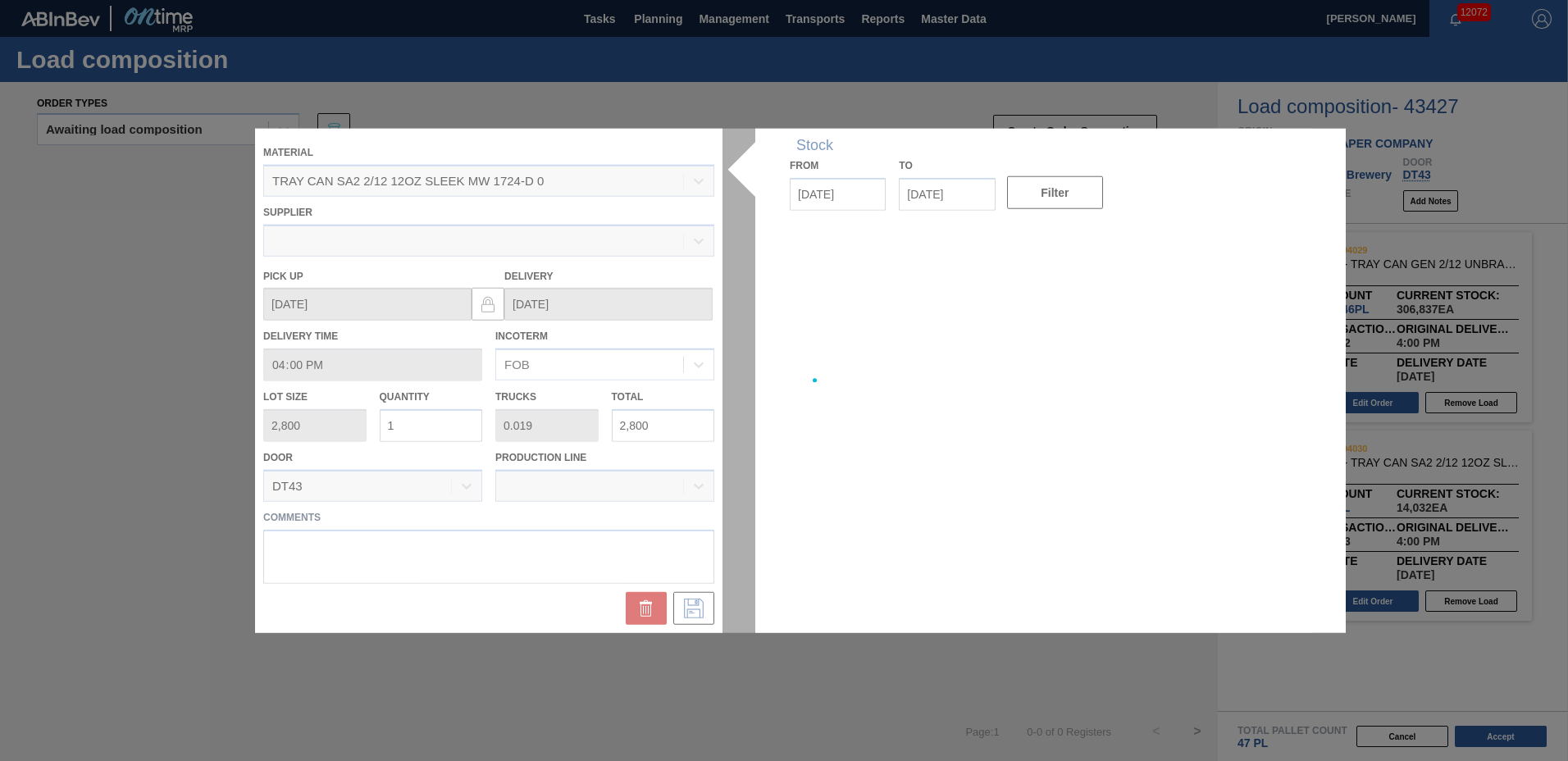
type up "[DATE]"
type input "[DATE]"
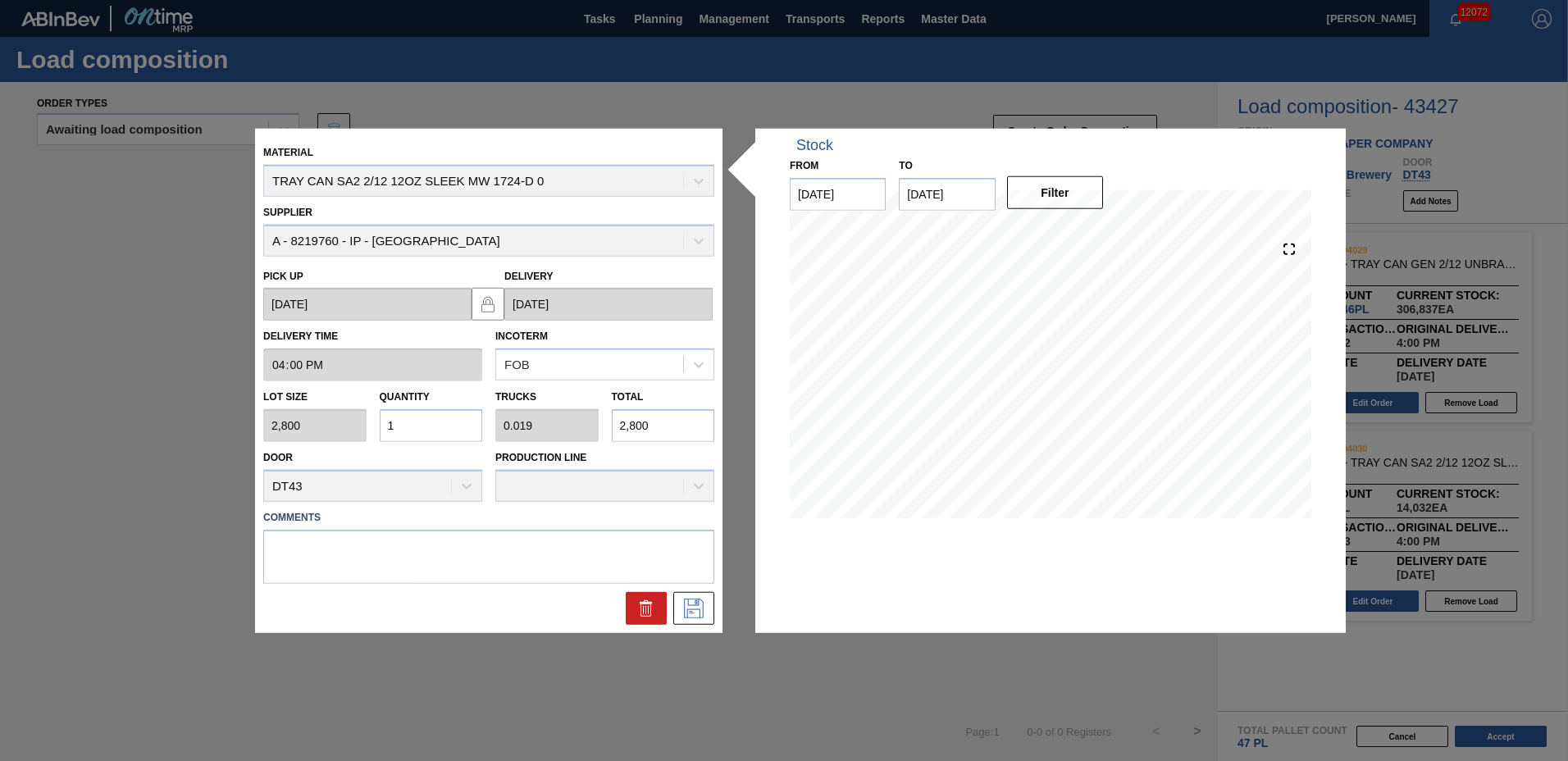
drag, startPoint x: 427, startPoint y: 427, endPoint x: -4, endPoint y: 371, distance: 434.6
click at [0, 0] on html "Tasks Planning Management Transports Reports Master Data [PERSON_NAME] 12072 Ma…" at bounding box center [784, 0] width 1568 height 0
type input "6"
type input "0.115"
type input "16,800"
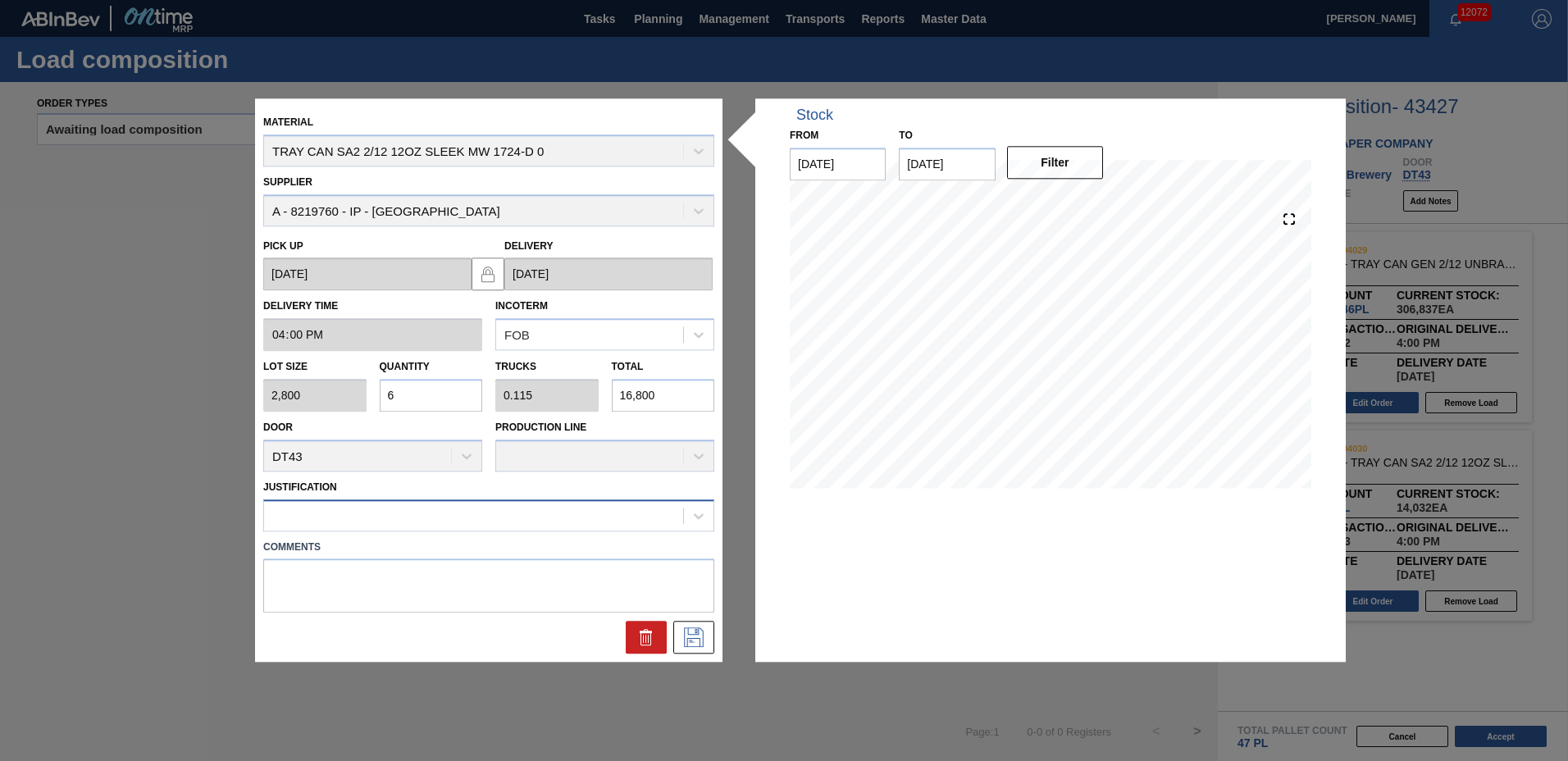
type input "6"
click at [356, 517] on div at bounding box center [474, 515] width 419 height 24
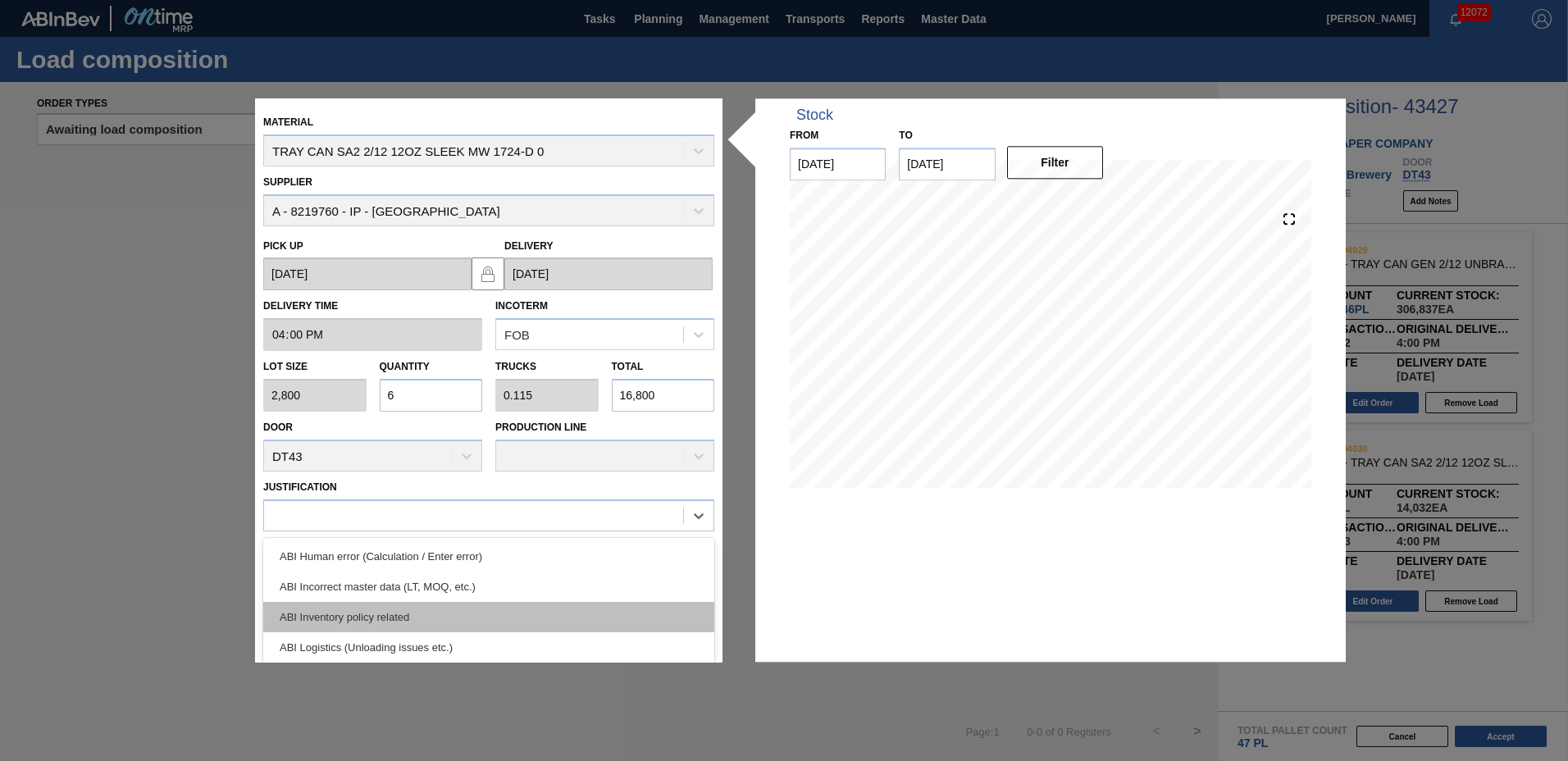
click at [352, 610] on div "ABI Inventory policy related" at bounding box center [489, 616] width 451 height 30
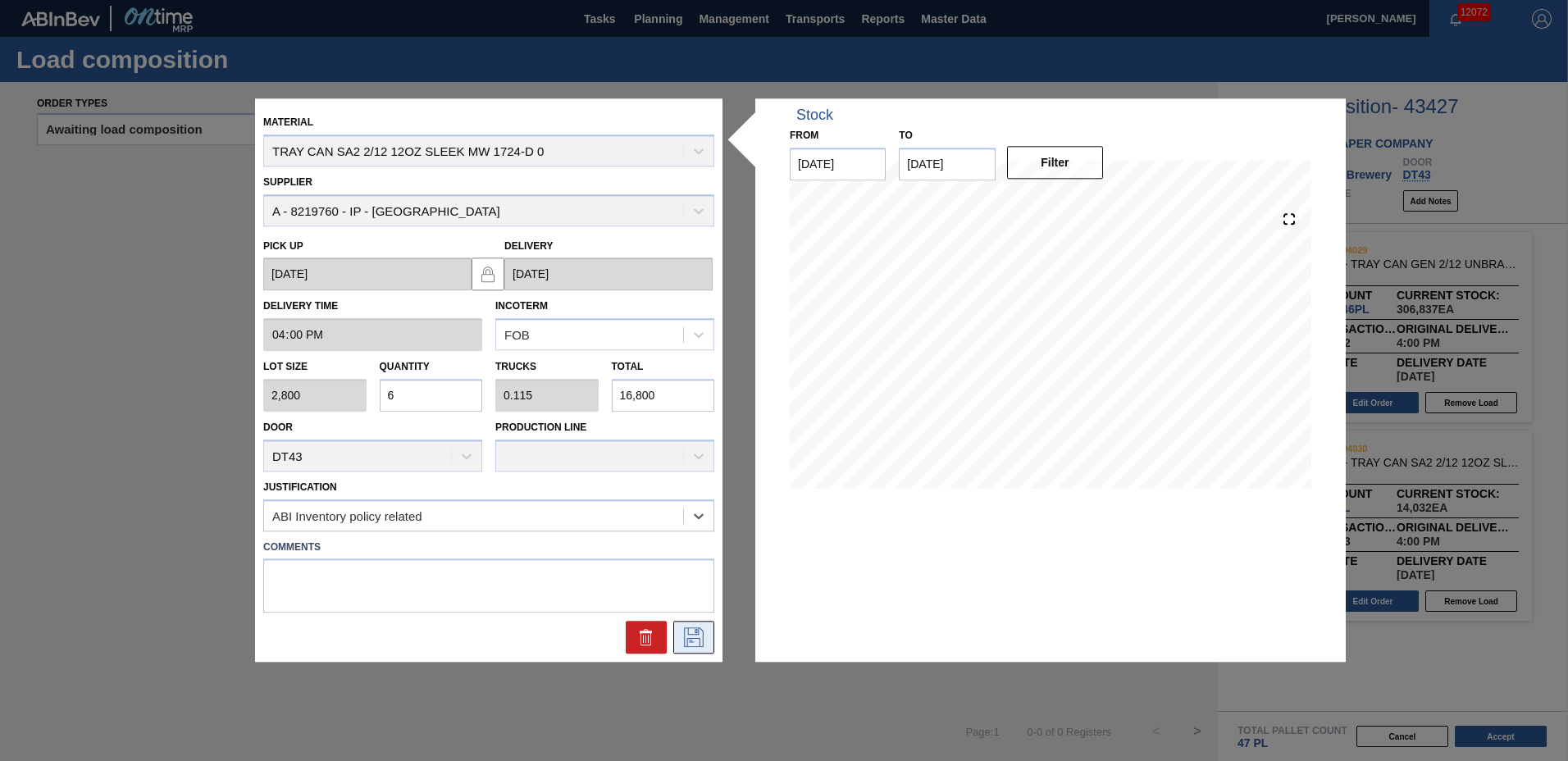
click at [703, 633] on icon at bounding box center [693, 637] width 19 height 19
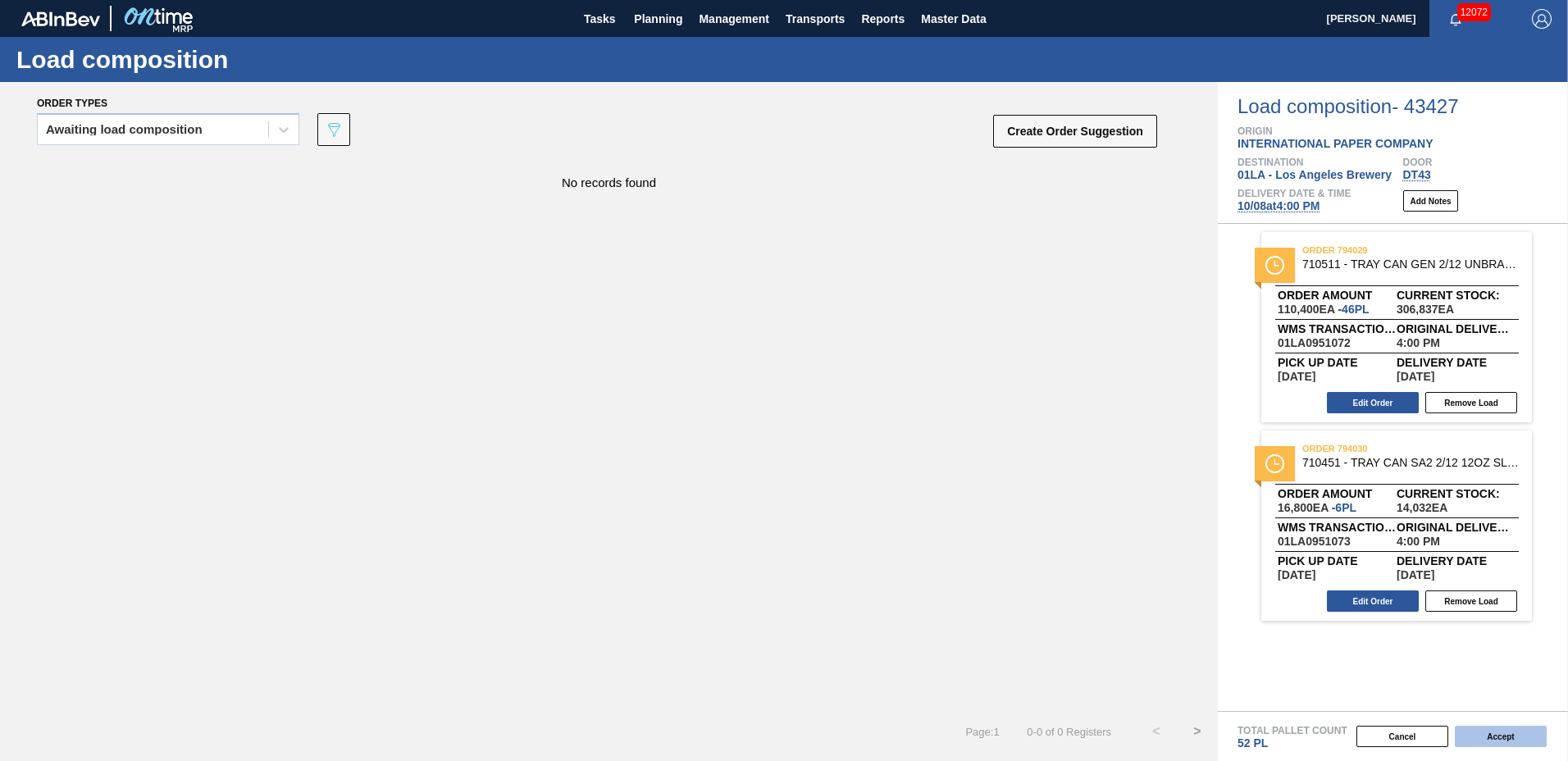
click at [1488, 733] on button "Accept" at bounding box center [1501, 735] width 91 height 21
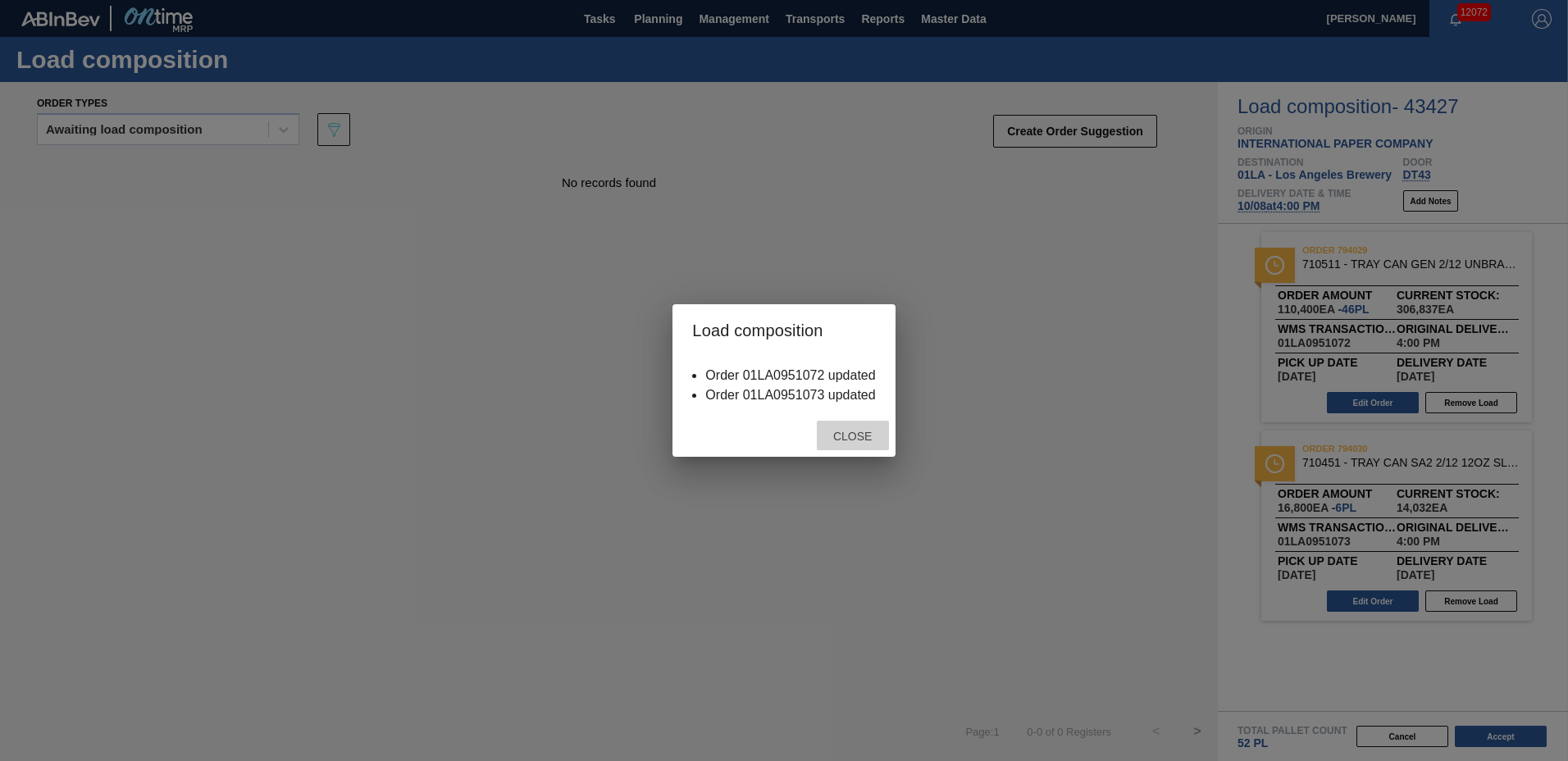
click at [868, 430] on span "Close" at bounding box center [853, 436] width 65 height 13
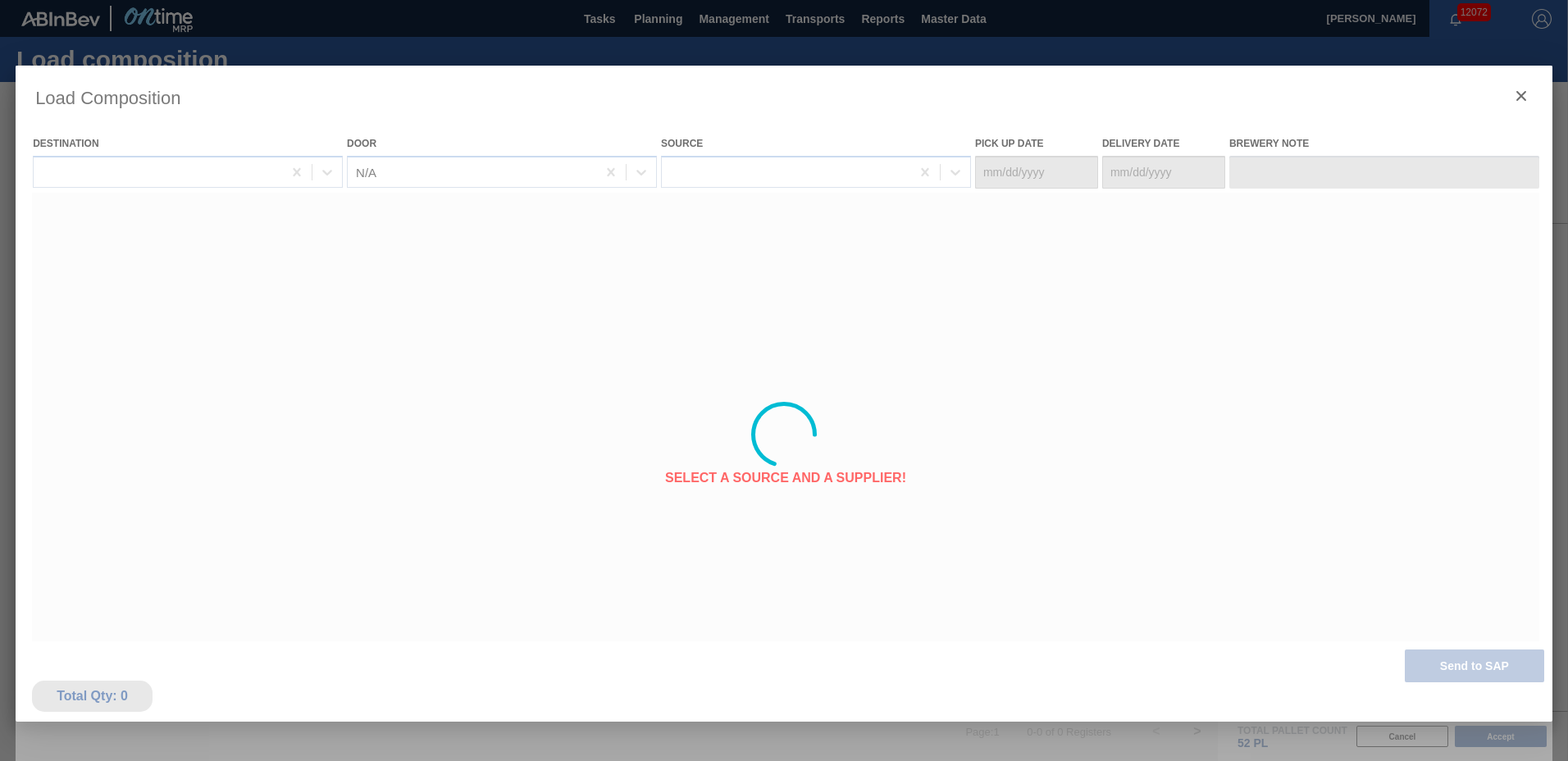
type Date "[DATE]"
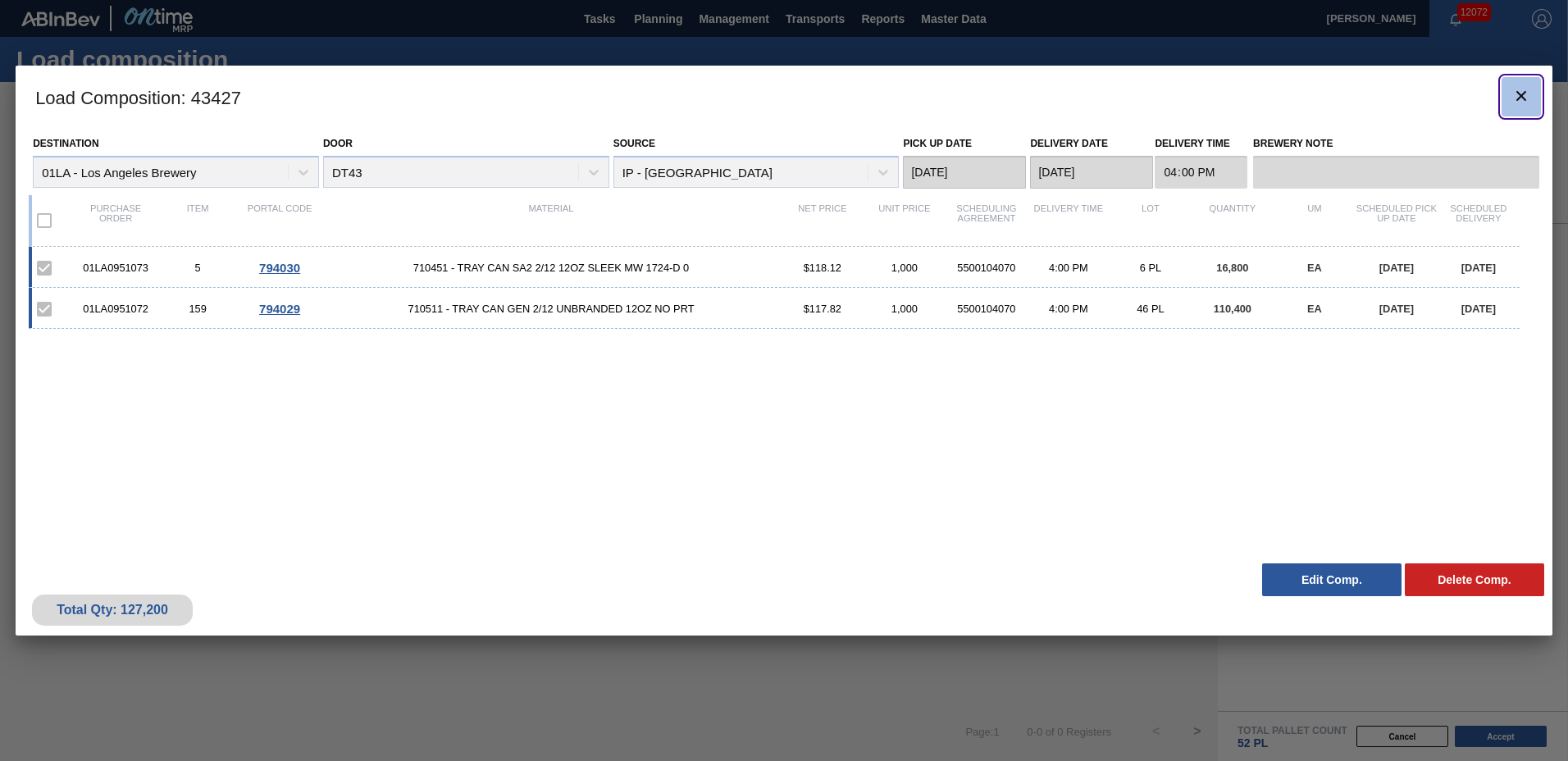
click at [1525, 95] on icon "botão de ícone" at bounding box center [1521, 95] width 19 height 19
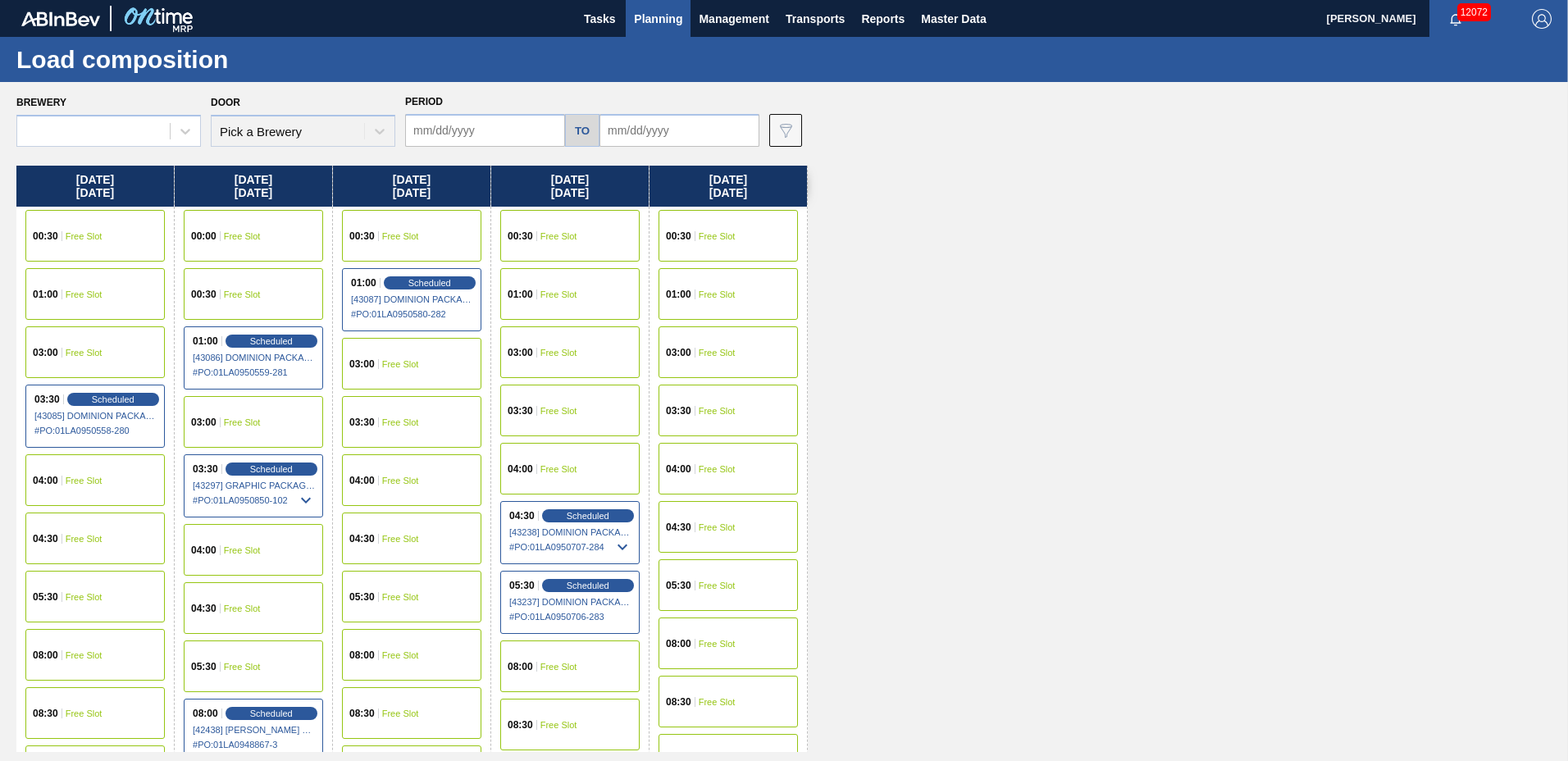
type input "[DATE]"
drag, startPoint x: 649, startPoint y: 13, endPoint x: 660, endPoint y: 40, distance: 29.2
click at [650, 13] on span "Planning" at bounding box center [658, 18] width 48 height 19
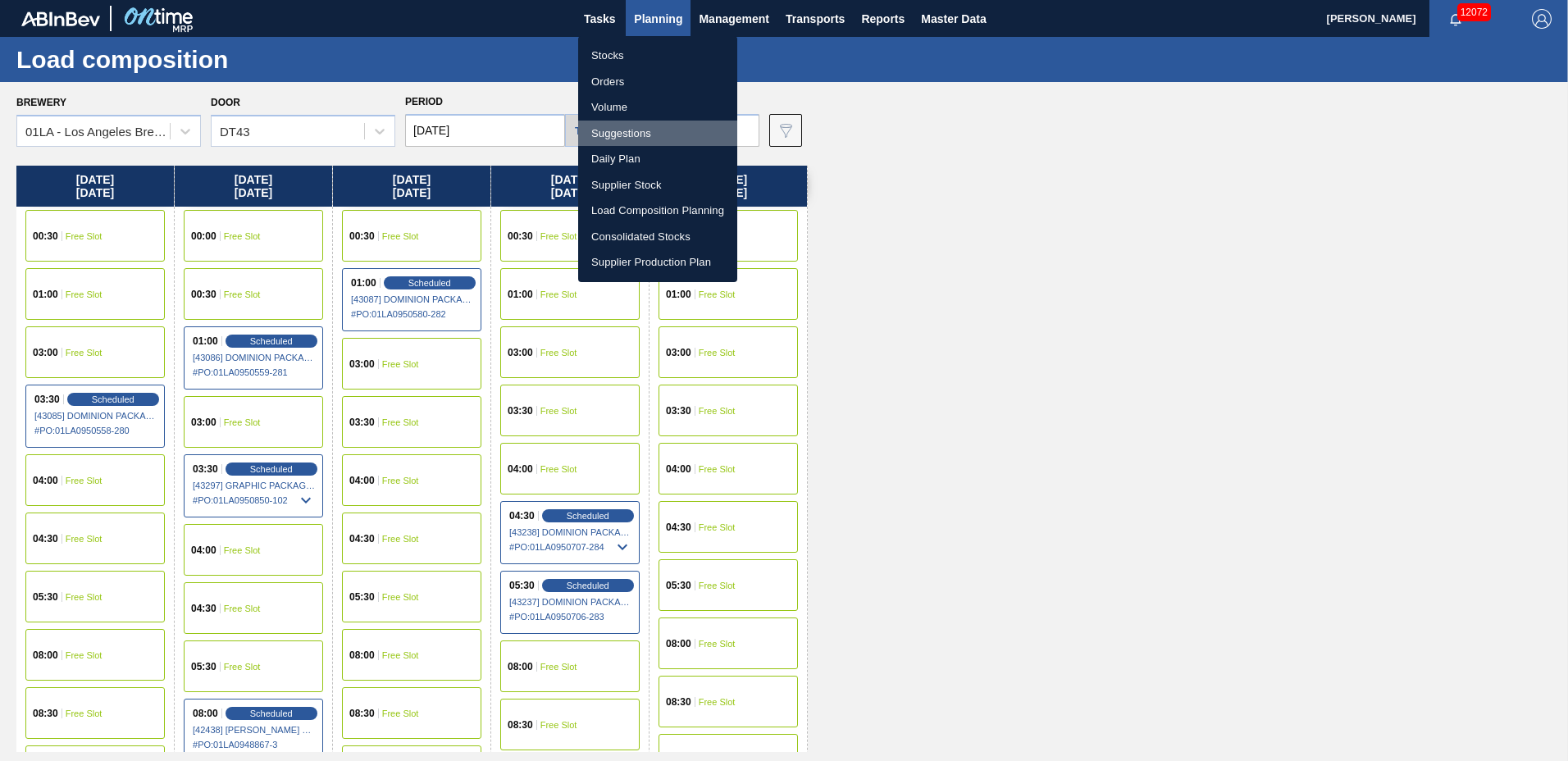
click at [648, 130] on li "Suggestions" at bounding box center [658, 133] width 159 height 26
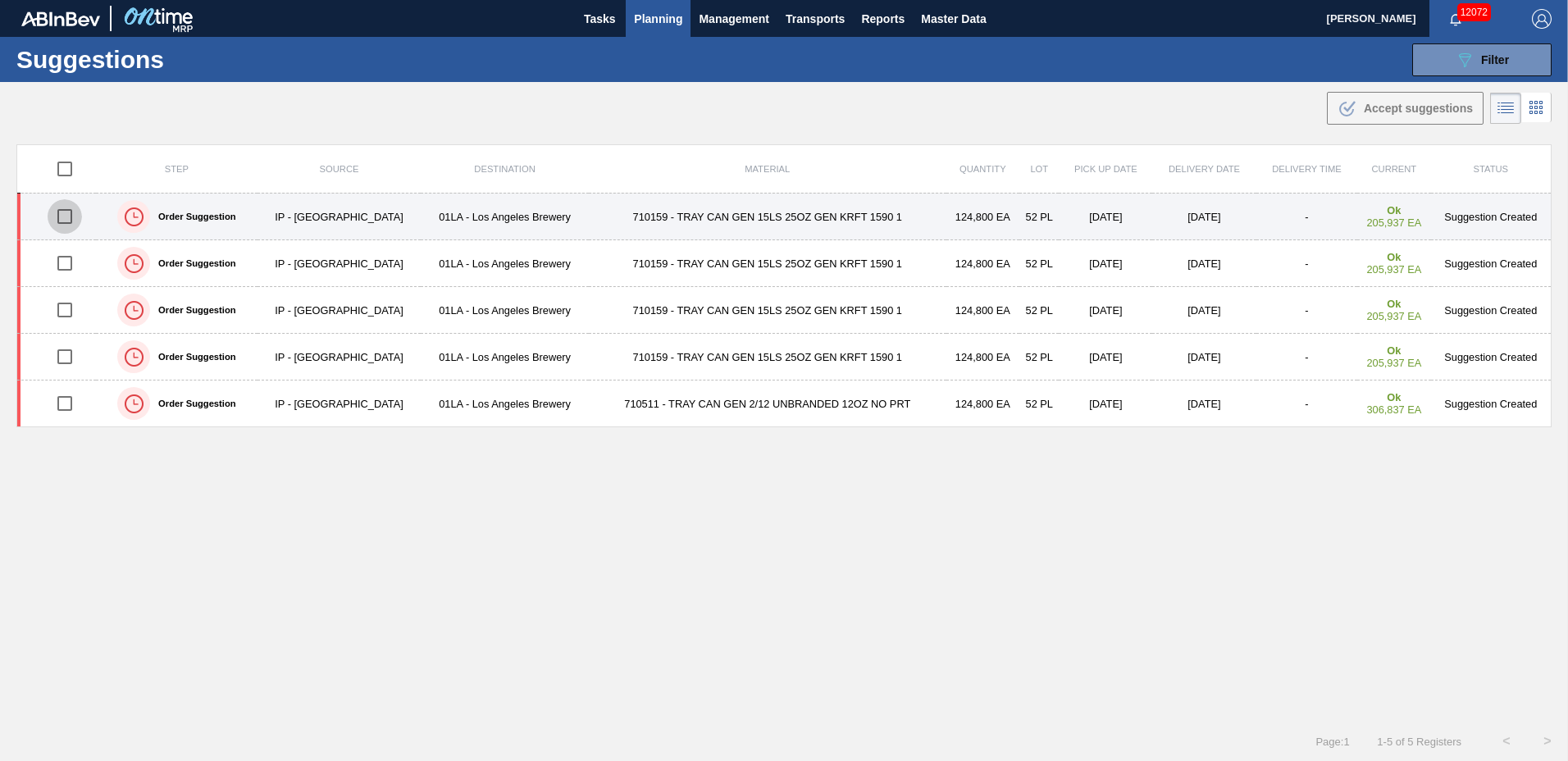
click at [62, 215] on input "checkbox" at bounding box center [64, 216] width 34 height 34
checkbox input "true"
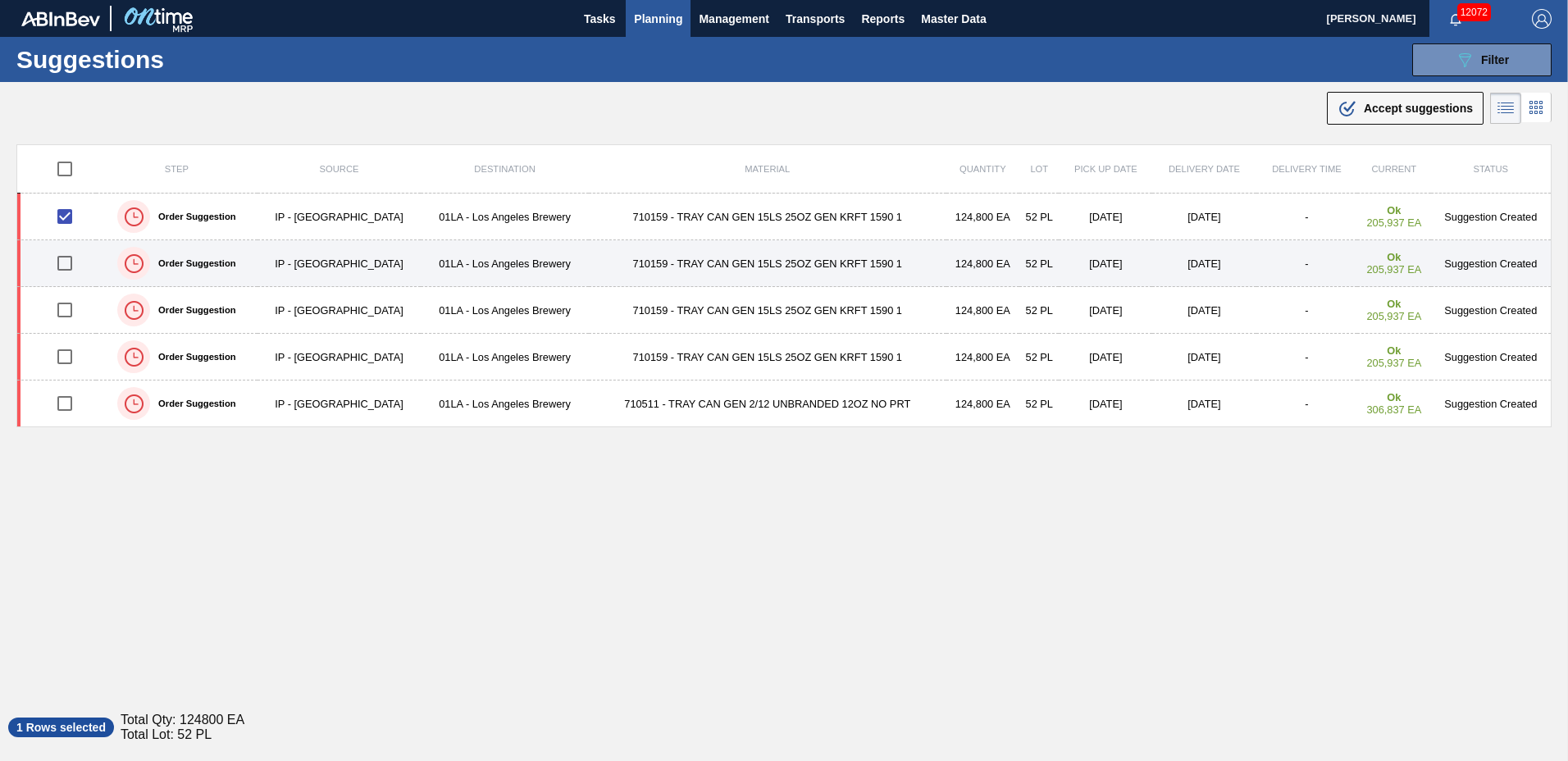
click at [62, 264] on input "checkbox" at bounding box center [64, 262] width 34 height 34
checkbox input "true"
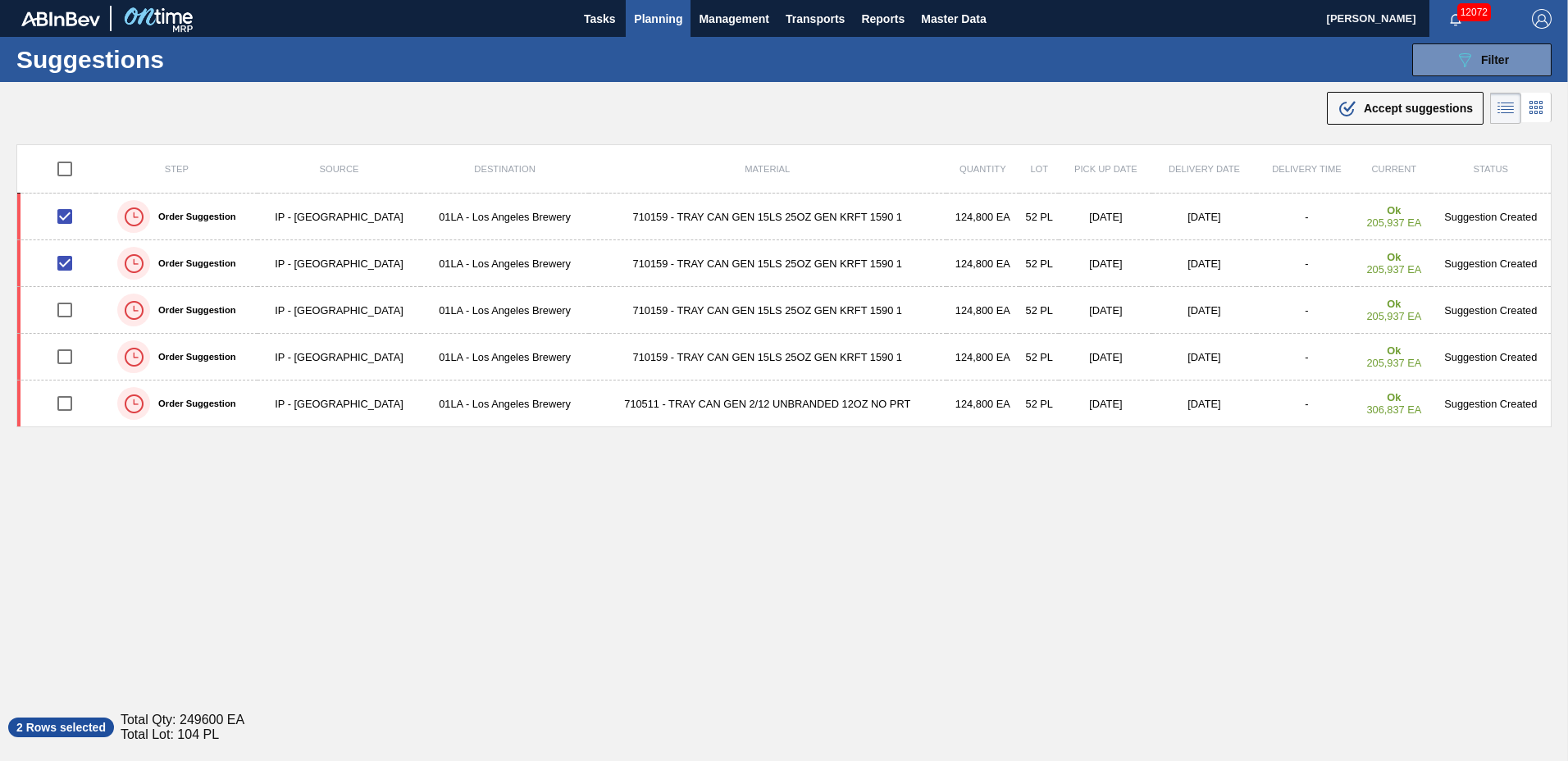
drag, startPoint x: 1378, startPoint y: 106, endPoint x: 1182, endPoint y: 156, distance: 202.3
click at [1376, 106] on span "Accept suggestions" at bounding box center [1418, 108] width 109 height 13
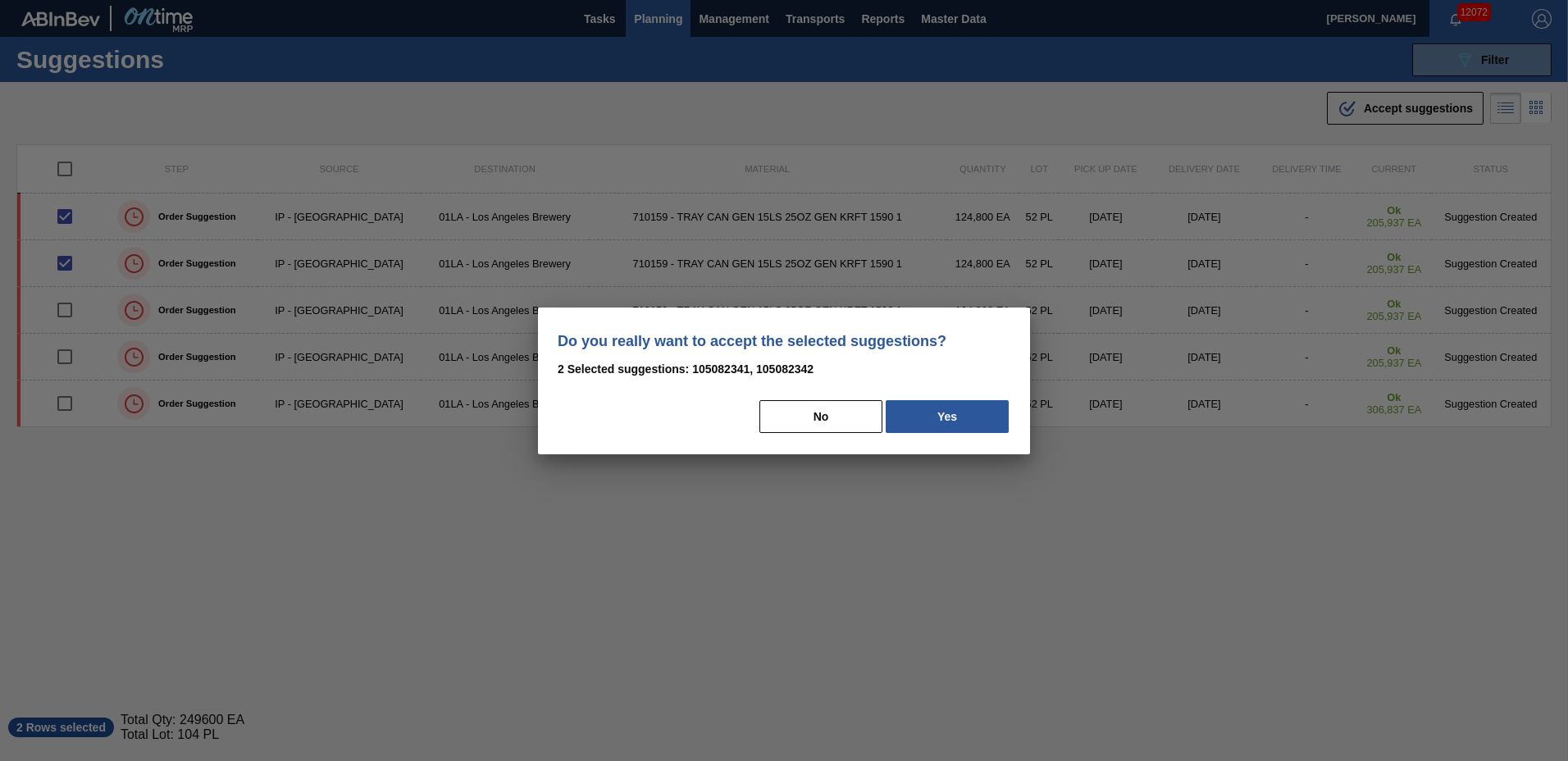
click at [944, 439] on div "Do you really want to accept the selected suggestions? 2 Selected suggestions: …" at bounding box center [784, 380] width 492 height 147
click at [943, 424] on button "Yes" at bounding box center [947, 417] width 123 height 33
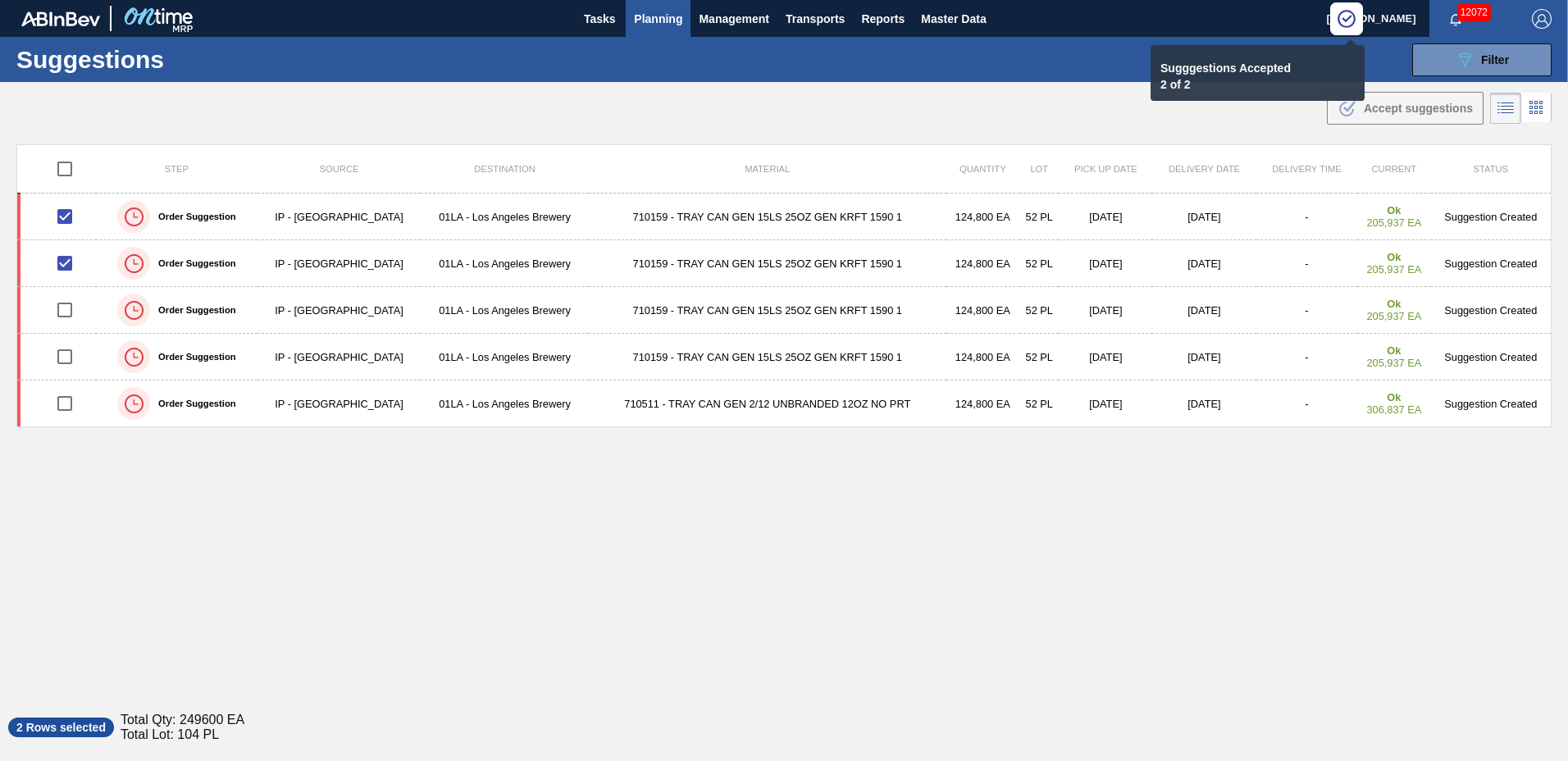
click at [652, 11] on span "Planning" at bounding box center [658, 18] width 48 height 19
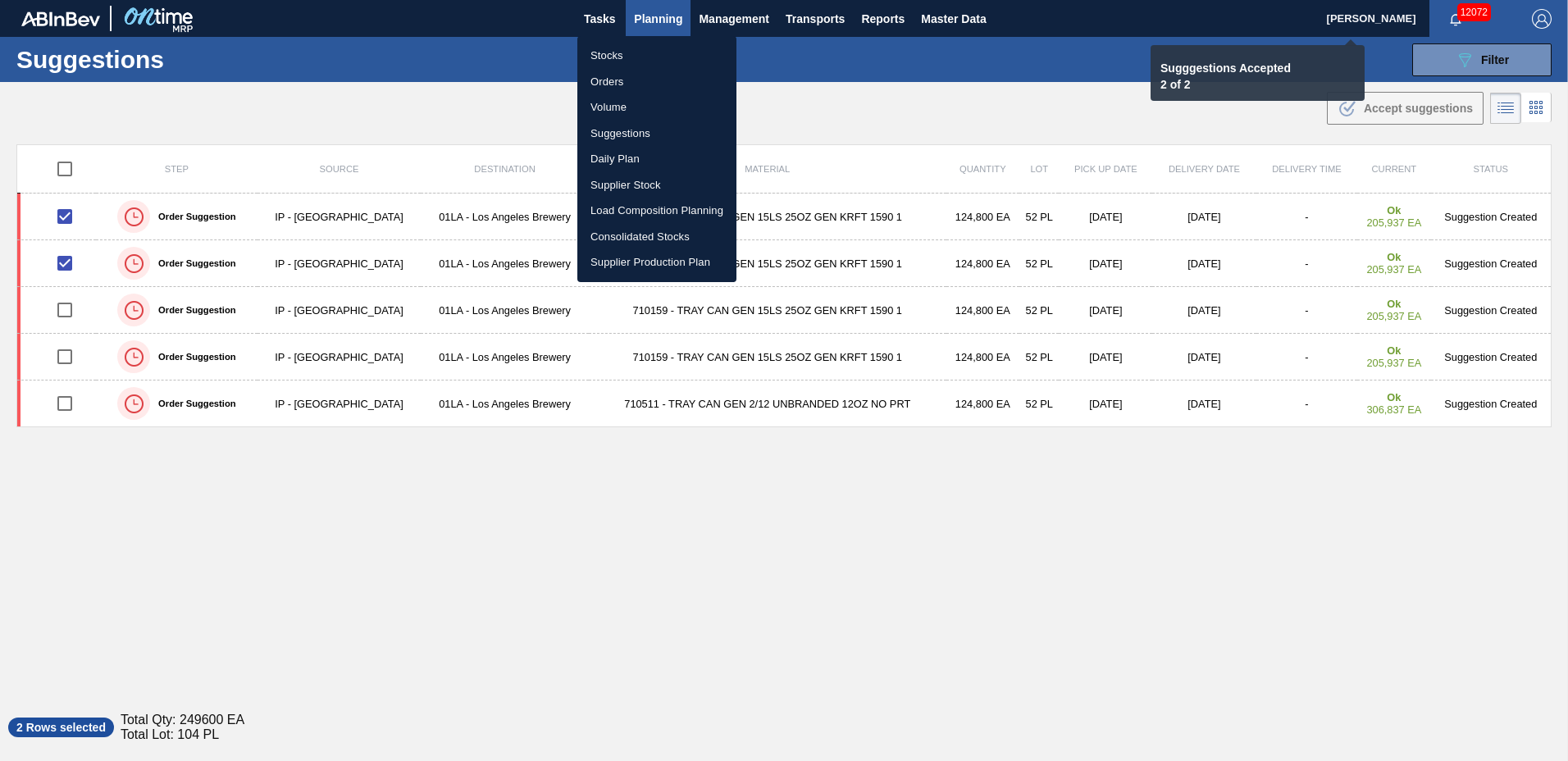
checkbox input "false"
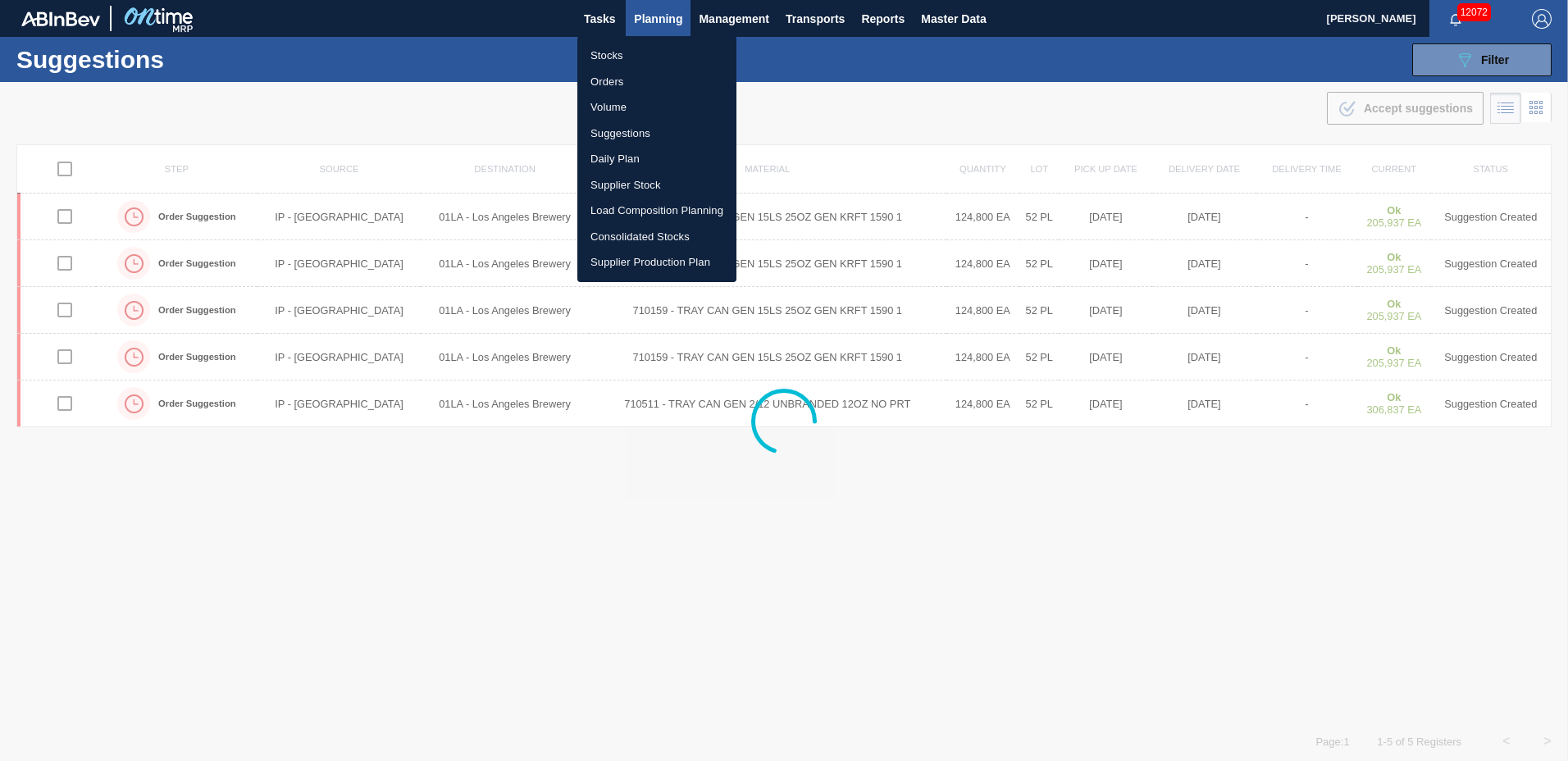
click at [641, 210] on li "Load Composition Planning" at bounding box center [657, 211] width 159 height 26
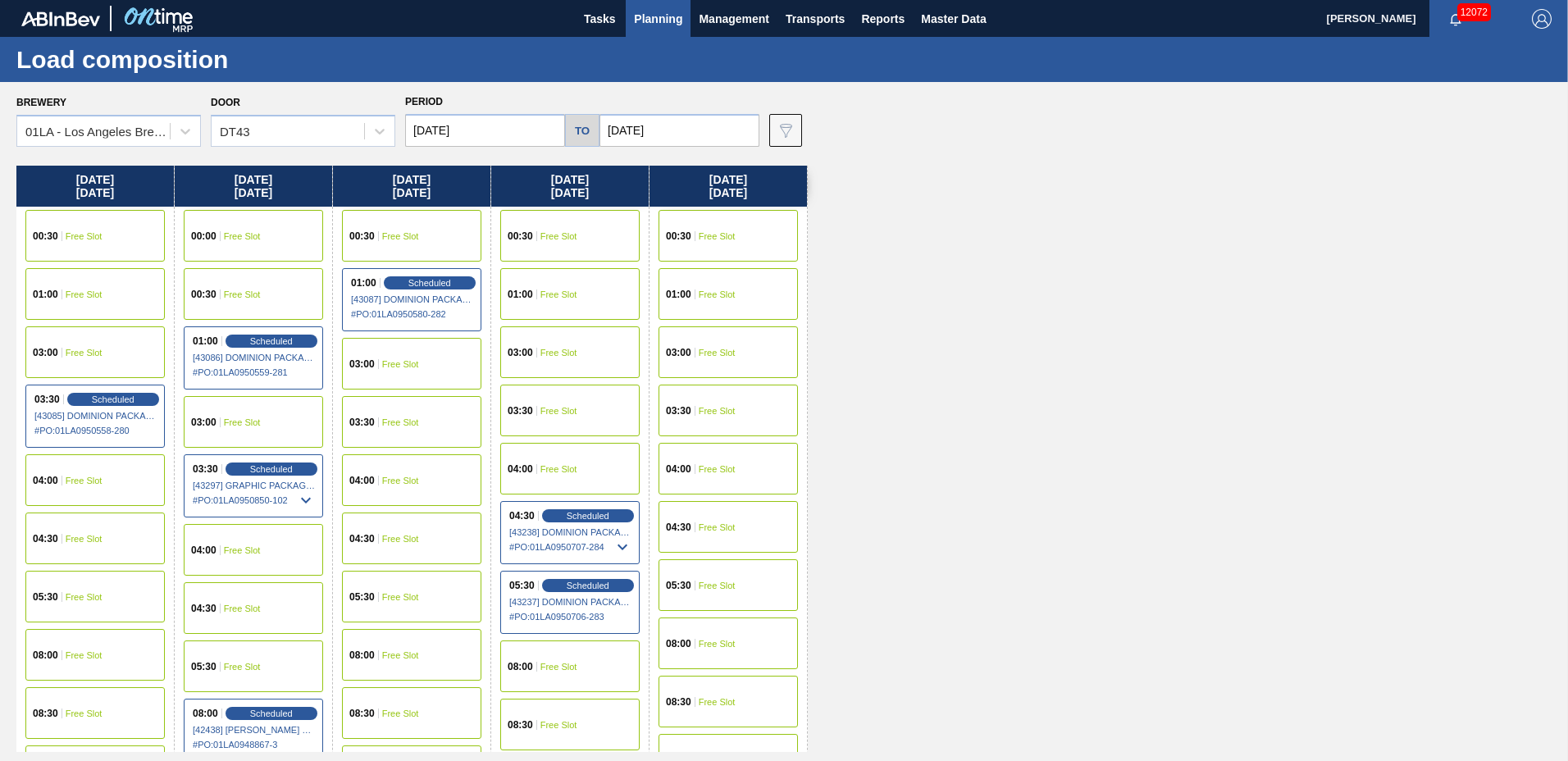
scroll to position [1257, 0]
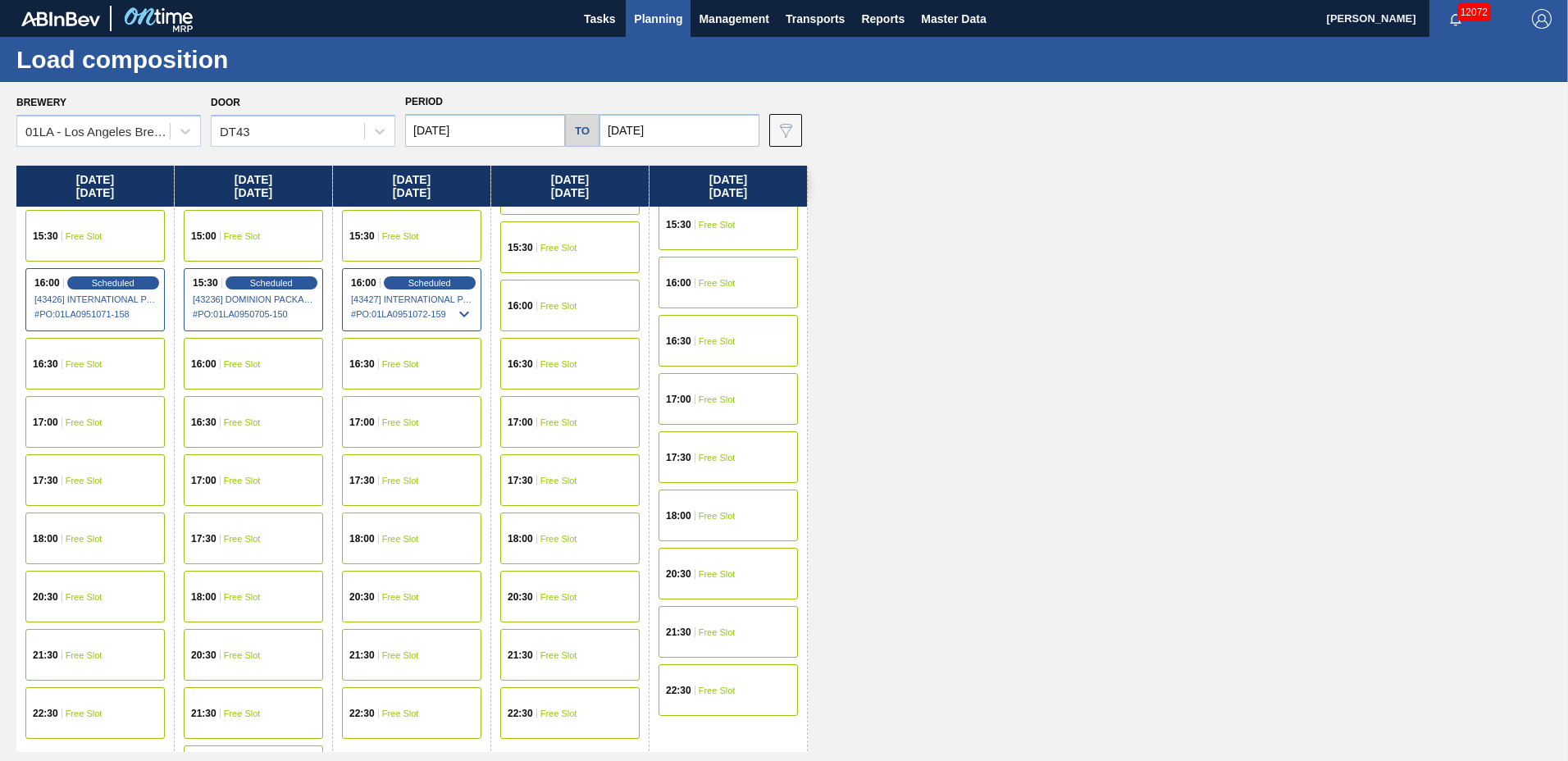
click at [248, 368] on span "Free Slot" at bounding box center [242, 364] width 37 height 10
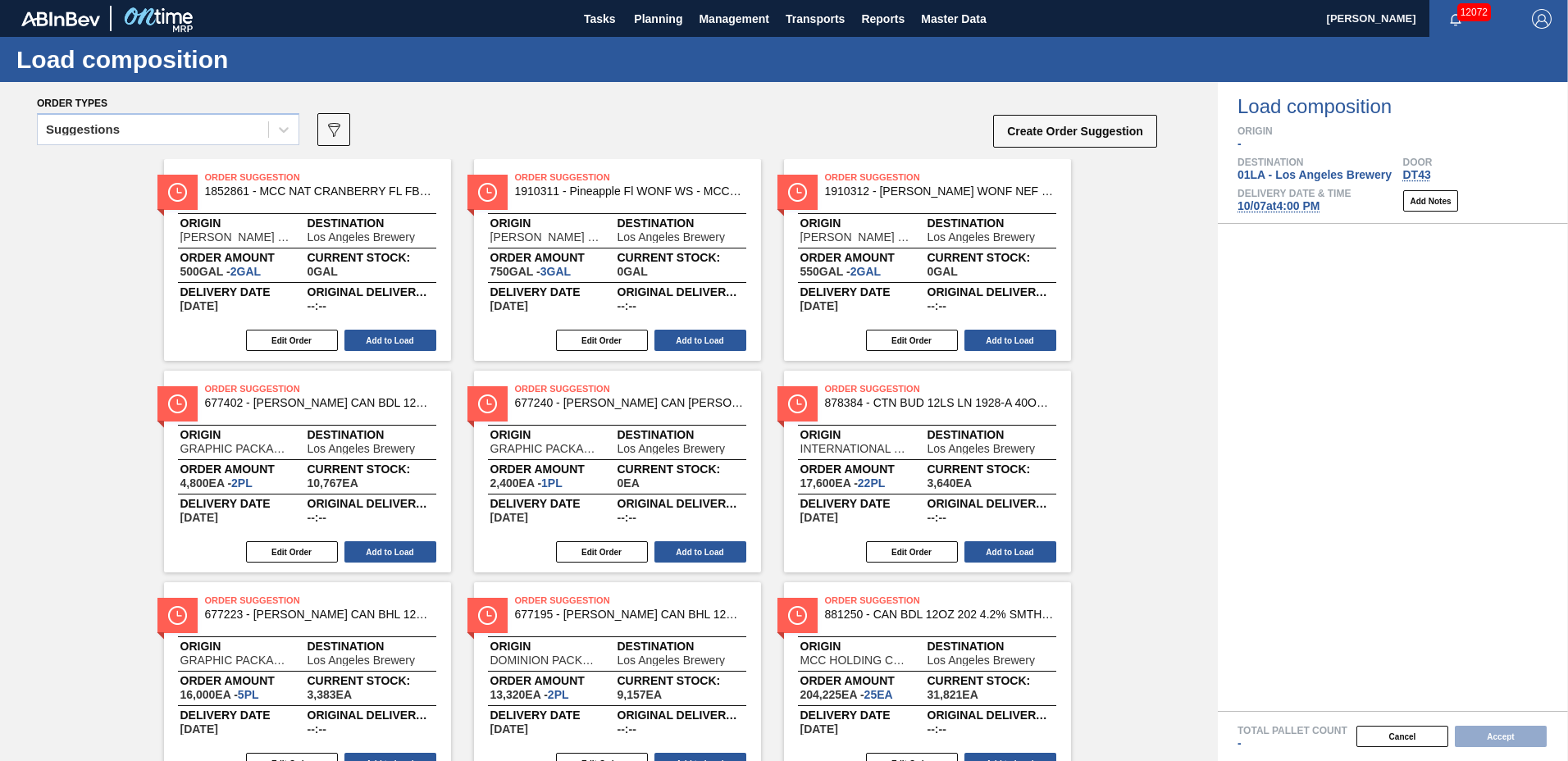
click at [128, 123] on div "Suggestions" at bounding box center [152, 130] width 230 height 24
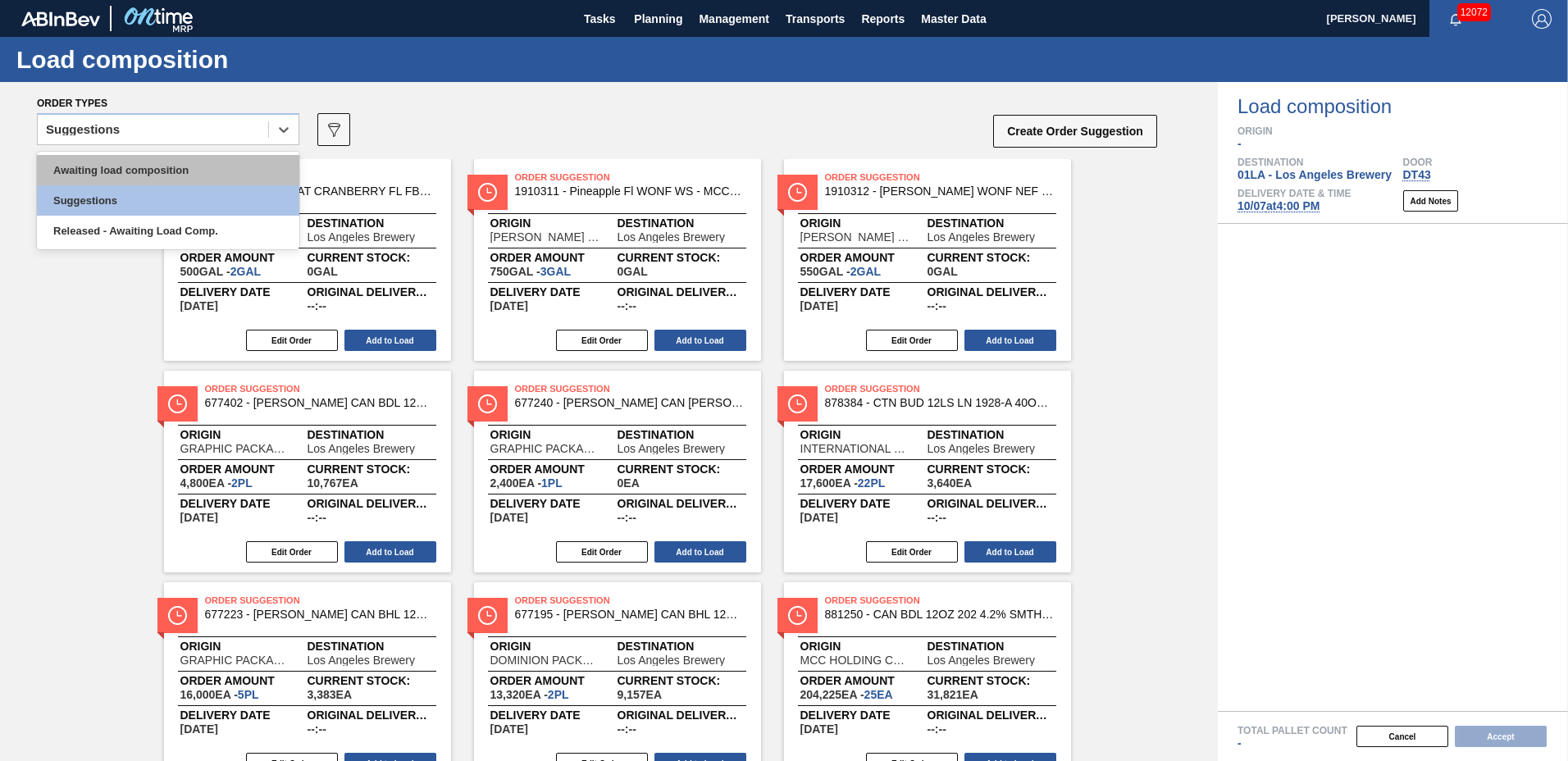
click at [126, 161] on div "Awaiting load composition" at bounding box center [168, 170] width 262 height 30
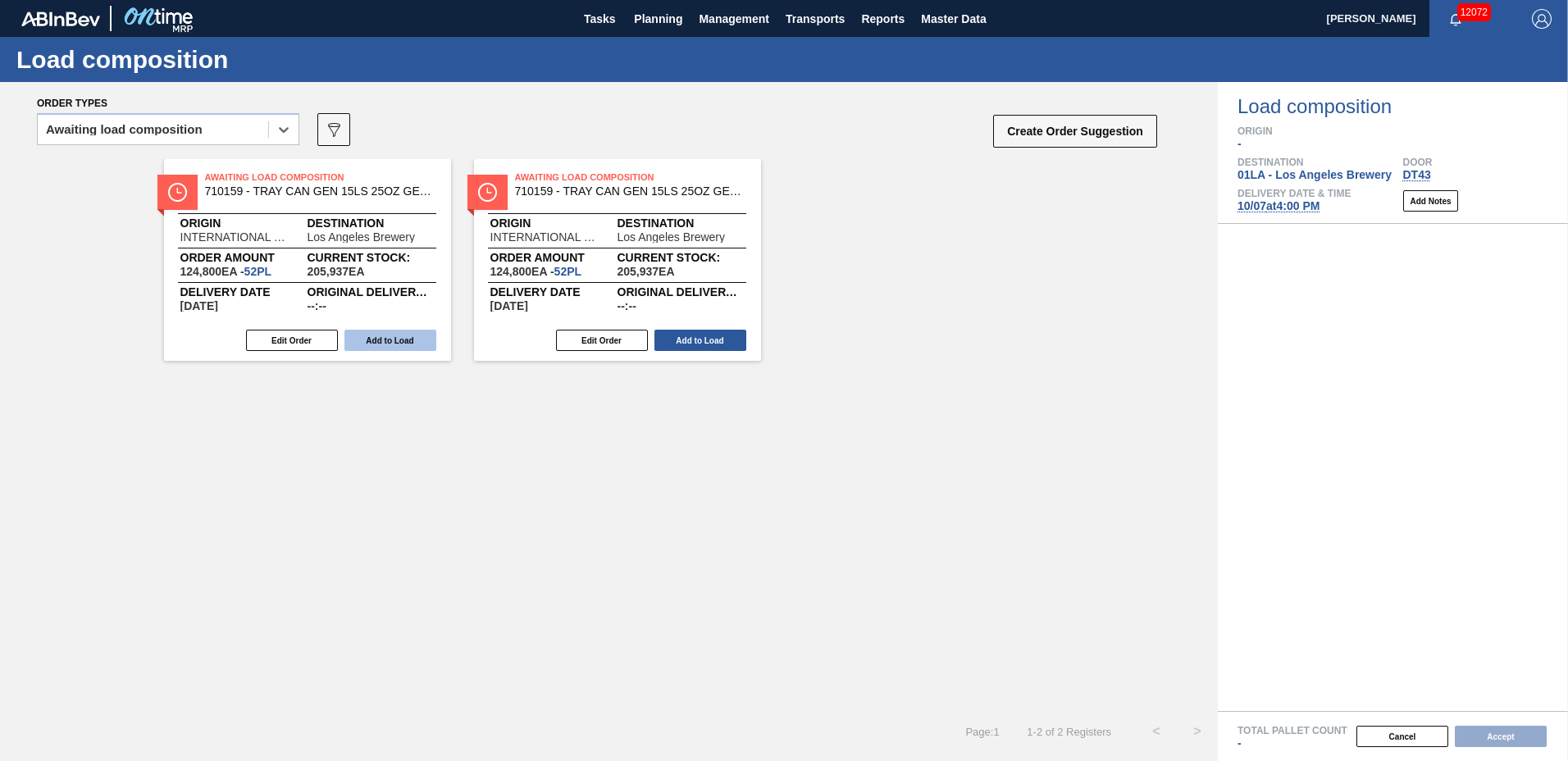
click at [385, 341] on button "Add to Load" at bounding box center [390, 340] width 91 height 21
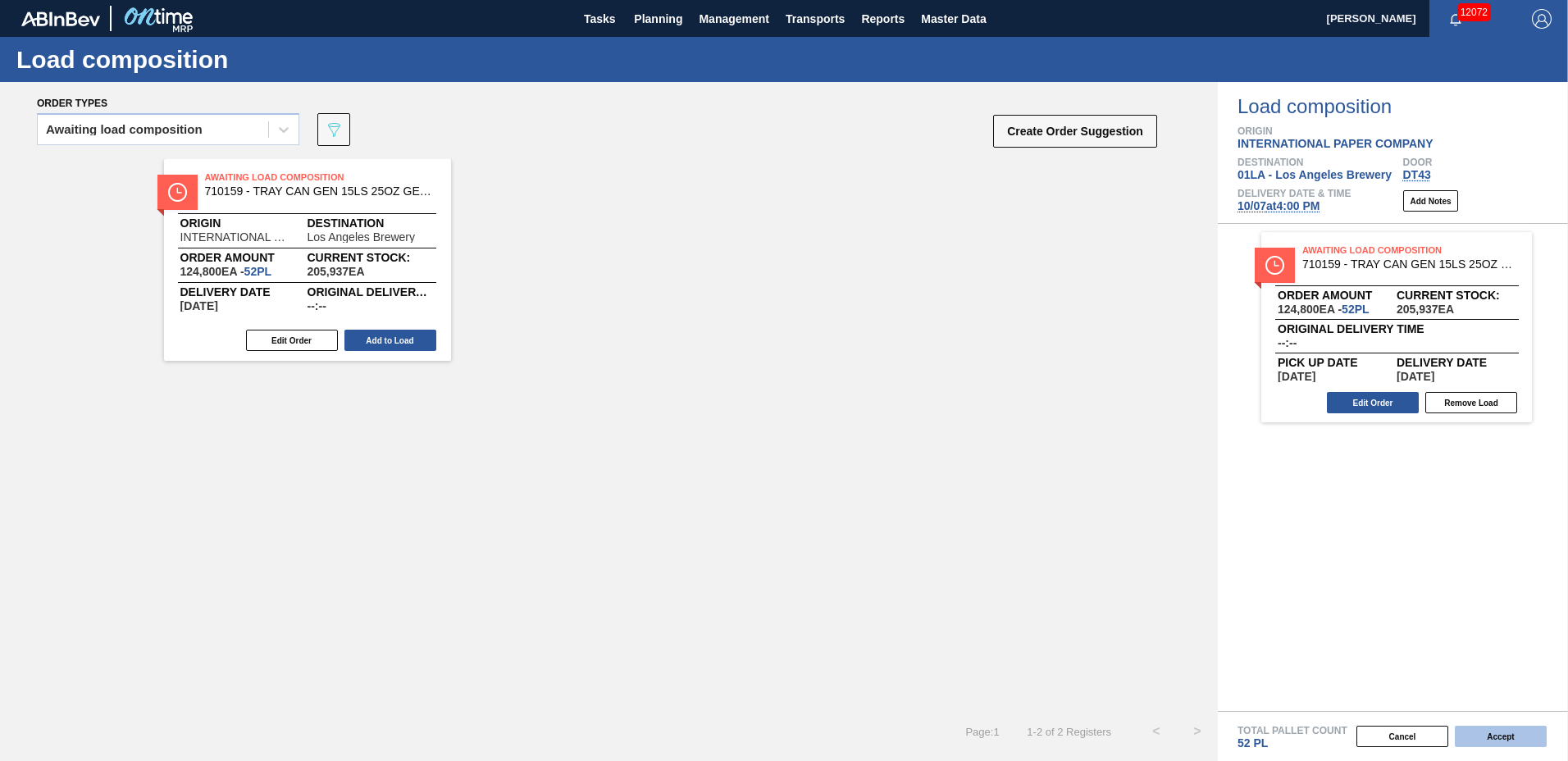
drag, startPoint x: 1513, startPoint y: 741, endPoint x: 1486, endPoint y: 739, distance: 27.1
click at [1486, 739] on button "Accept" at bounding box center [1501, 735] width 91 height 21
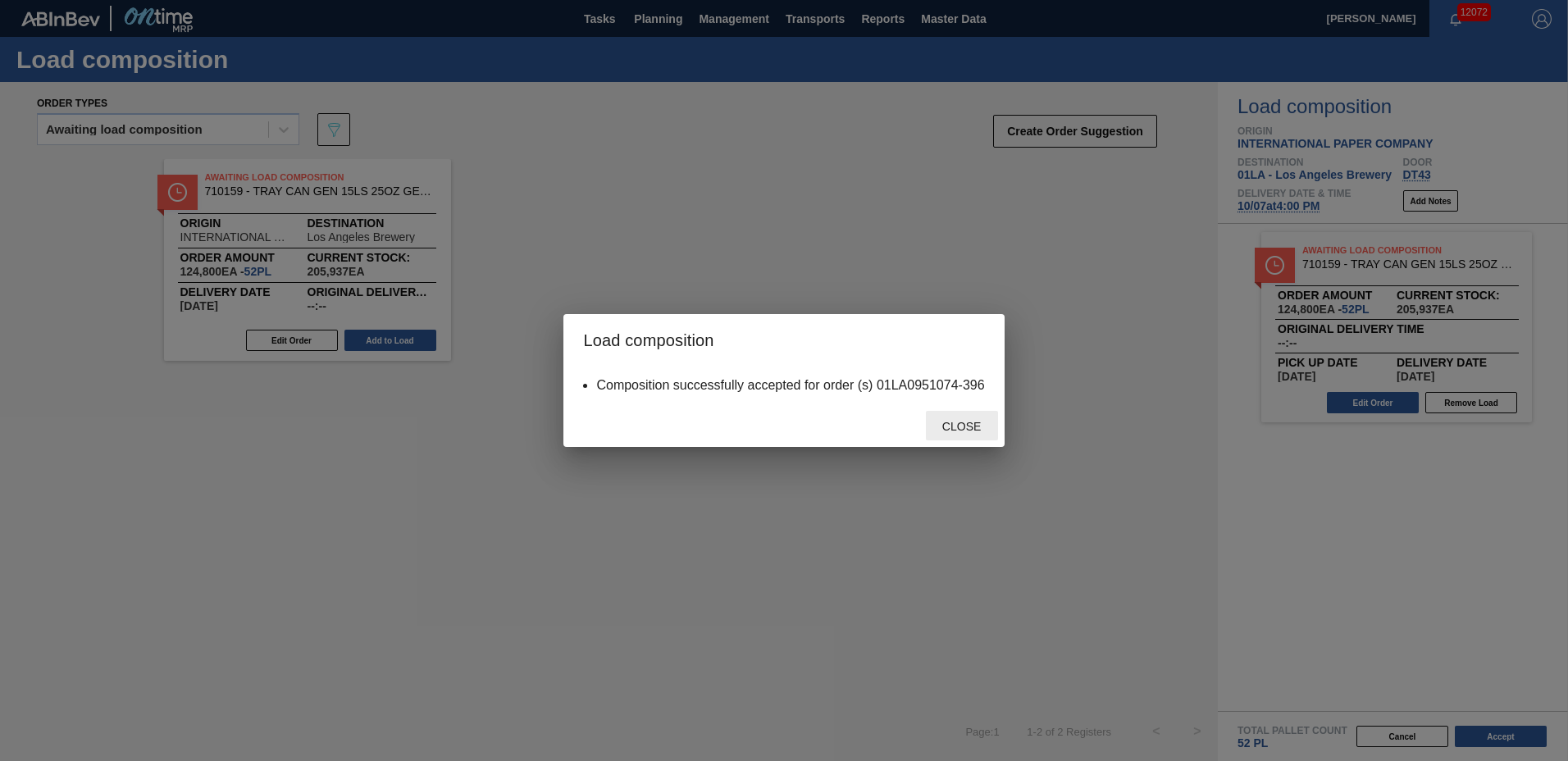
click at [983, 427] on span "Close" at bounding box center [962, 426] width 65 height 13
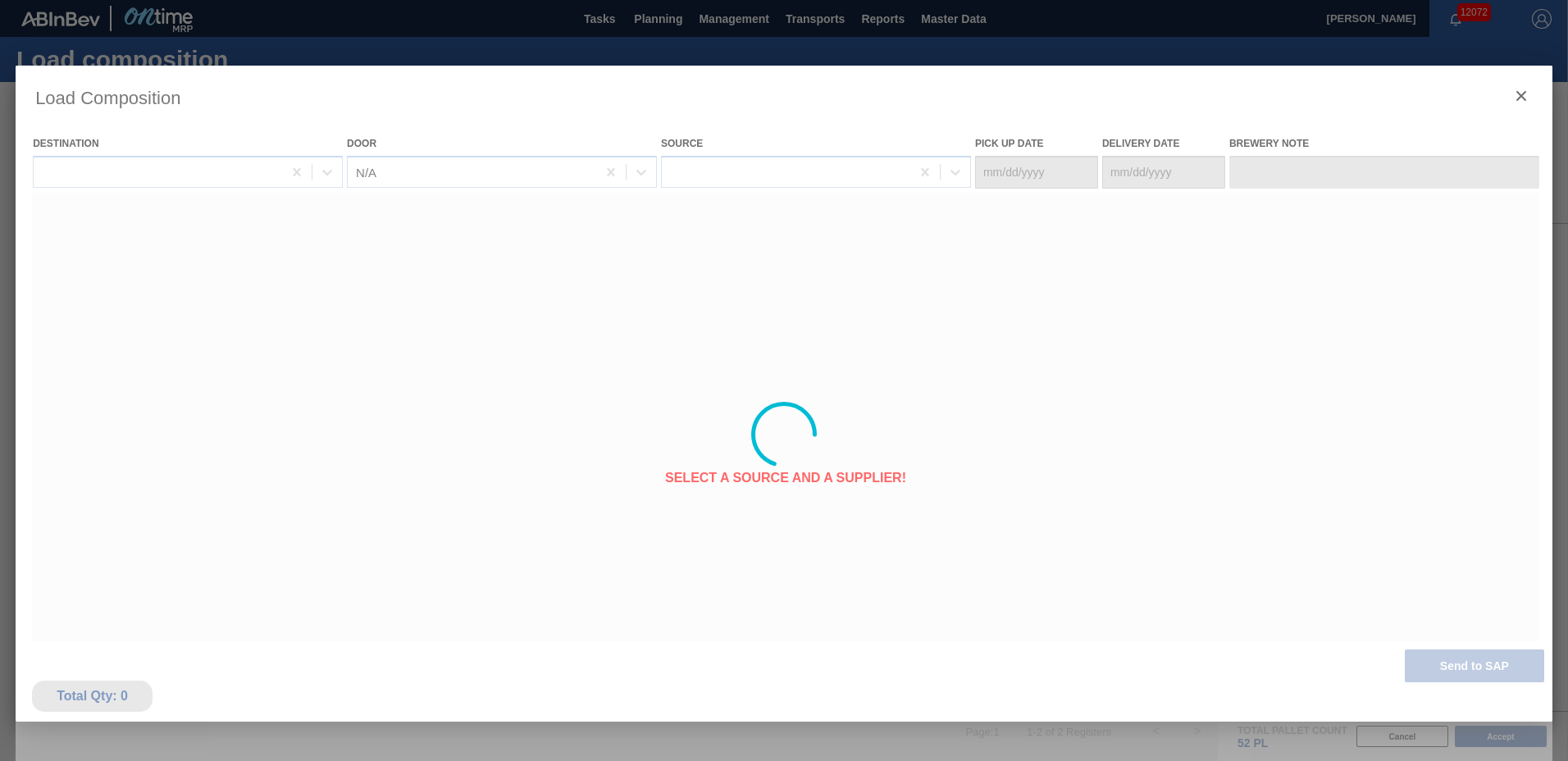
type Date "[DATE]"
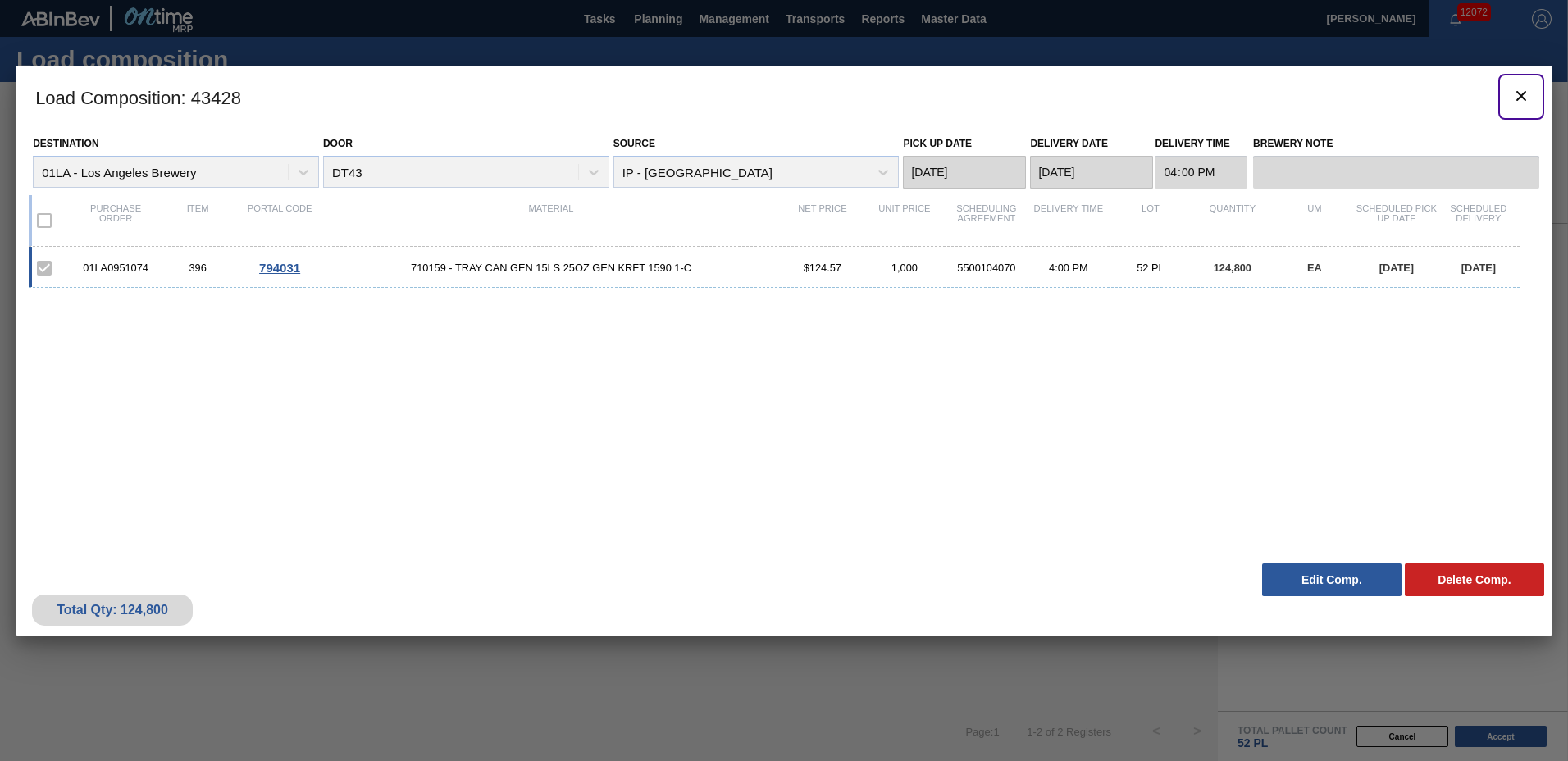
click at [1519, 99] on icon "botão de ícone" at bounding box center [1521, 96] width 10 height 10
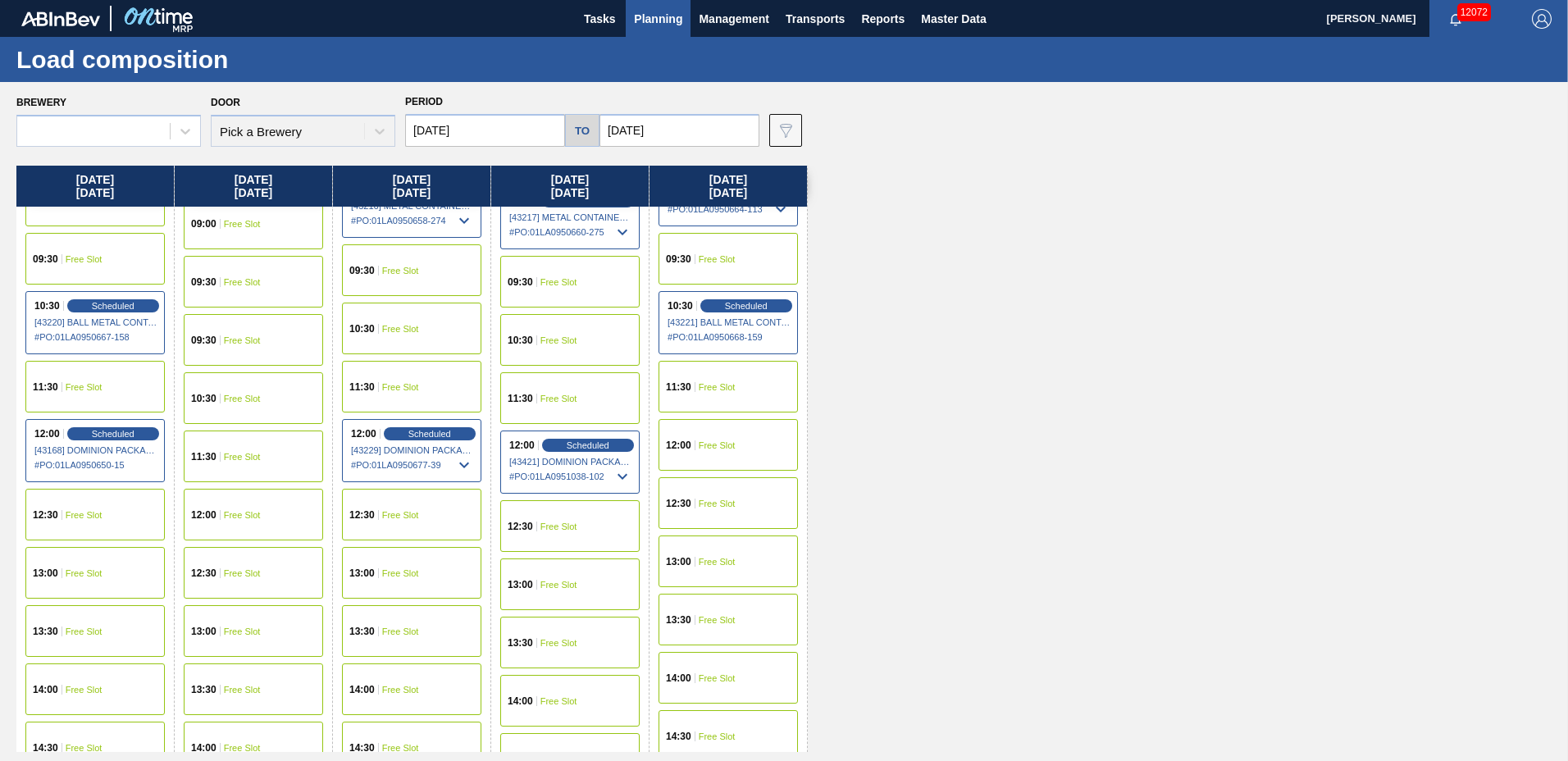
scroll to position [1257, 0]
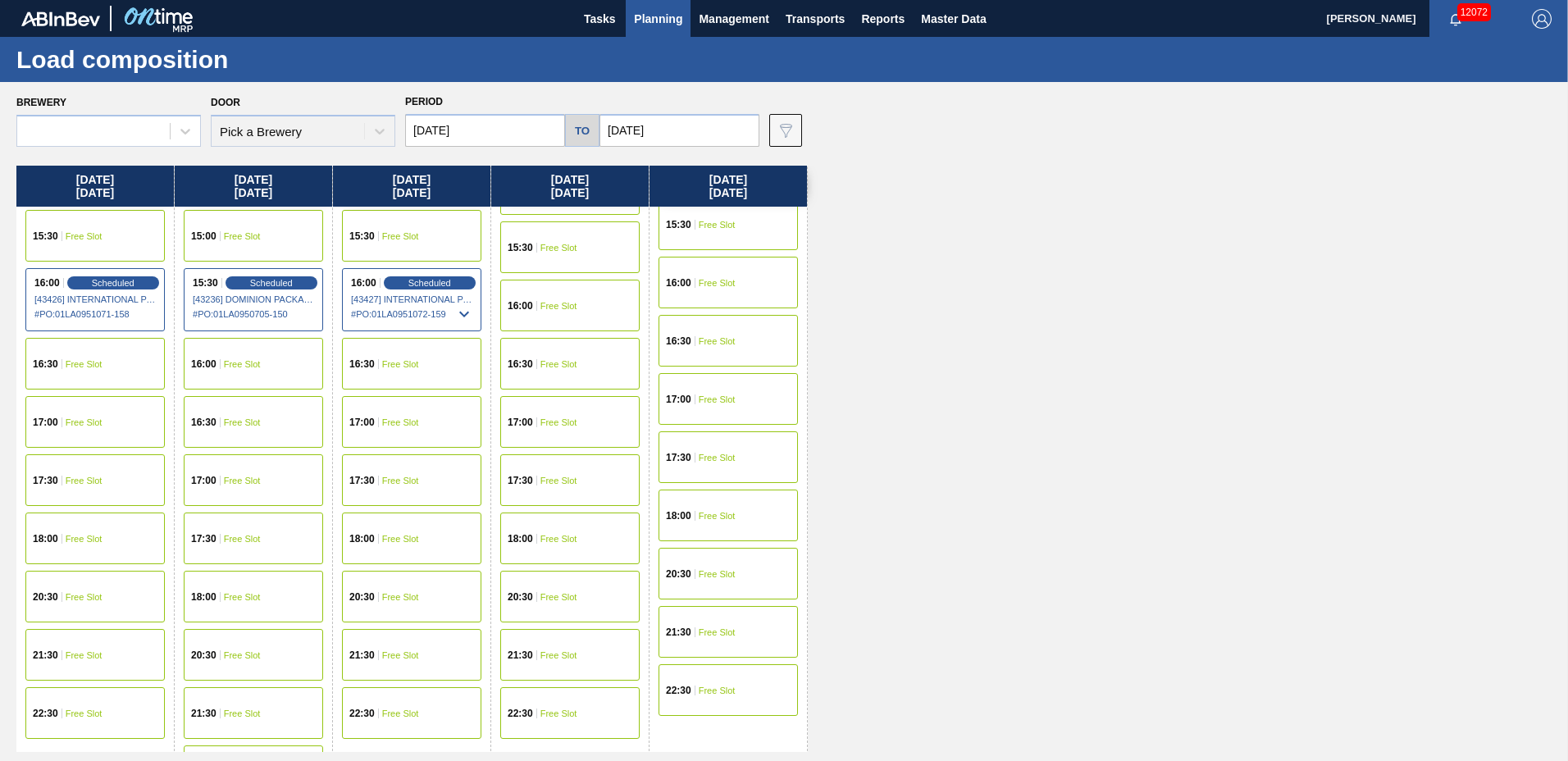
click at [578, 303] on div "16:00 Free Slot" at bounding box center [569, 306] width 140 height 52
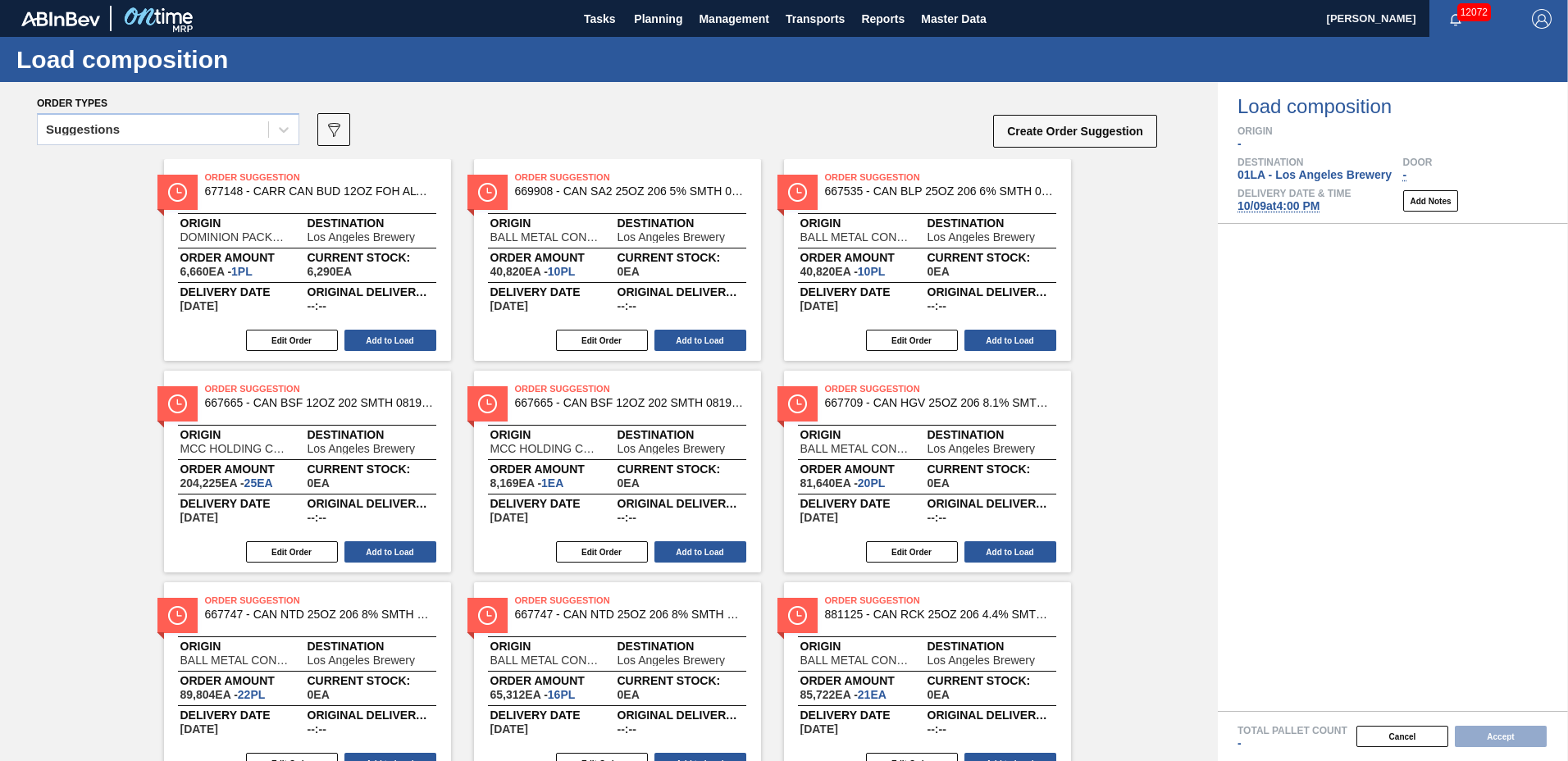
click at [164, 130] on div "Suggestions" at bounding box center [152, 130] width 230 height 24
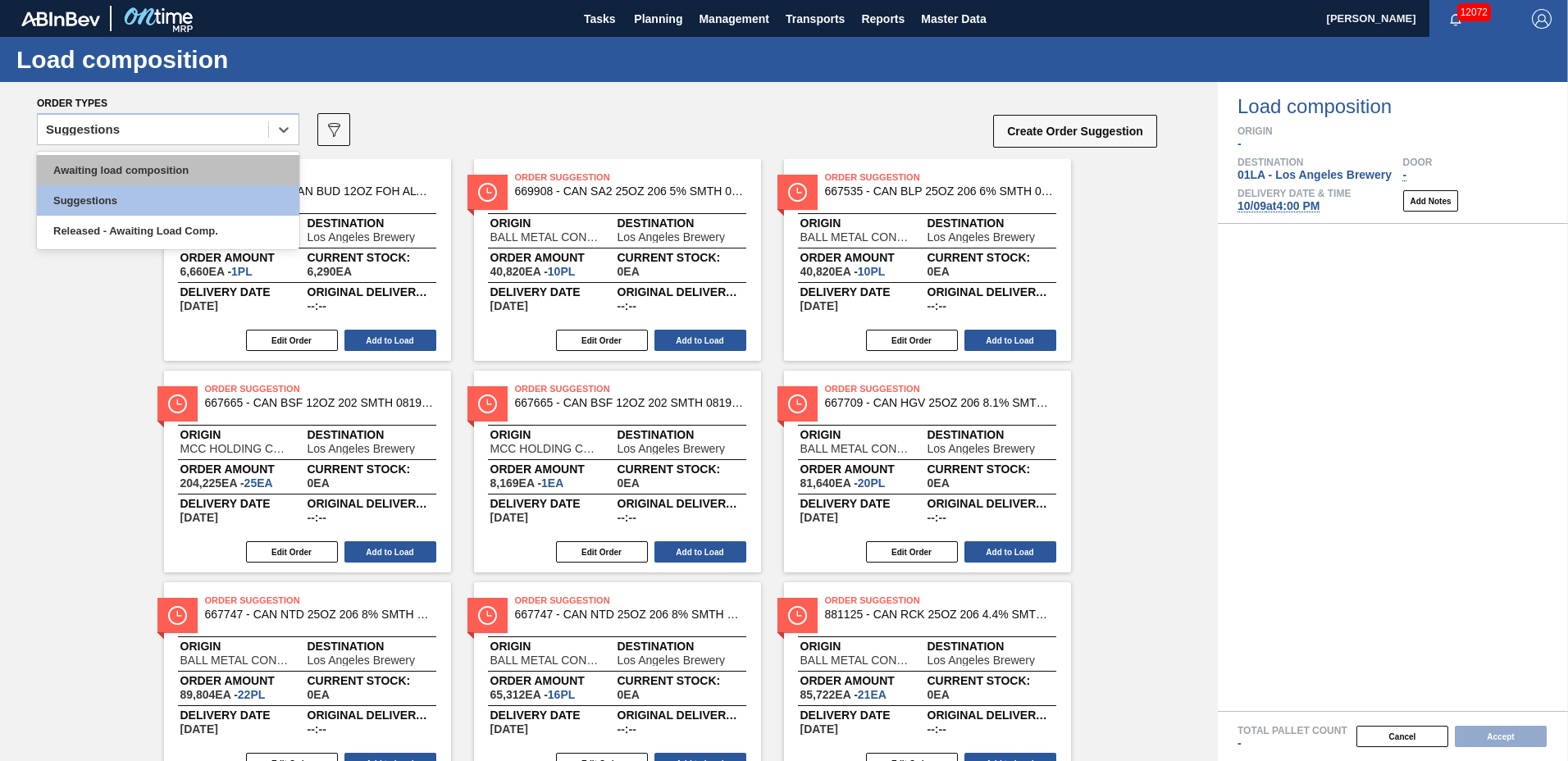
click at [155, 167] on div "Awaiting load composition" at bounding box center [168, 170] width 262 height 30
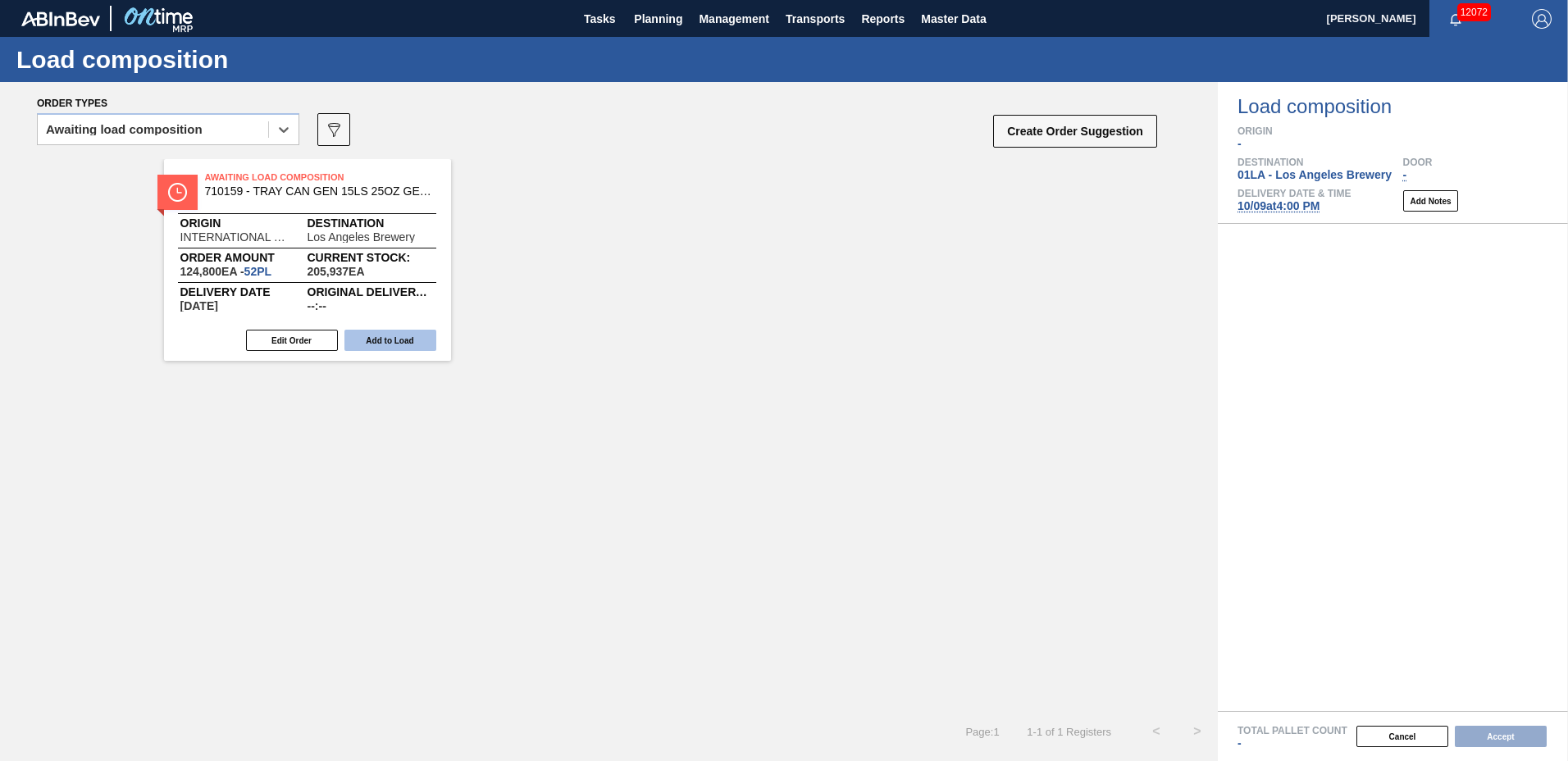
click at [349, 336] on button "Add to Load" at bounding box center [390, 340] width 91 height 21
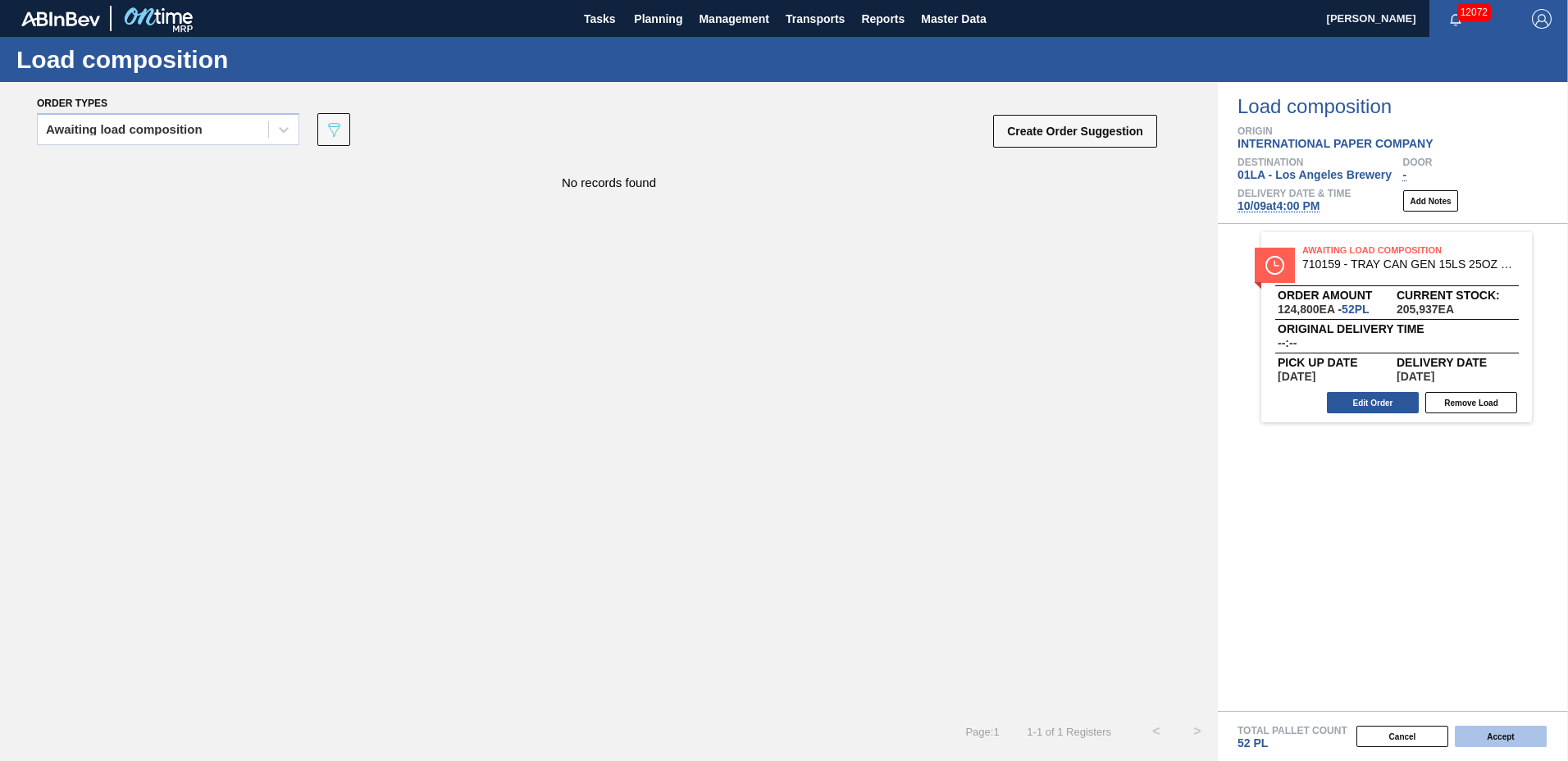
click at [1509, 733] on button "Accept" at bounding box center [1501, 735] width 91 height 21
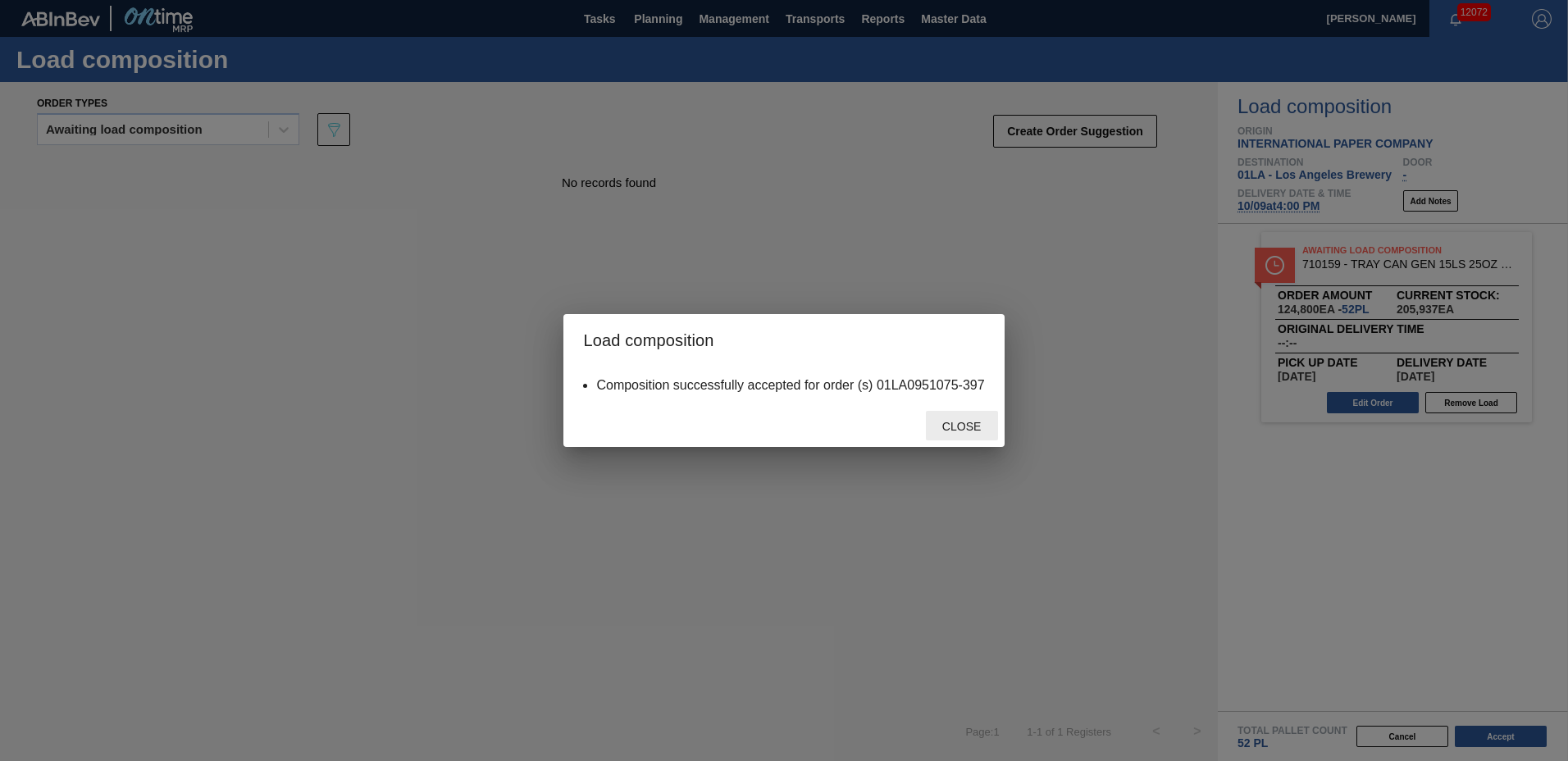
click at [978, 429] on span "Close" at bounding box center [962, 426] width 65 height 13
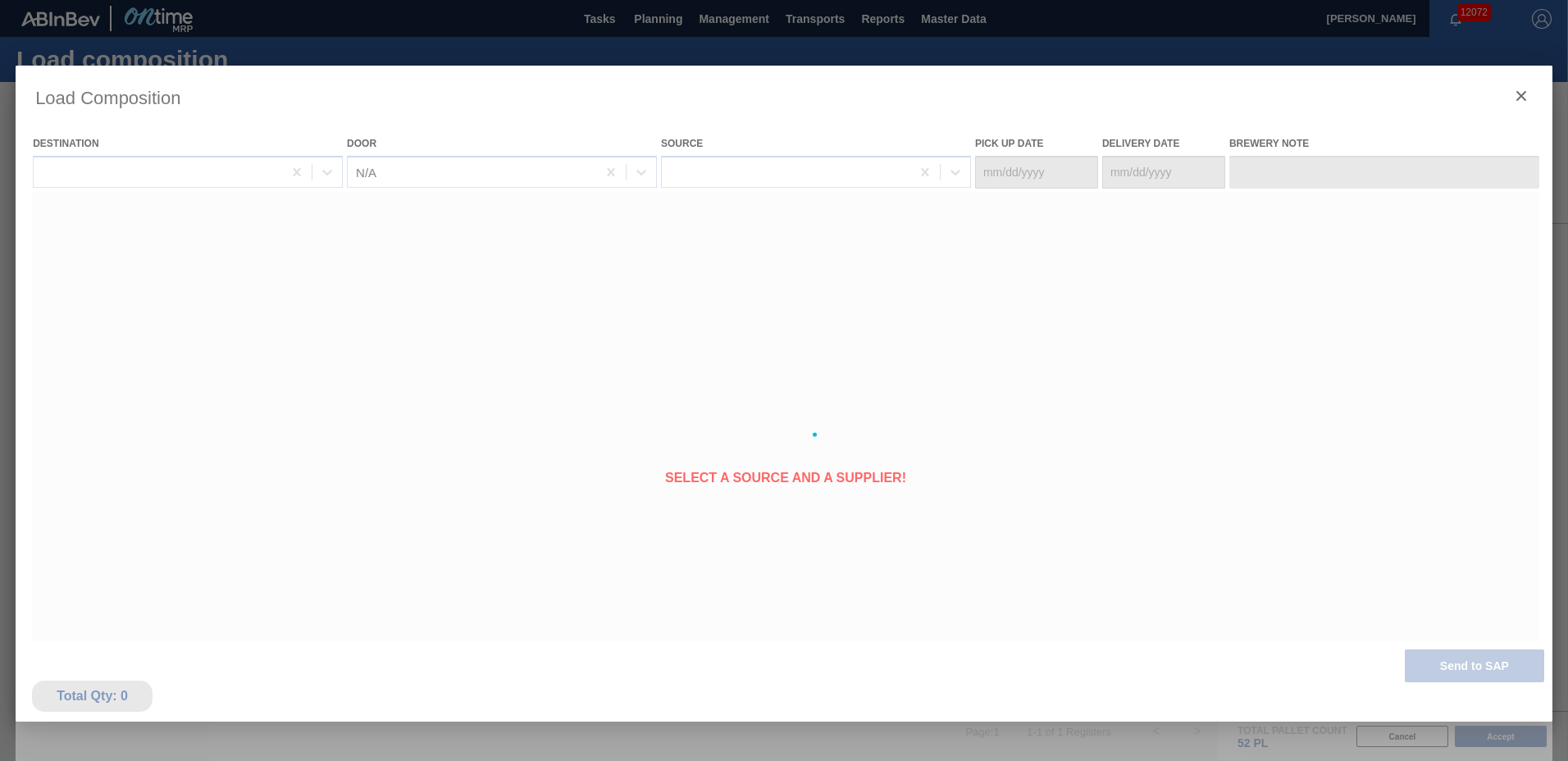
type Date "[DATE]"
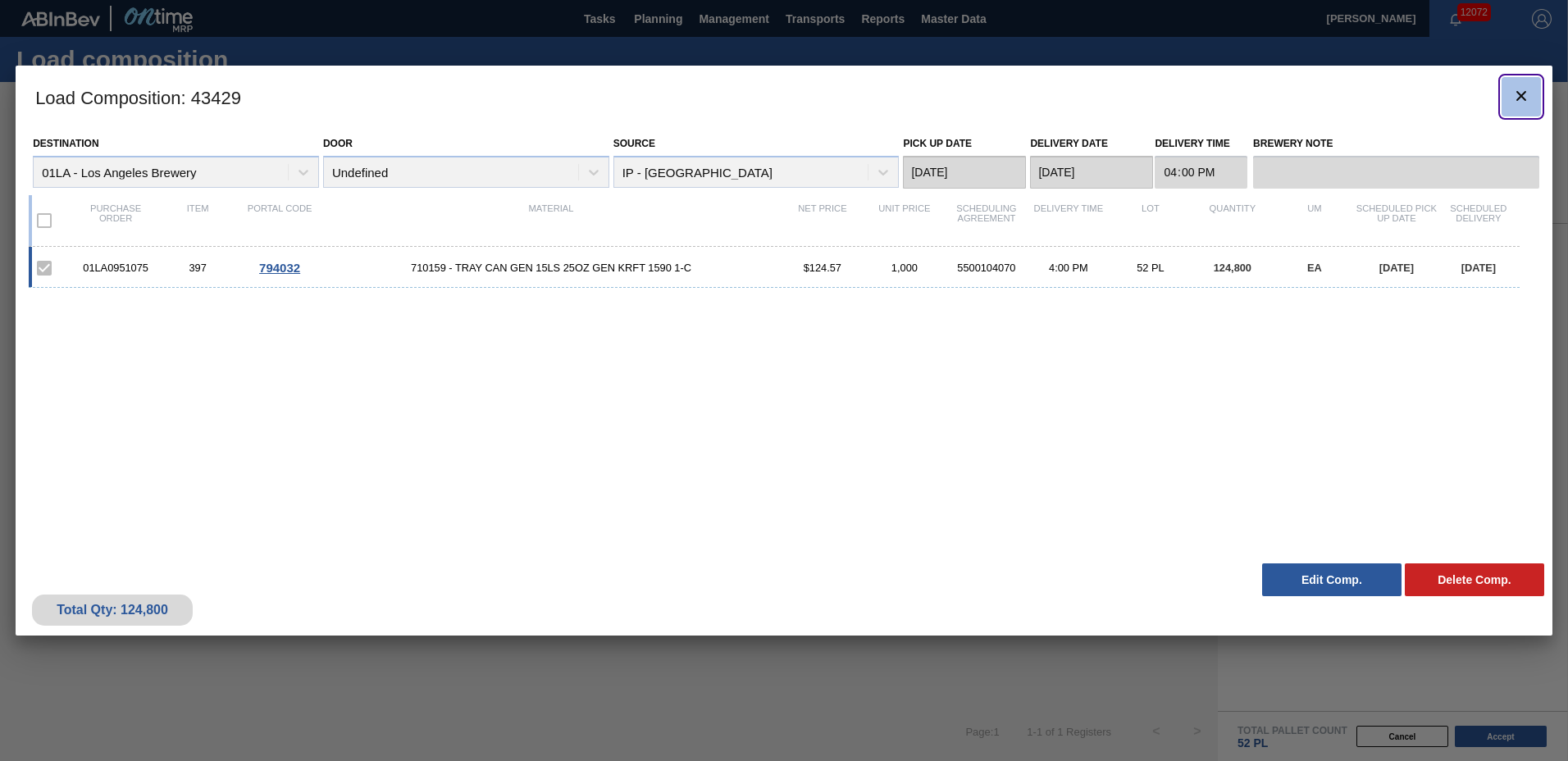
click at [1521, 91] on icon "botão de ícone" at bounding box center [1521, 95] width 19 height 19
